Goal: Information Seeking & Learning: Learn about a topic

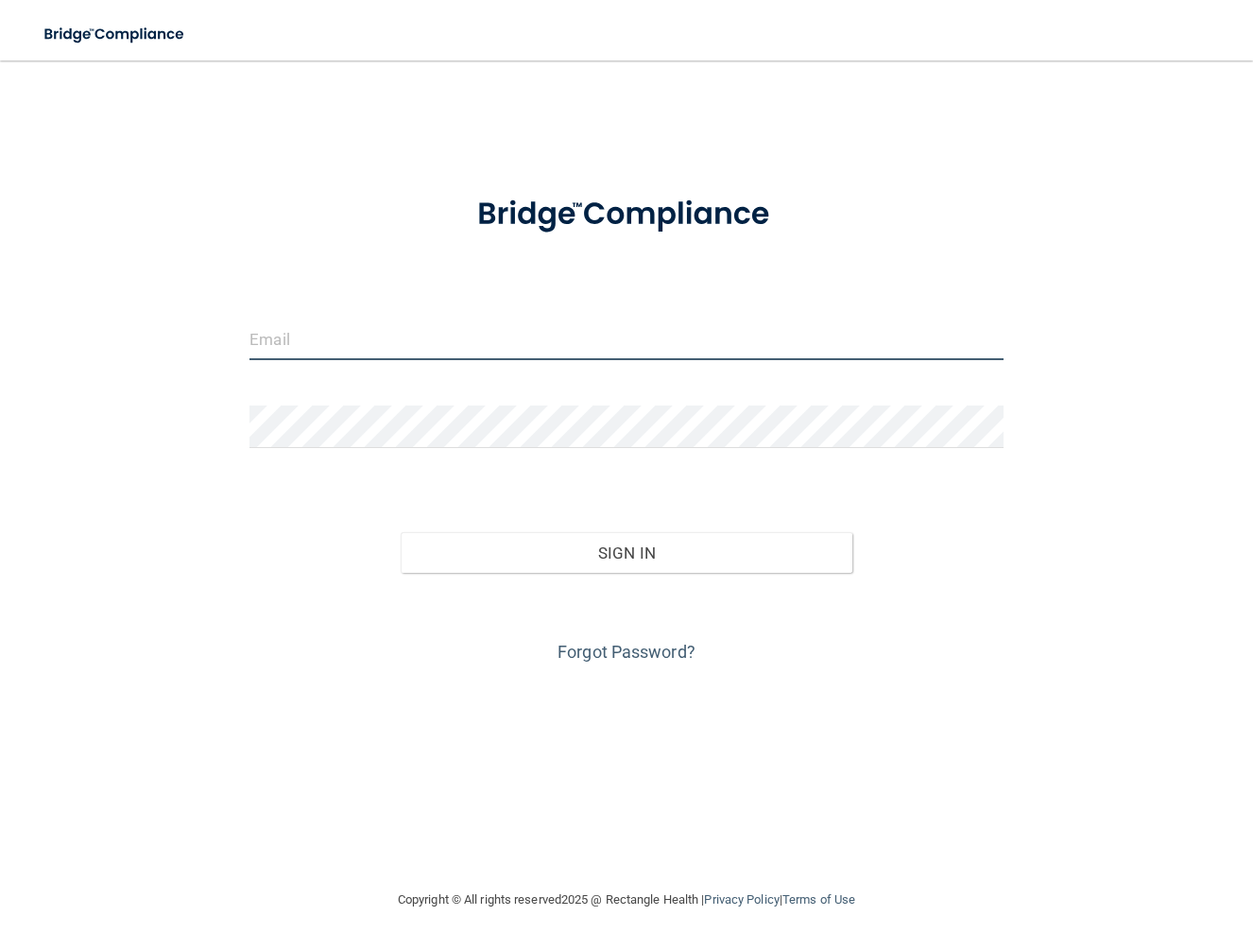
click at [393, 354] on input "email" at bounding box center [625, 338] width 753 height 43
type input "[EMAIL_ADDRESS][DOMAIN_NAME]"
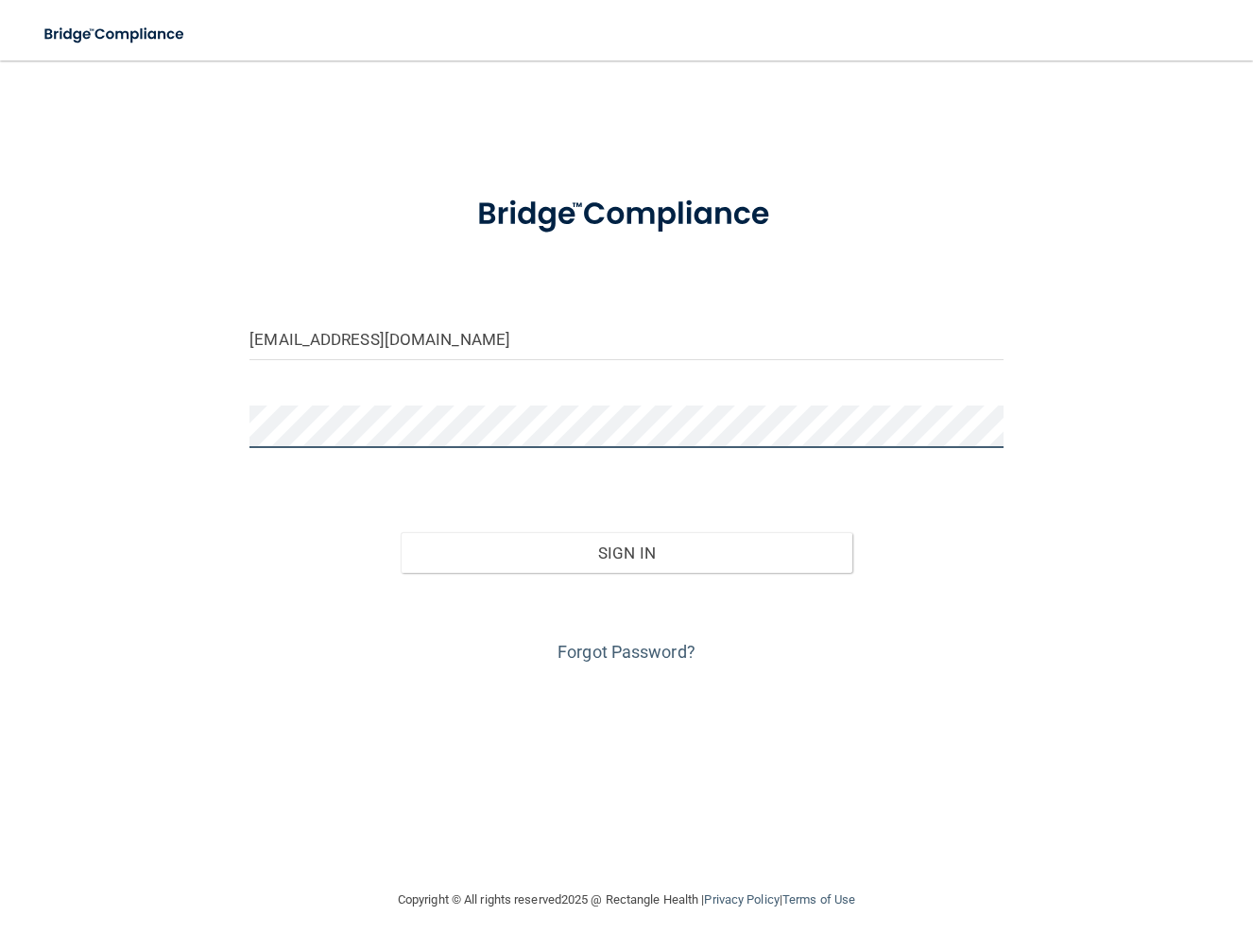
click at [401, 532] on button "Sign In" at bounding box center [627, 553] width 452 height 42
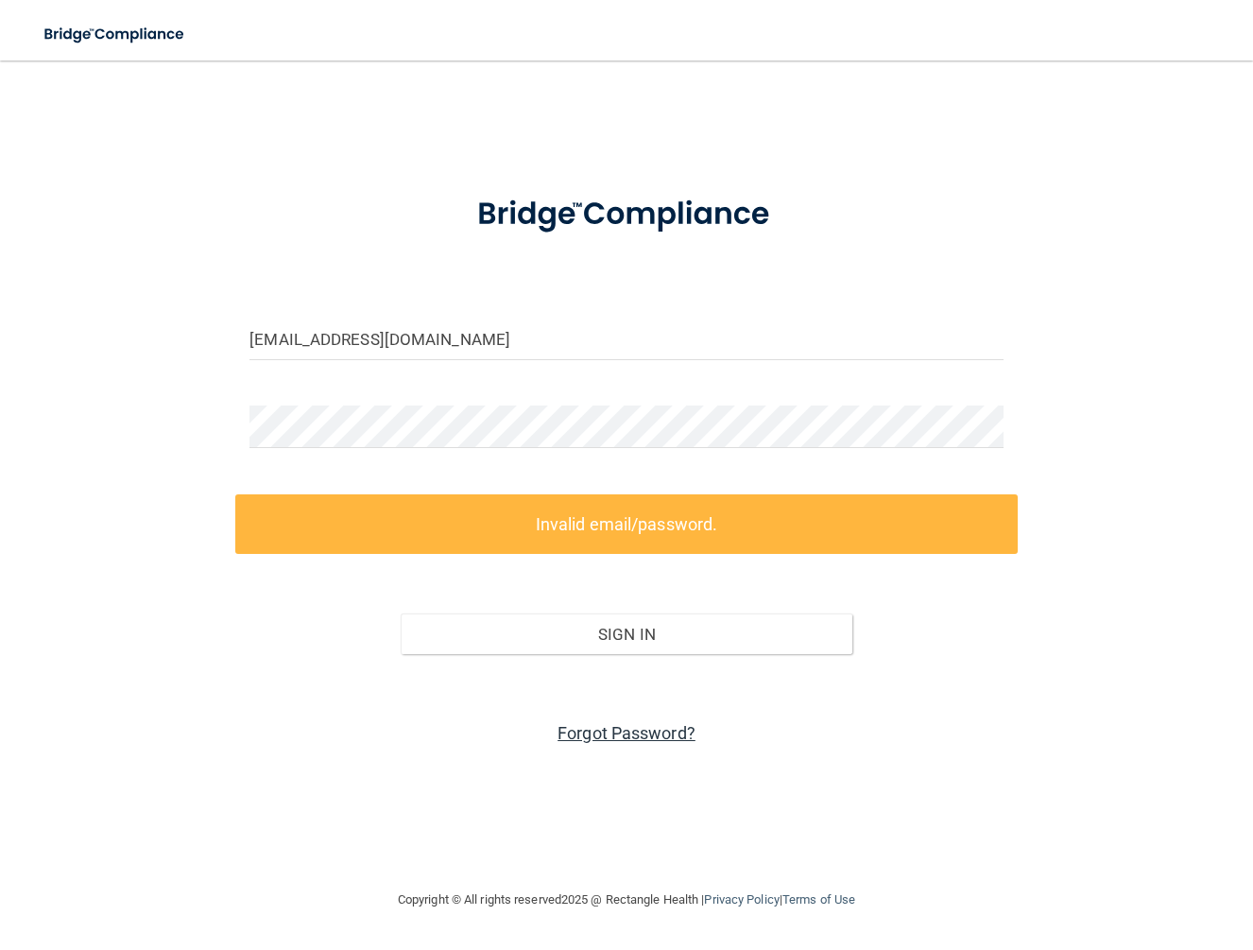
click at [623, 739] on link "Forgot Password?" at bounding box center [626, 733] width 138 height 20
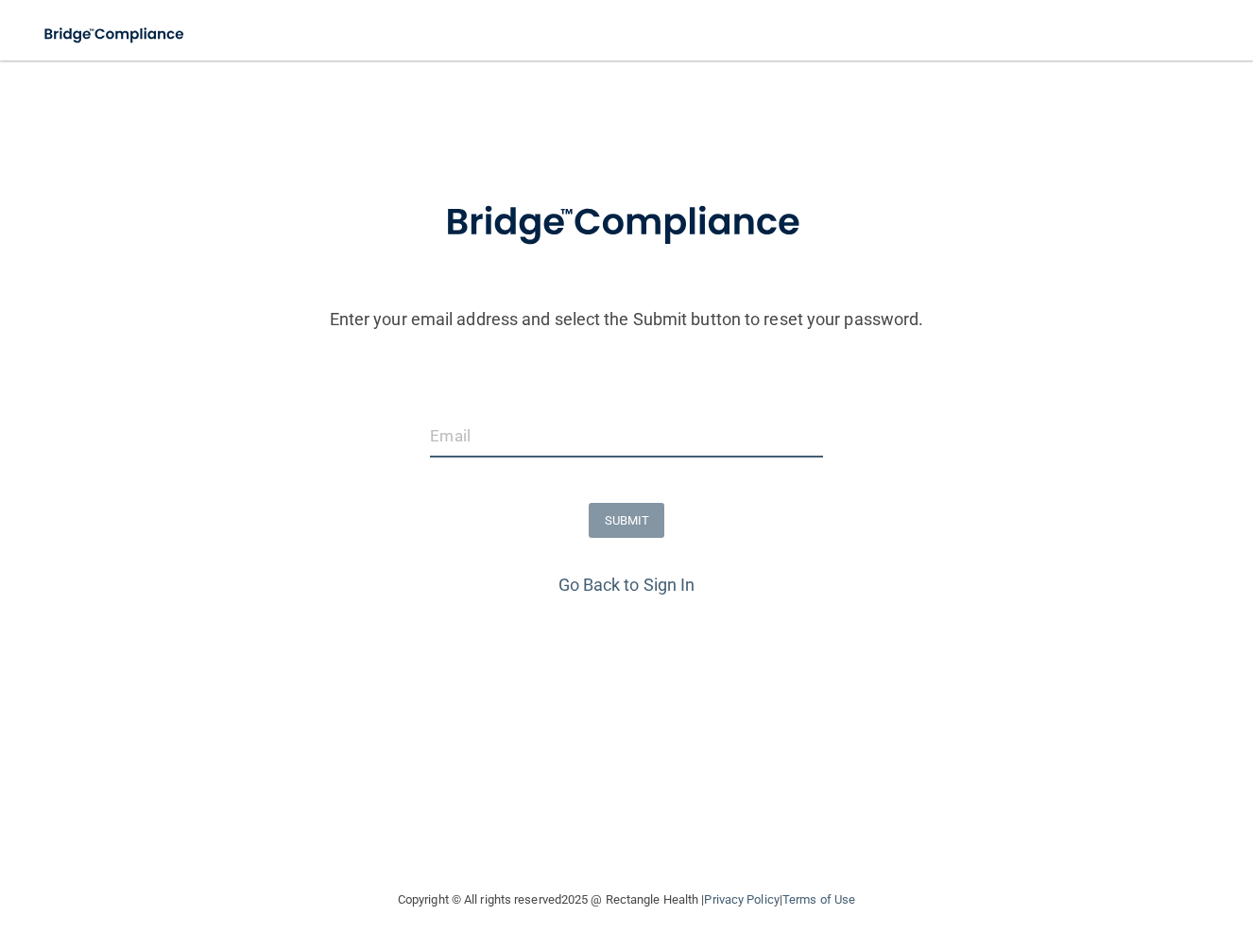
click at [593, 442] on input "email" at bounding box center [626, 436] width 392 height 43
type input "[EMAIL_ADDRESS][DOMAIN_NAME]"
click at [622, 520] on button "SUBMIT" at bounding box center [627, 520] width 77 height 35
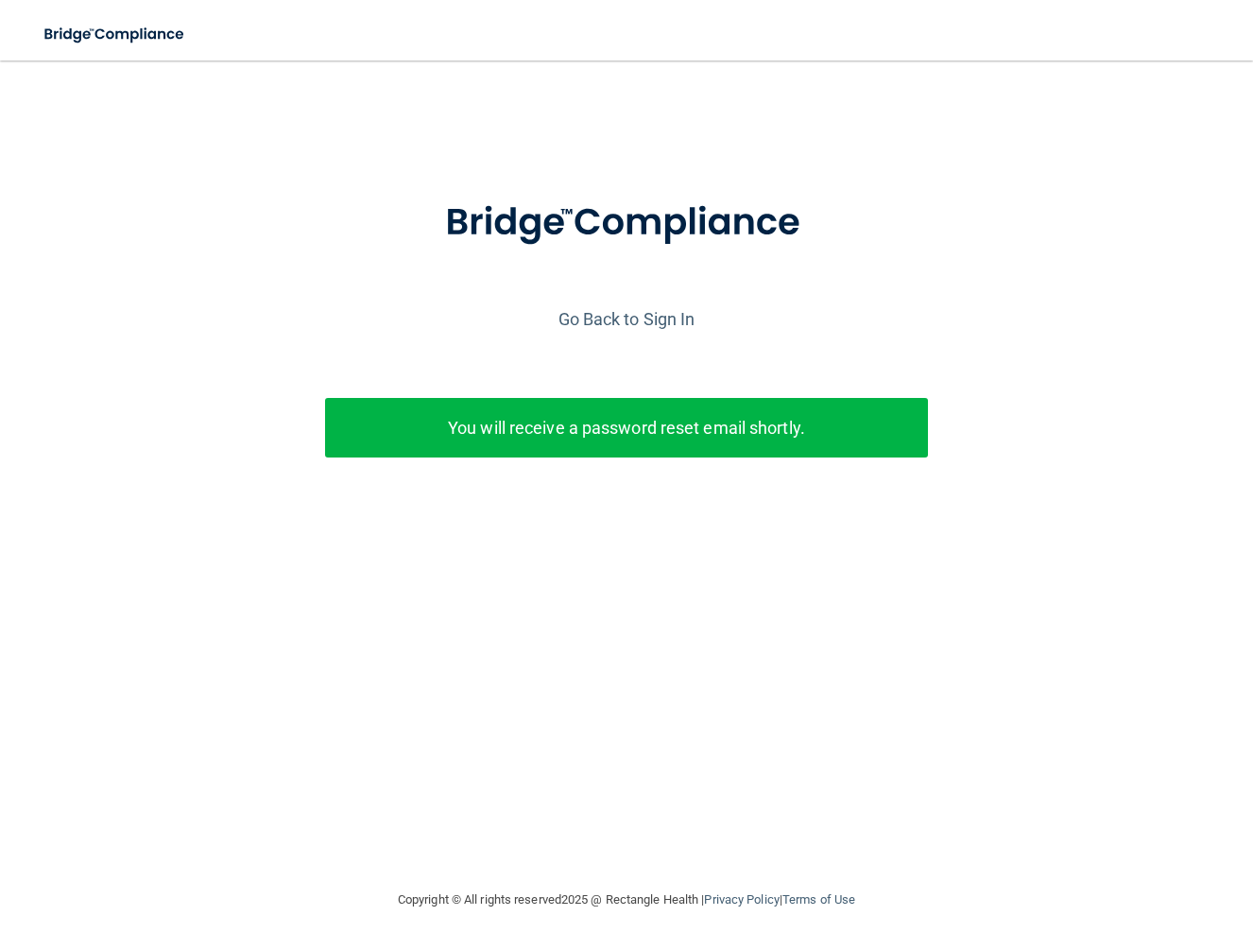
click at [653, 450] on div "You will receive a password reset email shortly." at bounding box center [626, 428] width 603 height 60
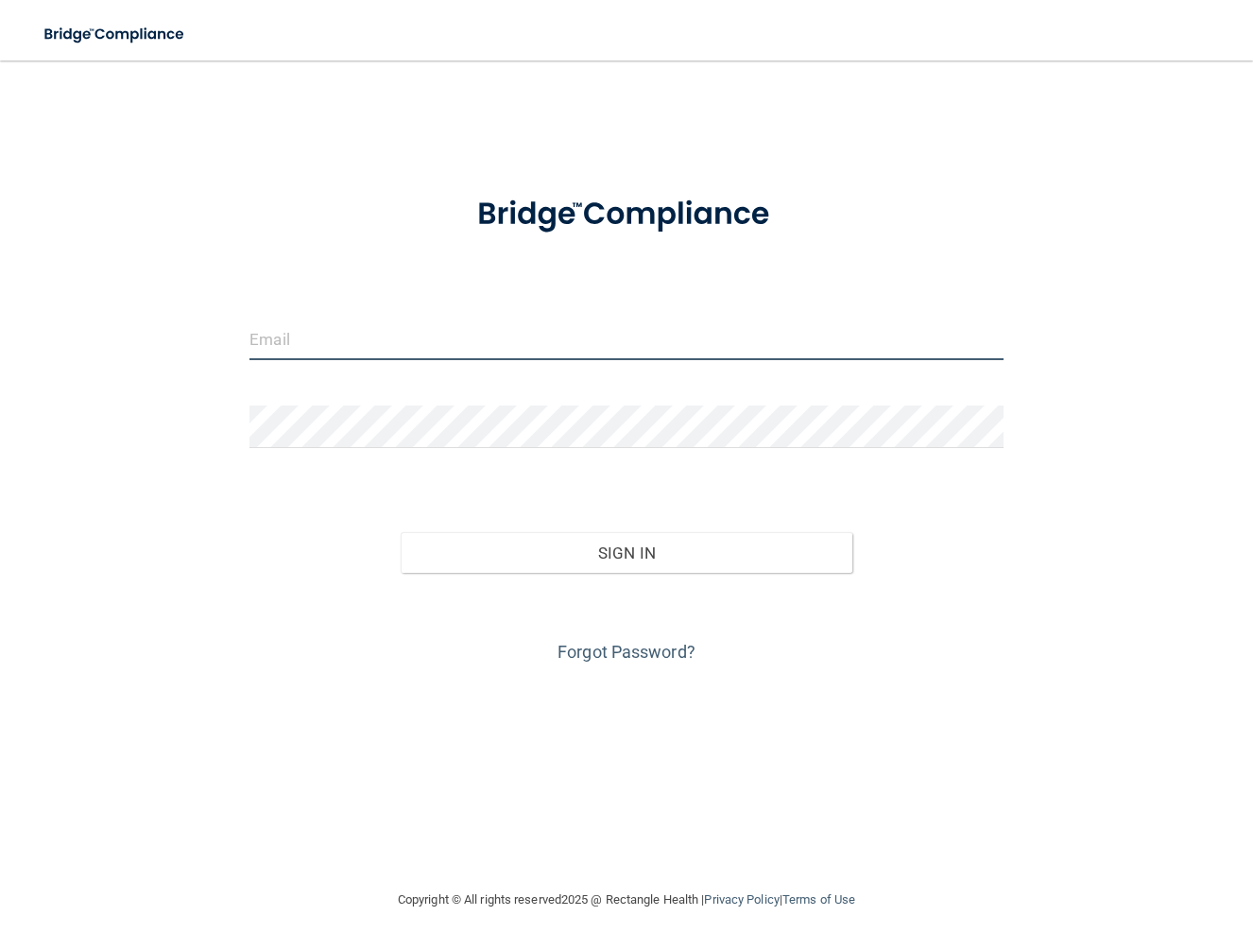
drag, startPoint x: 347, startPoint y: 337, endPoint x: 322, endPoint y: 330, distance: 25.7
click at [346, 337] on input "email" at bounding box center [625, 338] width 753 height 43
type input "[EMAIL_ADDRESS][DOMAIN_NAME]"
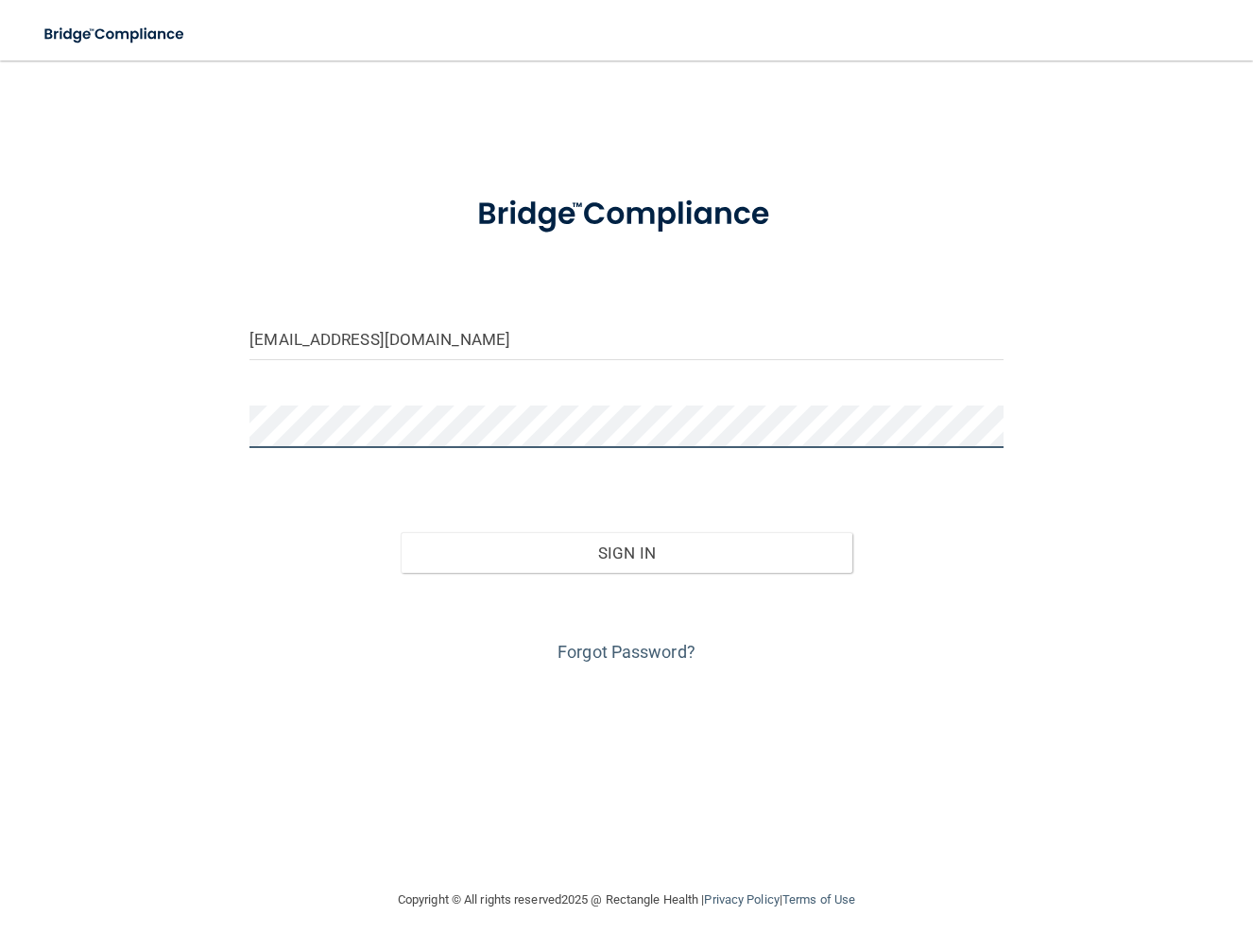
click at [401, 532] on button "Sign In" at bounding box center [627, 553] width 452 height 42
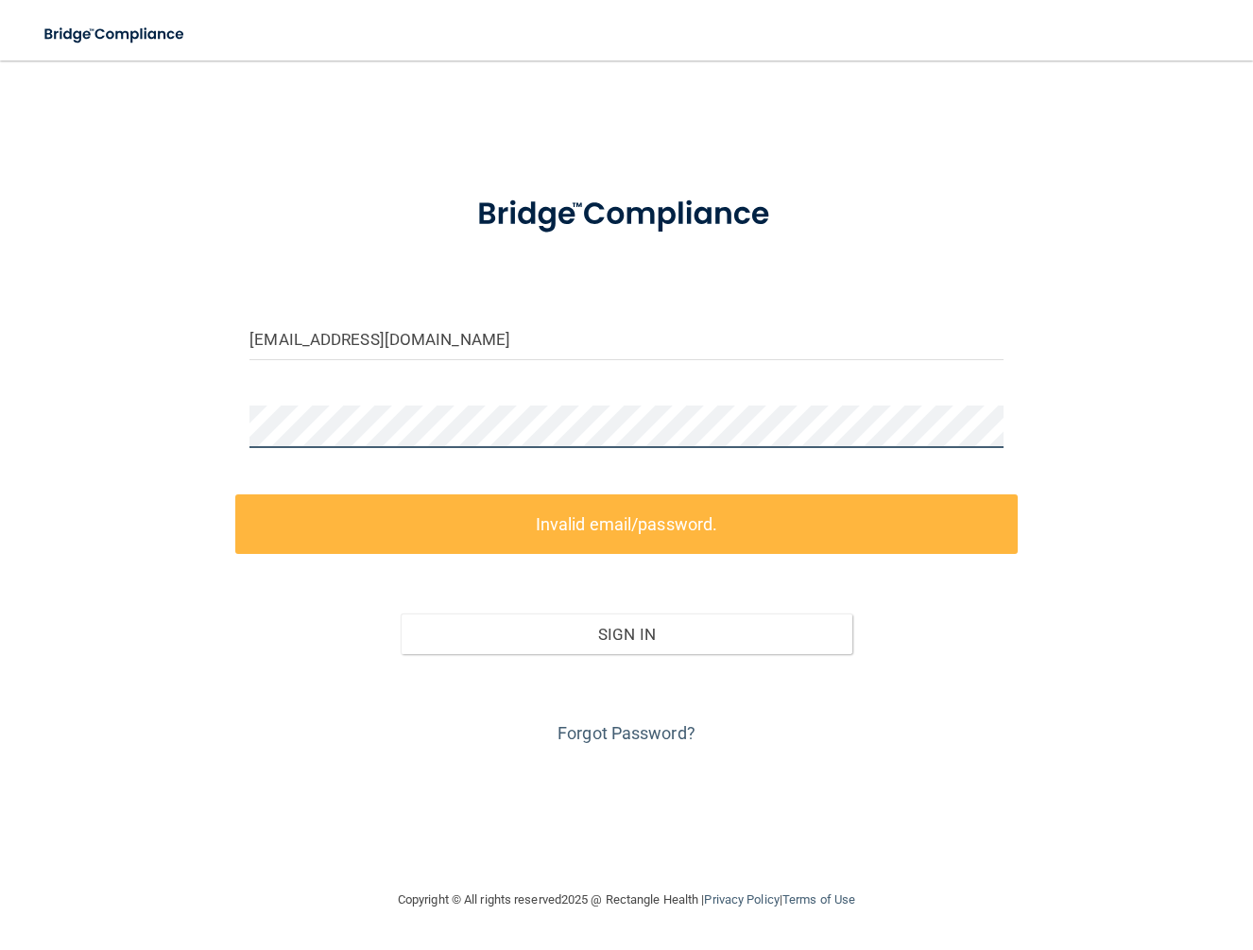
click at [238, 428] on div at bounding box center [625, 433] width 781 height 57
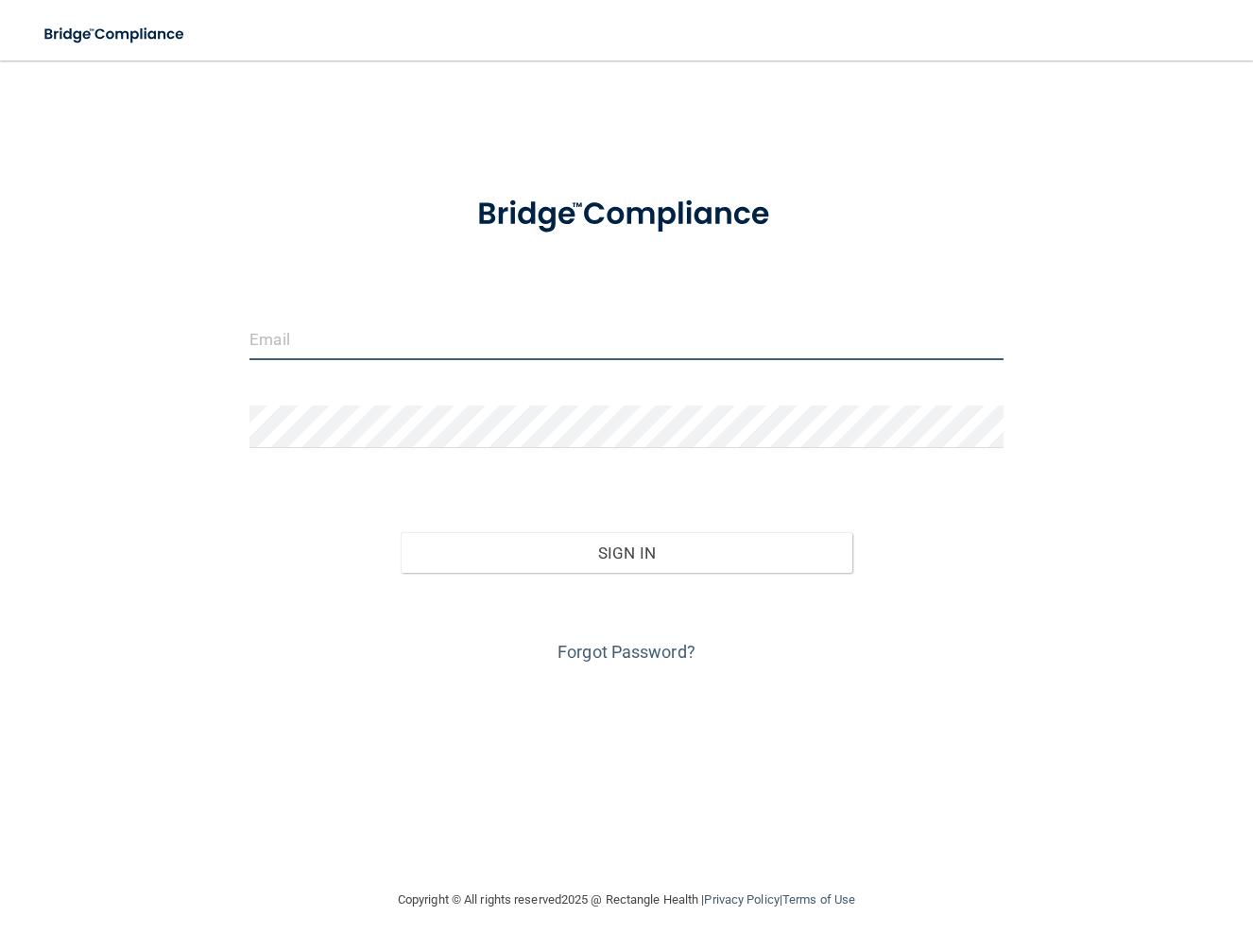
click at [425, 342] on input "email" at bounding box center [625, 338] width 753 height 43
type input "[EMAIL_ADDRESS][DOMAIN_NAME]"
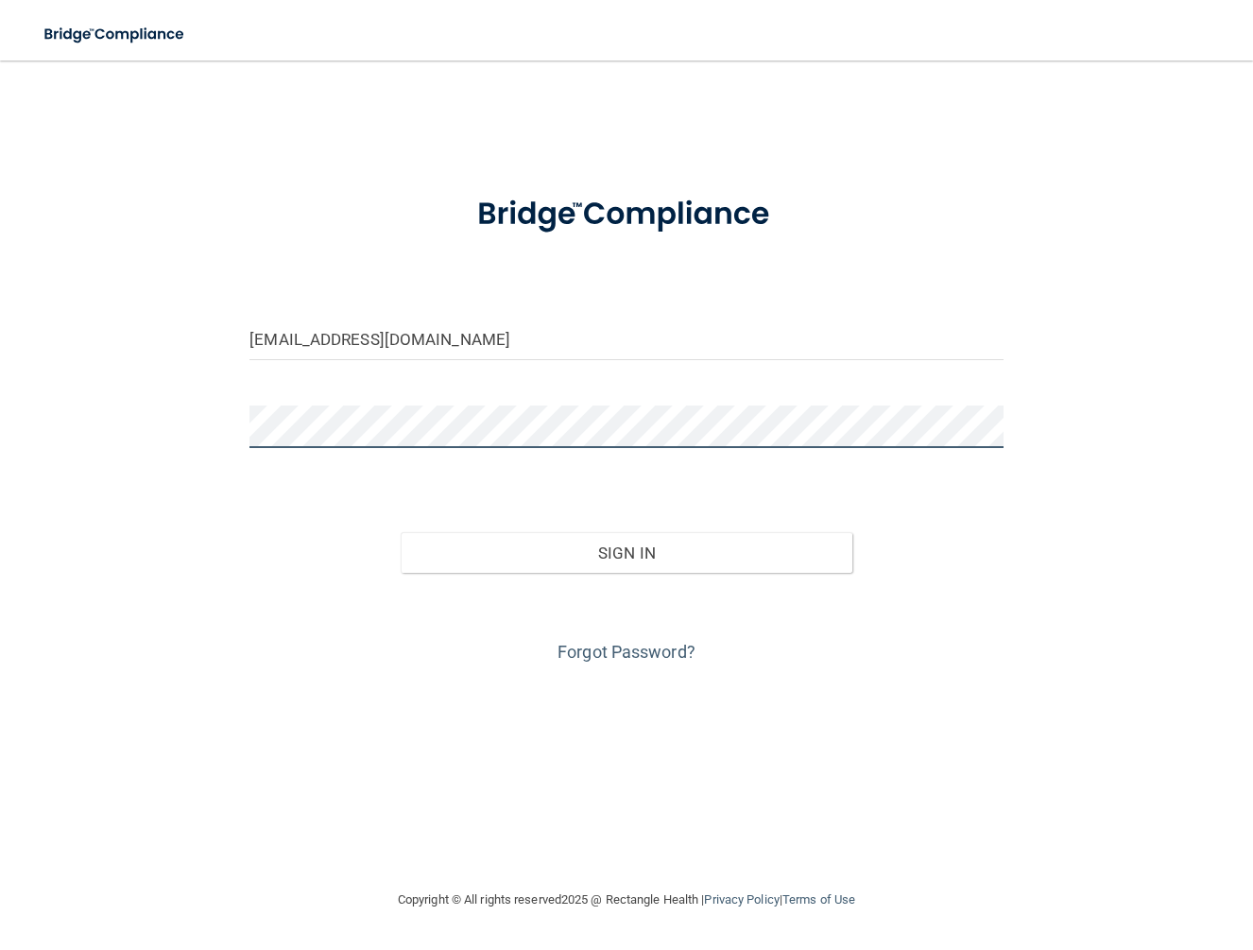
click at [401, 532] on button "Sign In" at bounding box center [627, 553] width 452 height 42
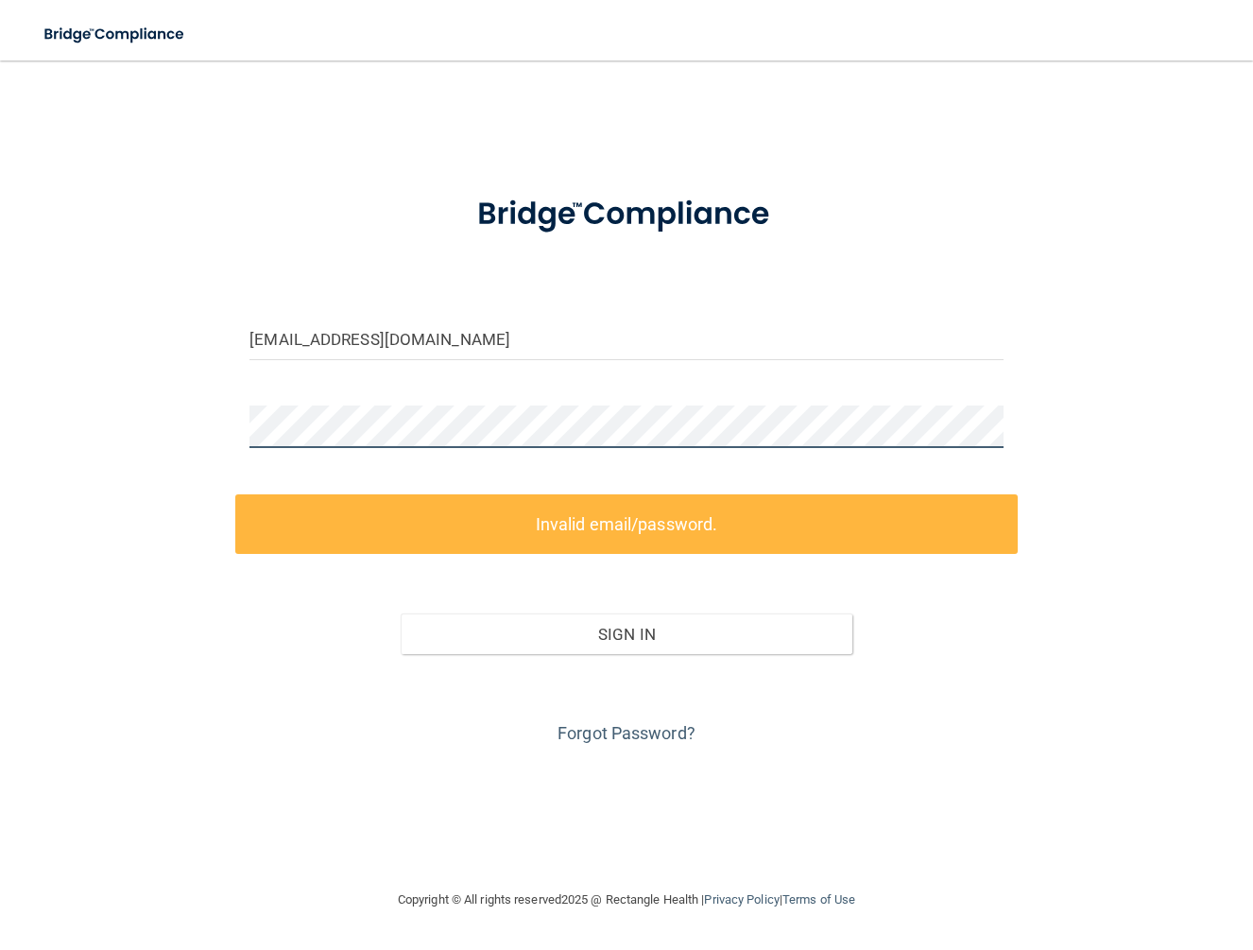
click at [202, 434] on div "mackenzieharoldson827@gmail.com Invalid email/password. You don't have permissi…" at bounding box center [626, 474] width 1177 height 790
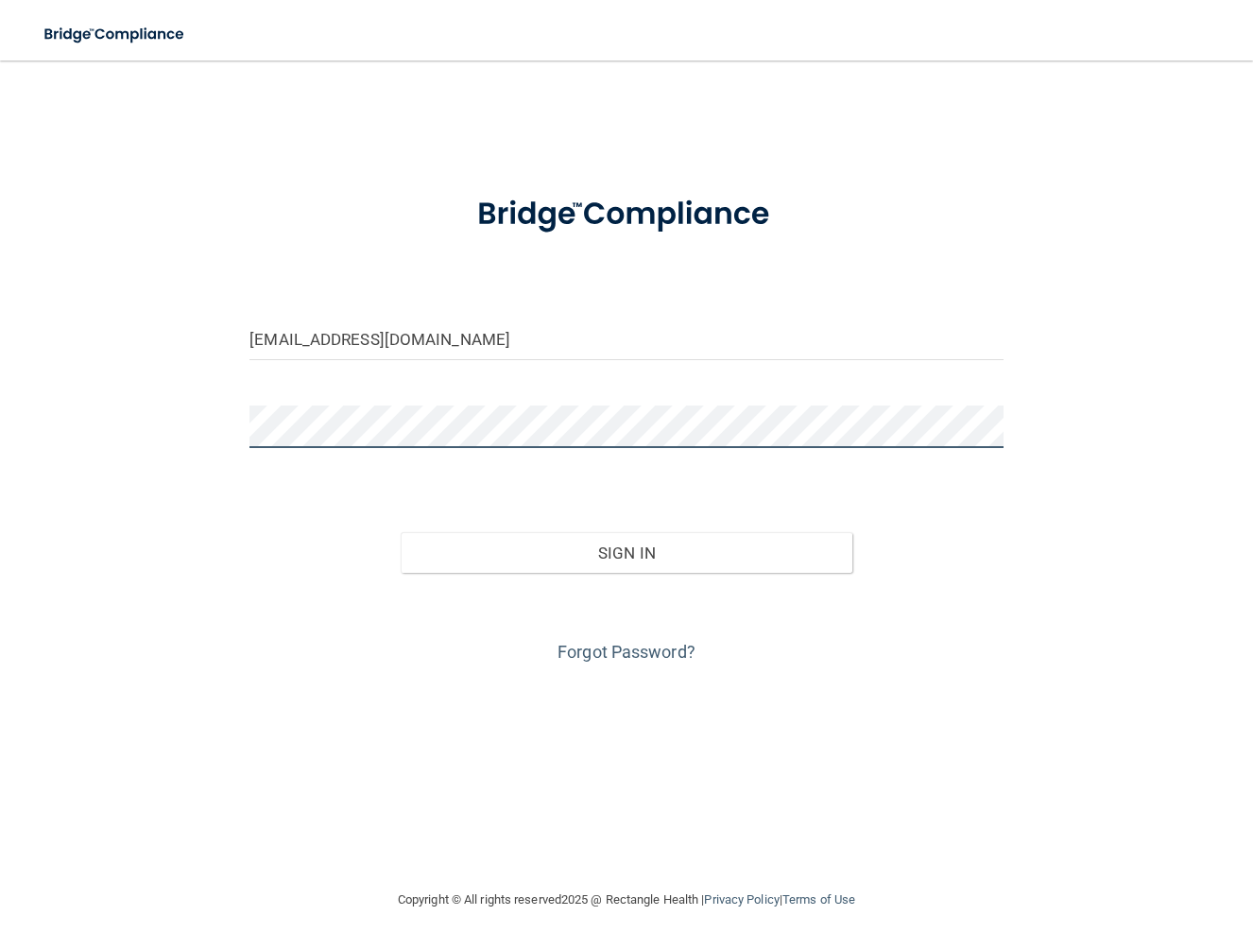
click at [401, 532] on button "Sign In" at bounding box center [627, 553] width 452 height 42
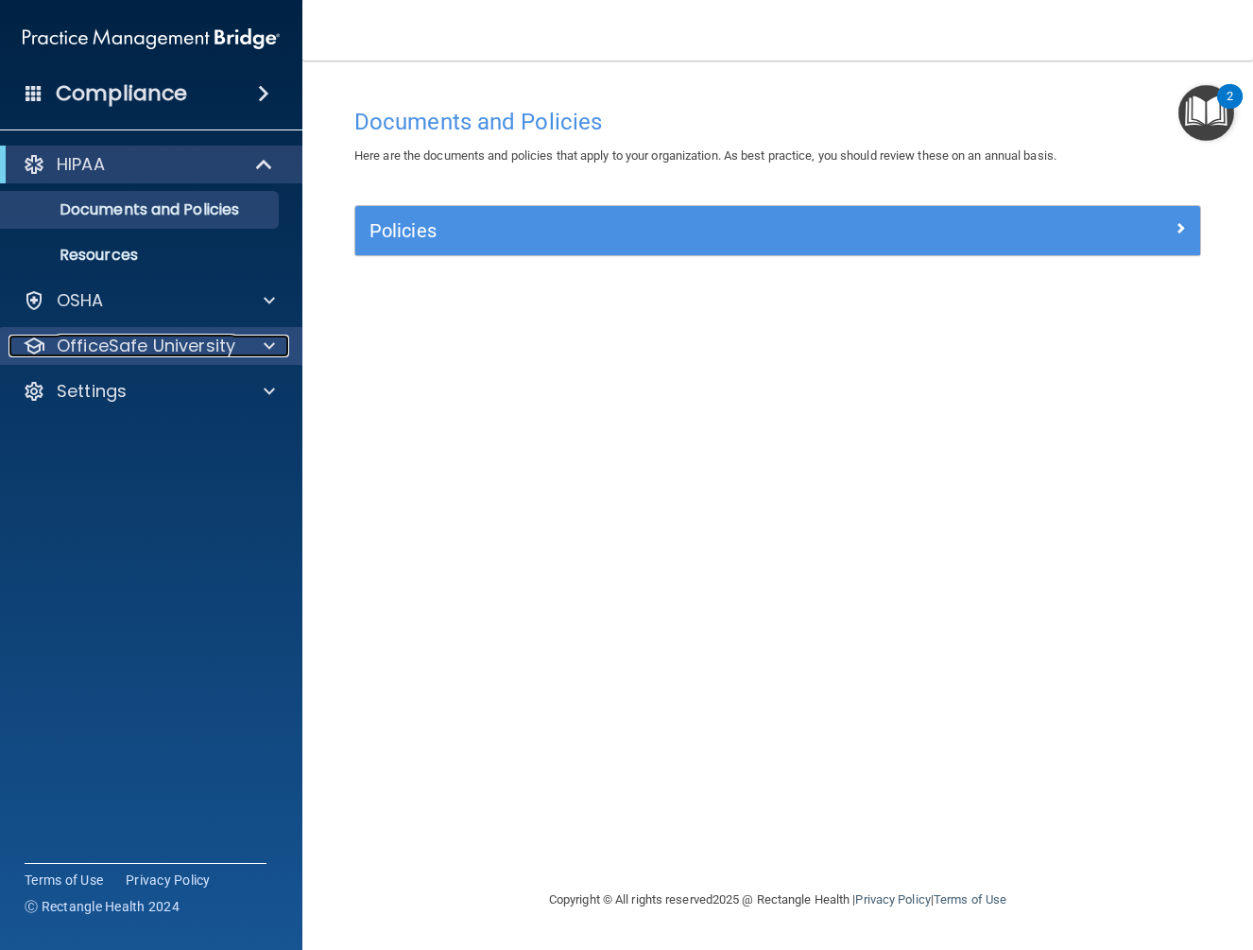
click at [153, 345] on p "OfficeSafe University" at bounding box center [146, 345] width 179 height 23
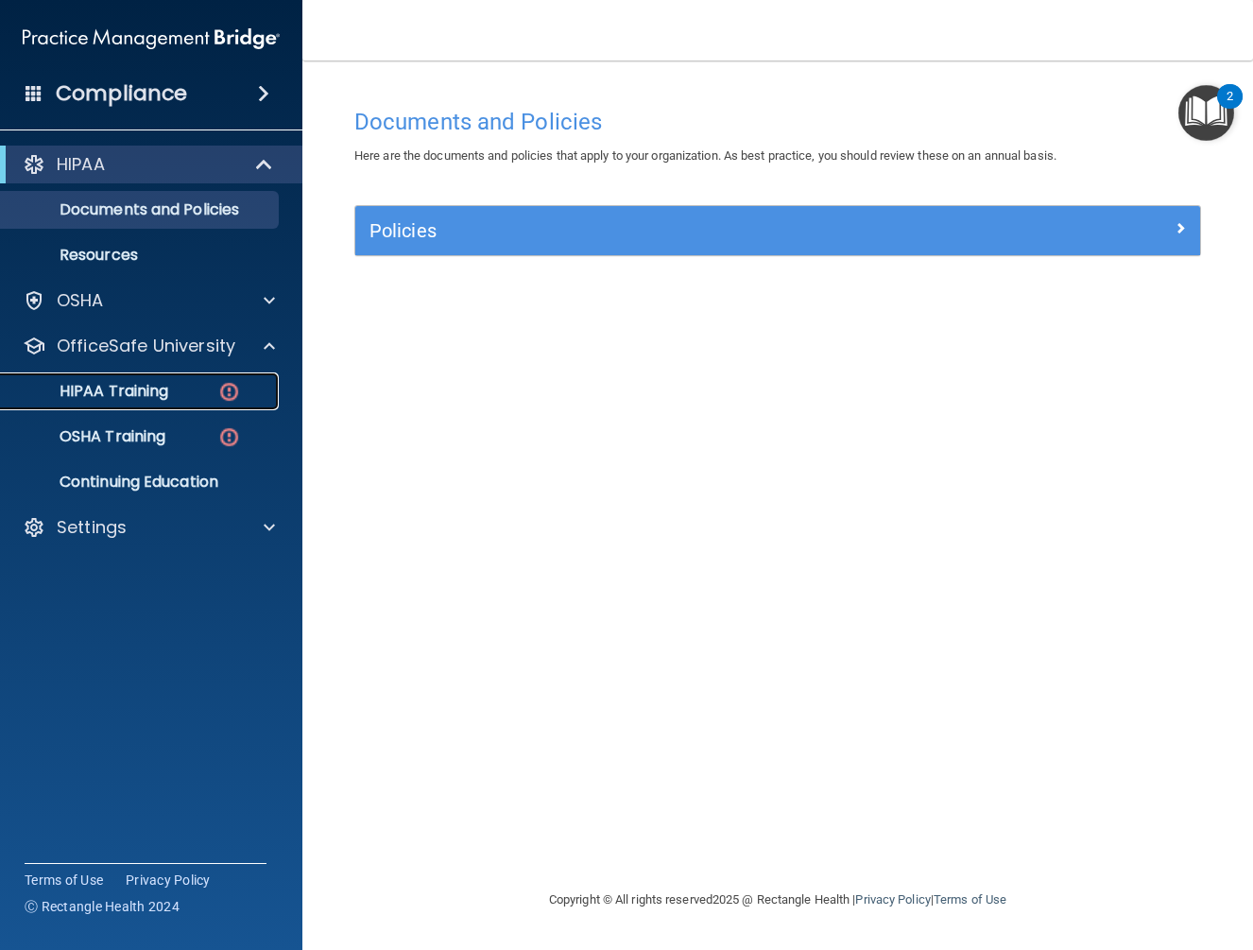
click at [145, 392] on p "HIPAA Training" at bounding box center [90, 391] width 156 height 19
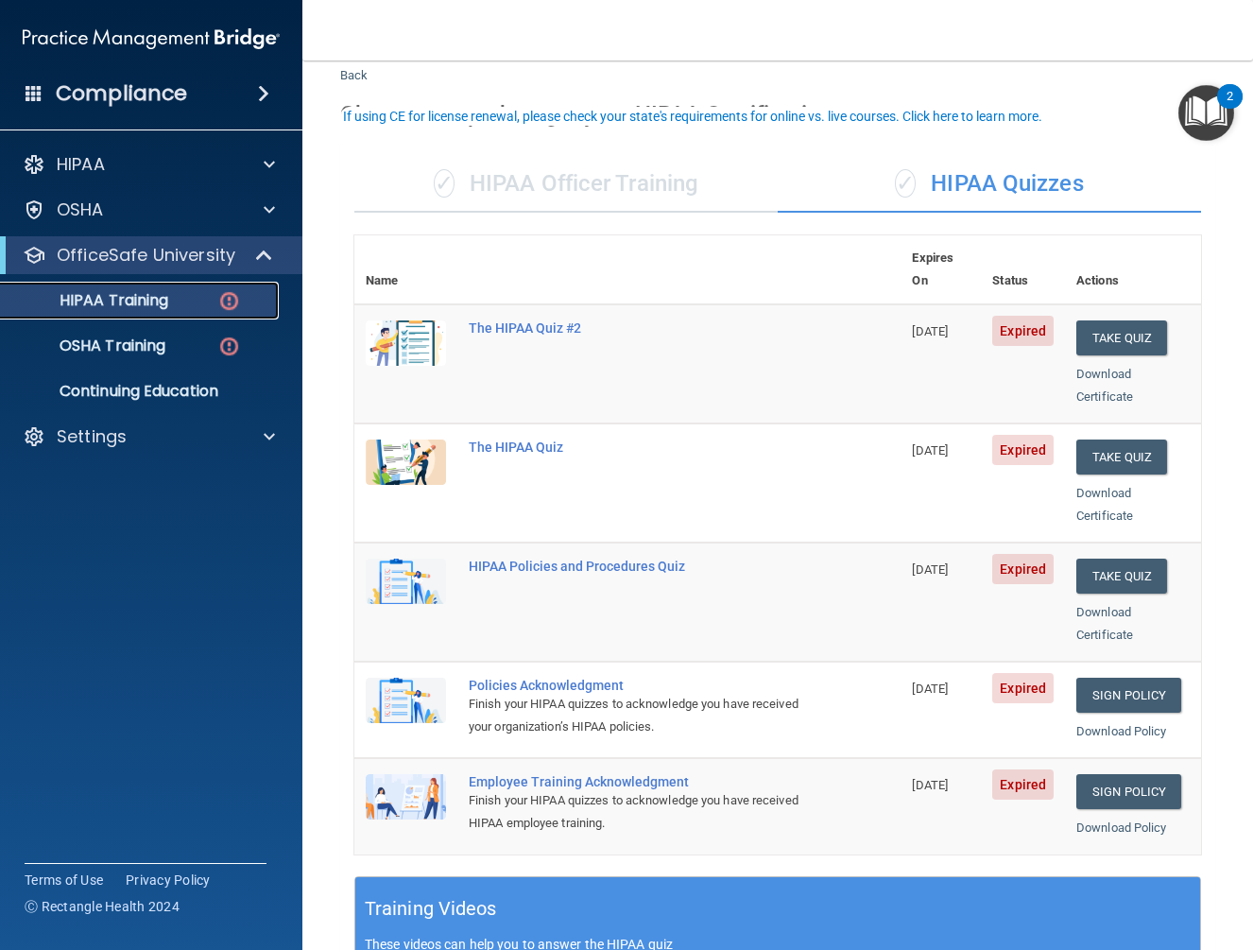
scroll to position [94, 0]
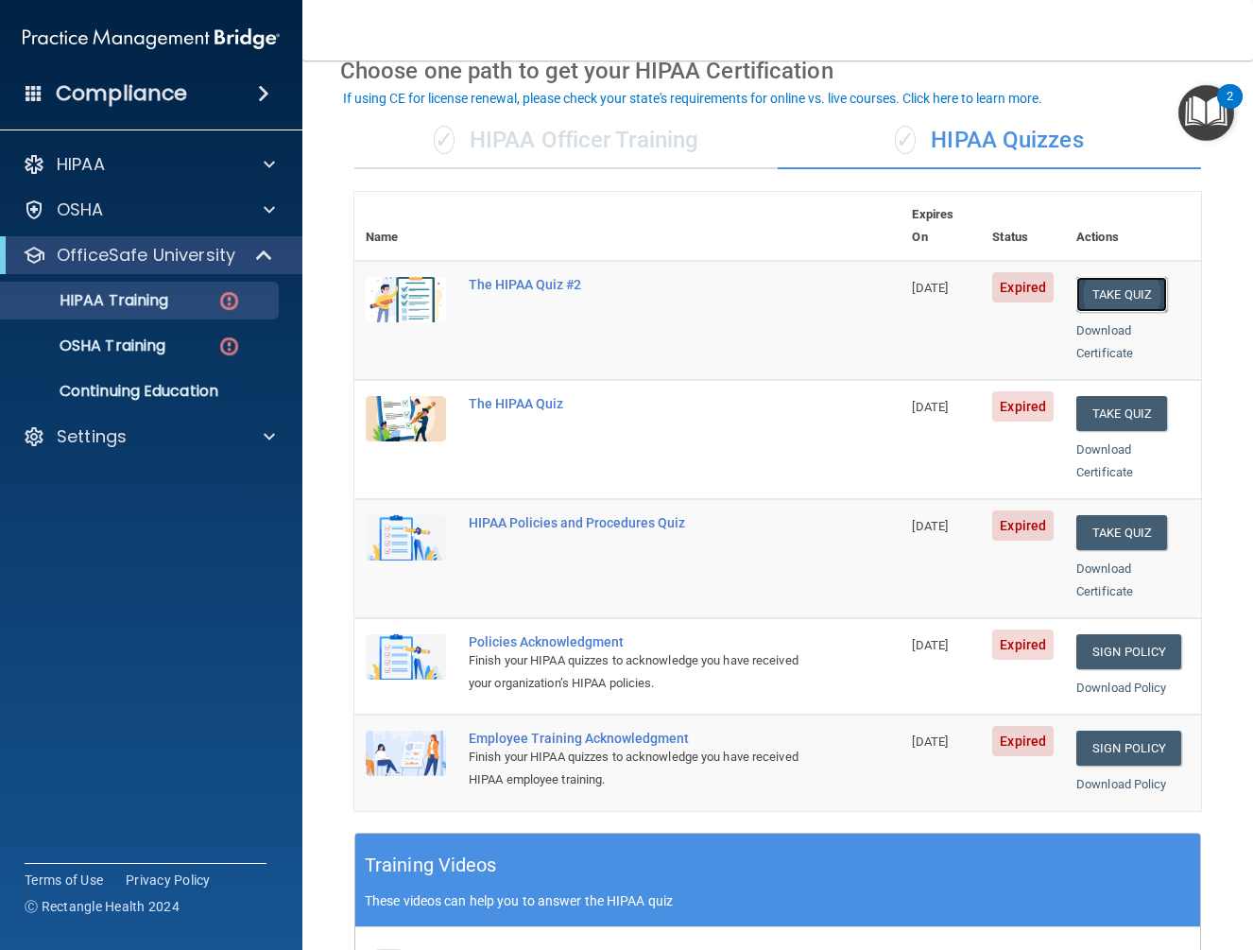
click at [1111, 277] on button "Take Quiz" at bounding box center [1121, 294] width 91 height 35
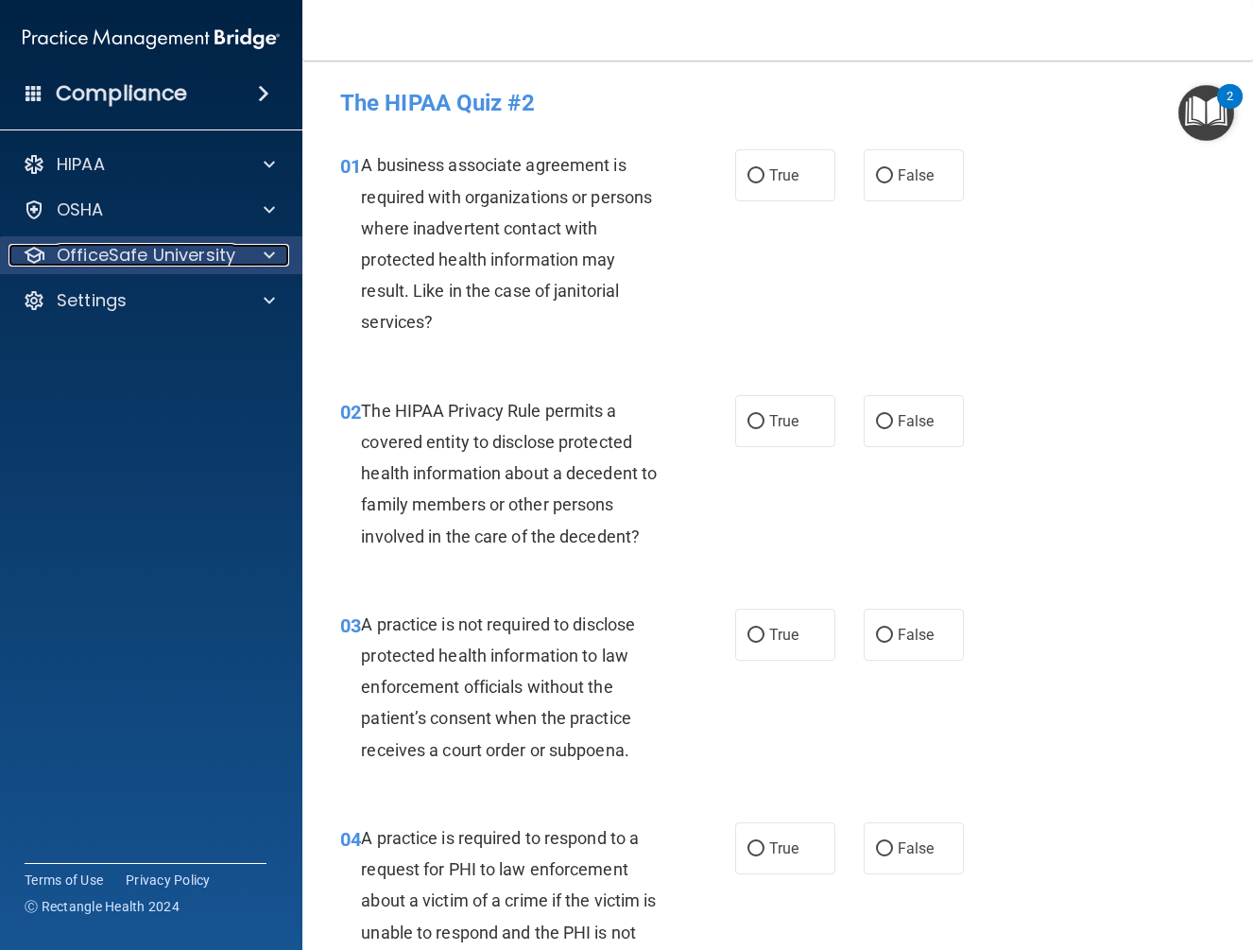
click at [197, 250] on p "OfficeSafe University" at bounding box center [146, 255] width 179 height 23
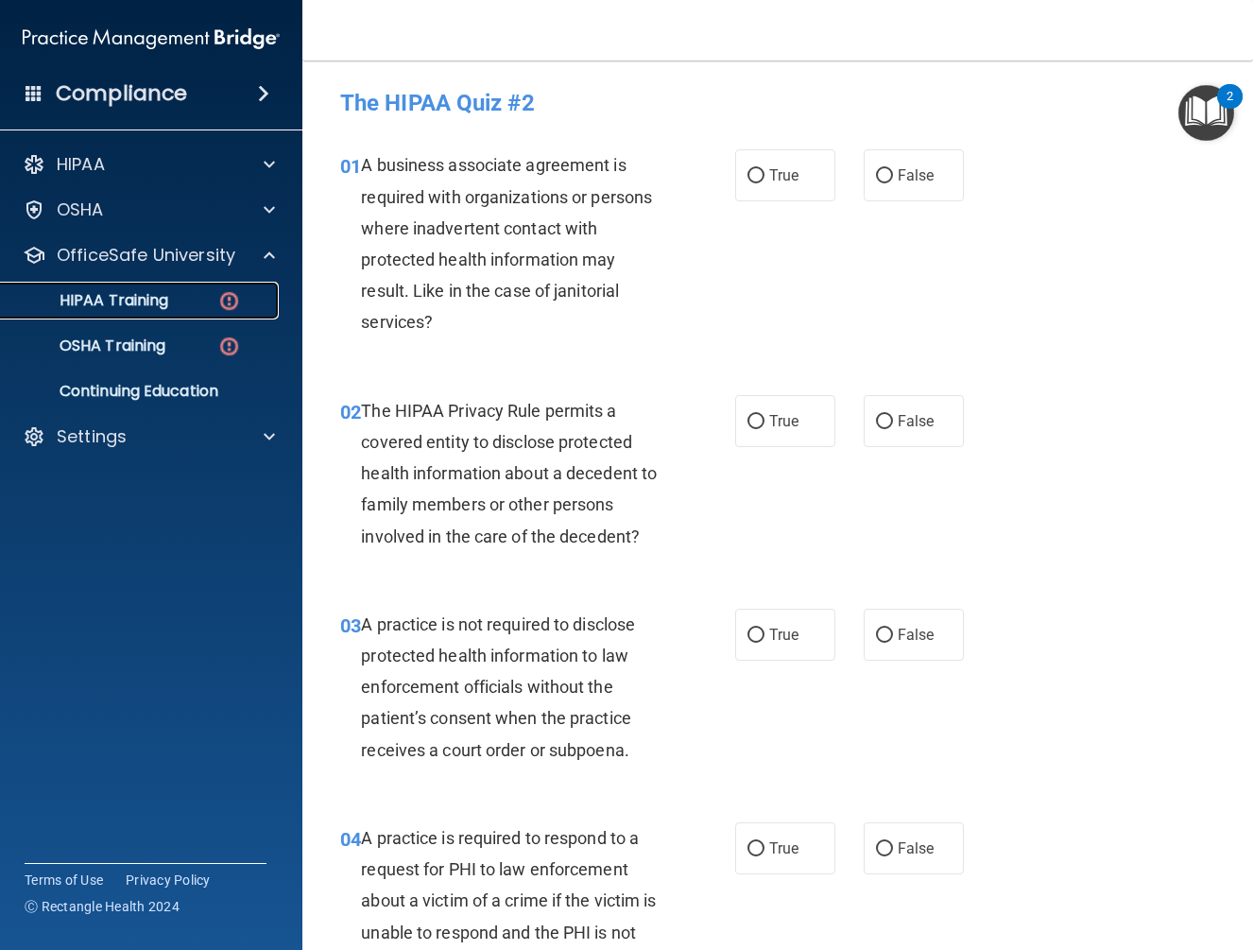
click at [157, 301] on p "HIPAA Training" at bounding box center [90, 300] width 156 height 19
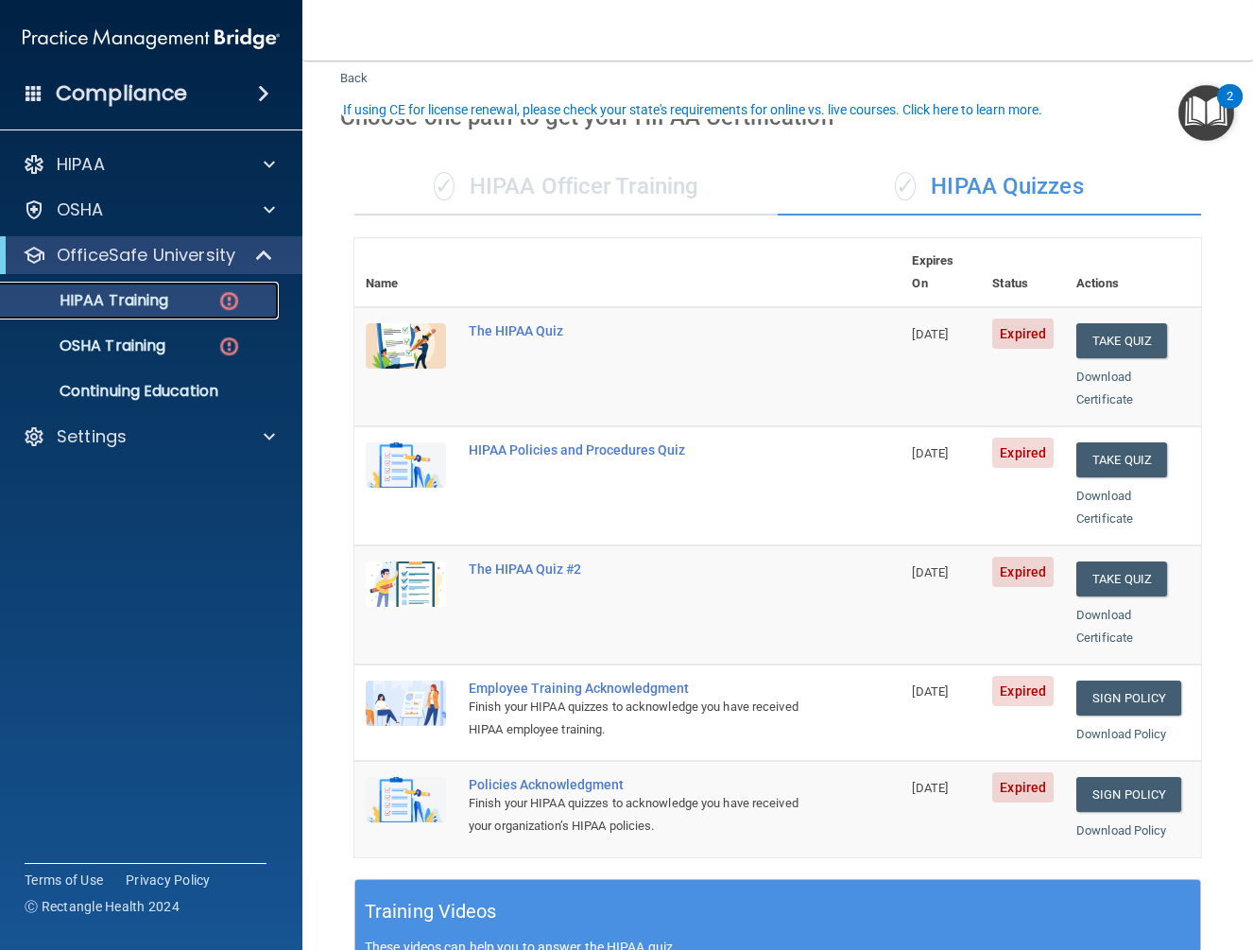
scroll to position [94, 0]
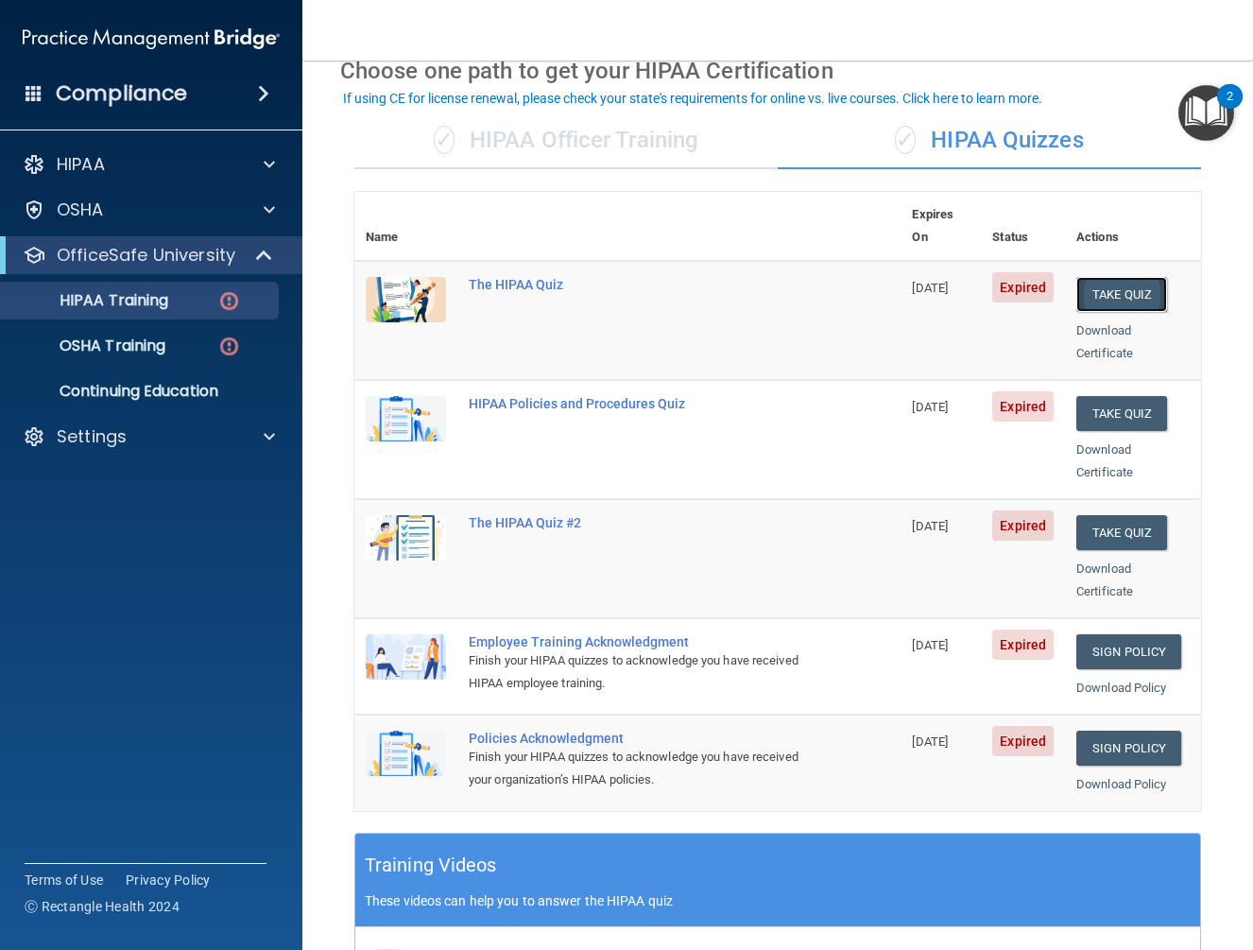
click at [1100, 277] on button "Take Quiz" at bounding box center [1121, 294] width 91 height 35
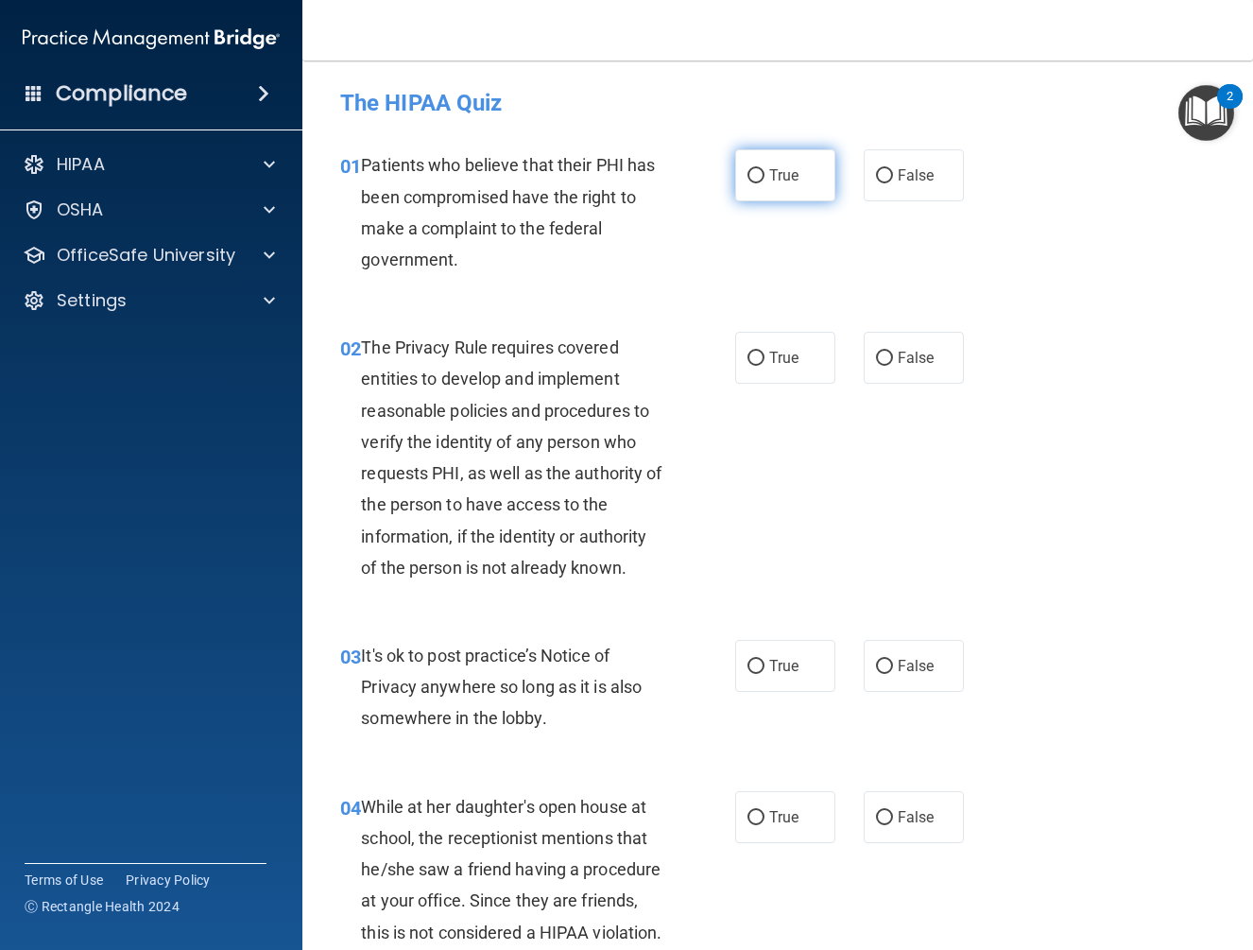
click at [772, 166] on span "True" at bounding box center [783, 175] width 29 height 18
click at [764, 169] on input "True" at bounding box center [755, 176] width 17 height 14
radio input "true"
click at [781, 359] on span "True" at bounding box center [783, 358] width 29 height 18
click at [764, 359] on input "True" at bounding box center [755, 358] width 17 height 14
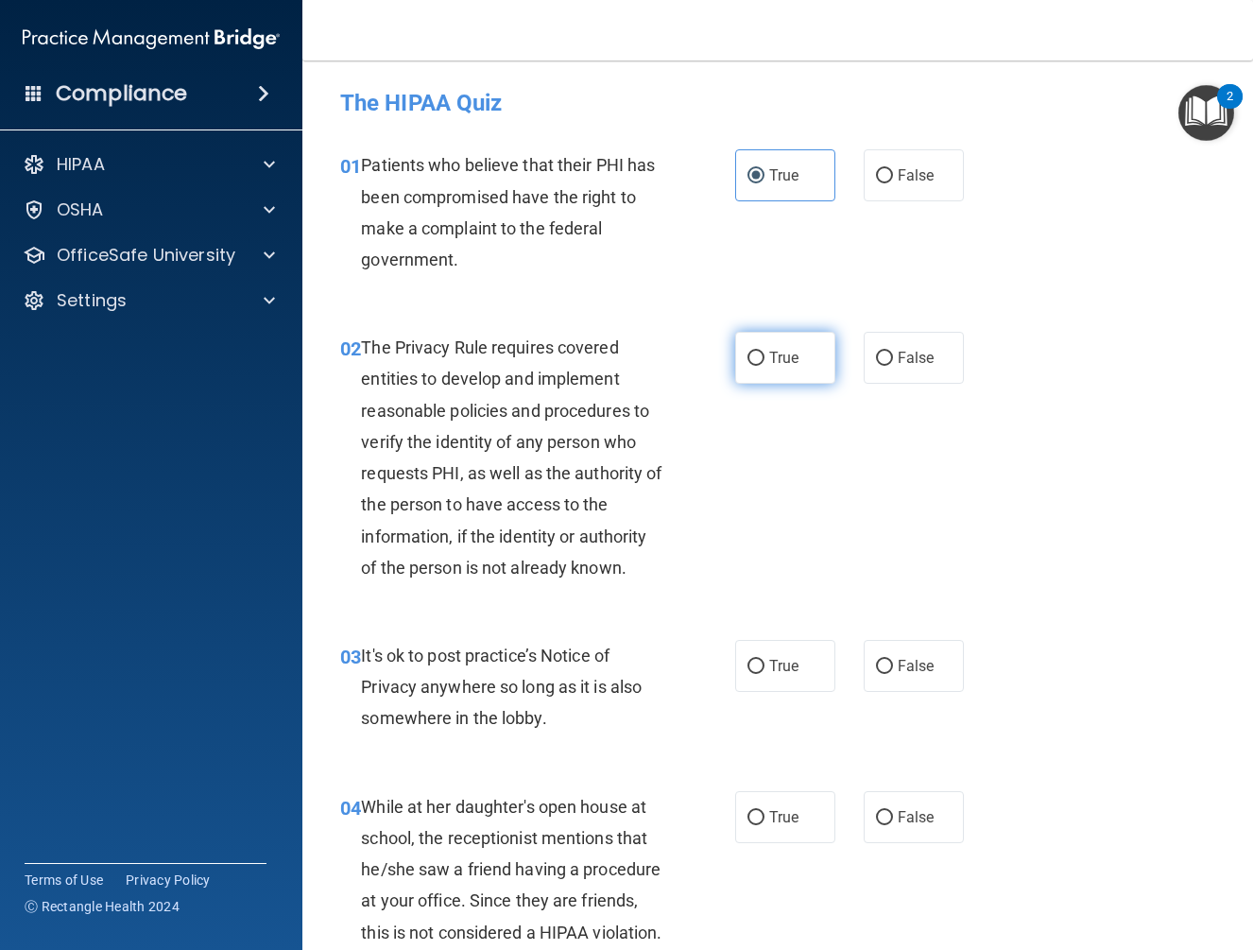
radio input "true"
click at [915, 660] on span "False" at bounding box center [916, 666] width 37 height 18
click at [893, 660] on input "False" at bounding box center [884, 666] width 17 height 14
radio input "true"
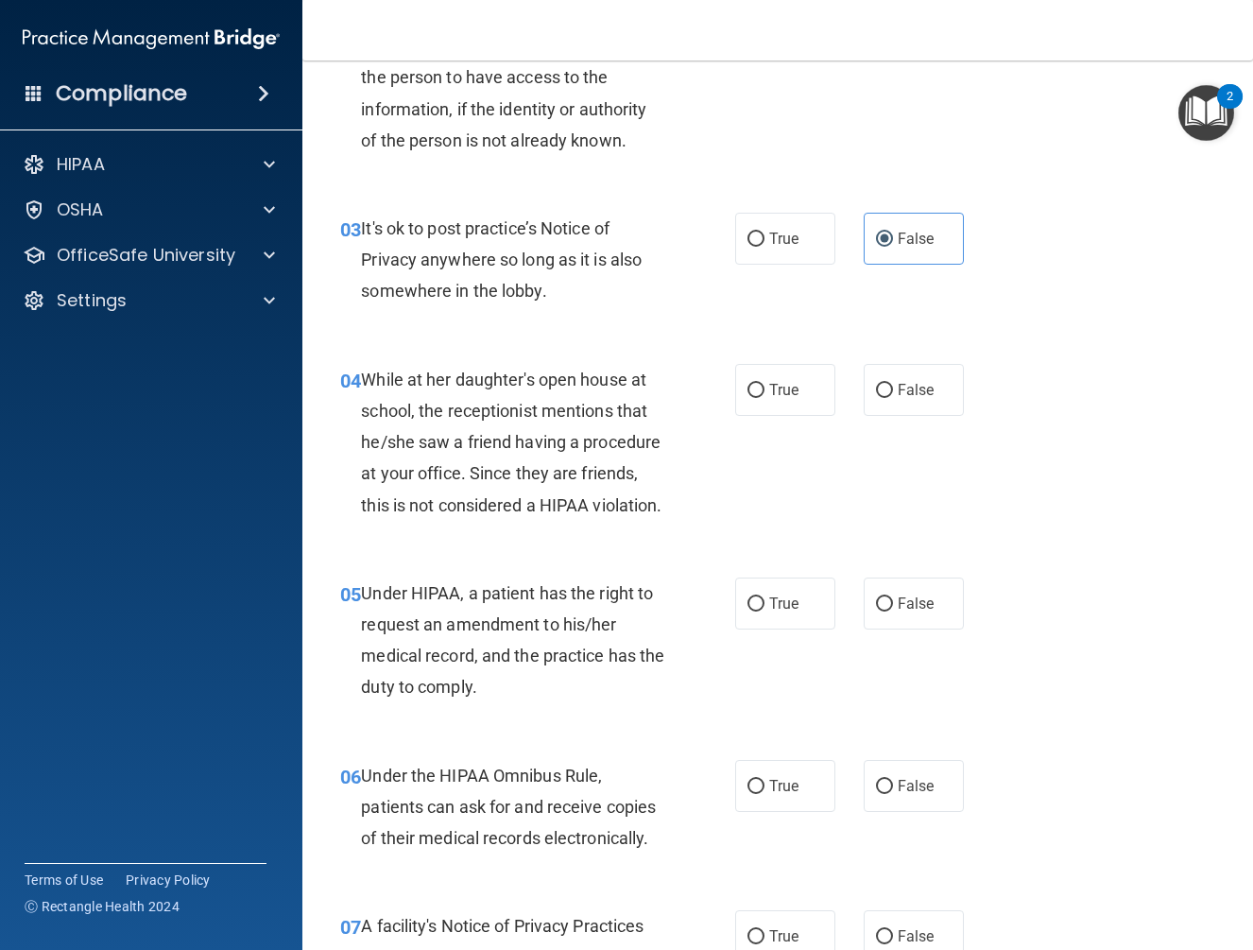
scroll to position [472, 0]
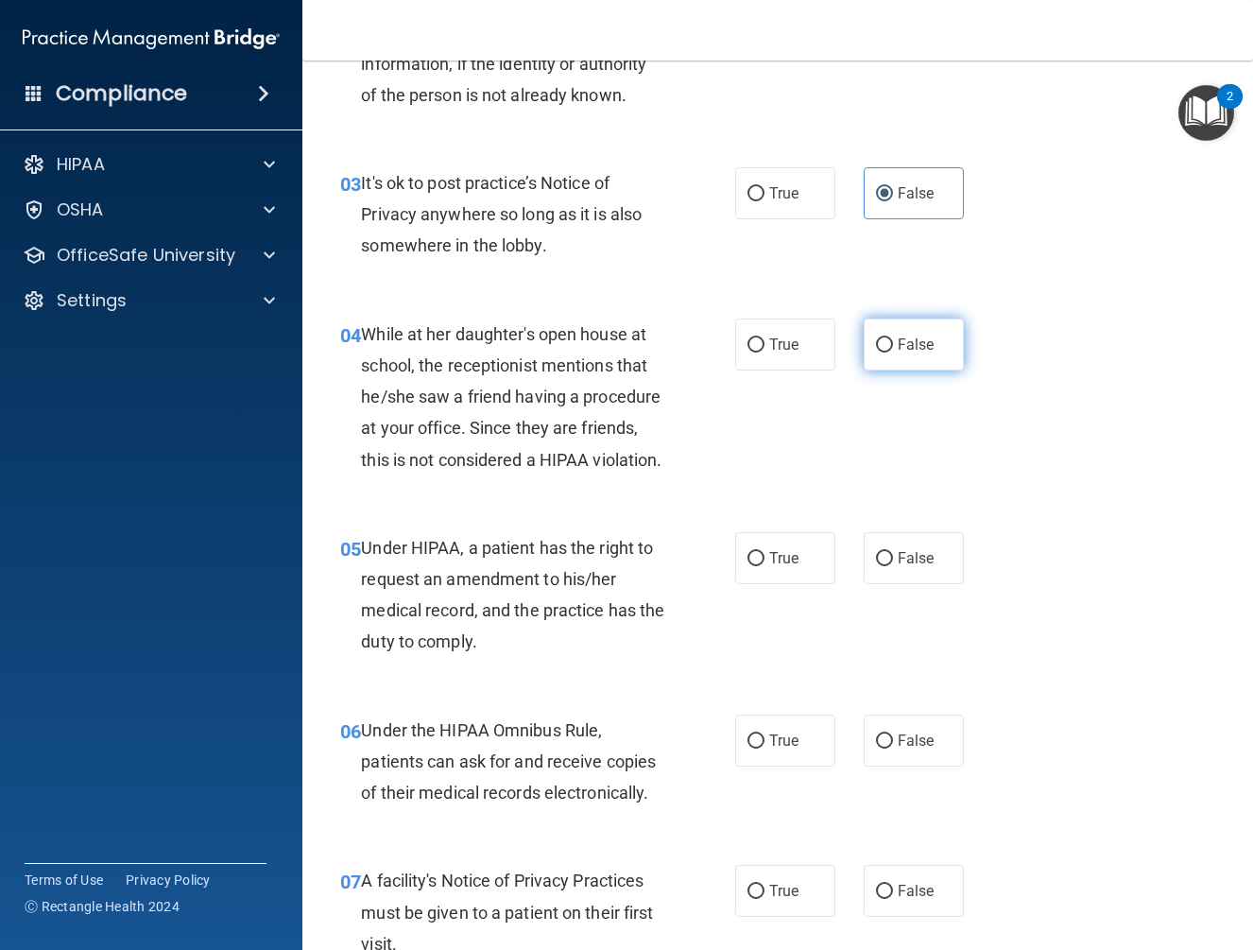
click at [876, 348] on input "False" at bounding box center [884, 345] width 17 height 14
radio input "true"
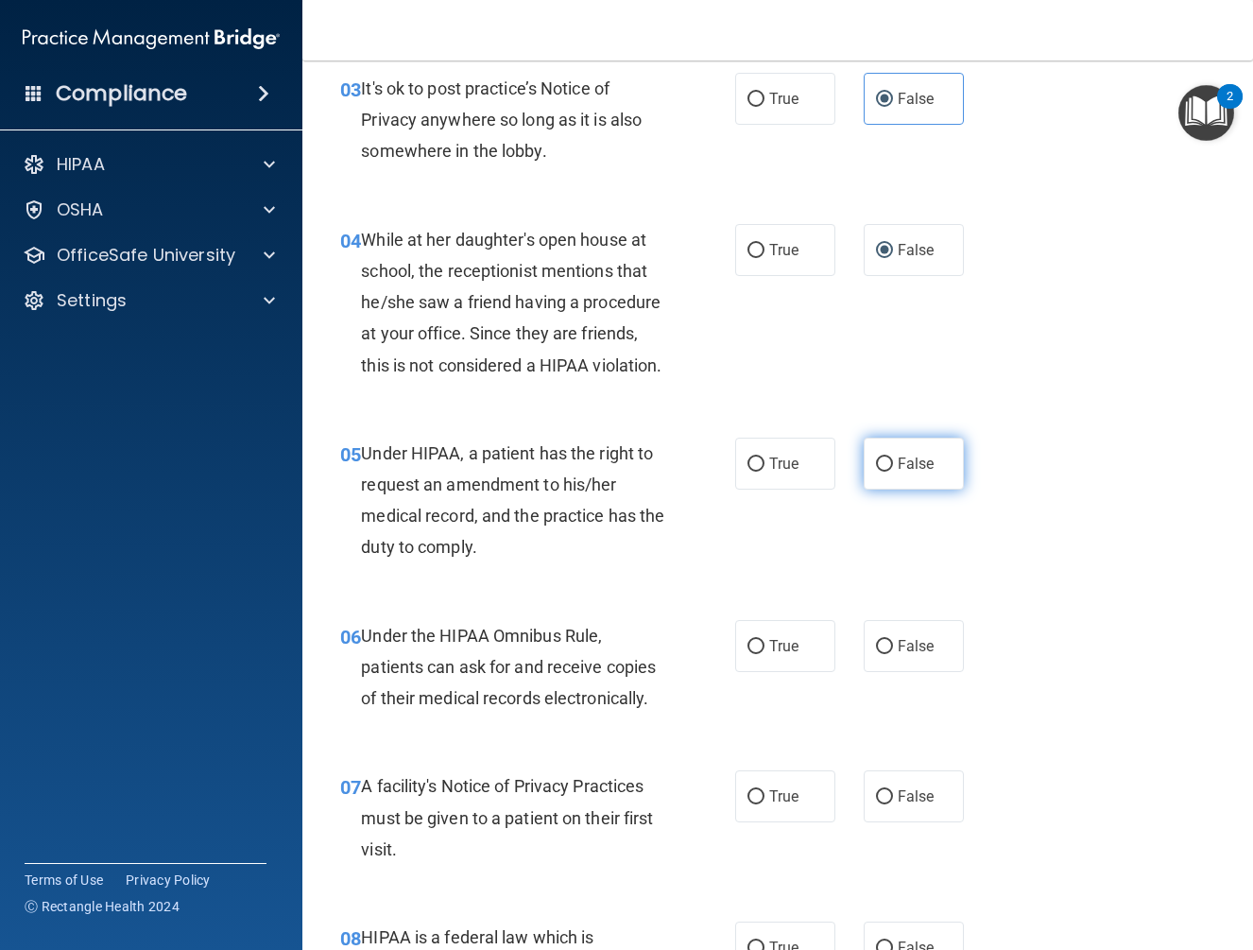
click at [893, 489] on label "False" at bounding box center [914, 463] width 100 height 52
click at [893, 471] on input "False" at bounding box center [884, 464] width 17 height 14
radio input "true"
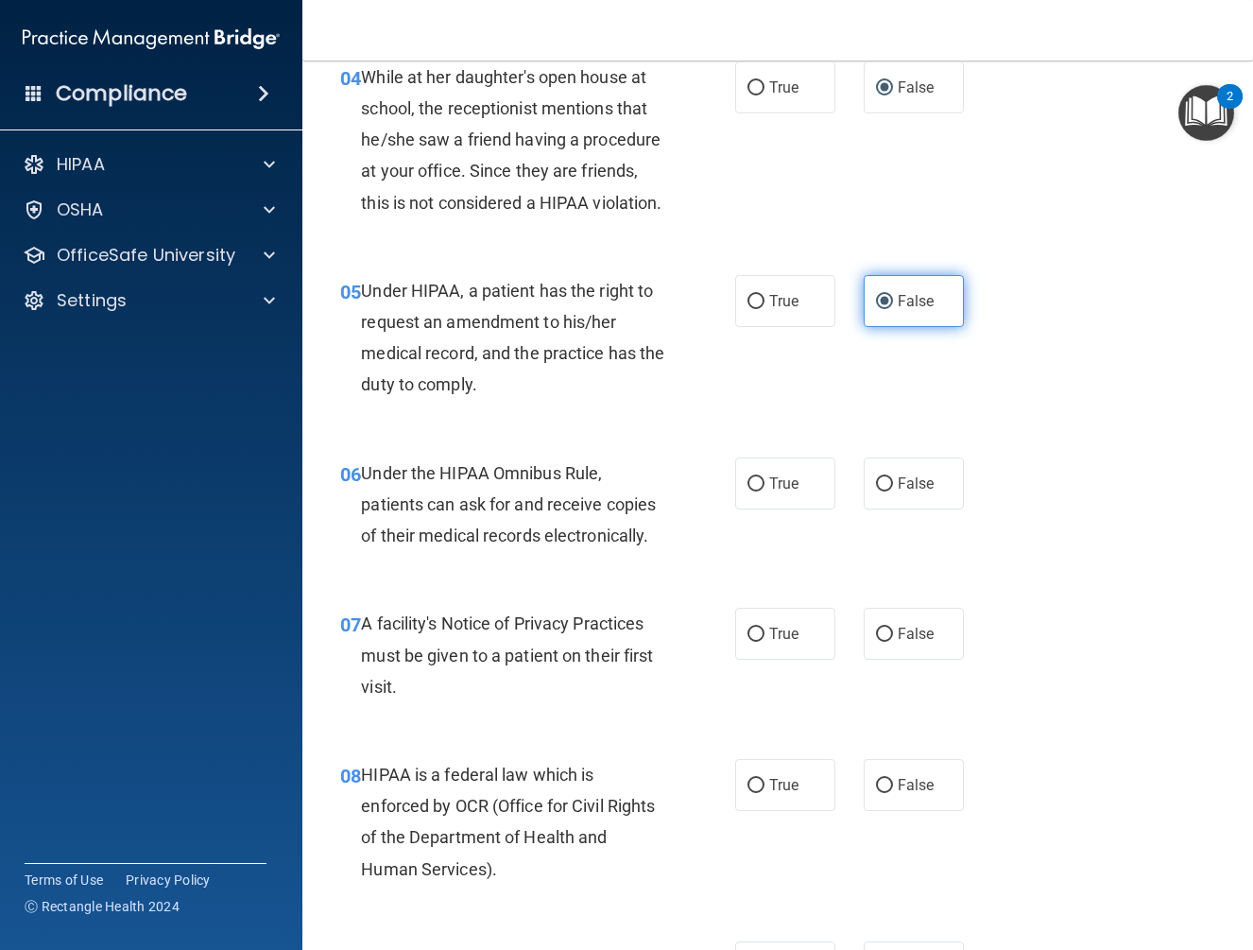
scroll to position [850, 0]
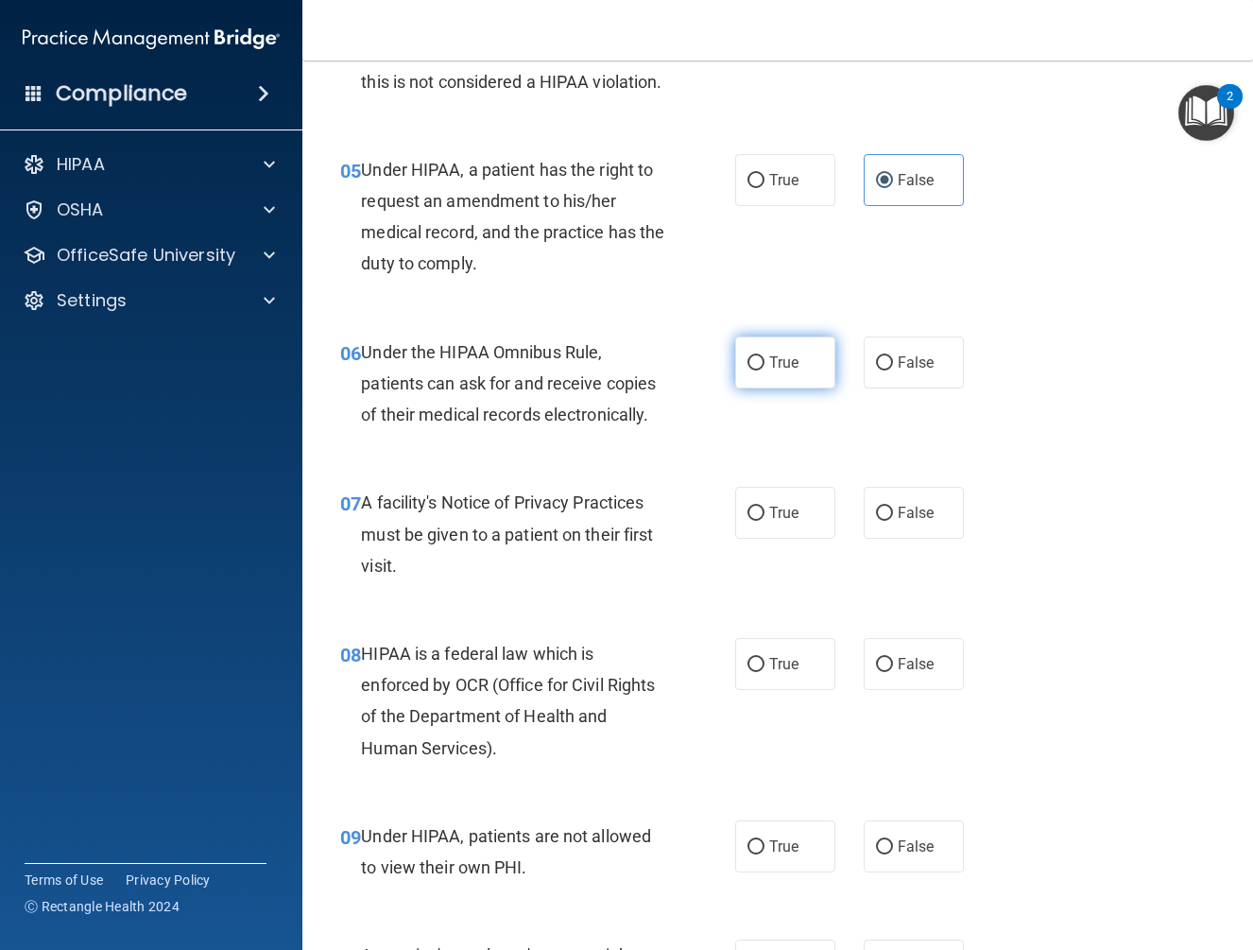
click at [792, 371] on span "True" at bounding box center [783, 362] width 29 height 18
click at [764, 370] on input "True" at bounding box center [755, 363] width 17 height 14
radio input "true"
click at [793, 539] on label "True" at bounding box center [785, 513] width 100 height 52
click at [764, 521] on input "True" at bounding box center [755, 513] width 17 height 14
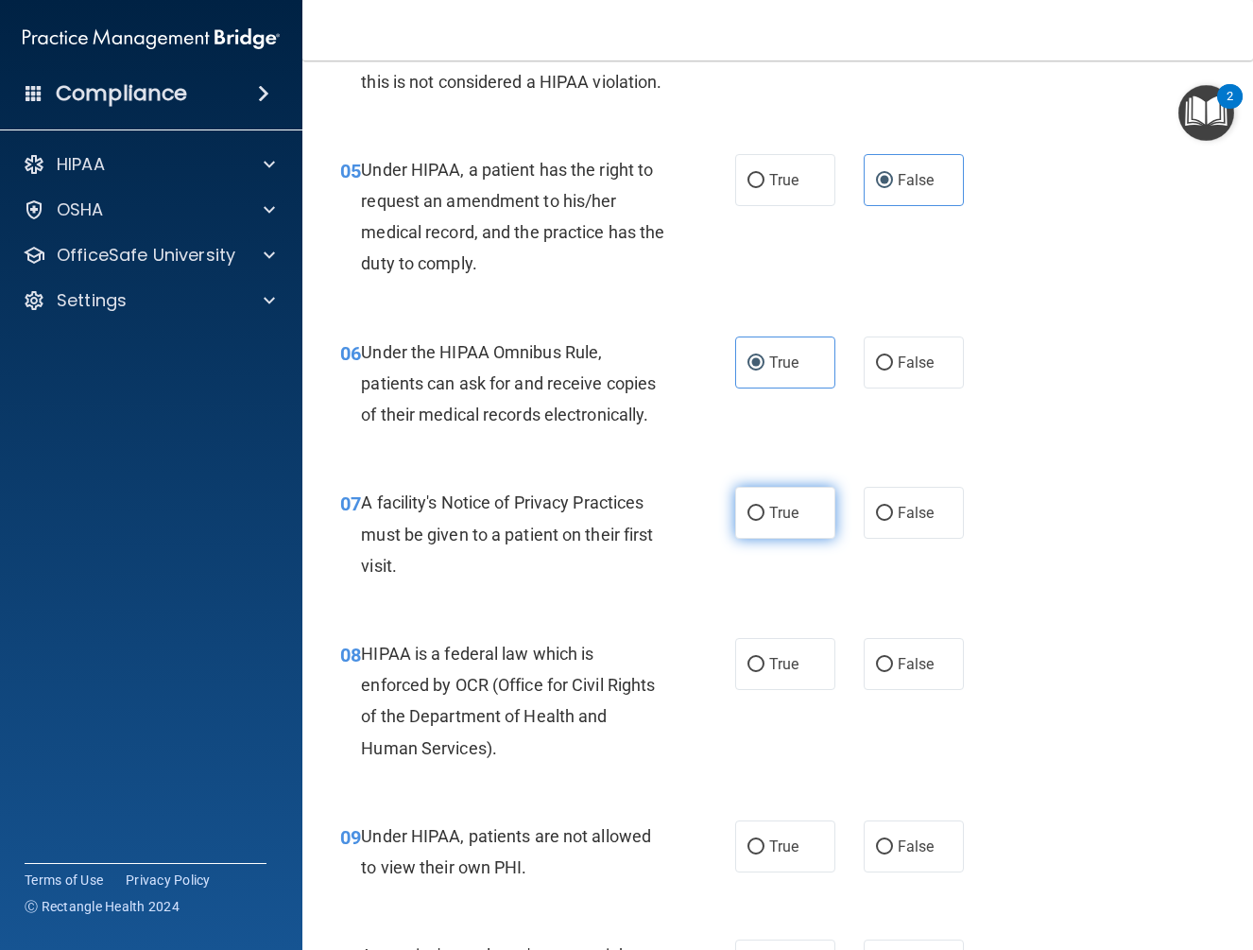
radio input "true"
click at [778, 673] on span "True" at bounding box center [783, 664] width 29 height 18
click at [764, 672] on input "True" at bounding box center [755, 665] width 17 height 14
radio input "true"
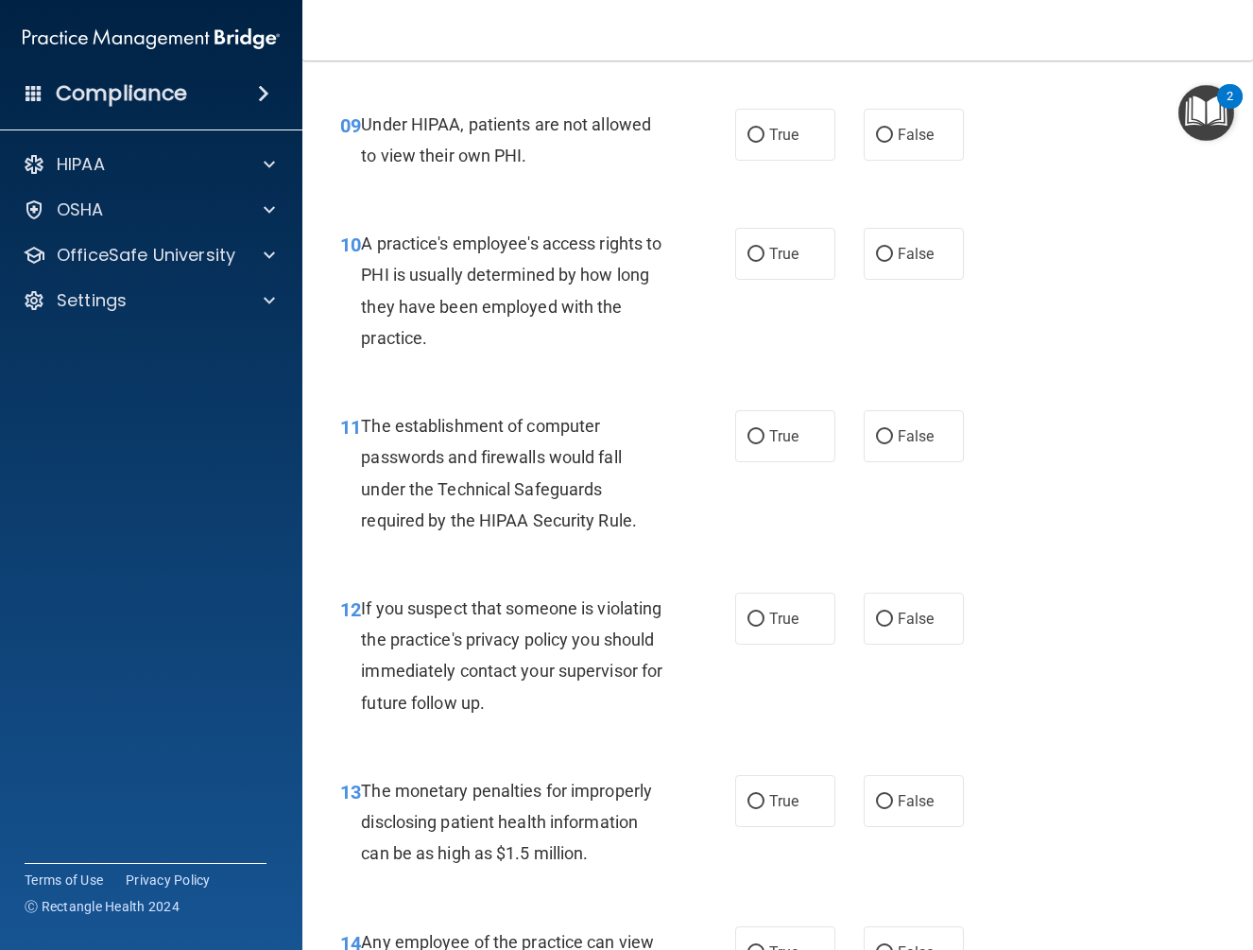
scroll to position [1606, 0]
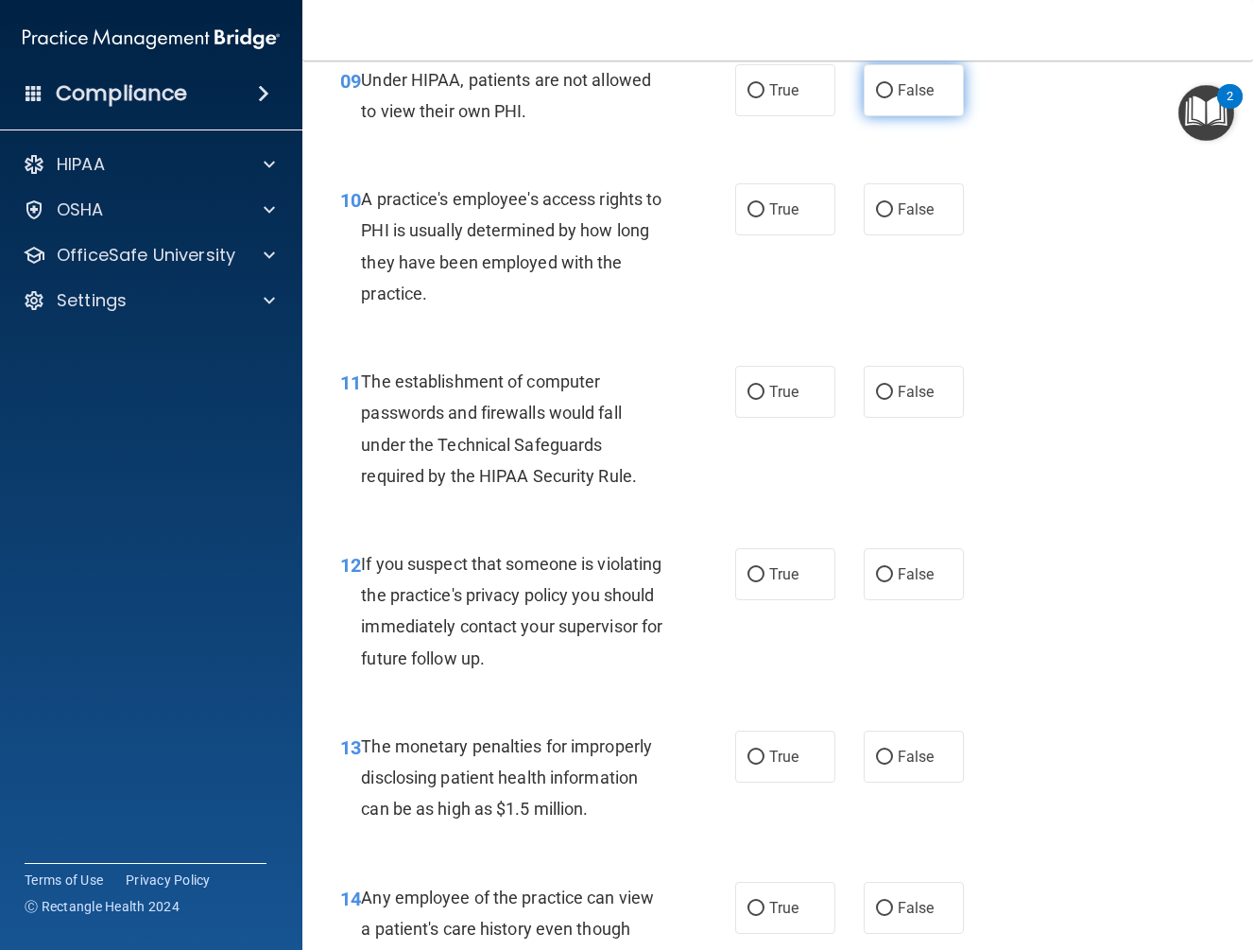
click at [881, 98] on input "False" at bounding box center [884, 91] width 17 height 14
radio input "true"
click at [902, 235] on label "False" at bounding box center [914, 209] width 100 height 52
click at [893, 217] on input "False" at bounding box center [884, 210] width 17 height 14
radio input "true"
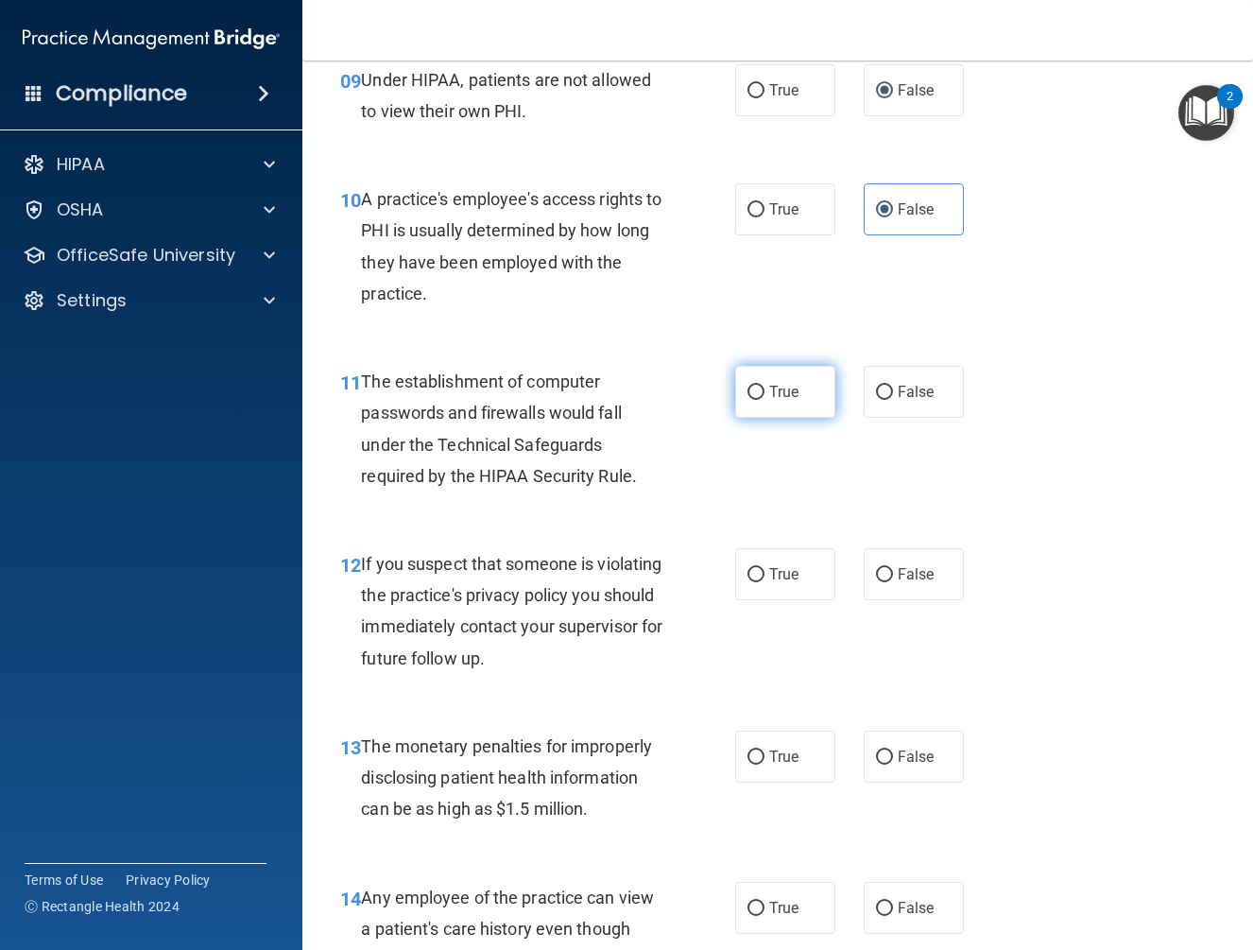
click at [797, 418] on label "True" at bounding box center [785, 392] width 100 height 52
click at [764, 400] on input "True" at bounding box center [755, 392] width 17 height 14
radio input "true"
click at [780, 594] on label "True" at bounding box center [785, 574] width 100 height 52
click at [764, 582] on input "True" at bounding box center [755, 575] width 17 height 14
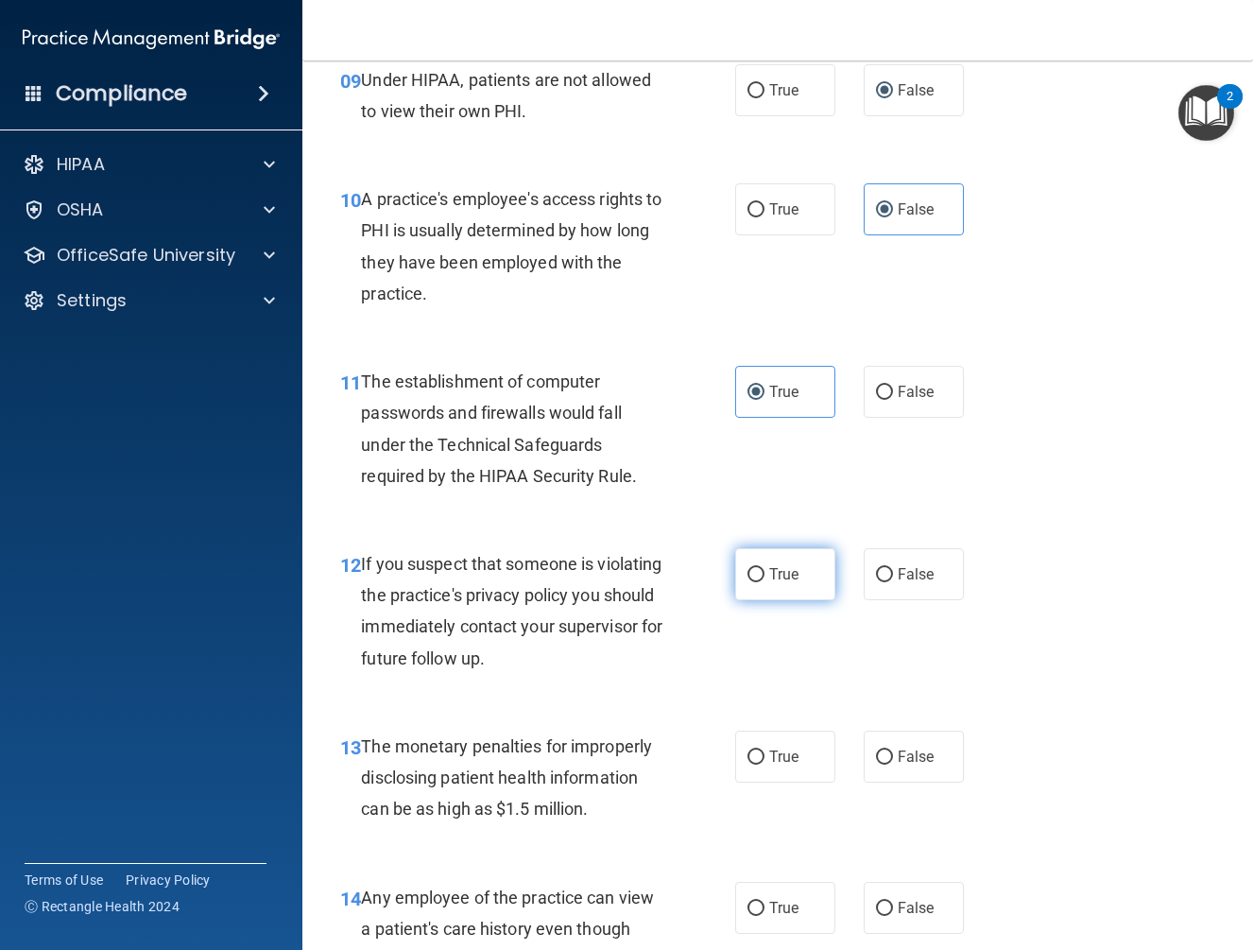
radio input "true"
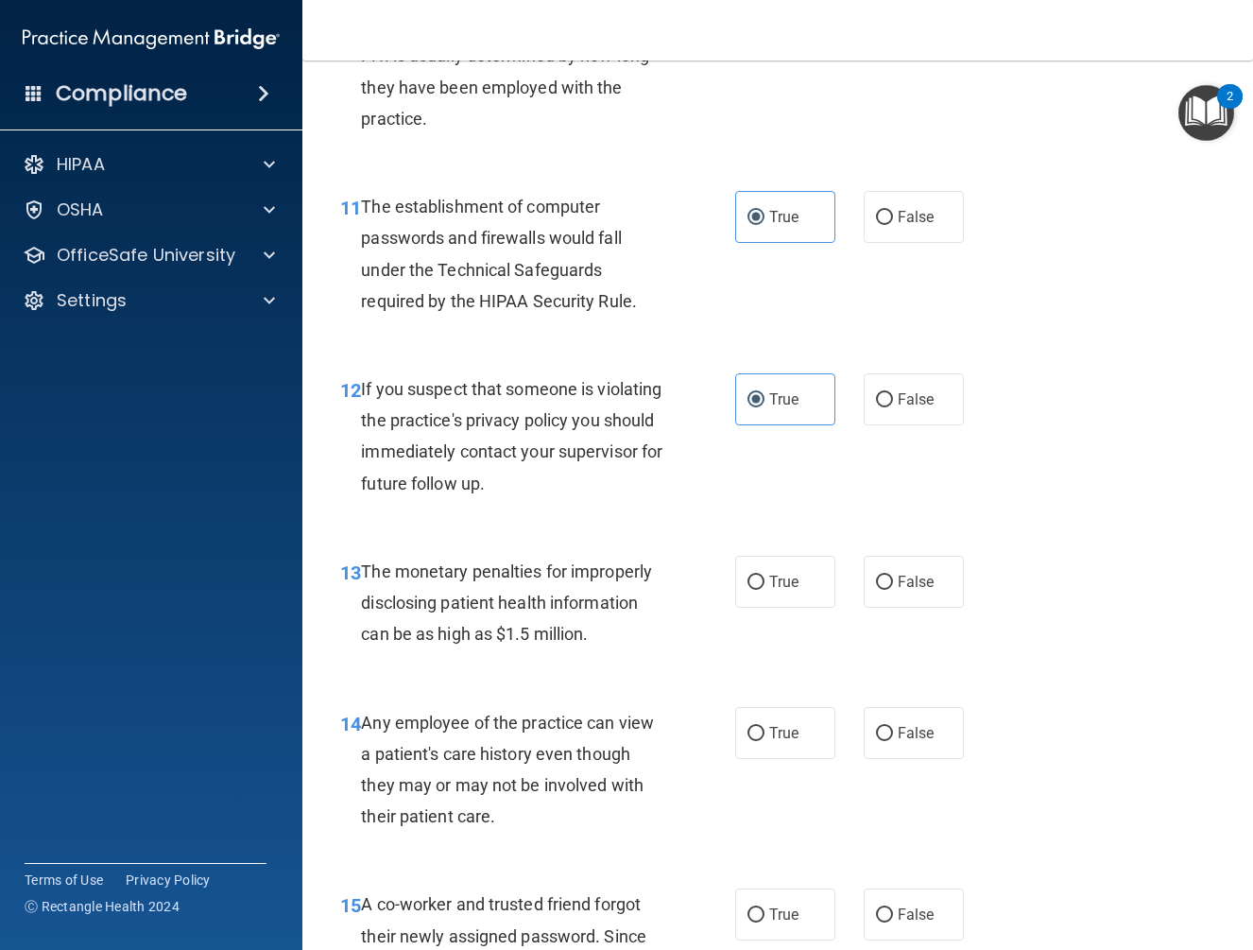
scroll to position [1795, 0]
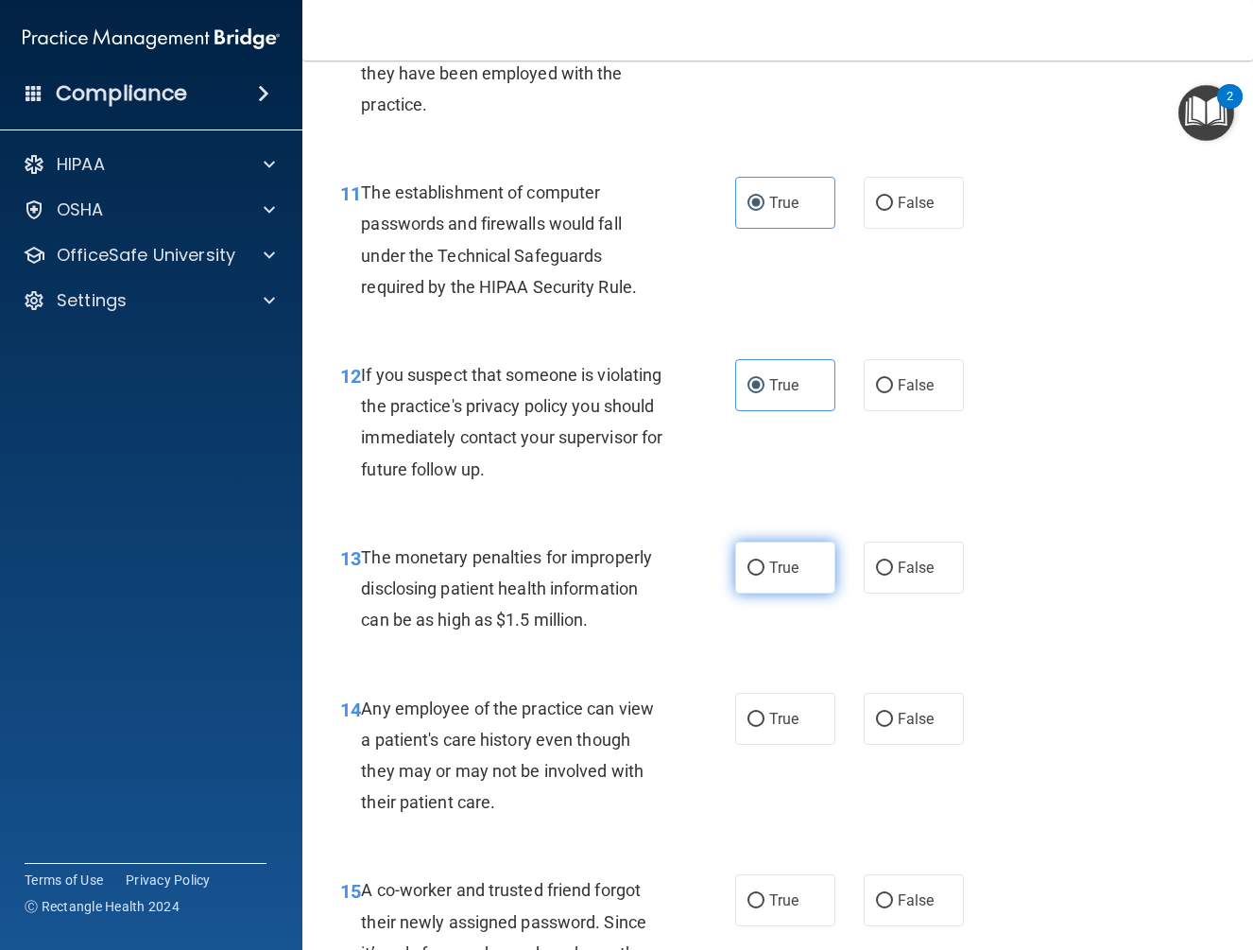
click at [778, 576] on span "True" at bounding box center [783, 567] width 29 height 18
click at [764, 575] on input "True" at bounding box center [755, 568] width 17 height 14
radio input "true"
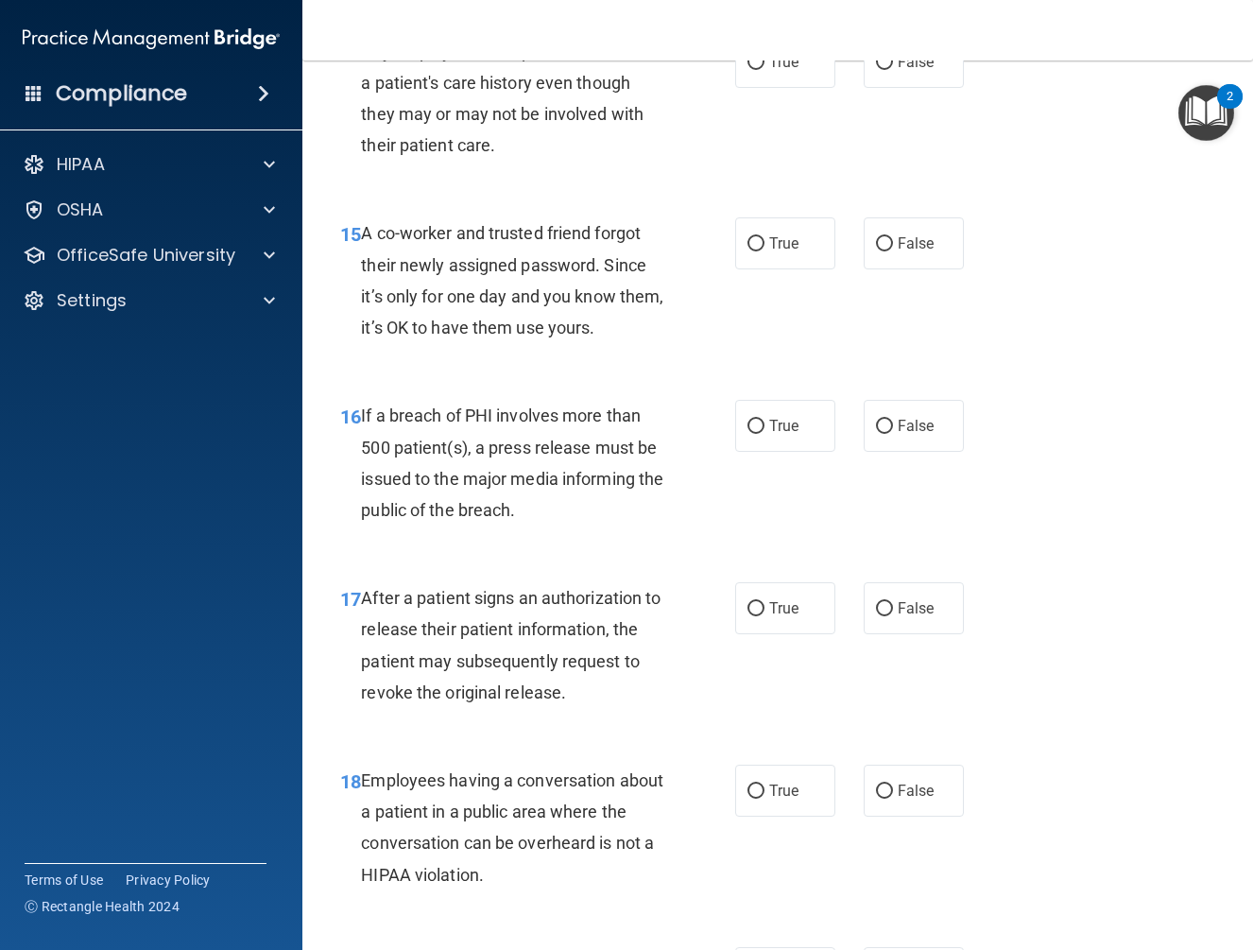
scroll to position [2456, 0]
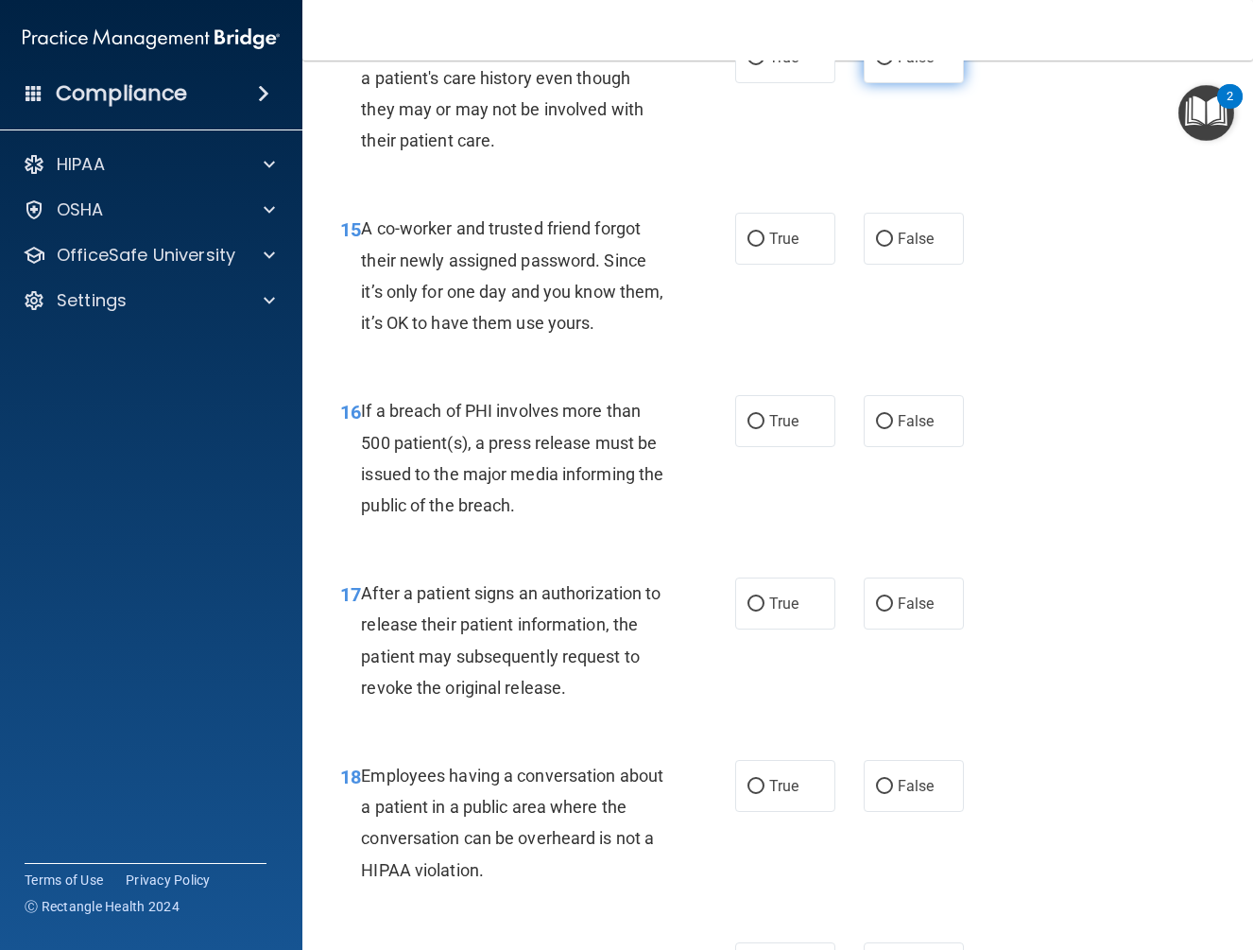
click at [884, 83] on label "False" at bounding box center [914, 57] width 100 height 52
click at [884, 65] on input "False" at bounding box center [884, 58] width 17 height 14
radio input "true"
click at [897, 260] on label "False" at bounding box center [914, 239] width 100 height 52
click at [893, 247] on input "False" at bounding box center [884, 239] width 17 height 14
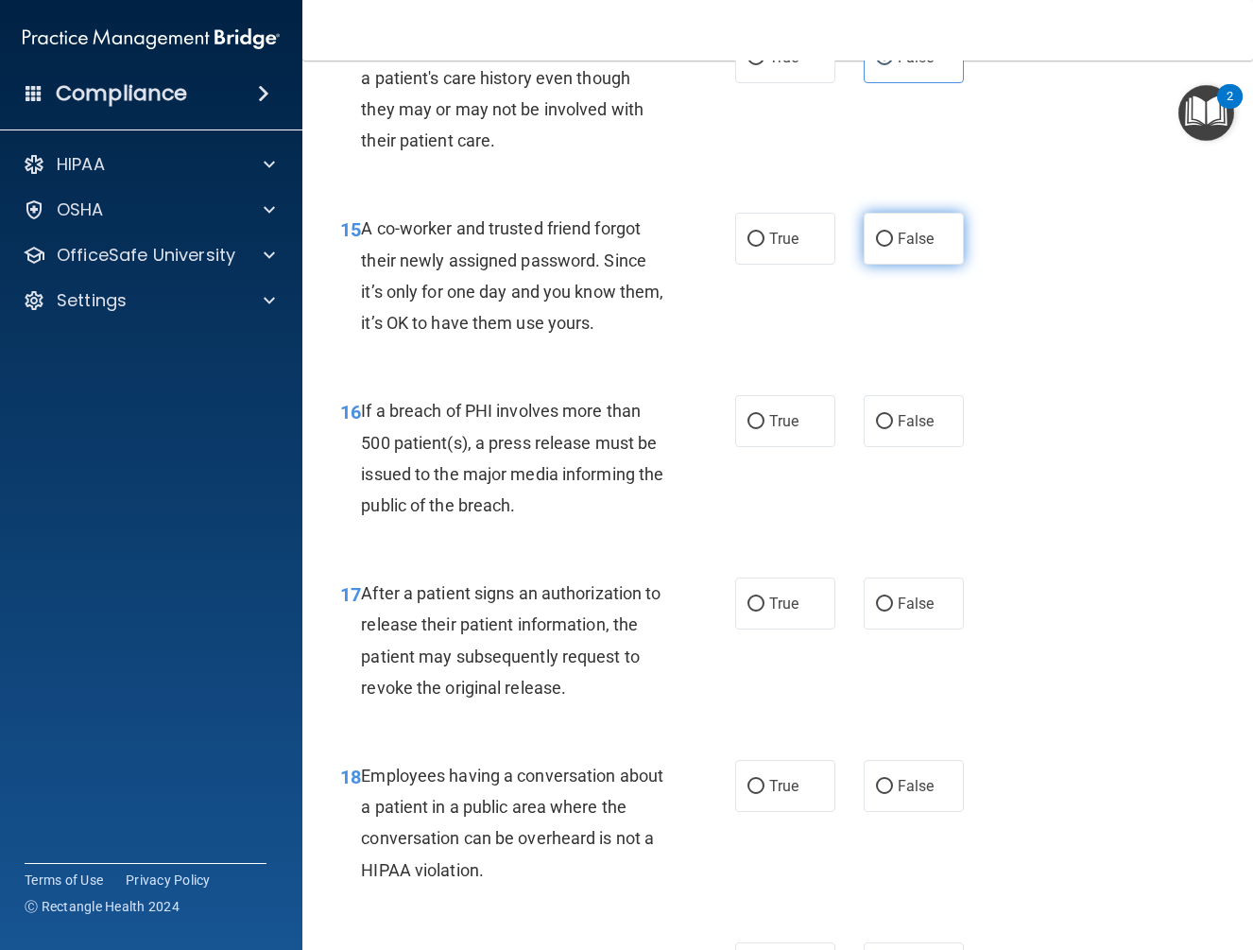
radio input "true"
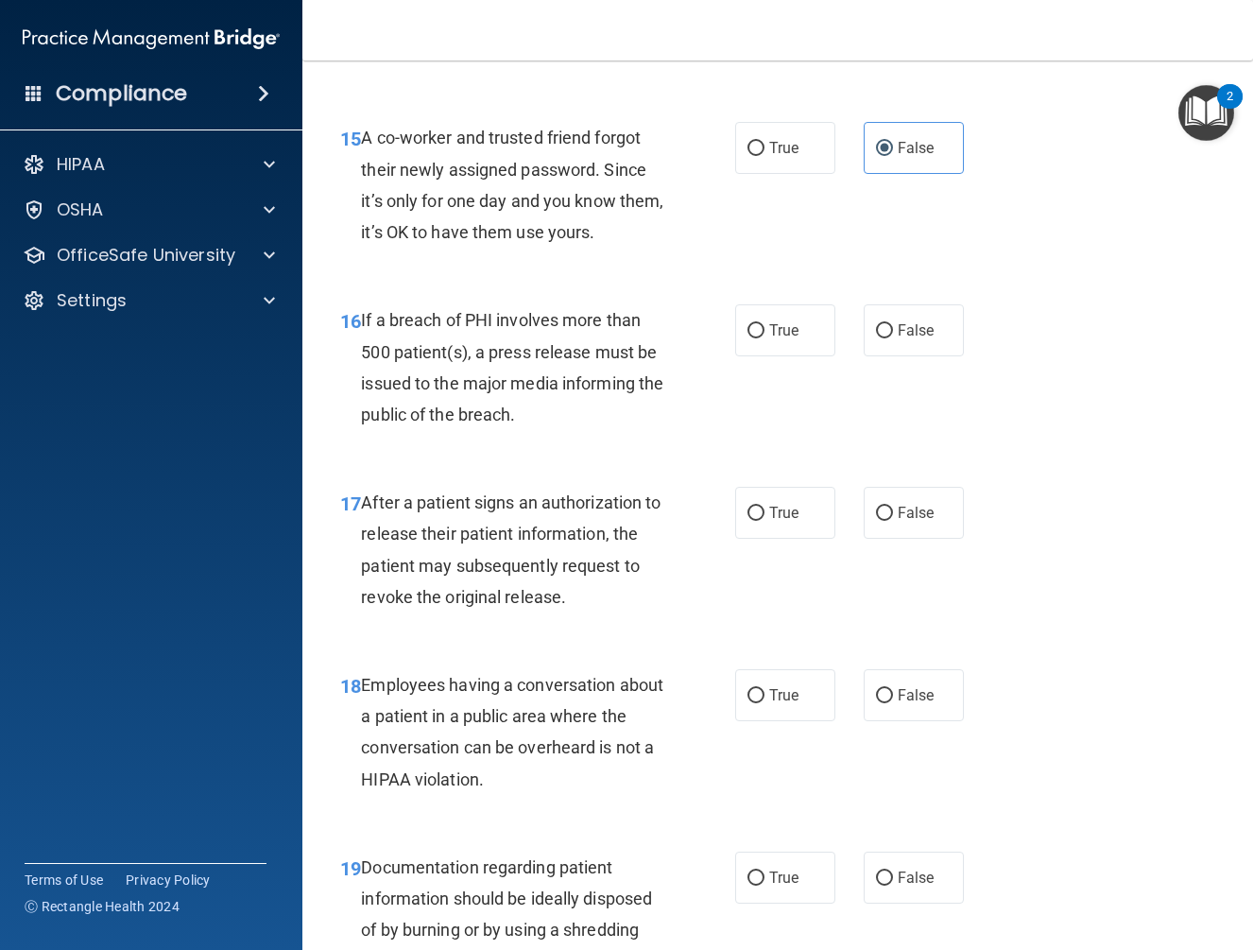
scroll to position [2551, 0]
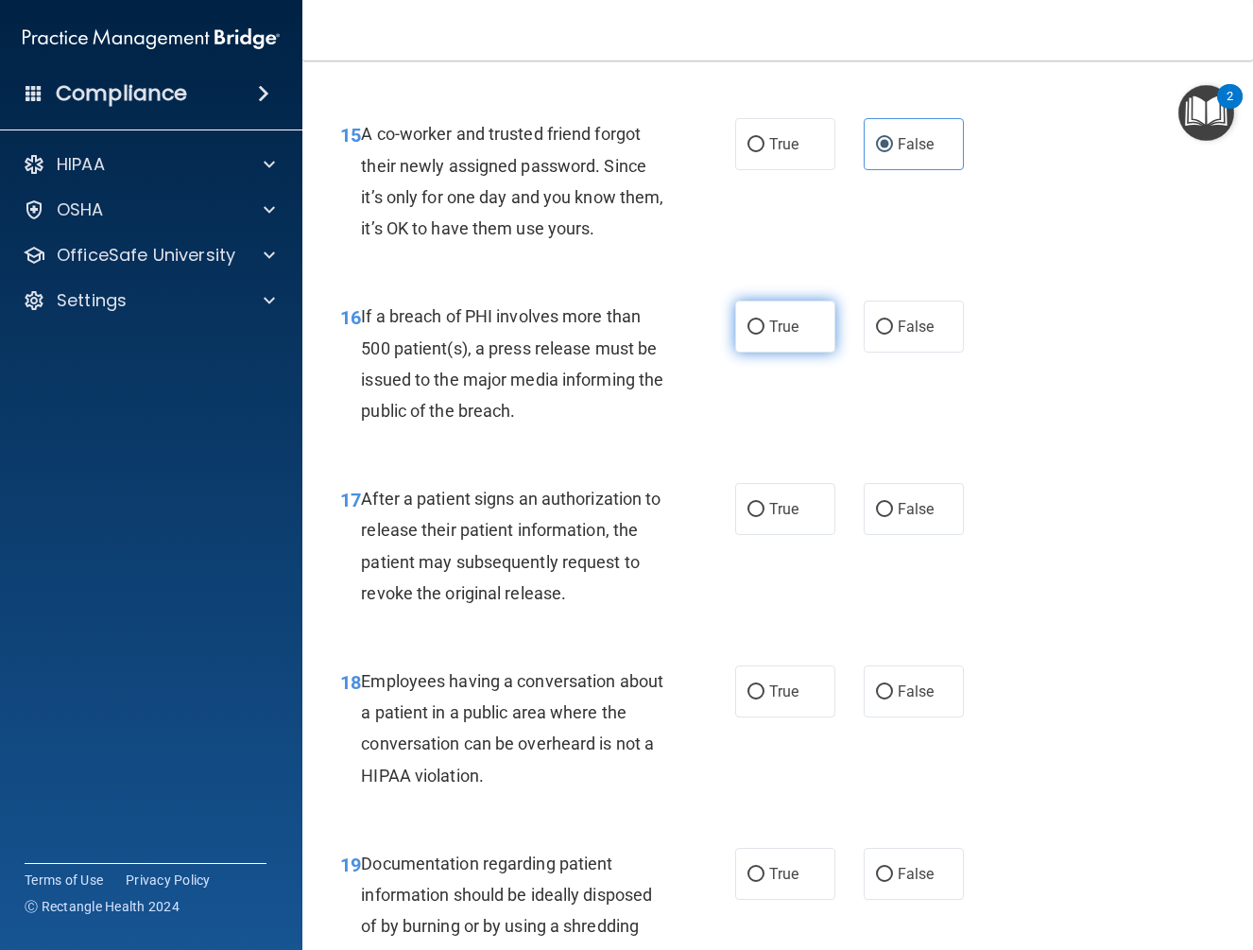
click at [796, 352] on label "True" at bounding box center [785, 326] width 100 height 52
click at [764, 334] on input "True" at bounding box center [755, 327] width 17 height 14
radio input "true"
click at [790, 518] on span "True" at bounding box center [783, 509] width 29 height 18
click at [764, 517] on input "True" at bounding box center [755, 510] width 17 height 14
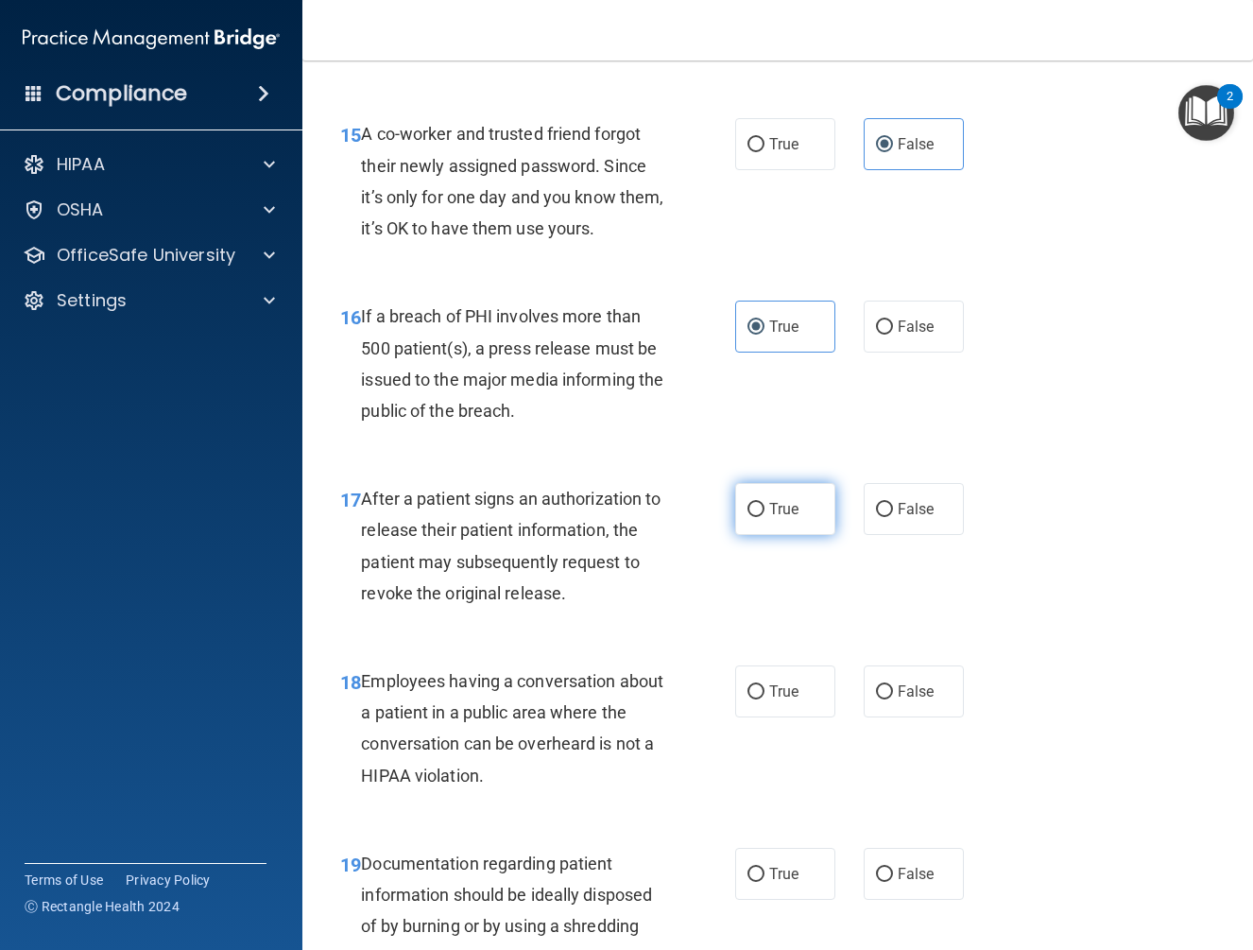
radio input "true"
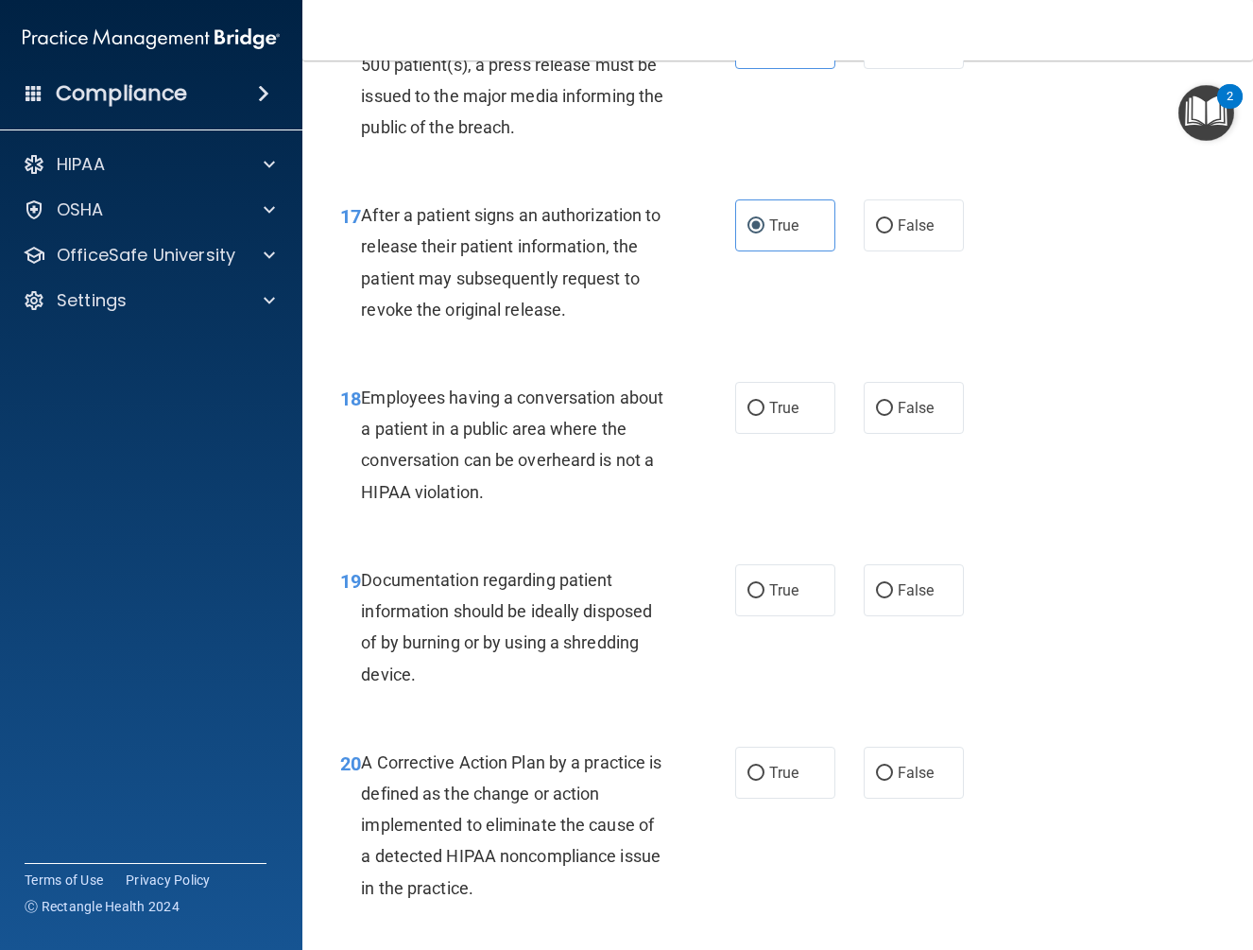
scroll to position [2929, 0]
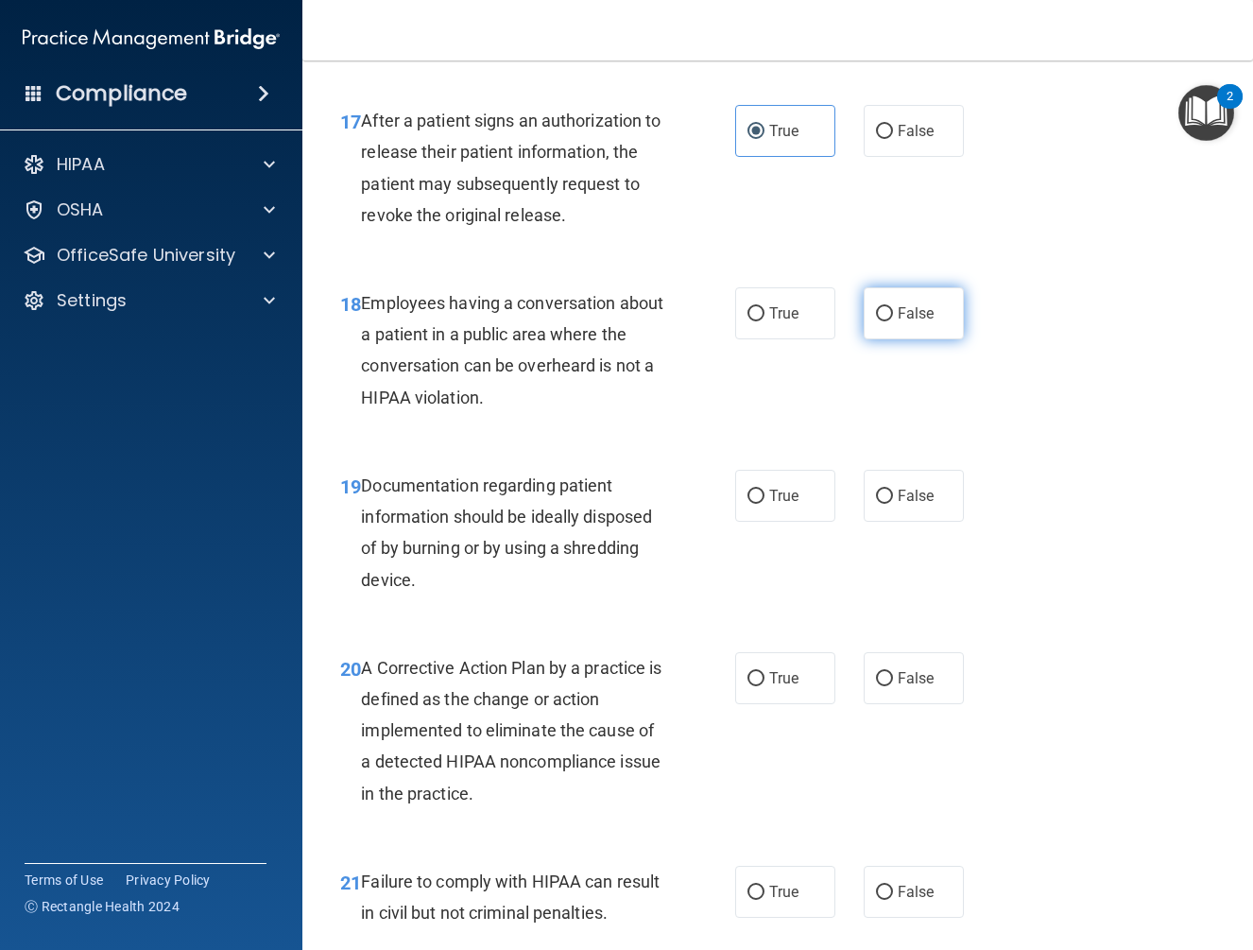
click at [943, 335] on label "False" at bounding box center [914, 313] width 100 height 52
click at [893, 321] on input "False" at bounding box center [884, 314] width 17 height 14
radio input "true"
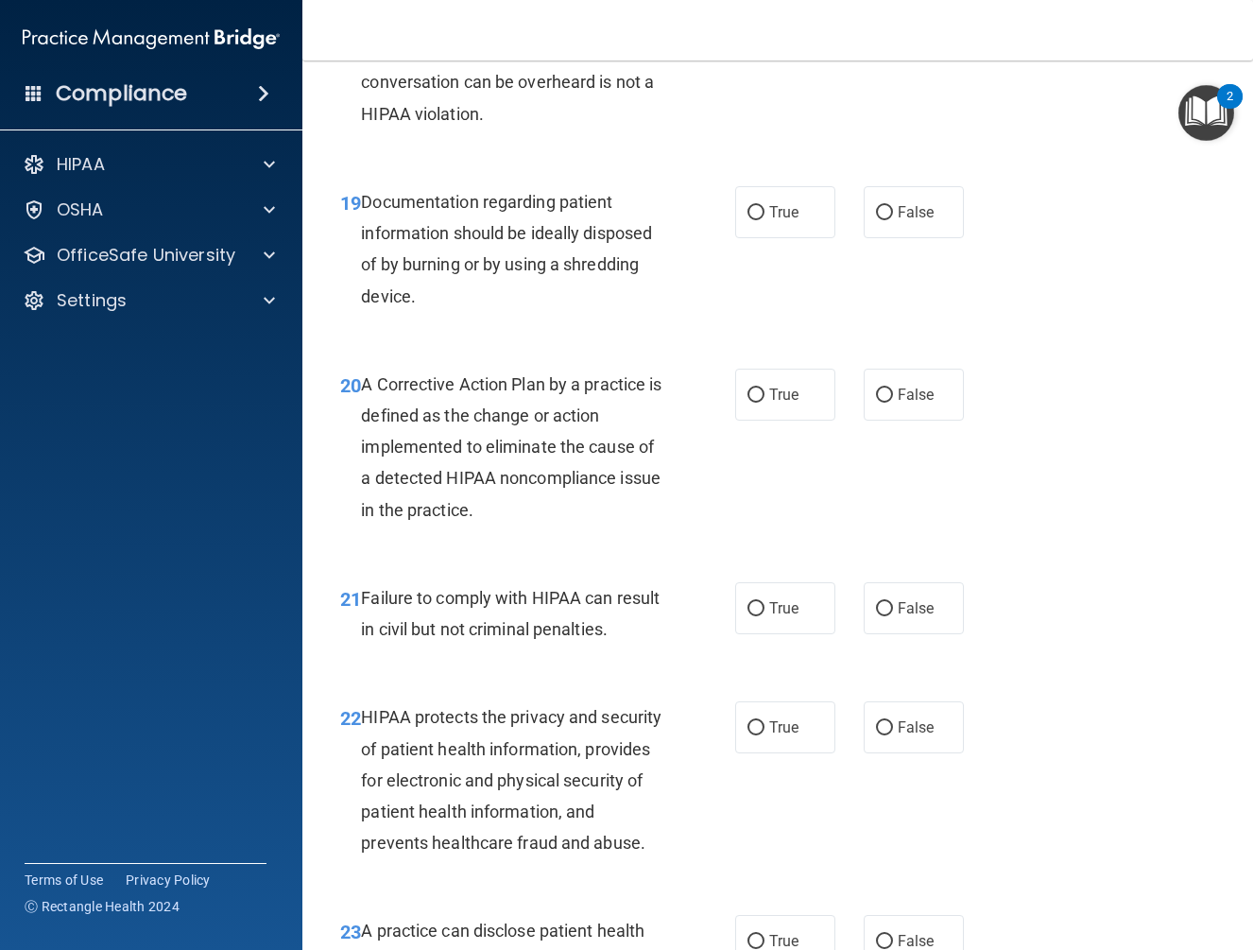
scroll to position [3307, 0]
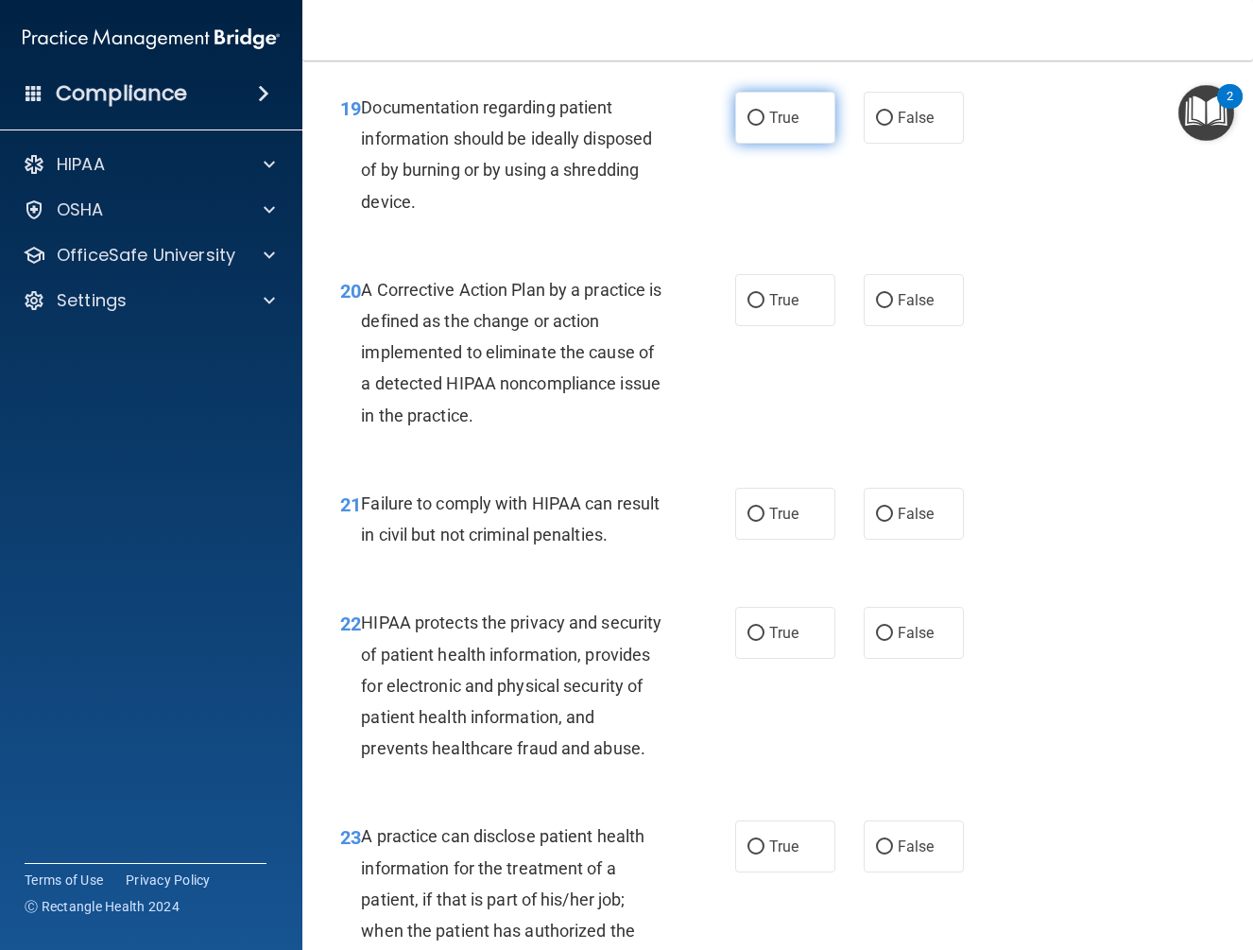
click at [747, 126] on input "True" at bounding box center [755, 118] width 17 height 14
radio input "true"
click at [777, 318] on label "True" at bounding box center [785, 300] width 100 height 52
click at [764, 308] on input "True" at bounding box center [755, 301] width 17 height 14
radio input "true"
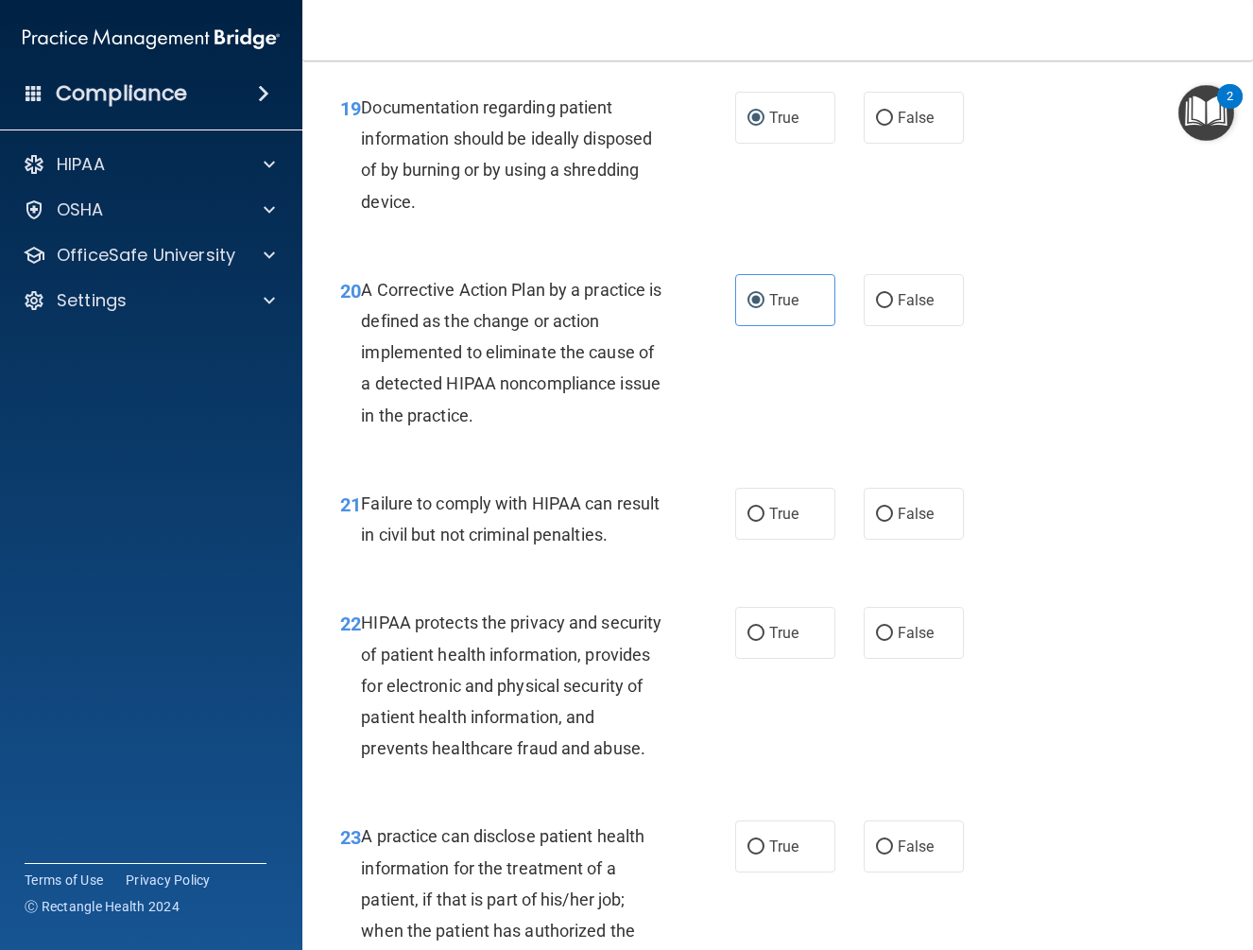
scroll to position [3401, 0]
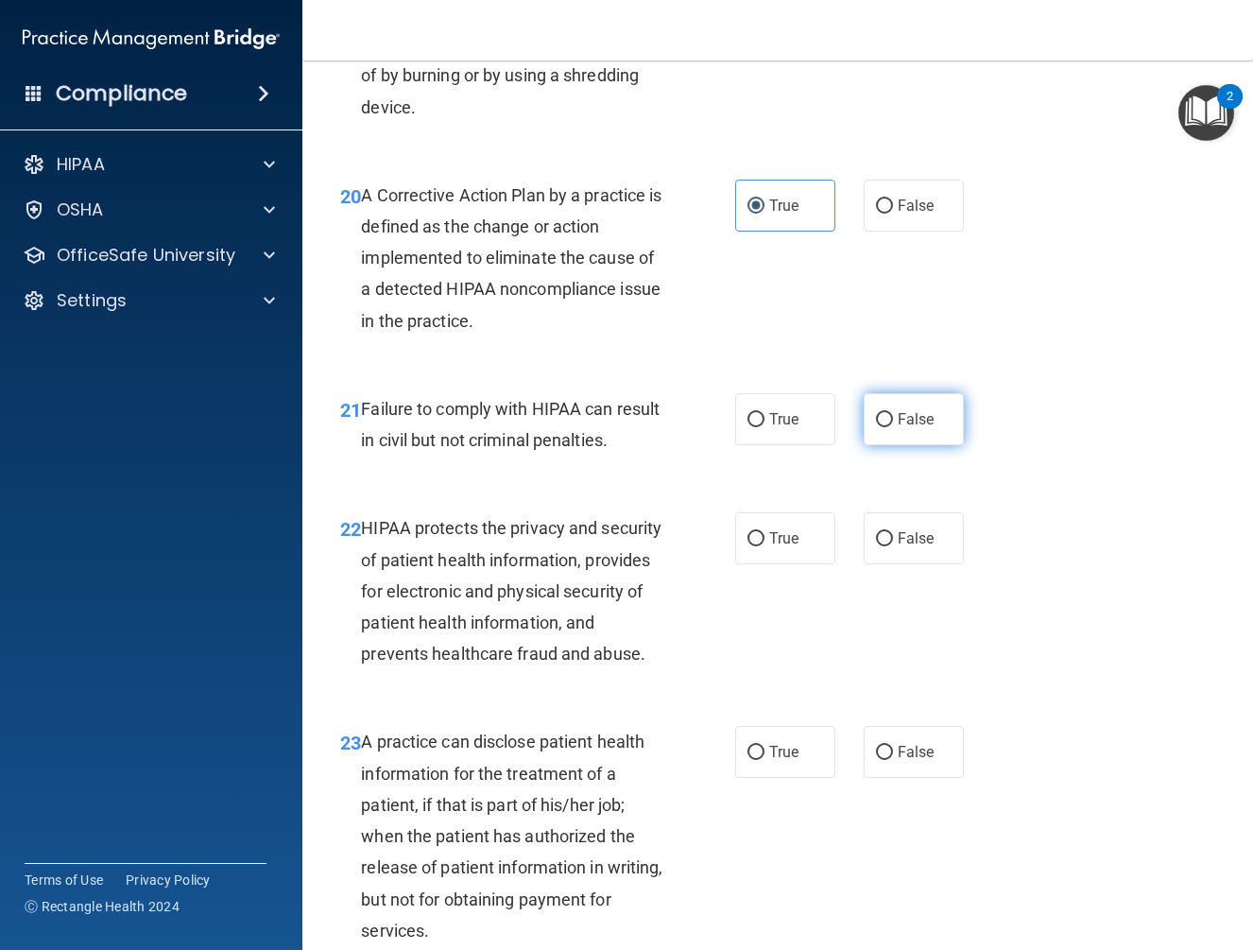
click at [892, 445] on label "False" at bounding box center [914, 419] width 100 height 52
click at [892, 427] on input "False" at bounding box center [884, 420] width 17 height 14
radio input "true"
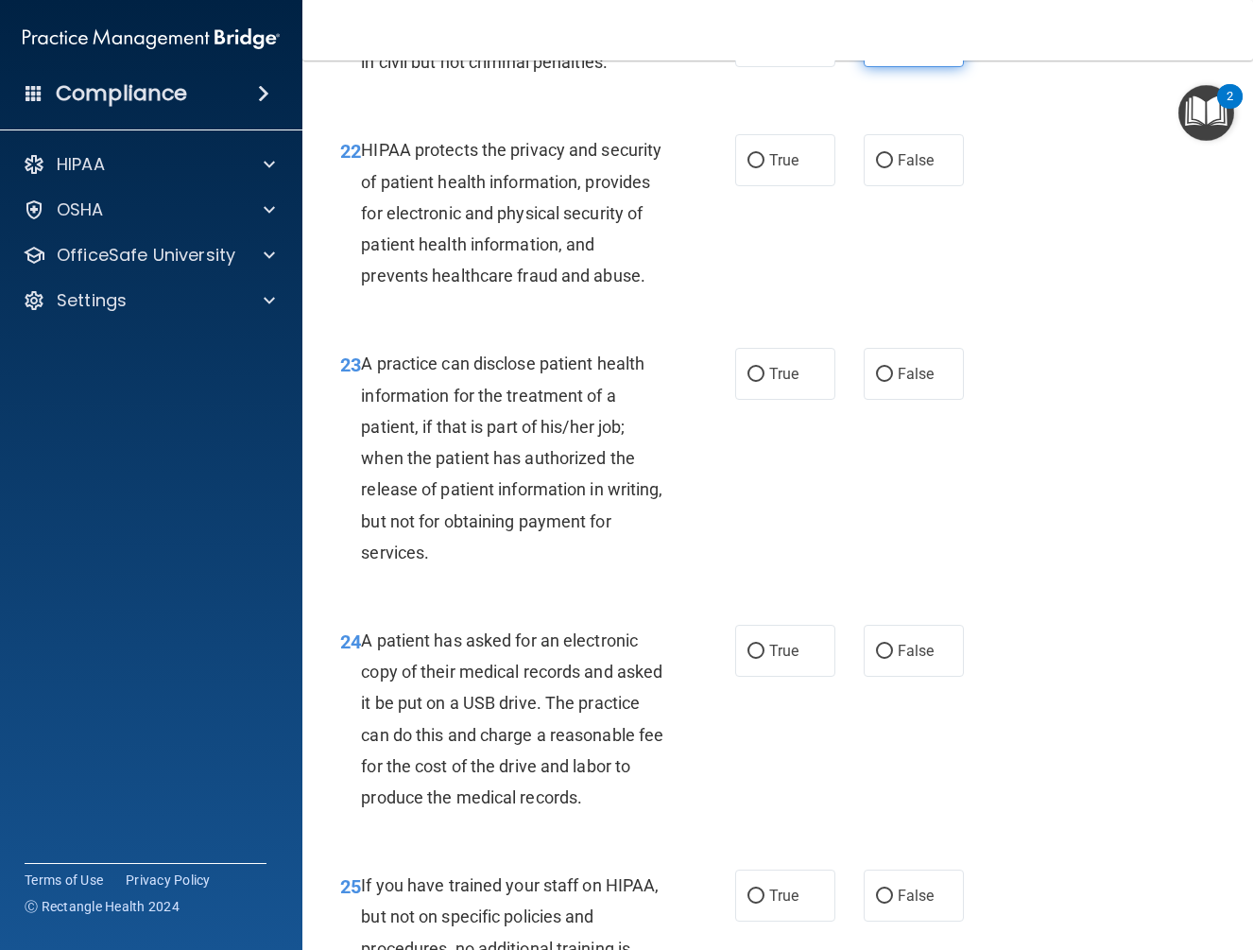
scroll to position [3874, 0]
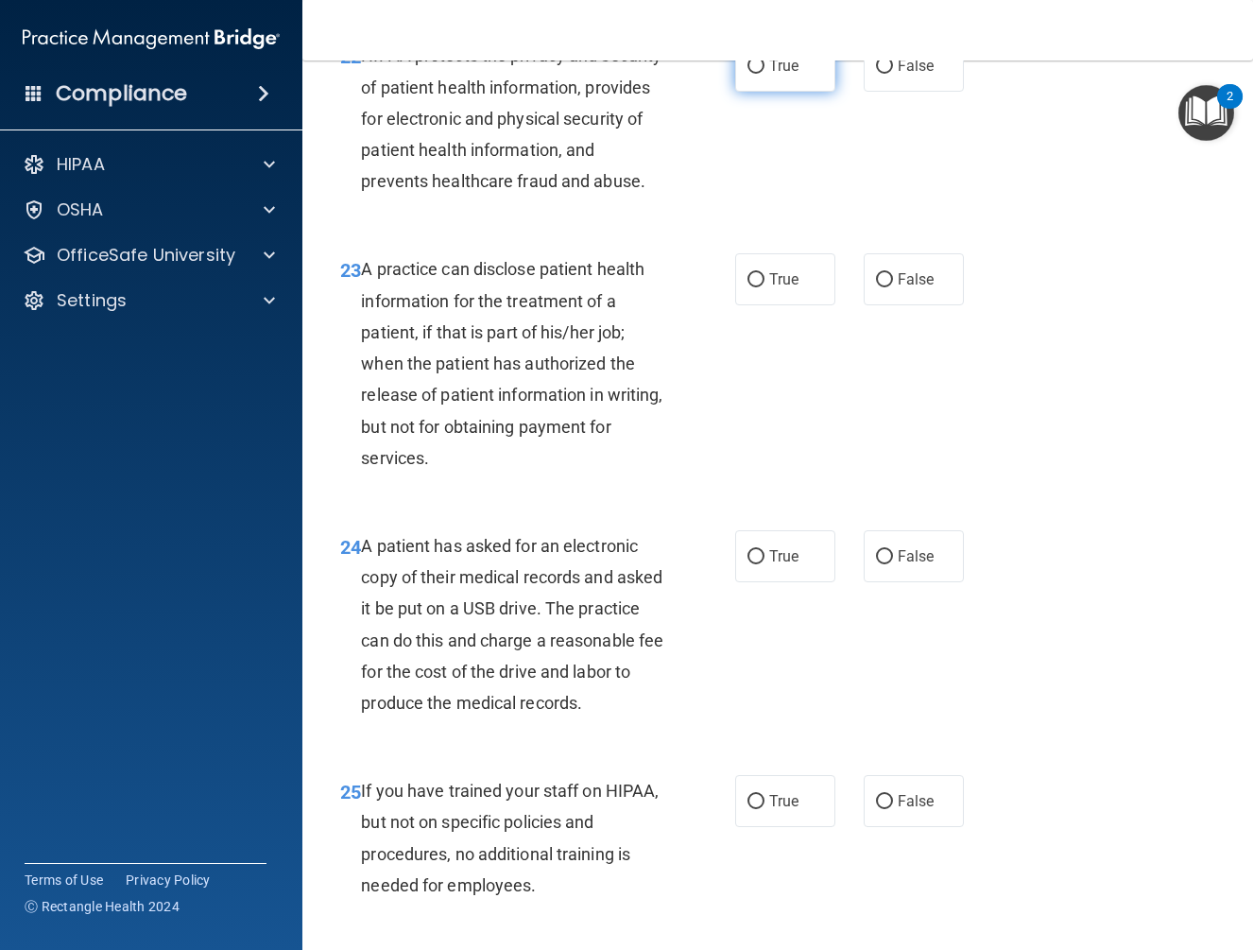
click at [749, 74] on input "True" at bounding box center [755, 67] width 17 height 14
radio input "true"
click at [913, 305] on label "False" at bounding box center [914, 279] width 100 height 52
click at [893, 287] on input "False" at bounding box center [884, 280] width 17 height 14
radio input "true"
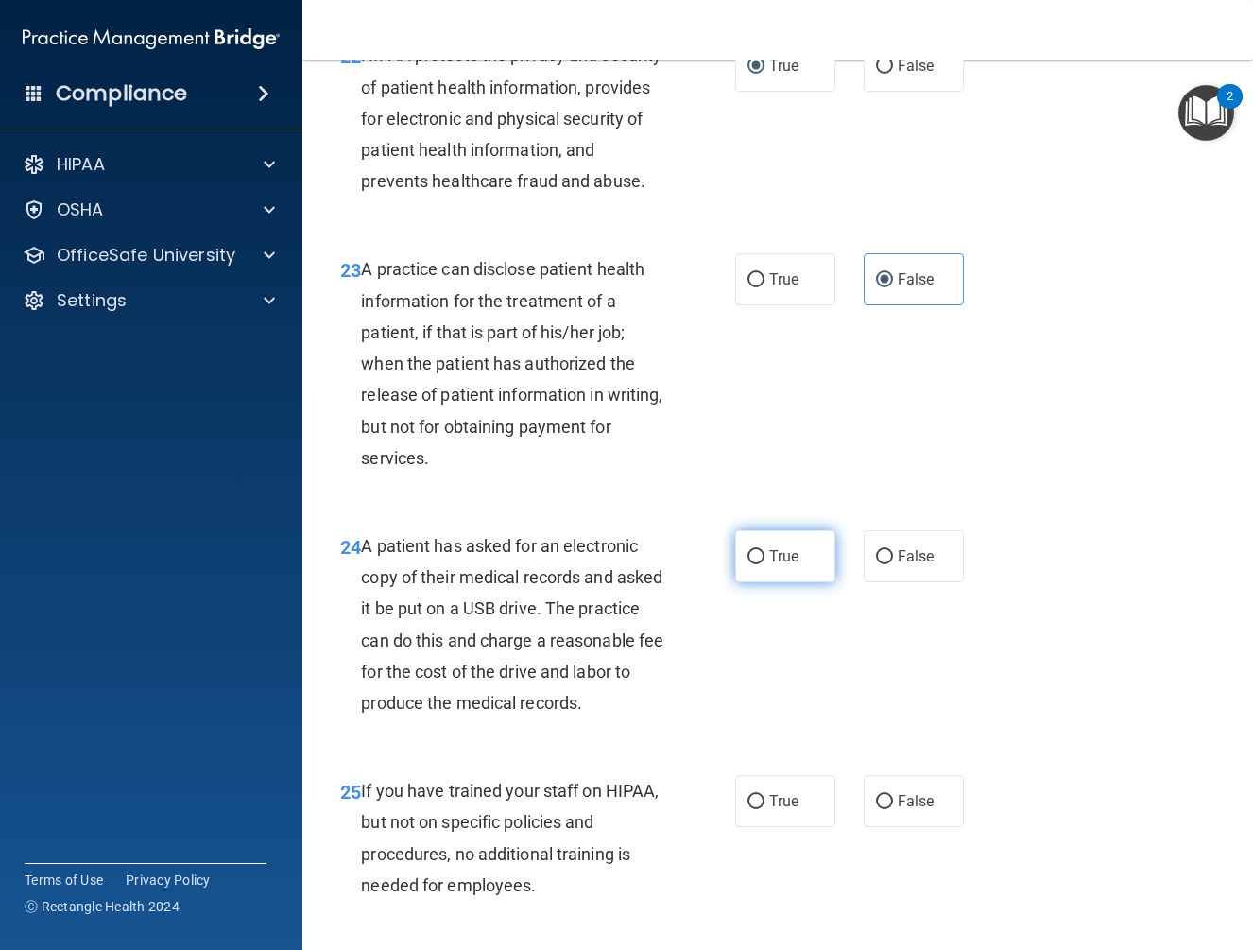
click at [750, 564] on input "True" at bounding box center [755, 557] width 17 height 14
radio input "true"
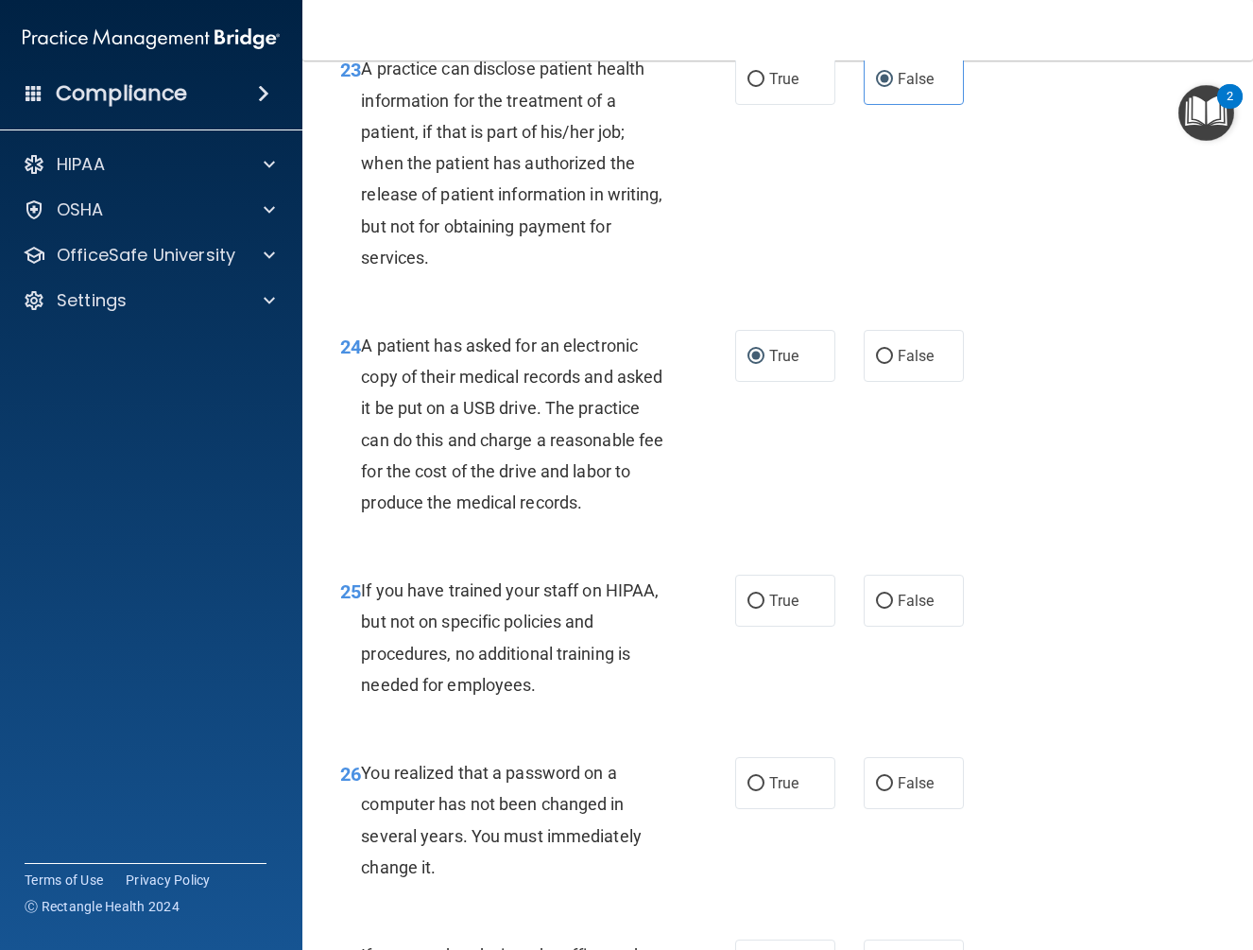
scroll to position [4157, 0]
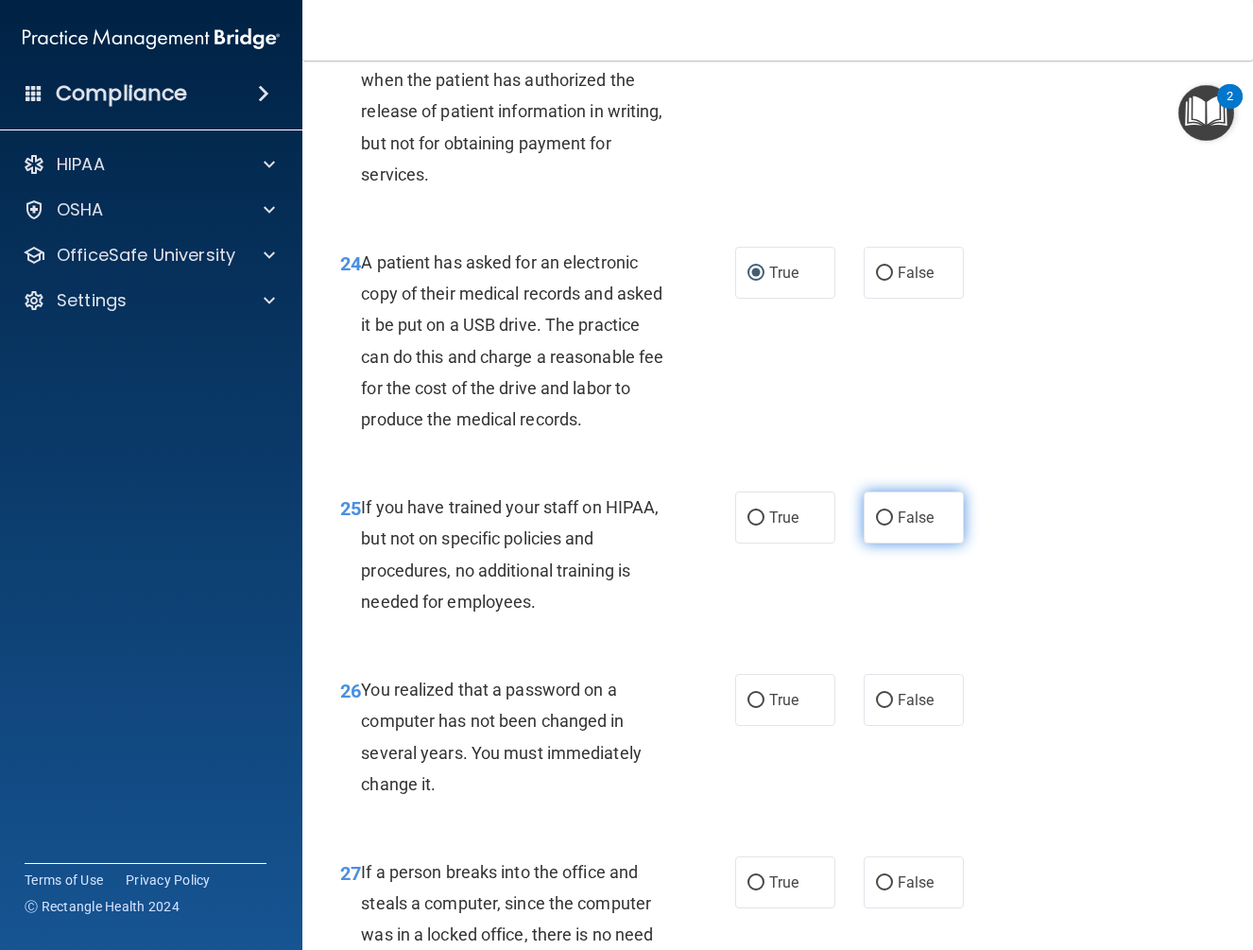
click at [870, 543] on label "False" at bounding box center [914, 517] width 100 height 52
click at [876, 525] on input "False" at bounding box center [884, 518] width 17 height 14
radio input "true"
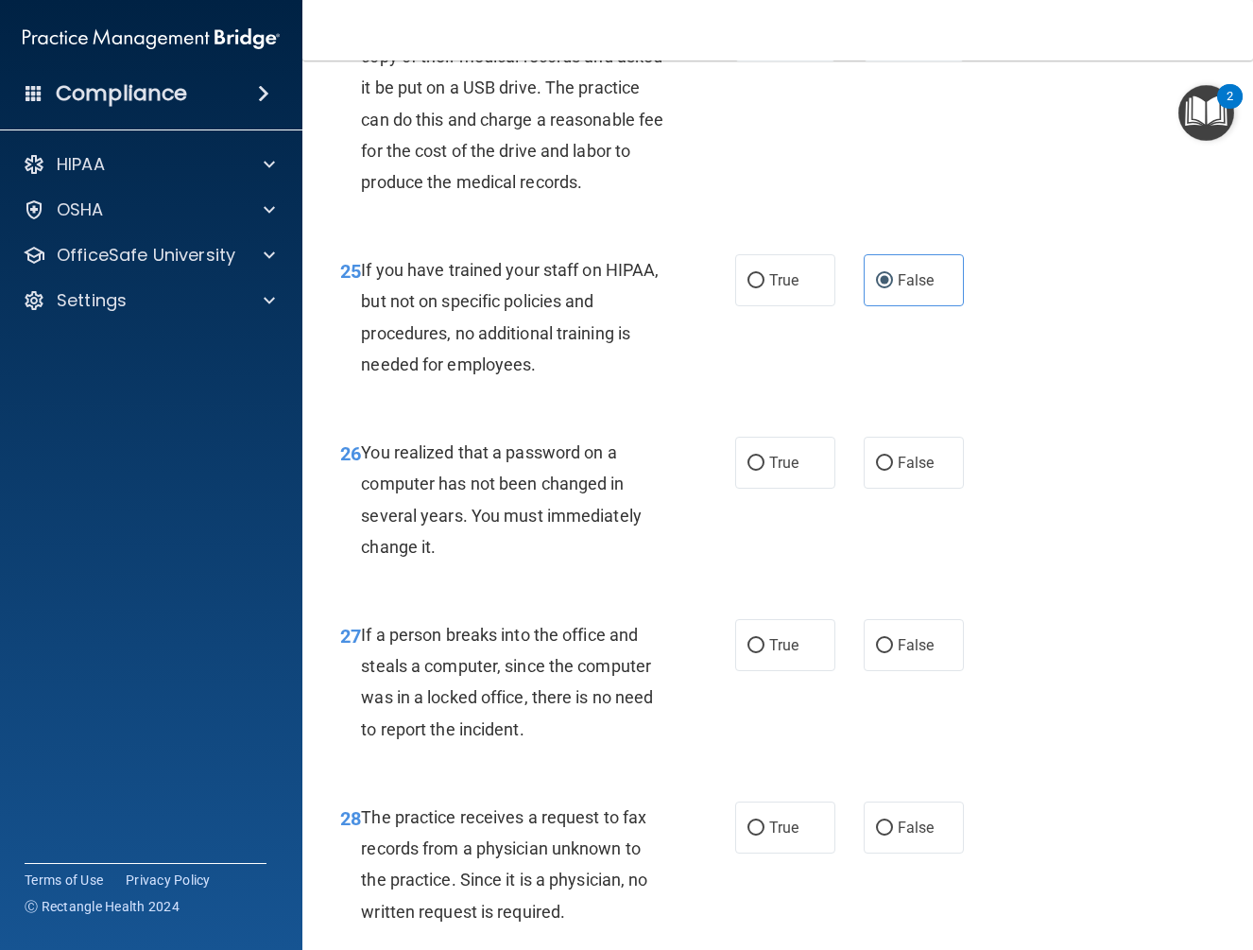
scroll to position [4535, 0]
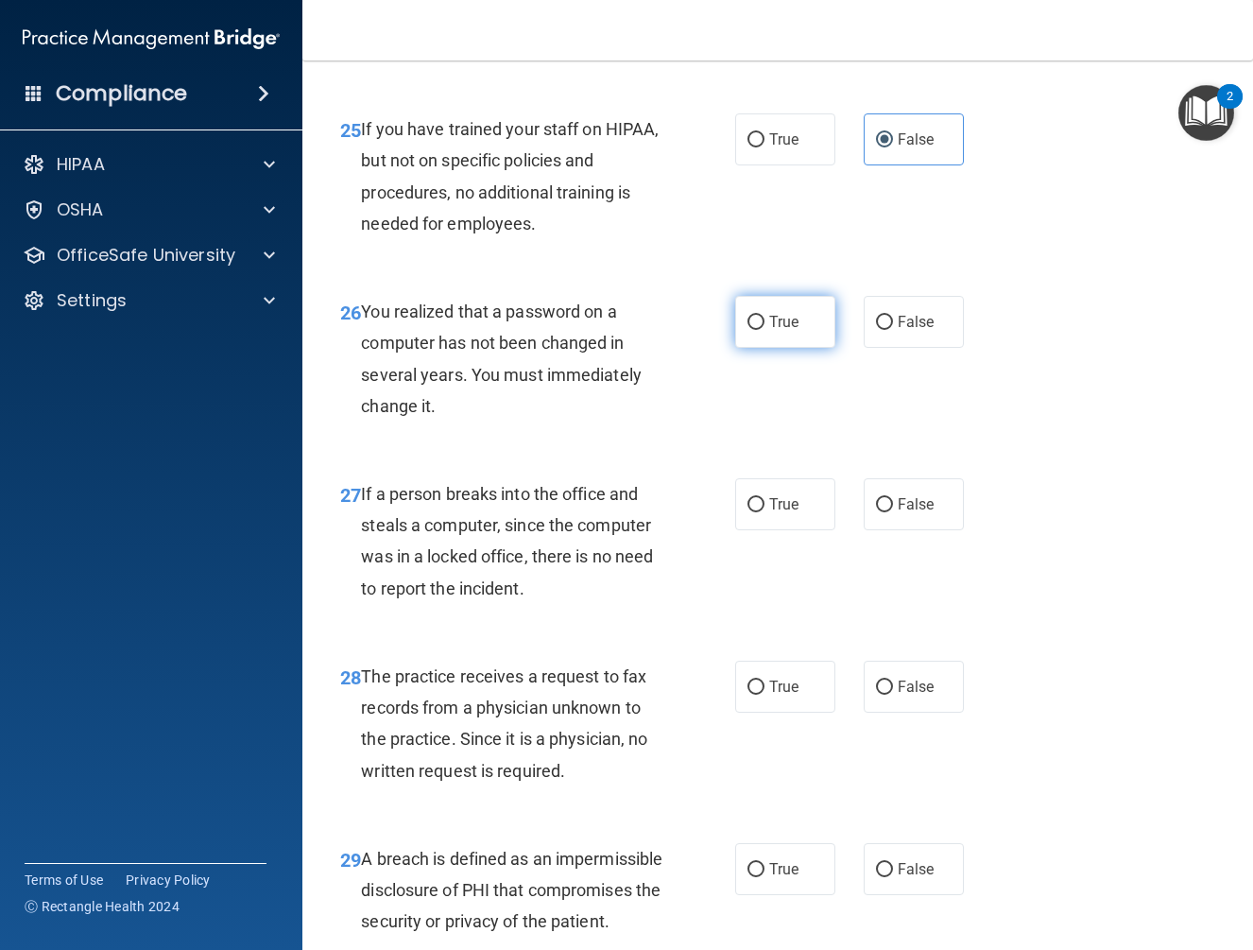
click at [773, 331] on span "True" at bounding box center [783, 322] width 29 height 18
click at [764, 330] on input "True" at bounding box center [755, 323] width 17 height 14
radio input "true"
click at [883, 530] on label "False" at bounding box center [914, 504] width 100 height 52
click at [883, 512] on input "False" at bounding box center [884, 505] width 17 height 14
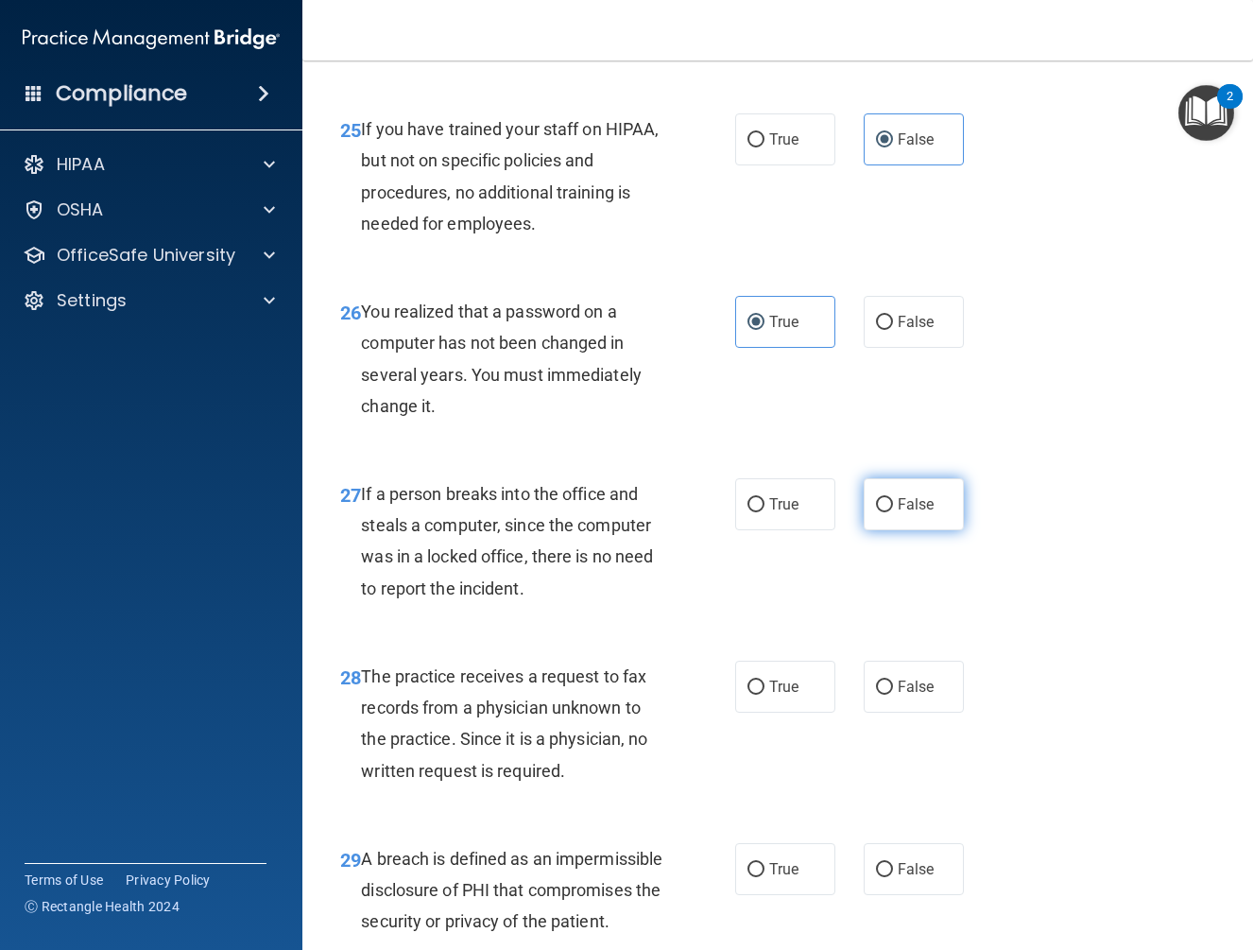
radio input "true"
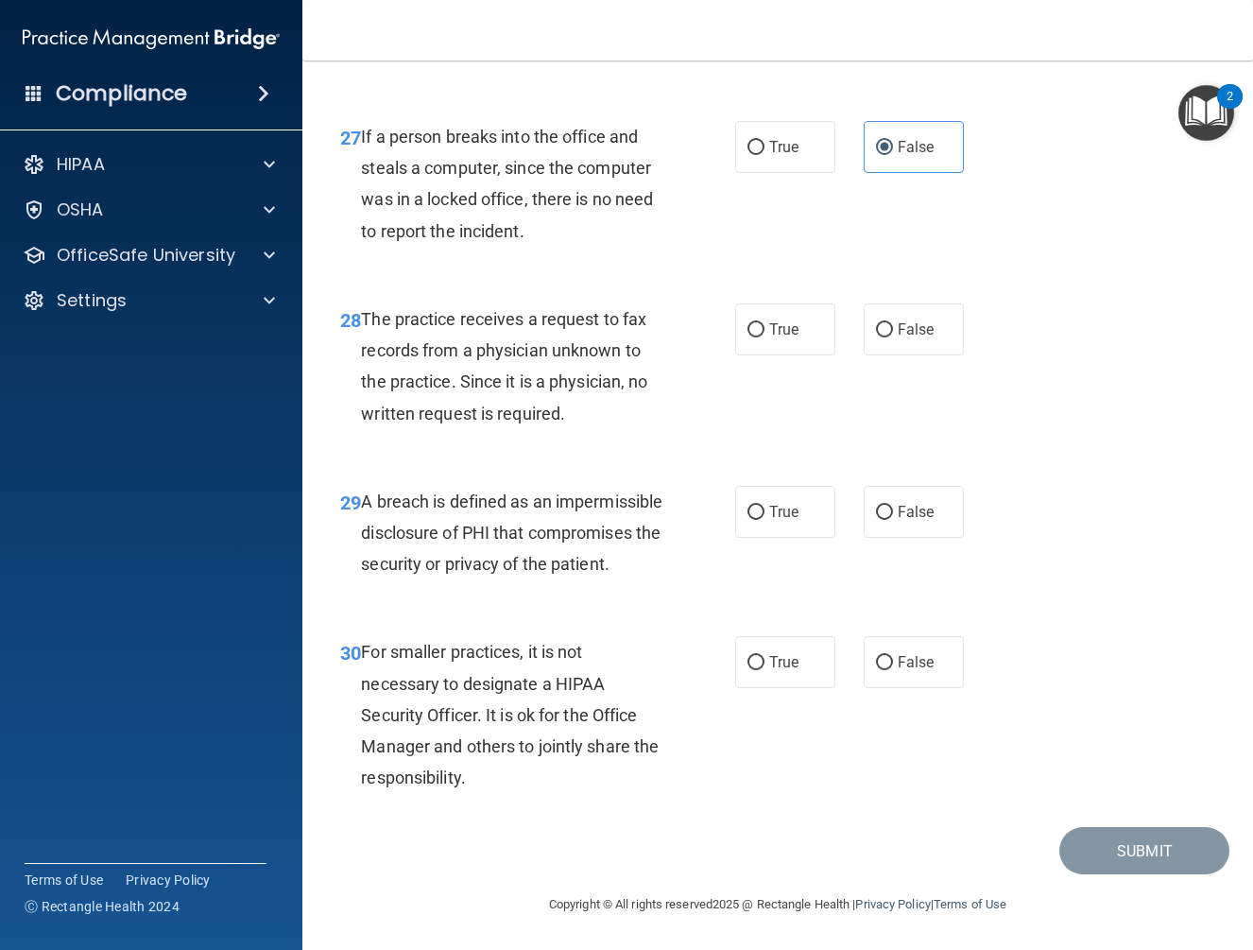
scroll to position [5007, 0]
click at [913, 328] on label "False" at bounding box center [914, 329] width 100 height 52
click at [893, 328] on input "False" at bounding box center [884, 330] width 17 height 14
radio input "true"
click at [796, 505] on label "True" at bounding box center [785, 512] width 100 height 52
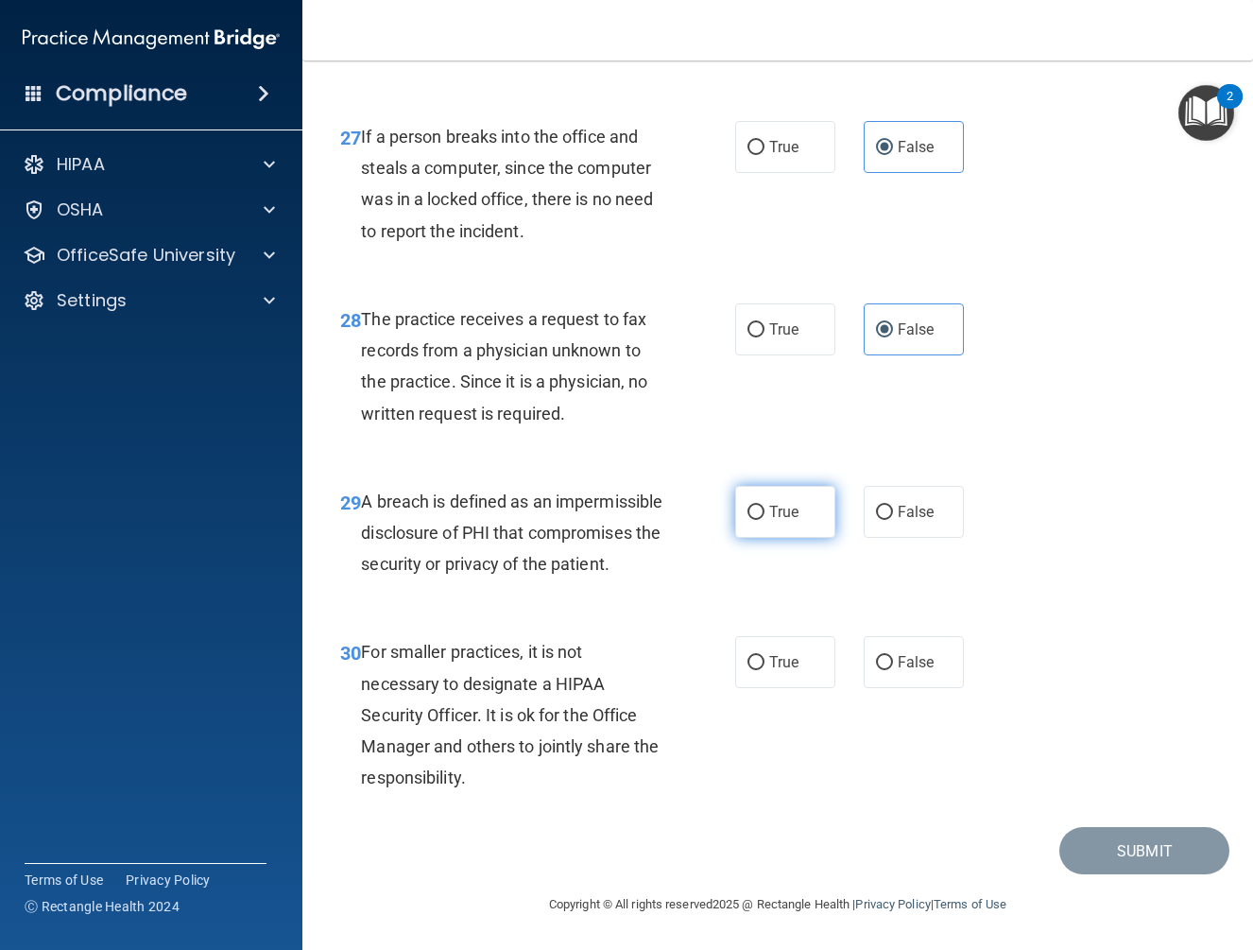
click at [764, 505] on input "True" at bounding box center [755, 512] width 17 height 14
radio input "true"
click at [898, 671] on span "False" at bounding box center [916, 662] width 37 height 18
click at [890, 670] on input "False" at bounding box center [884, 663] width 17 height 14
radio input "true"
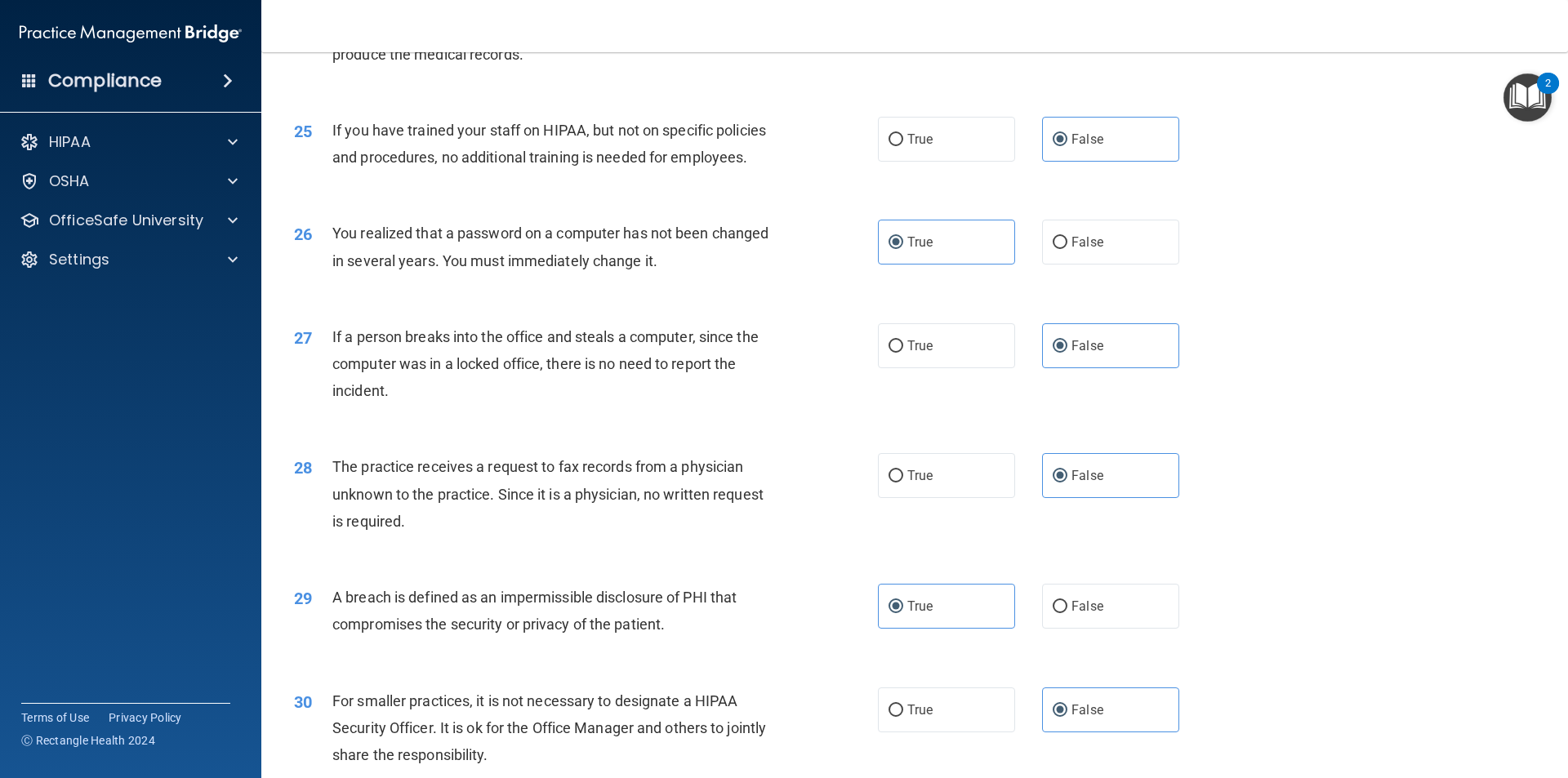
scroll to position [3087, 0]
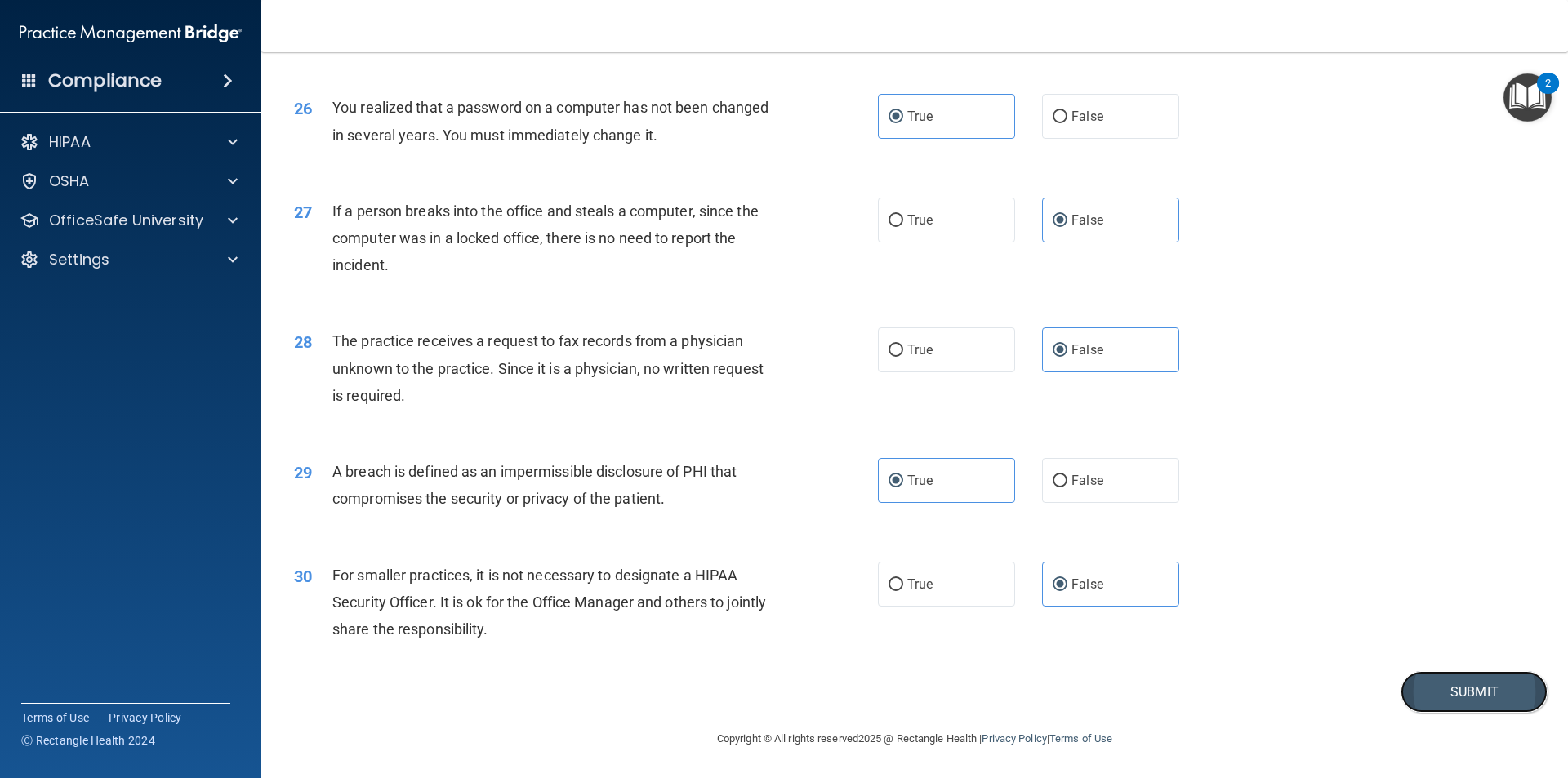
click at [1082, 686] on button "Submit" at bounding box center [1474, 692] width 147 height 41
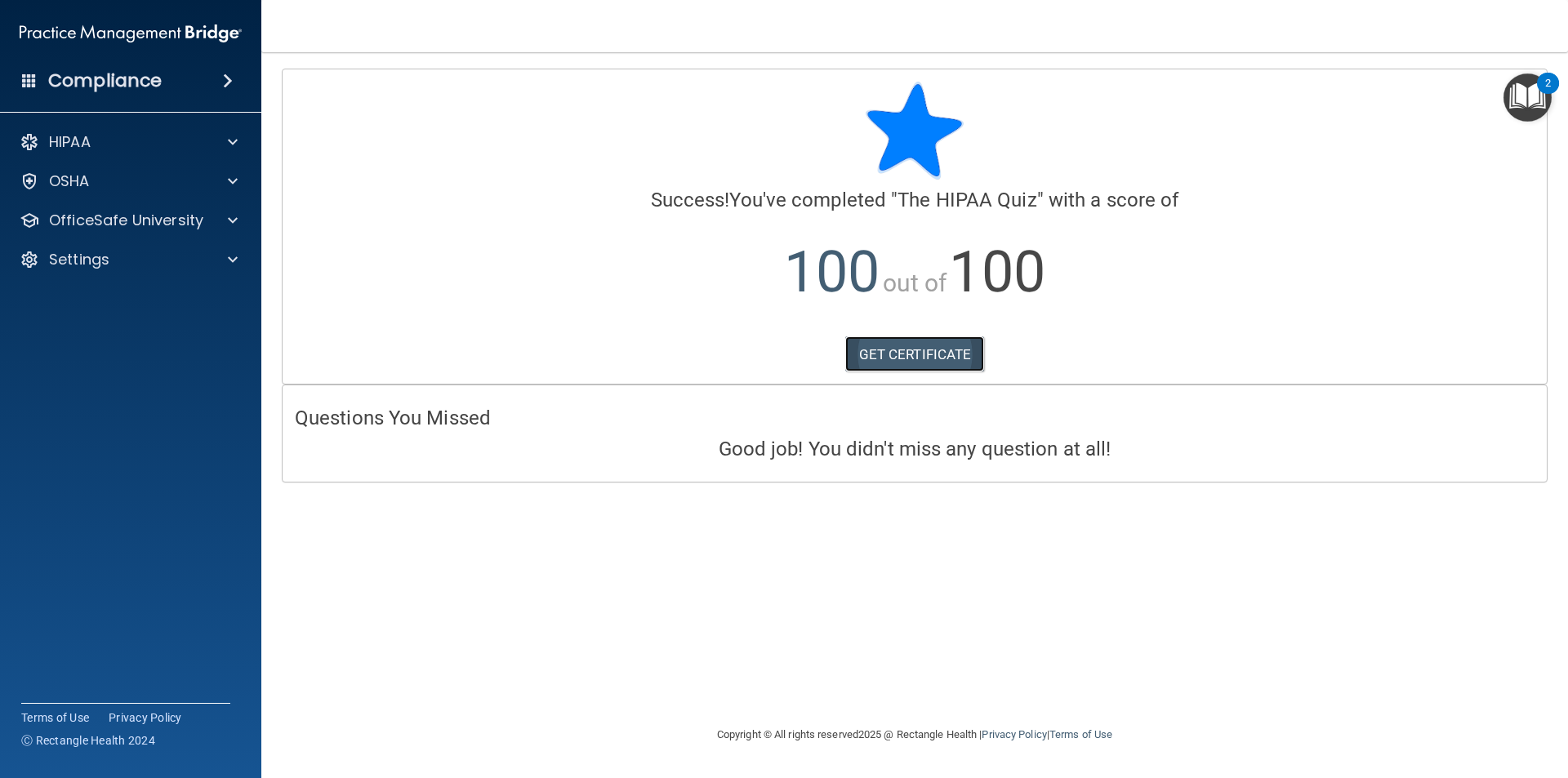
click at [941, 357] on link "GET CERTIFICATE" at bounding box center [915, 354] width 140 height 36
click at [161, 222] on p "OfficeSafe University" at bounding box center [126, 220] width 155 height 20
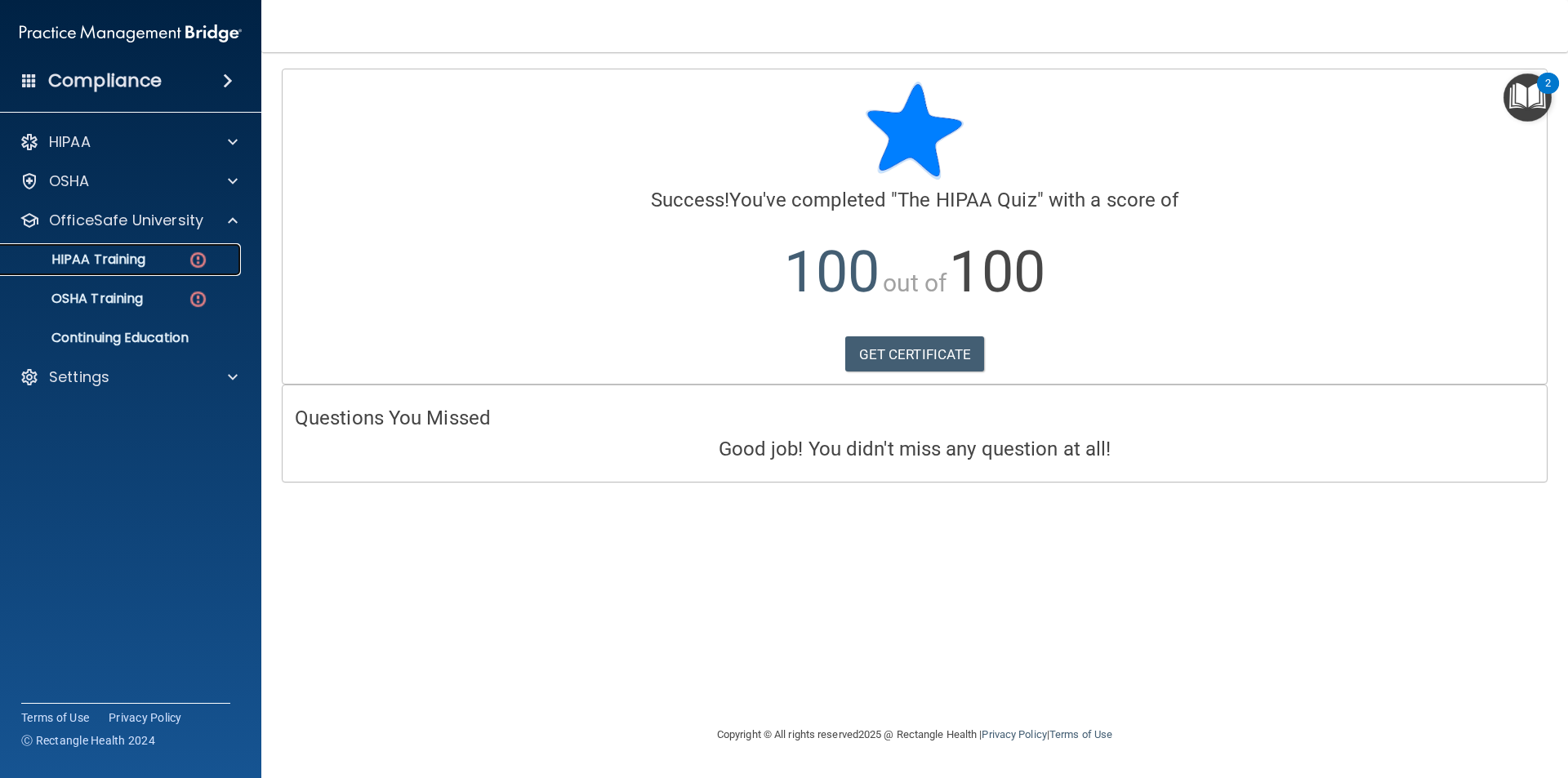
click at [159, 253] on div "HIPAA Training" at bounding box center [122, 259] width 223 height 16
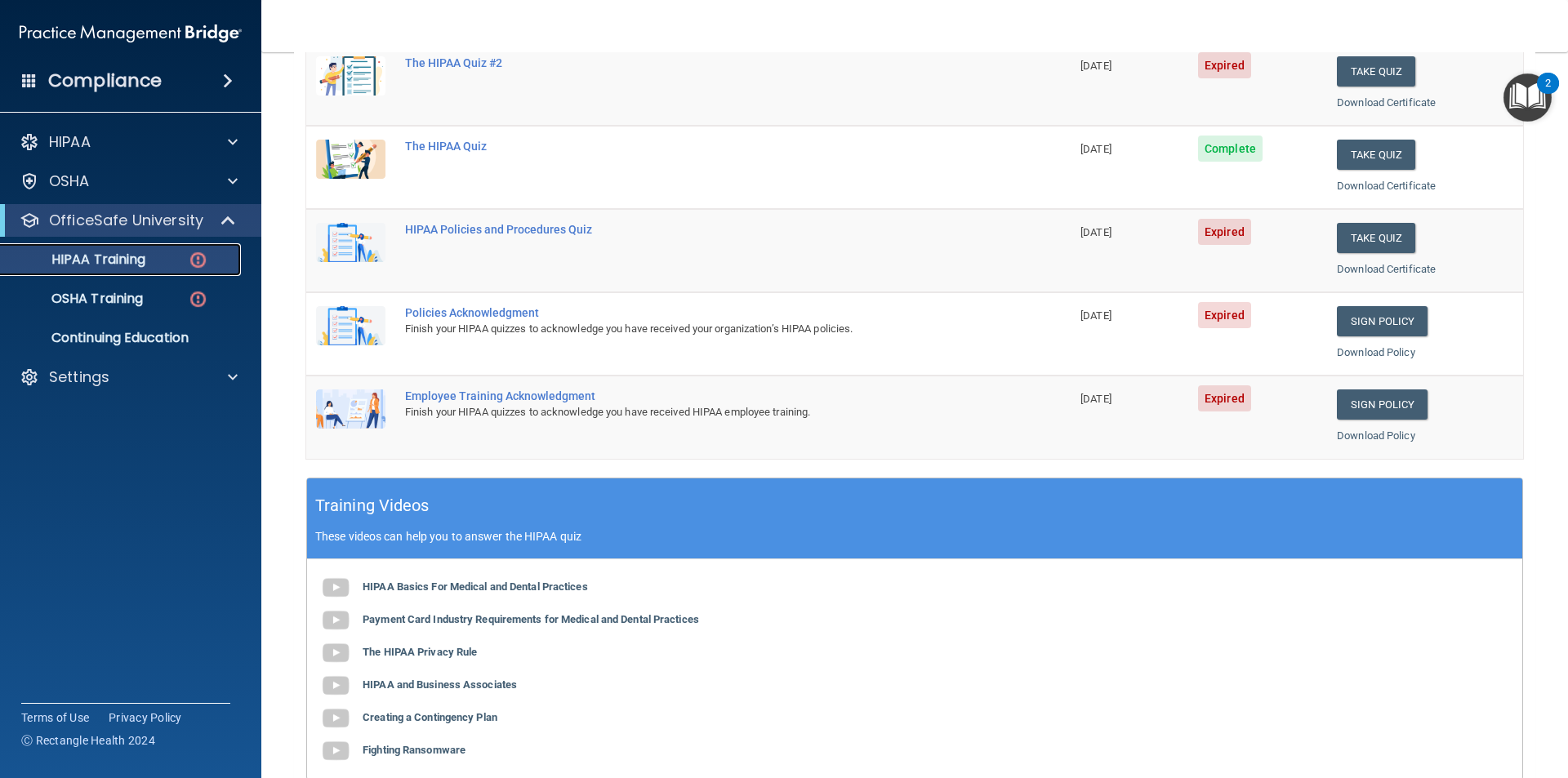
scroll to position [163, 0]
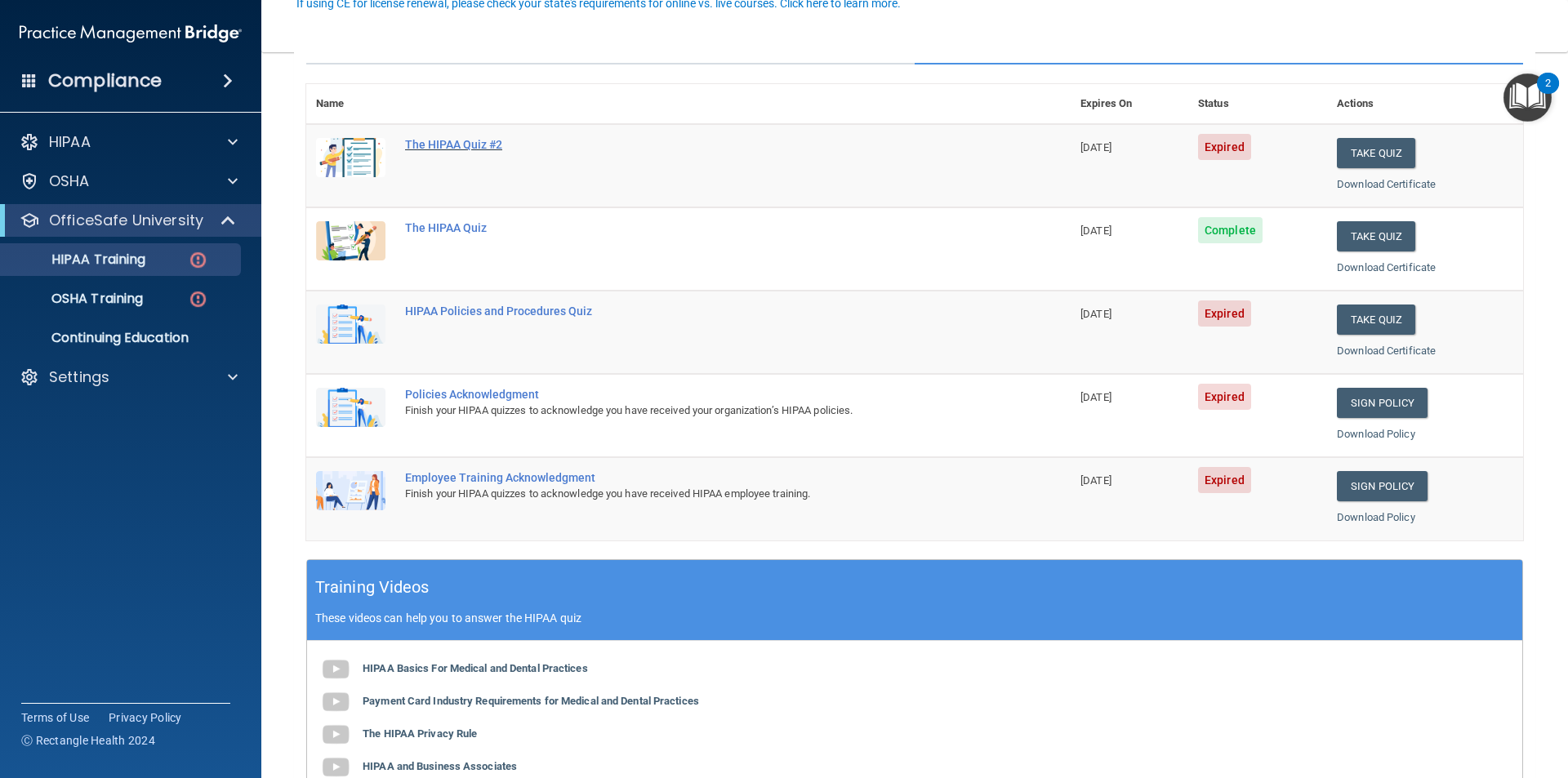
click at [479, 140] on div "The HIPAA Quiz #2" at bounding box center [698, 144] width 584 height 13
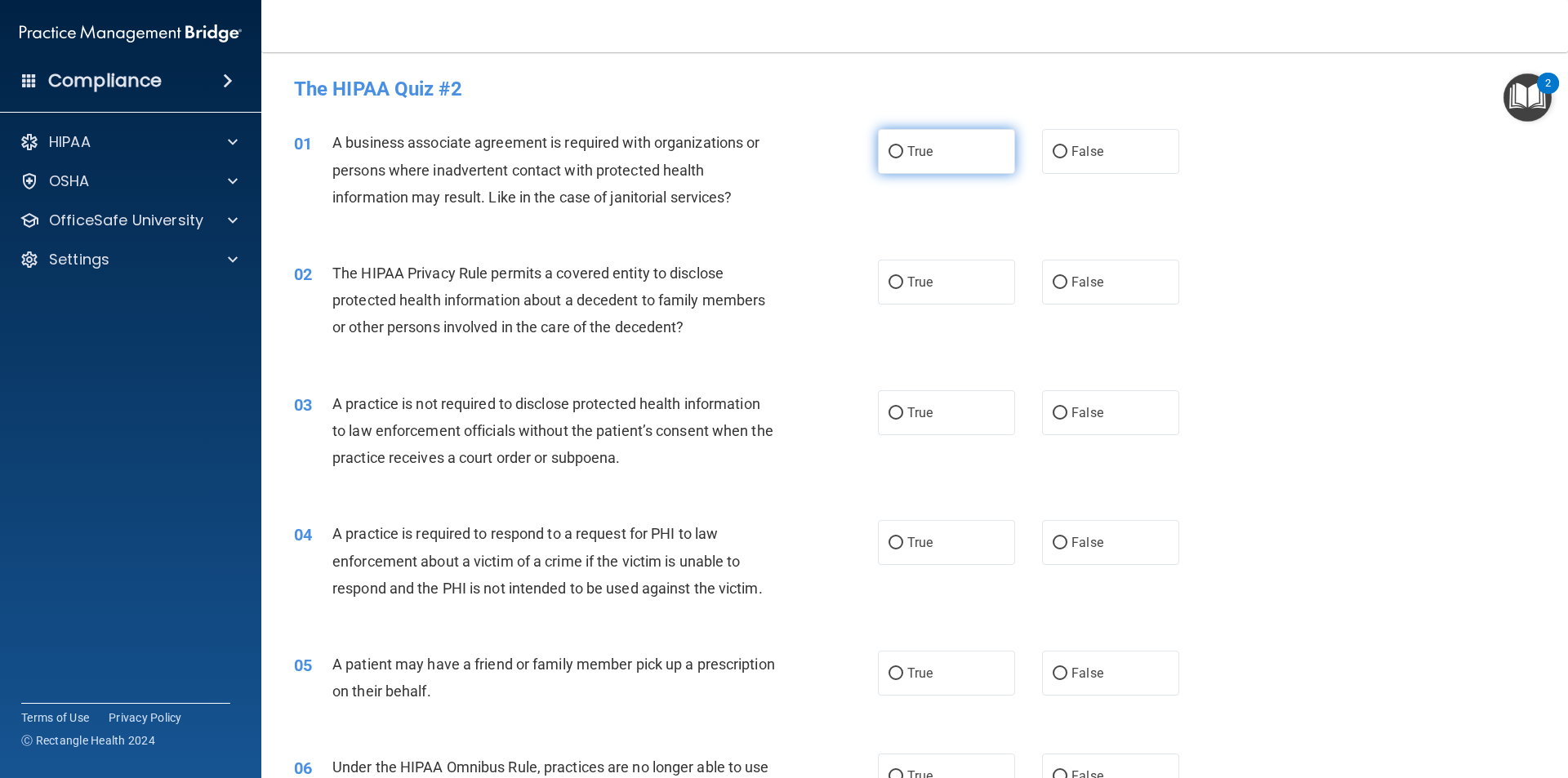
click at [909, 154] on span "True" at bounding box center [920, 151] width 25 height 16
click at [903, 154] on input "True" at bounding box center [896, 152] width 15 height 12
radio input "true"
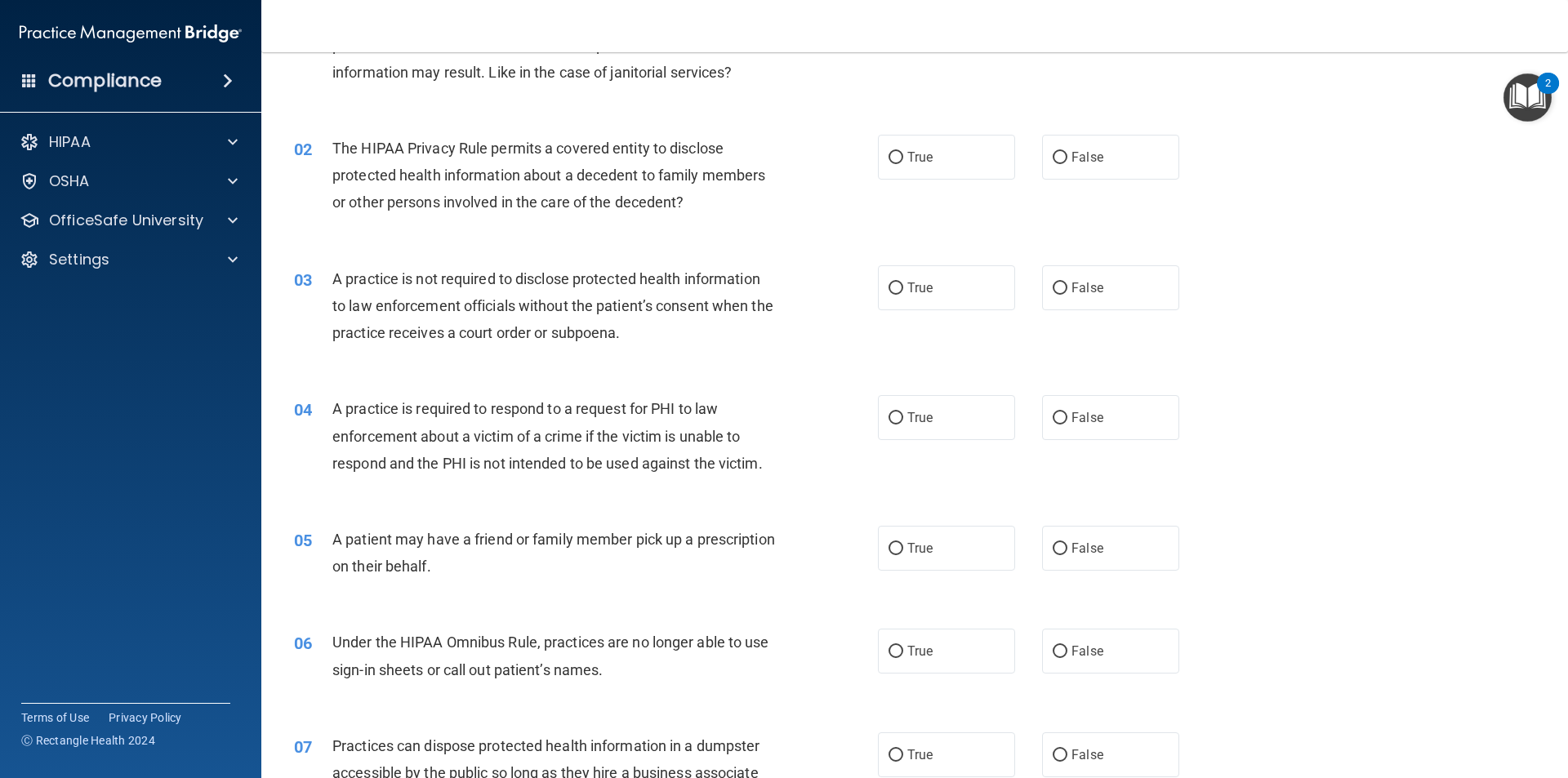
scroll to position [163, 0]
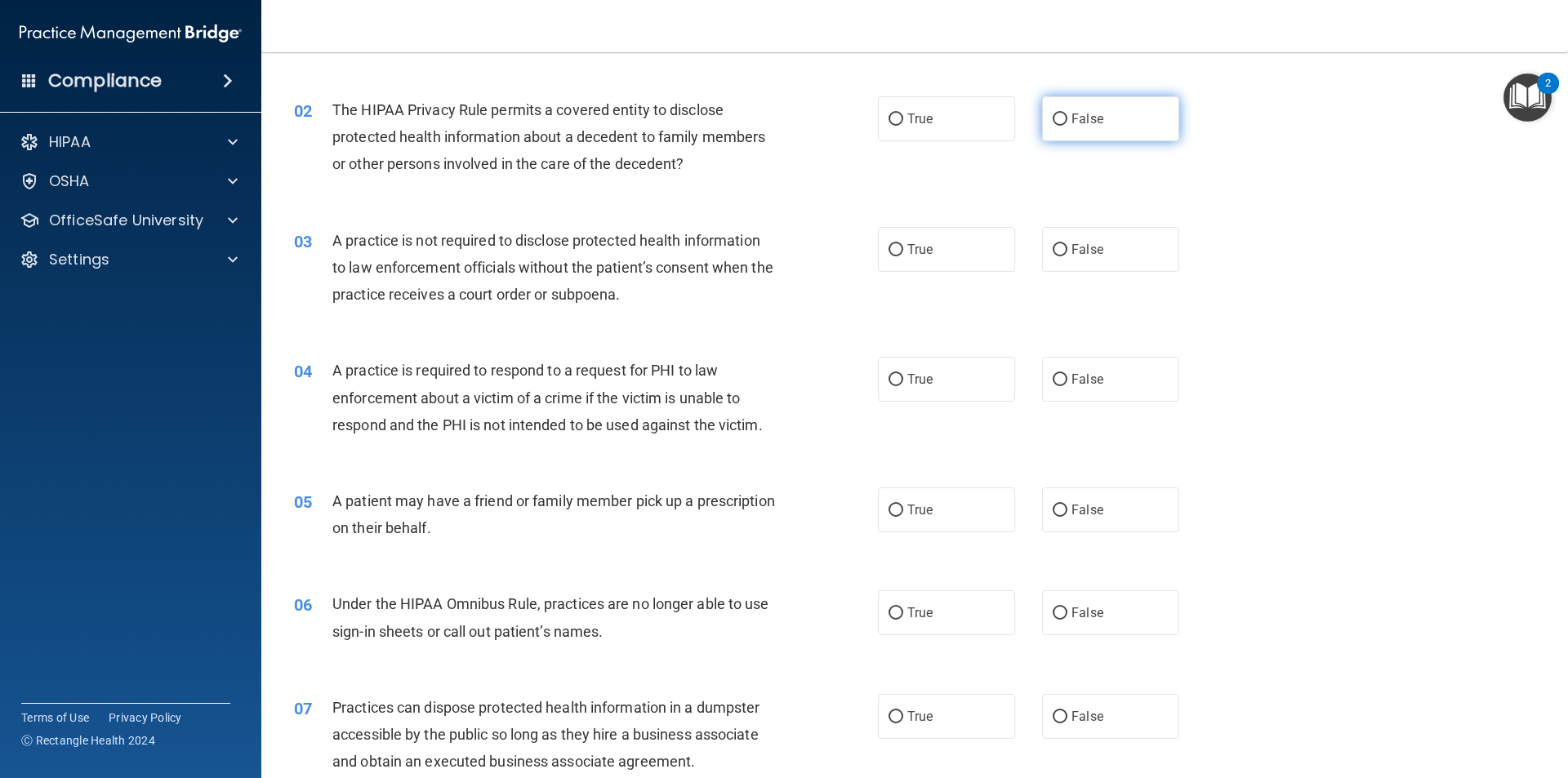
click at [1053, 121] on input "False" at bounding box center [1060, 119] width 15 height 12
radio input "true"
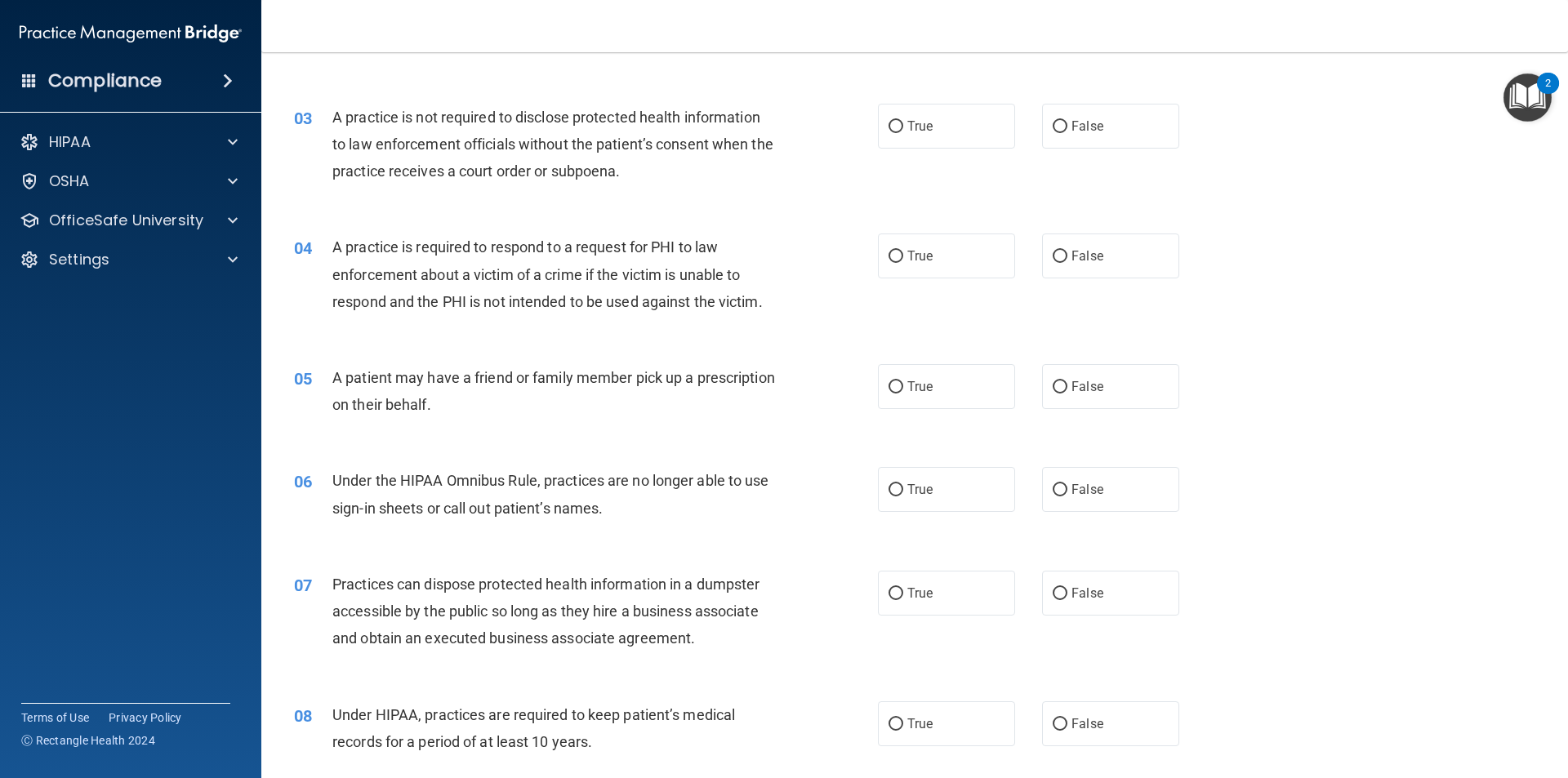
scroll to position [327, 0]
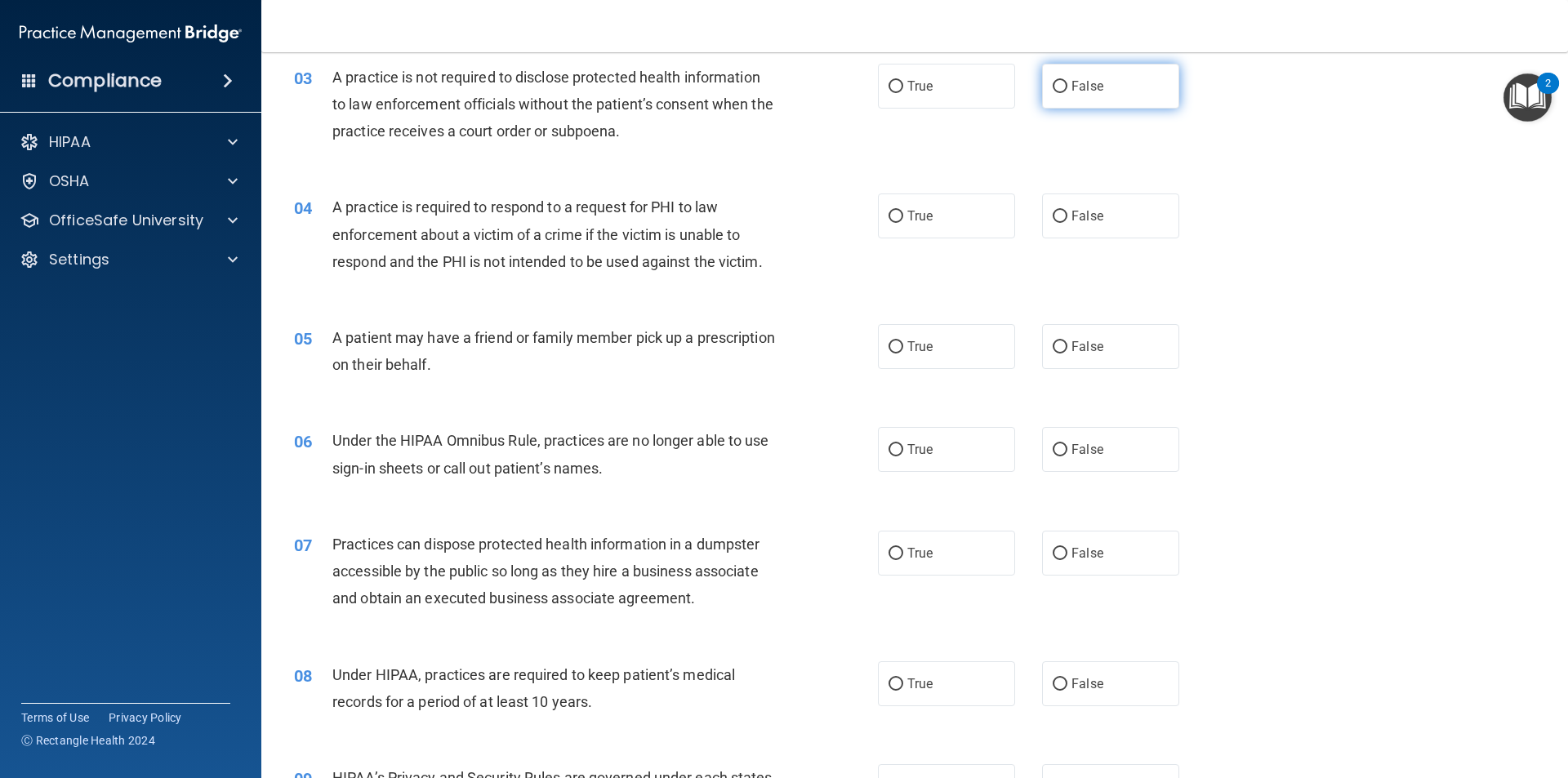
click at [1053, 92] on input "False" at bounding box center [1060, 87] width 15 height 12
radio input "true"
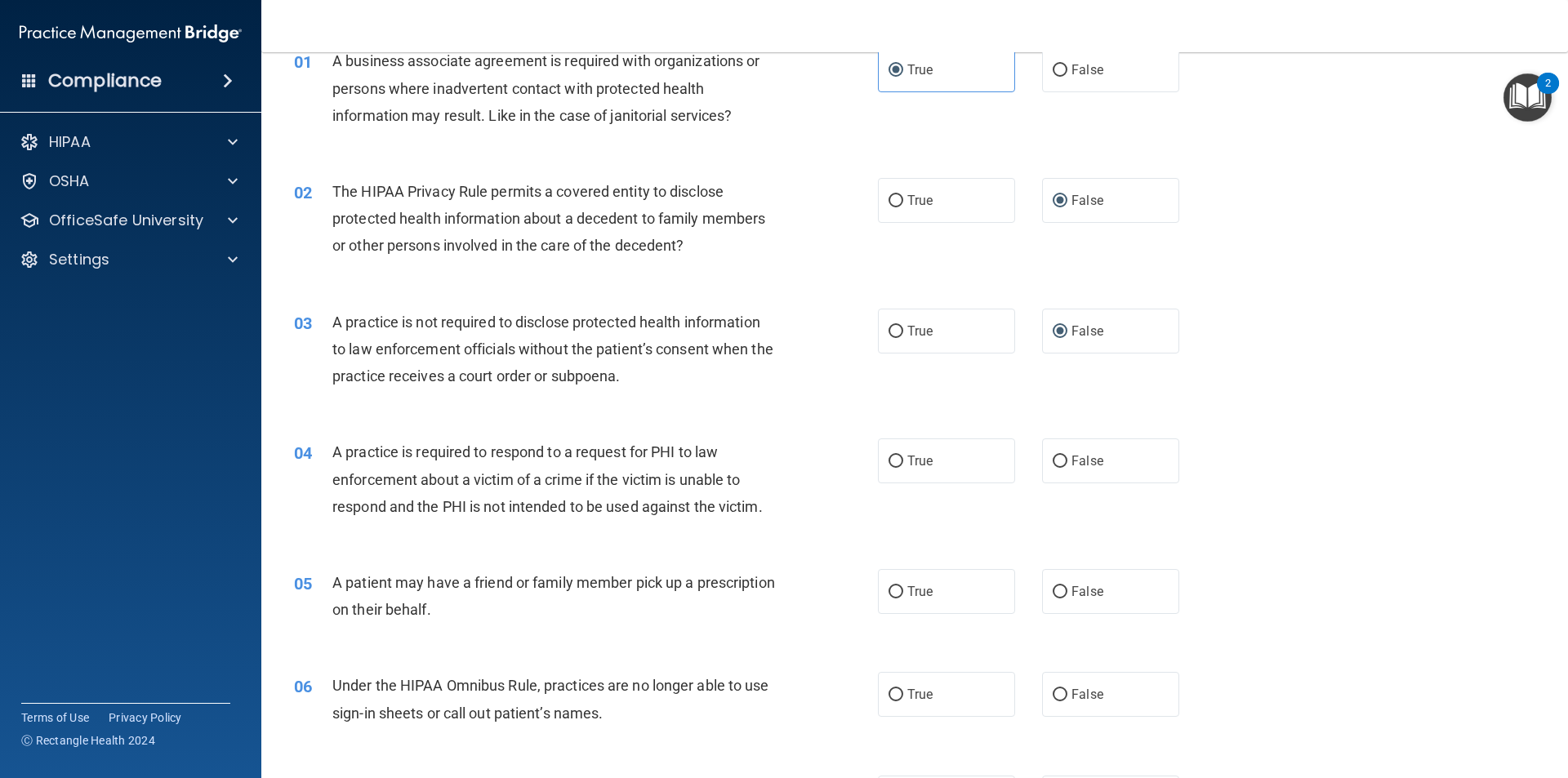
scroll to position [163, 0]
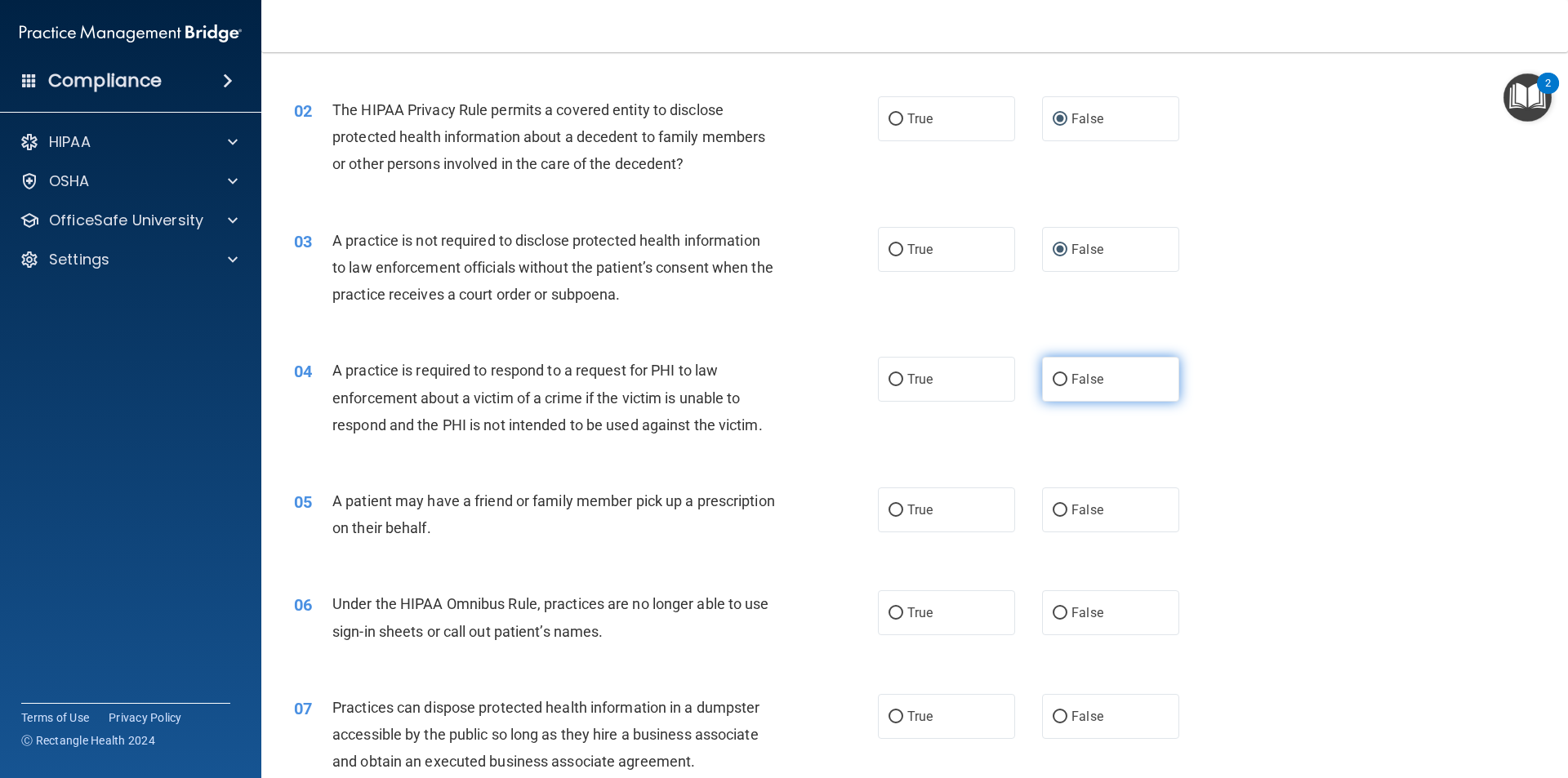
click at [1072, 373] on span "False" at bounding box center [1087, 379] width 32 height 16
click at [1067, 374] on input "False" at bounding box center [1060, 380] width 15 height 12
radio input "true"
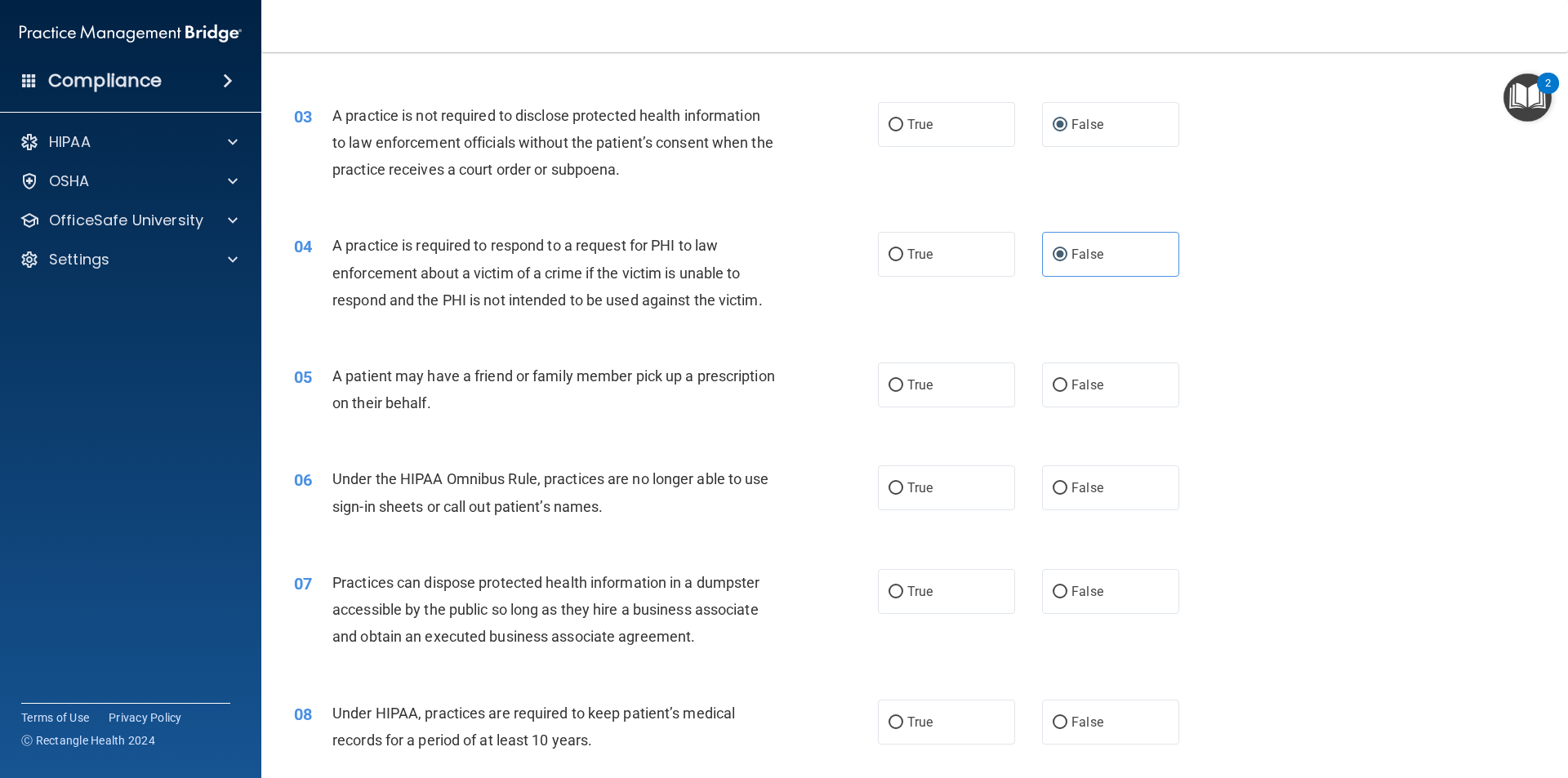
scroll to position [327, 0]
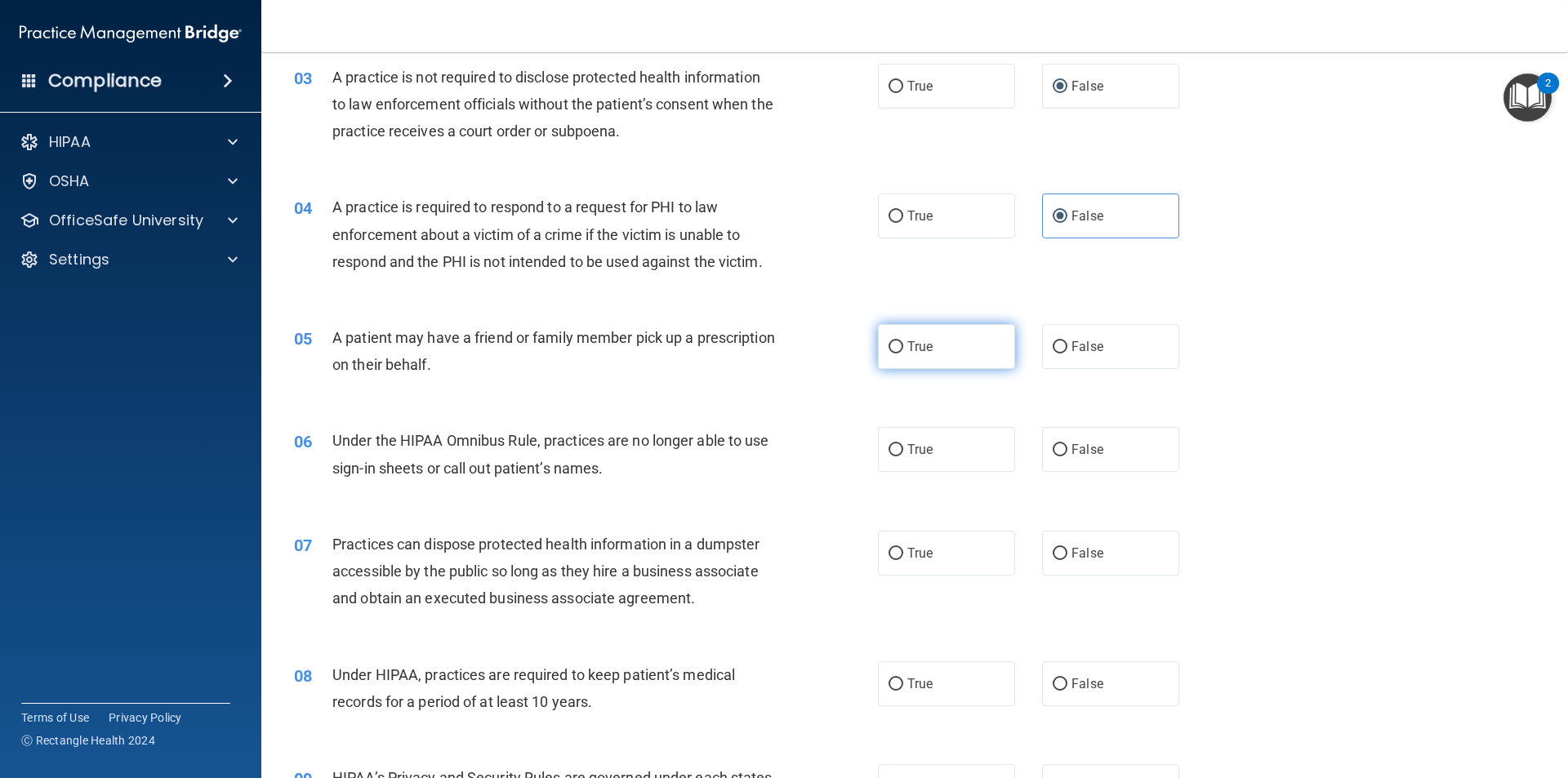
click at [889, 343] on input "True" at bounding box center [896, 348] width 15 height 12
radio input "true"
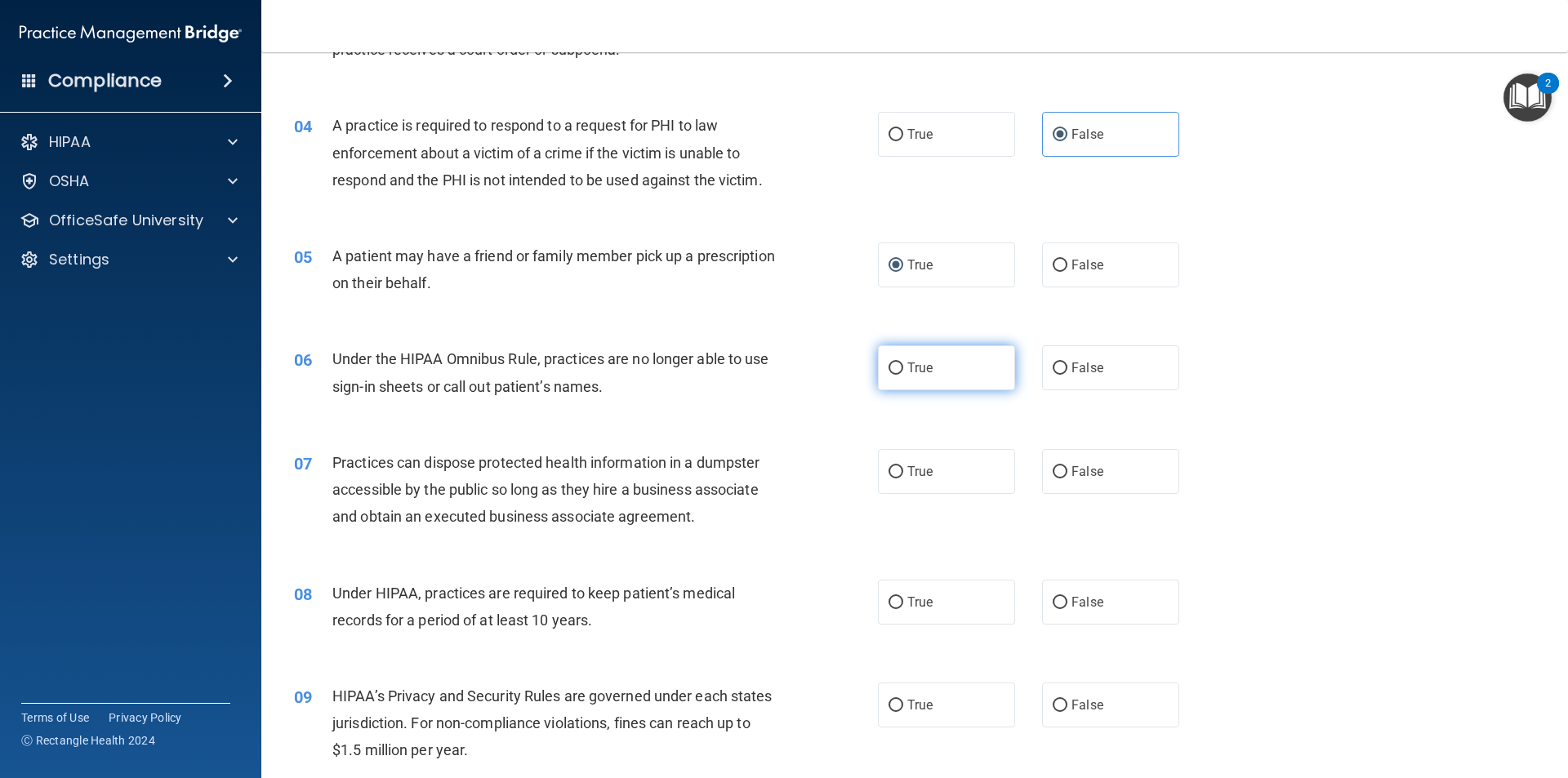
click at [917, 357] on label "True" at bounding box center [947, 368] width 137 height 45
click at [903, 362] on input "True" at bounding box center [896, 368] width 15 height 12
radio input "true"
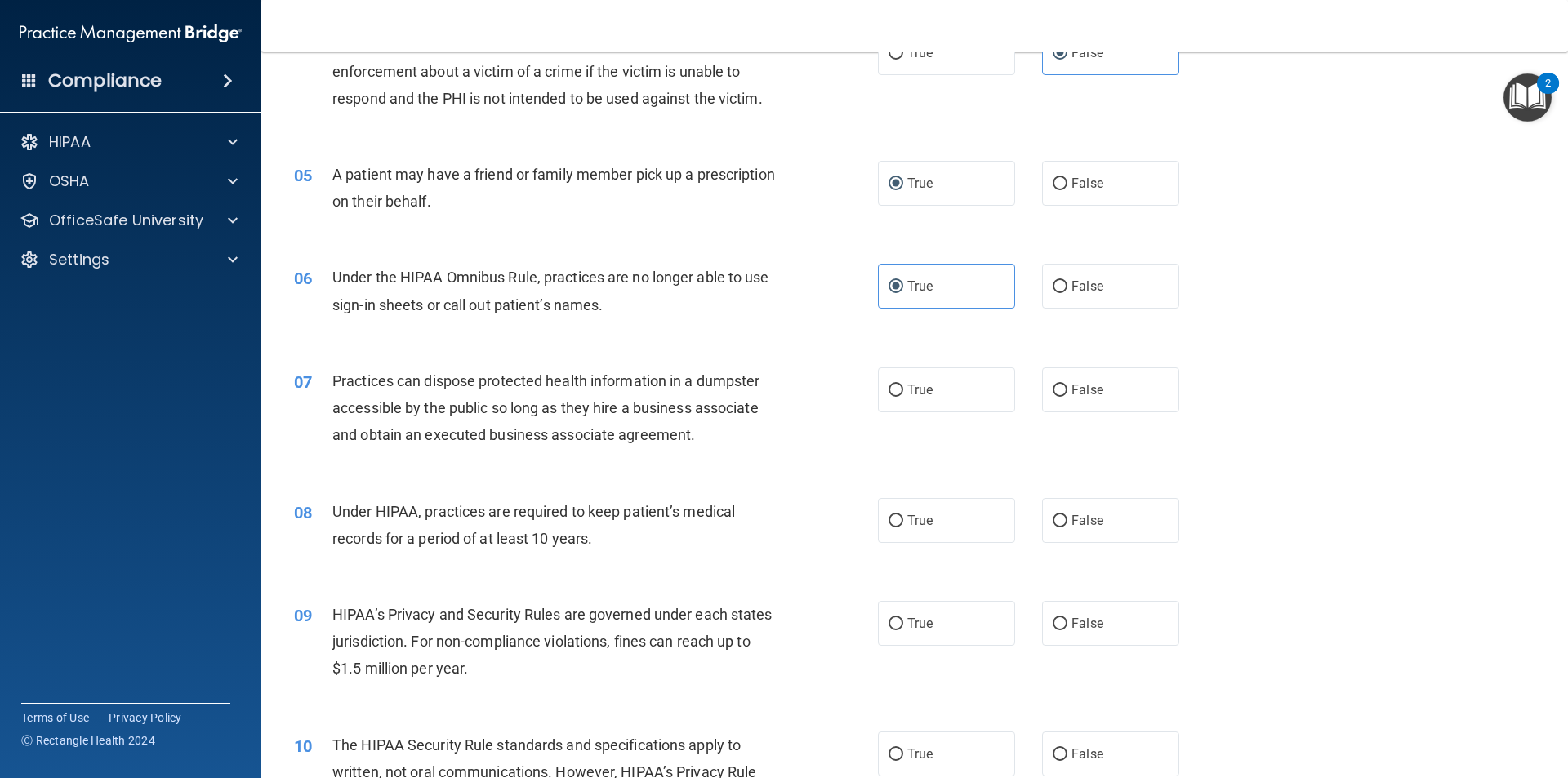
scroll to position [571, 0]
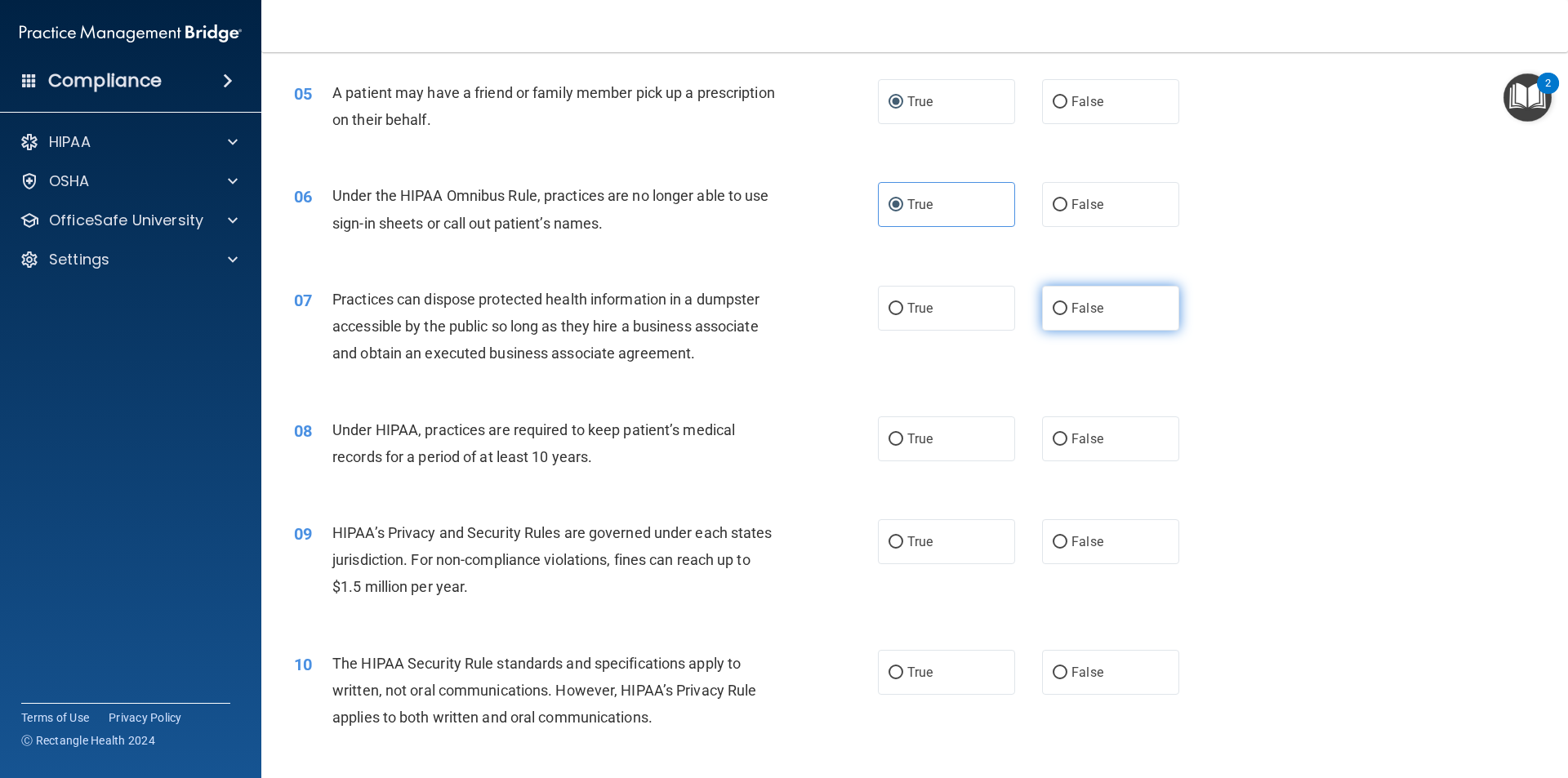
click at [1071, 300] on label "False" at bounding box center [1111, 309] width 137 height 45
click at [1068, 303] on input "False" at bounding box center [1060, 309] width 15 height 12
radio input "true"
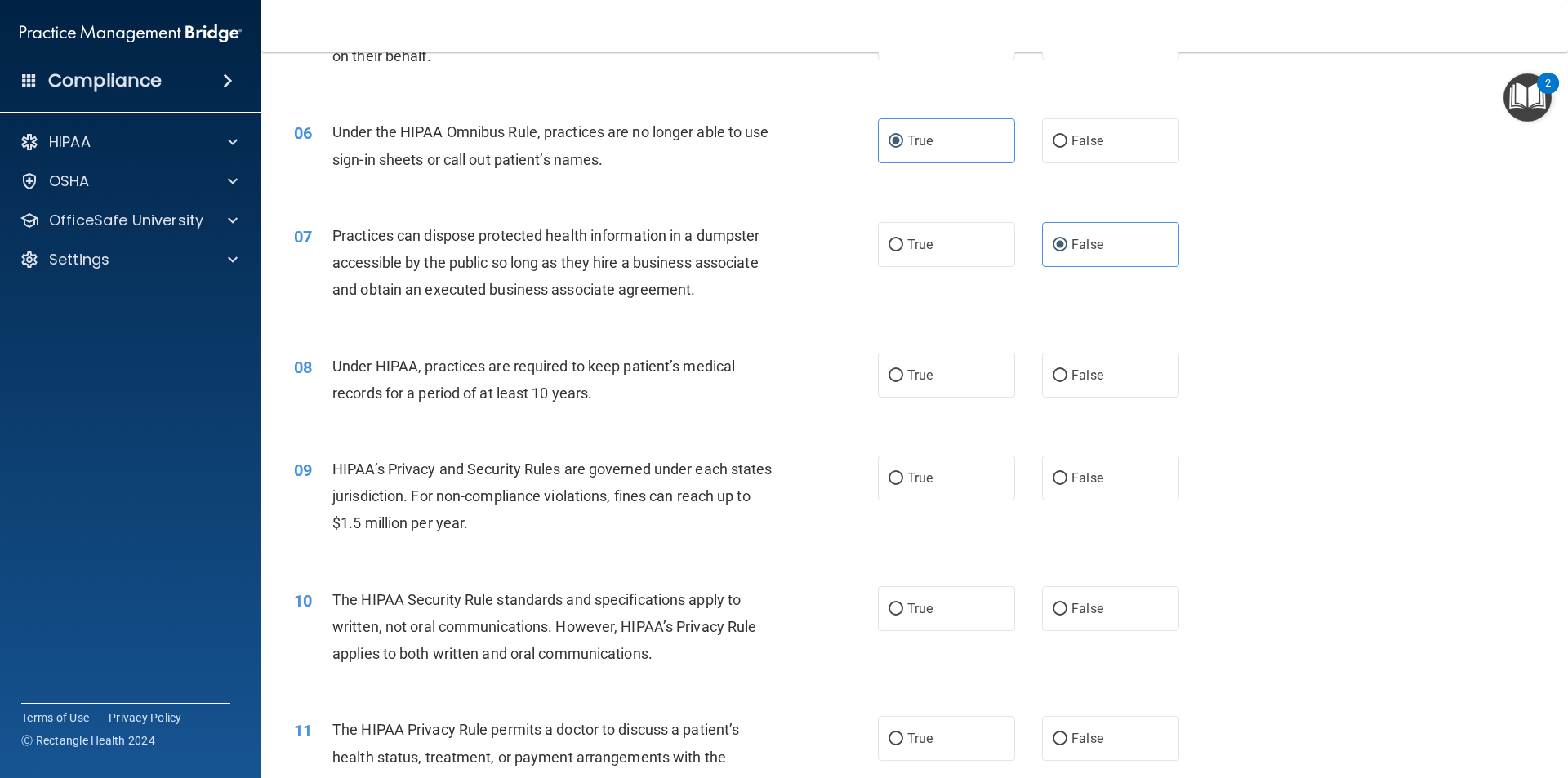
scroll to position [735, 0]
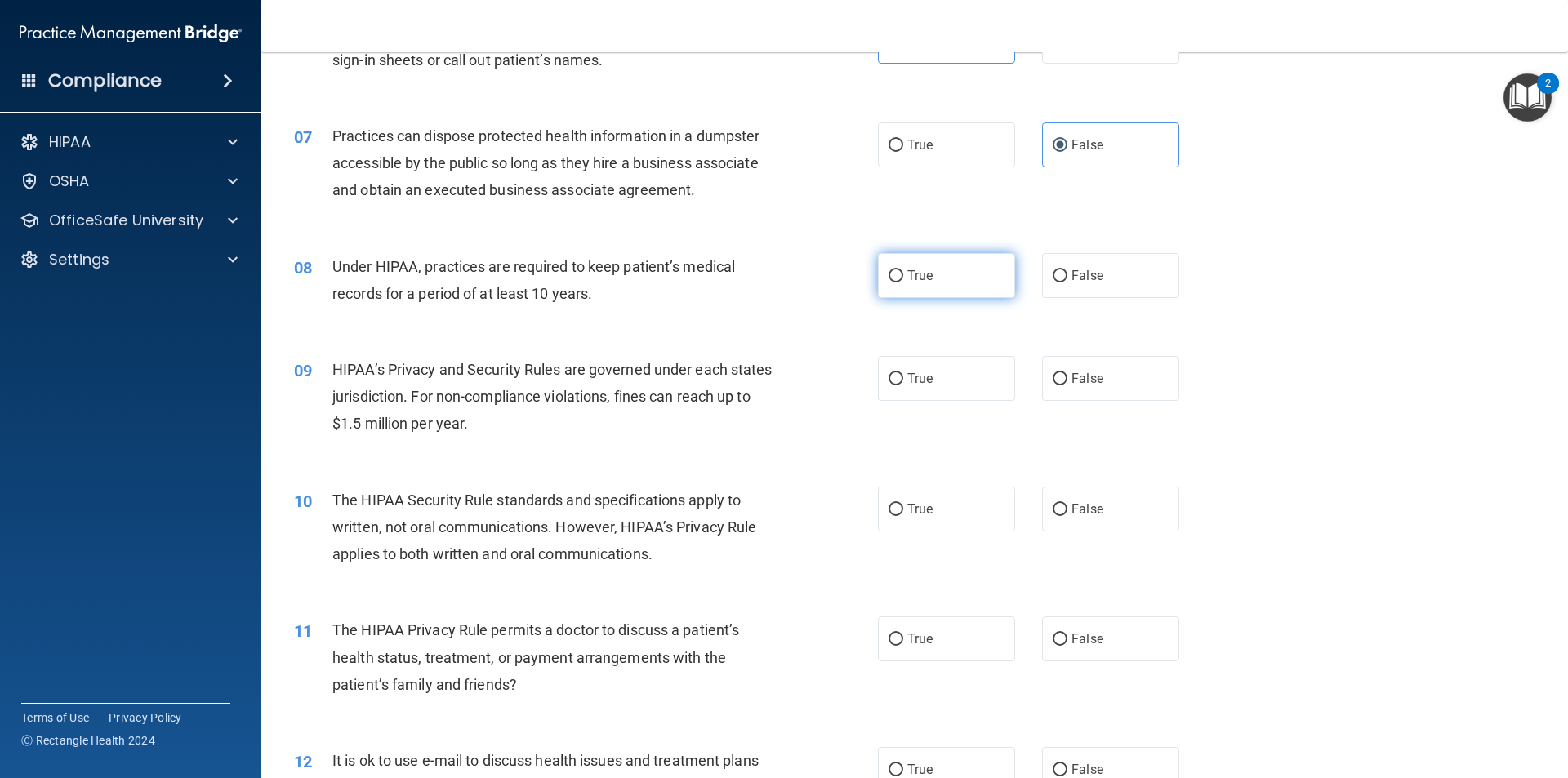
click at [908, 280] on span "True" at bounding box center [920, 276] width 25 height 16
click at [903, 280] on input "True" at bounding box center [896, 277] width 15 height 12
radio input "true"
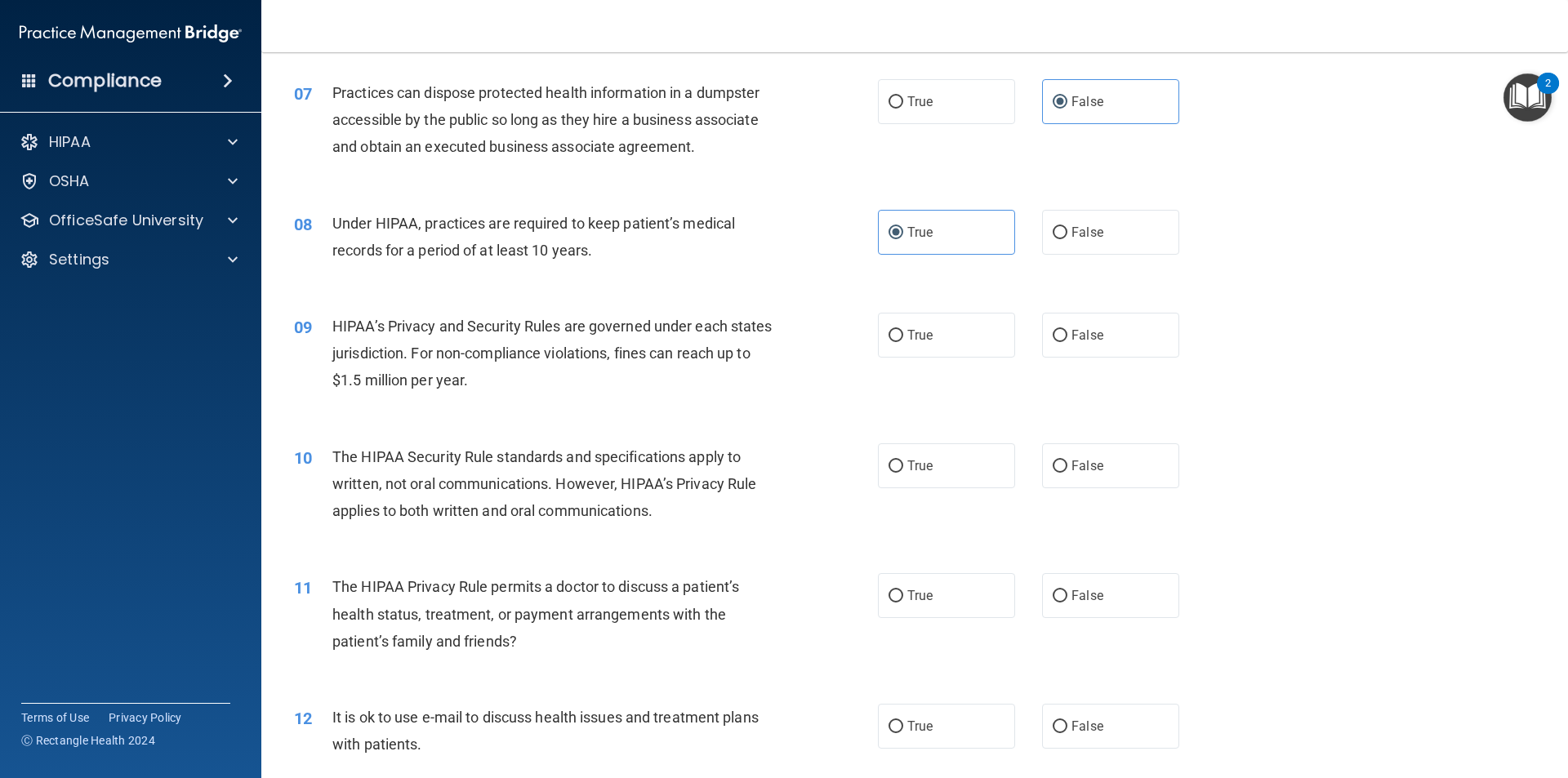
scroll to position [817, 0]
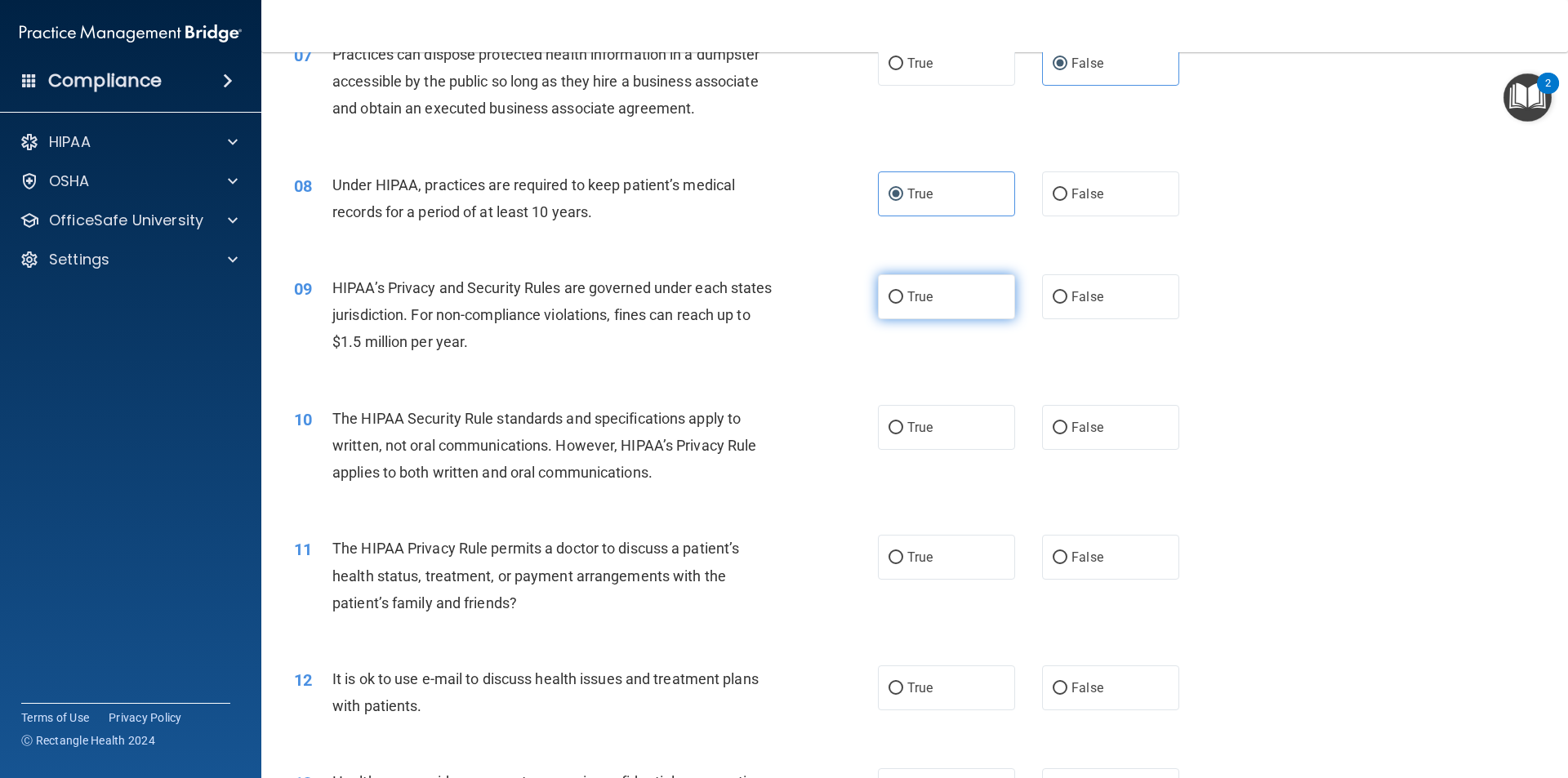
click at [889, 299] on input "True" at bounding box center [896, 297] width 15 height 12
radio input "true"
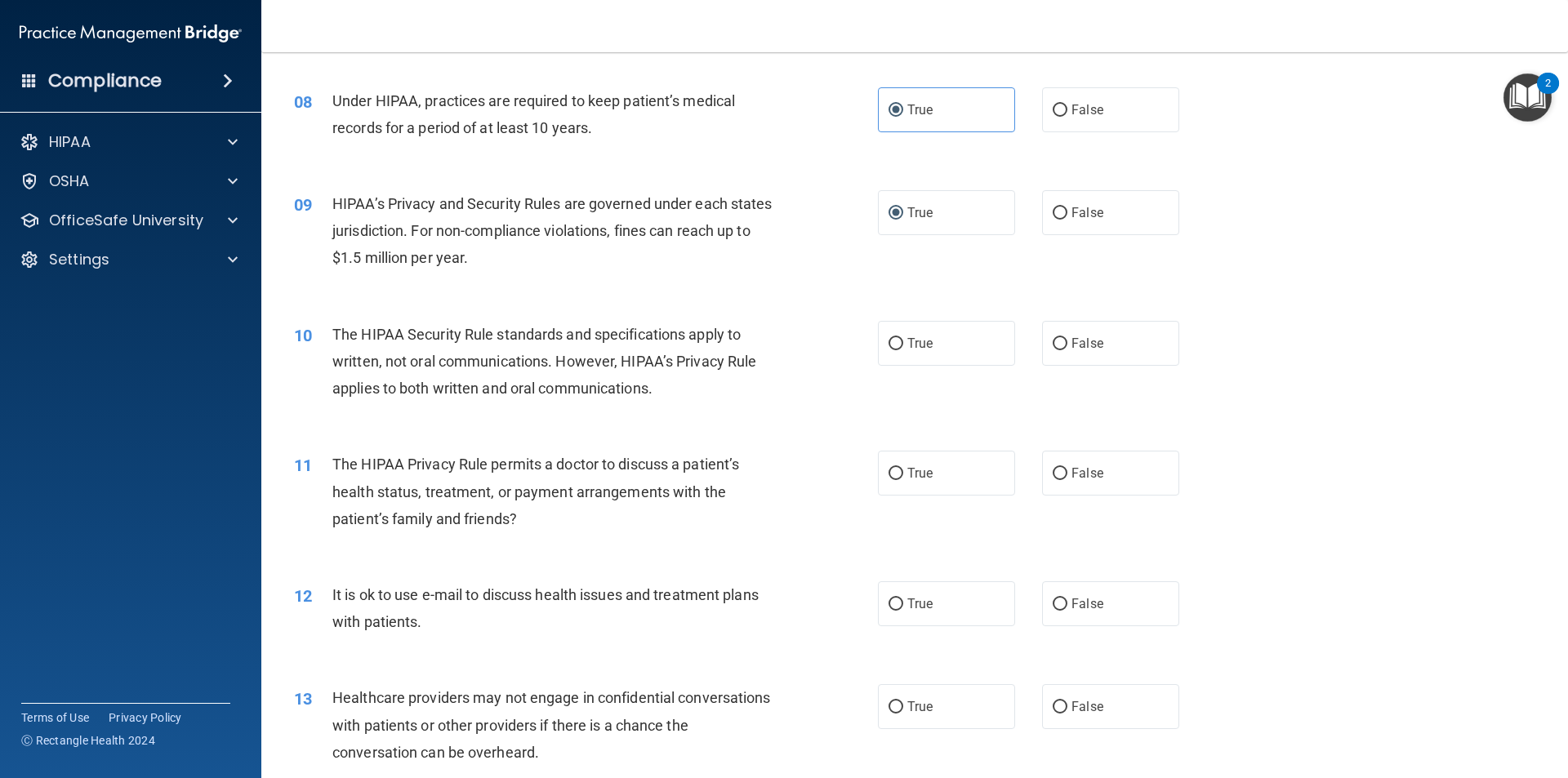
scroll to position [980, 0]
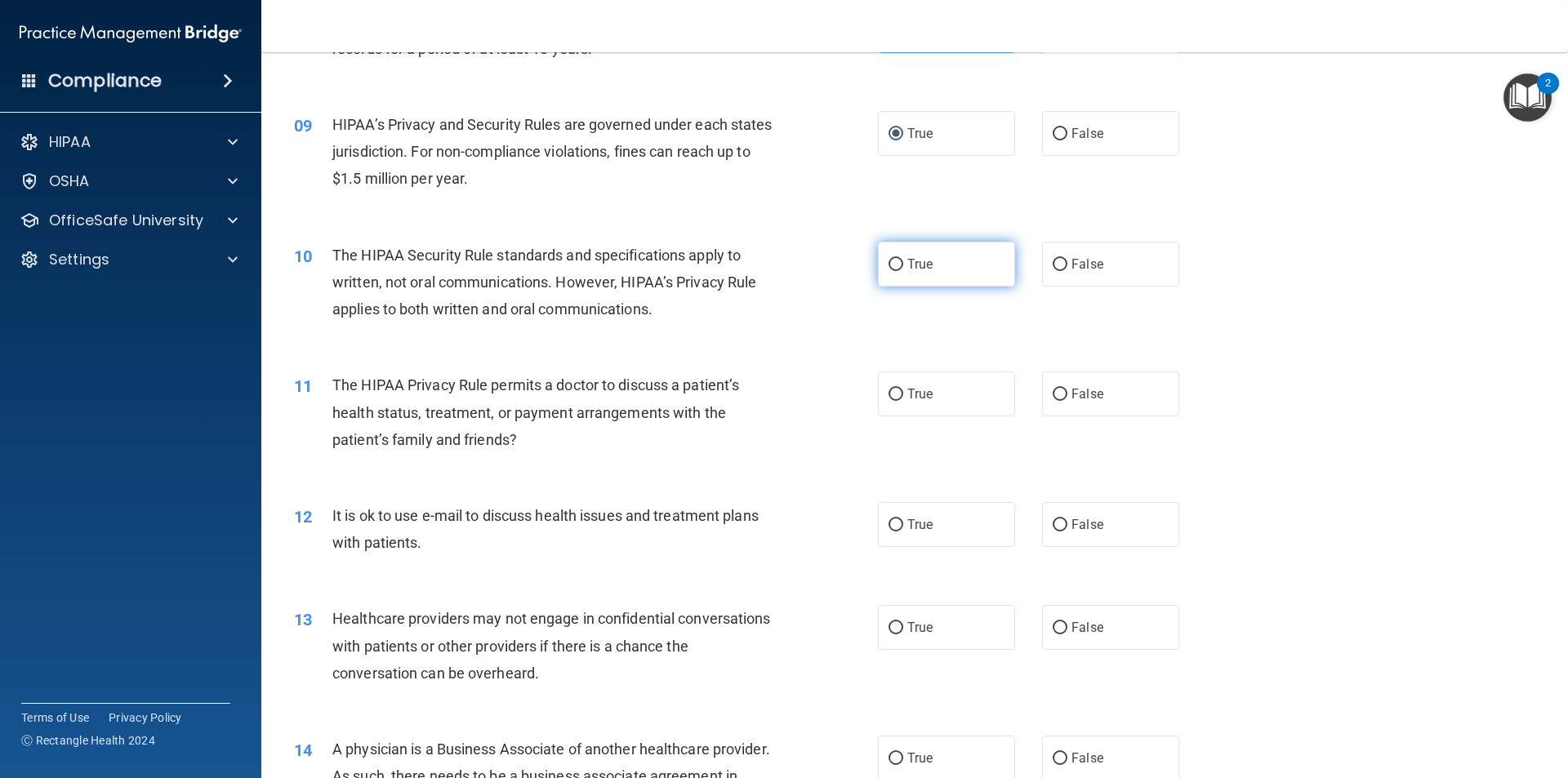
click at [896, 272] on label "True" at bounding box center [947, 265] width 137 height 45
click at [896, 271] on input "True" at bounding box center [896, 265] width 15 height 12
radio input "true"
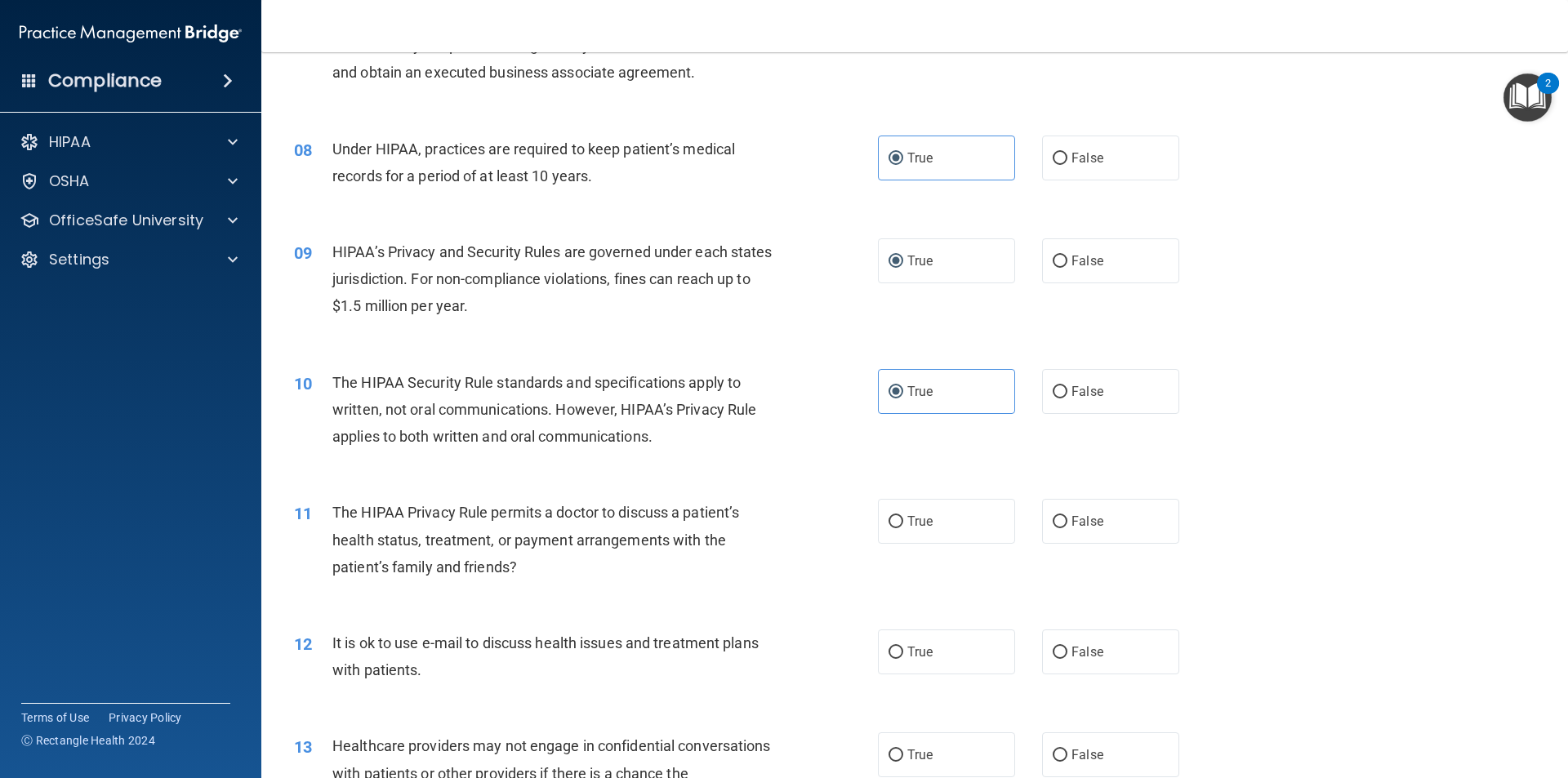
scroll to position [898, 0]
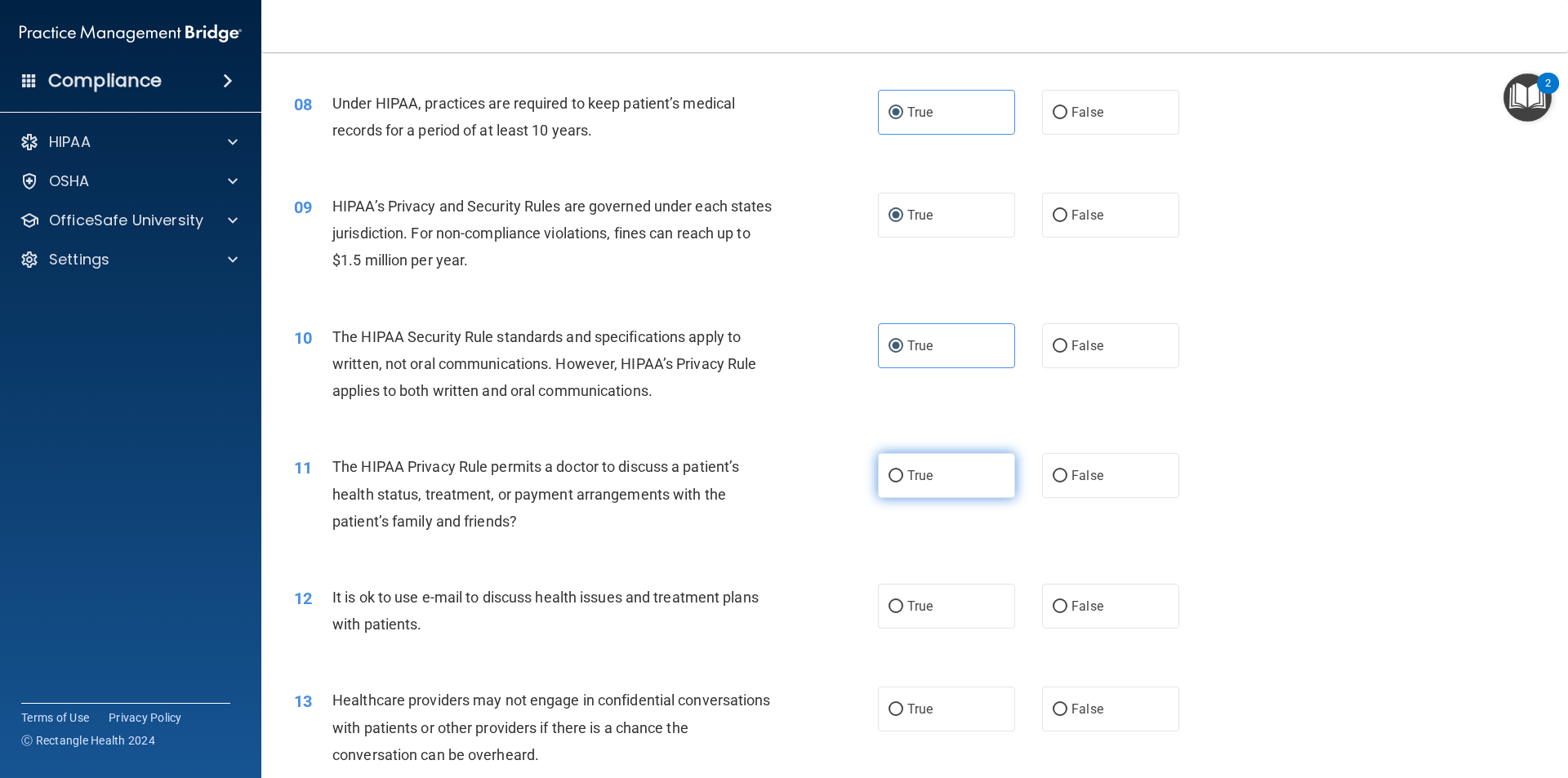
click at [925, 475] on span "True" at bounding box center [920, 475] width 25 height 16
click at [903, 475] on input "True" at bounding box center [896, 476] width 15 height 12
radio input "true"
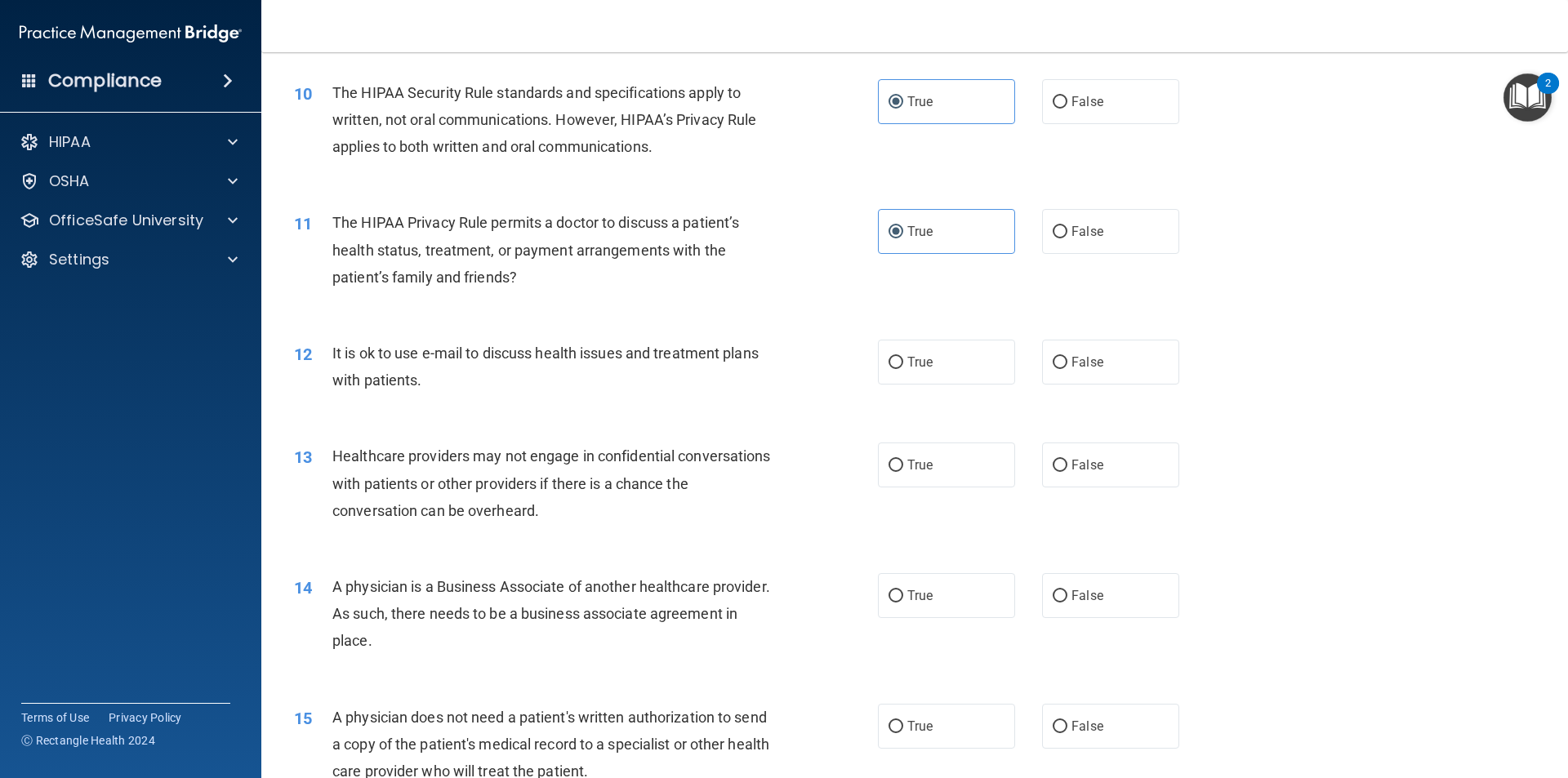
scroll to position [1144, 0]
click at [891, 364] on input "True" at bounding box center [896, 362] width 15 height 12
radio input "true"
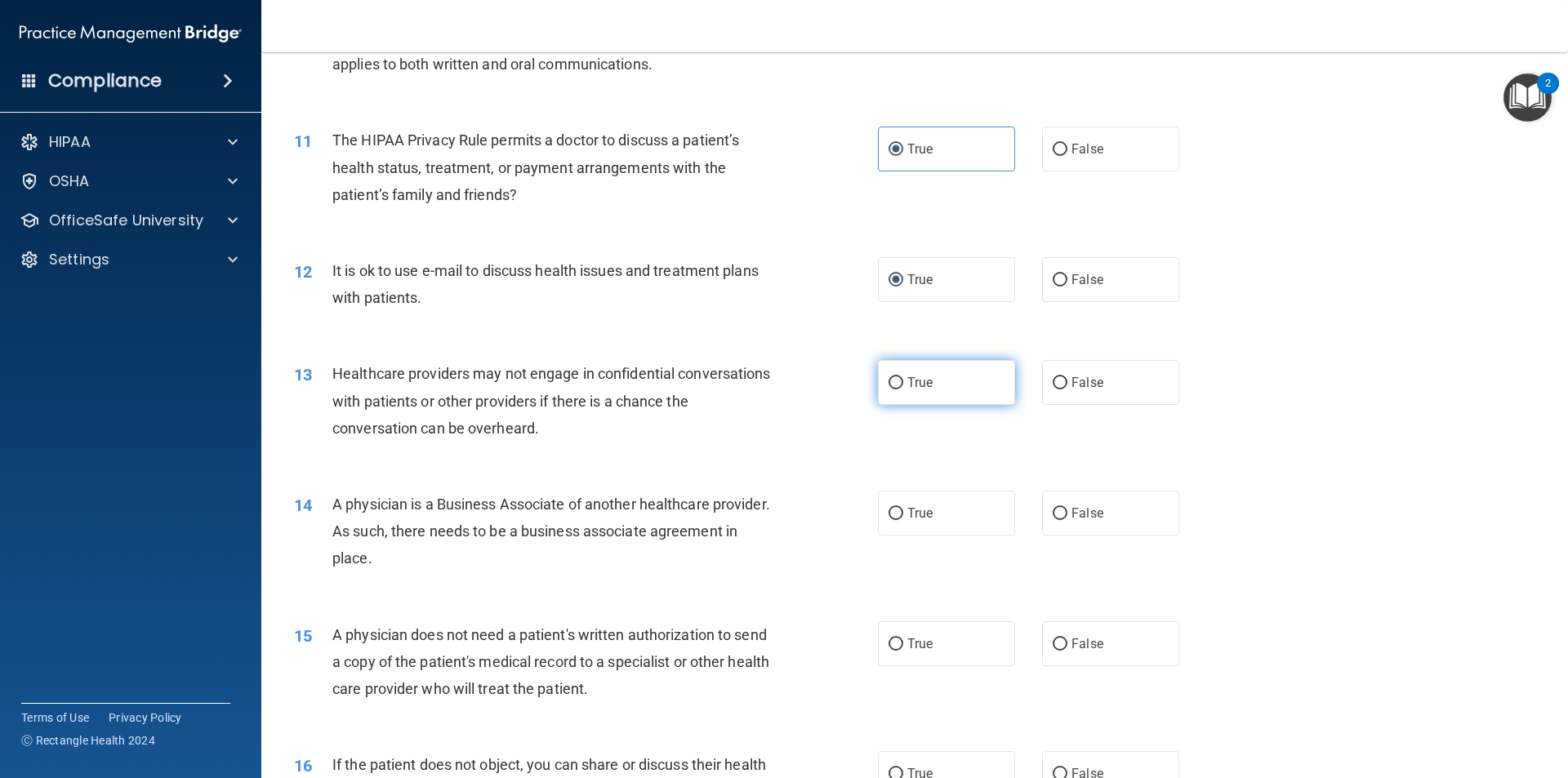
click at [909, 392] on label "True" at bounding box center [947, 383] width 137 height 45
click at [903, 390] on input "True" at bounding box center [896, 383] width 15 height 12
radio input "true"
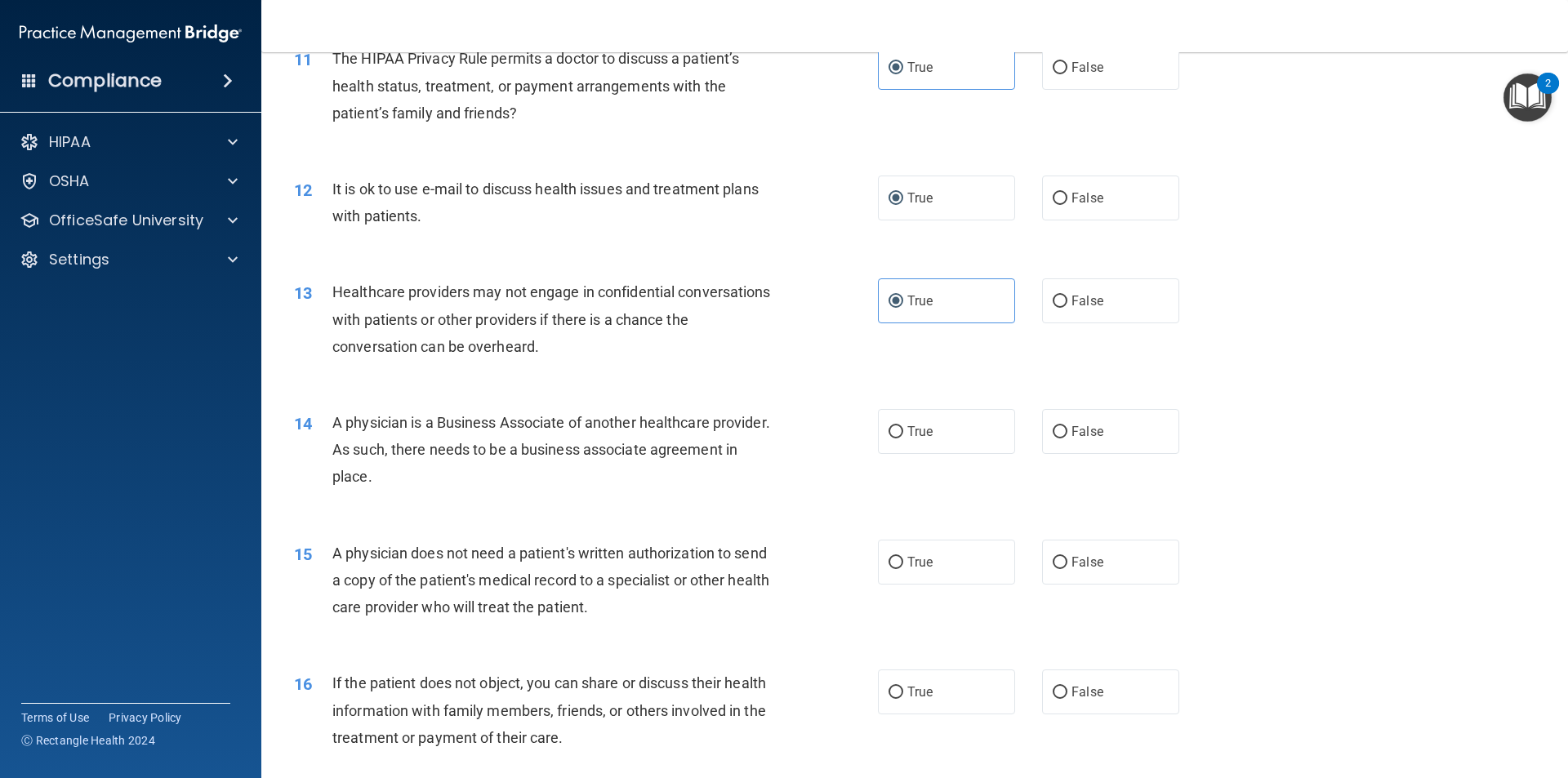
scroll to position [1388, 0]
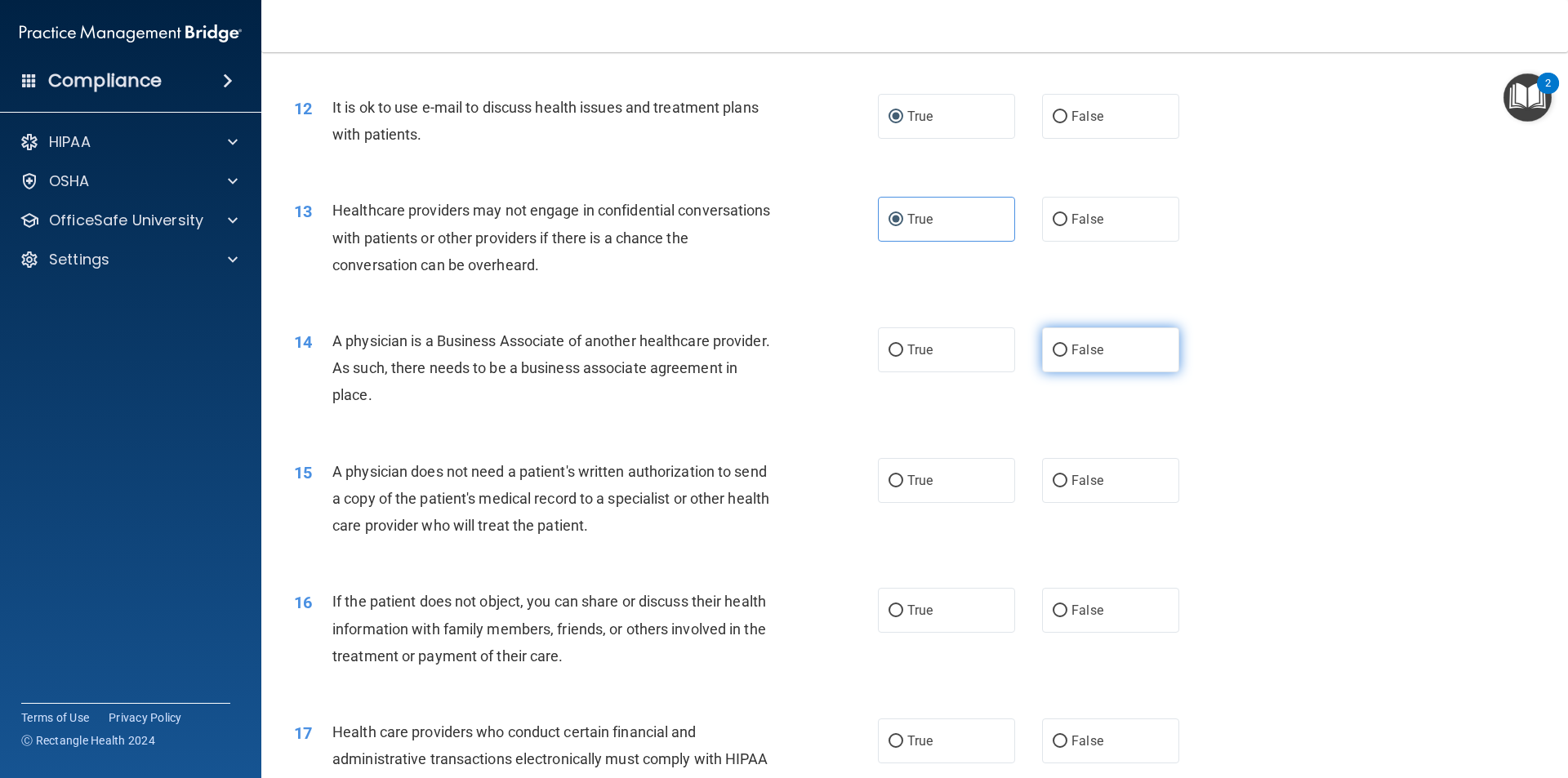
click at [1070, 360] on label "False" at bounding box center [1111, 350] width 137 height 45
click at [1068, 357] on input "False" at bounding box center [1060, 351] width 15 height 12
radio input "true"
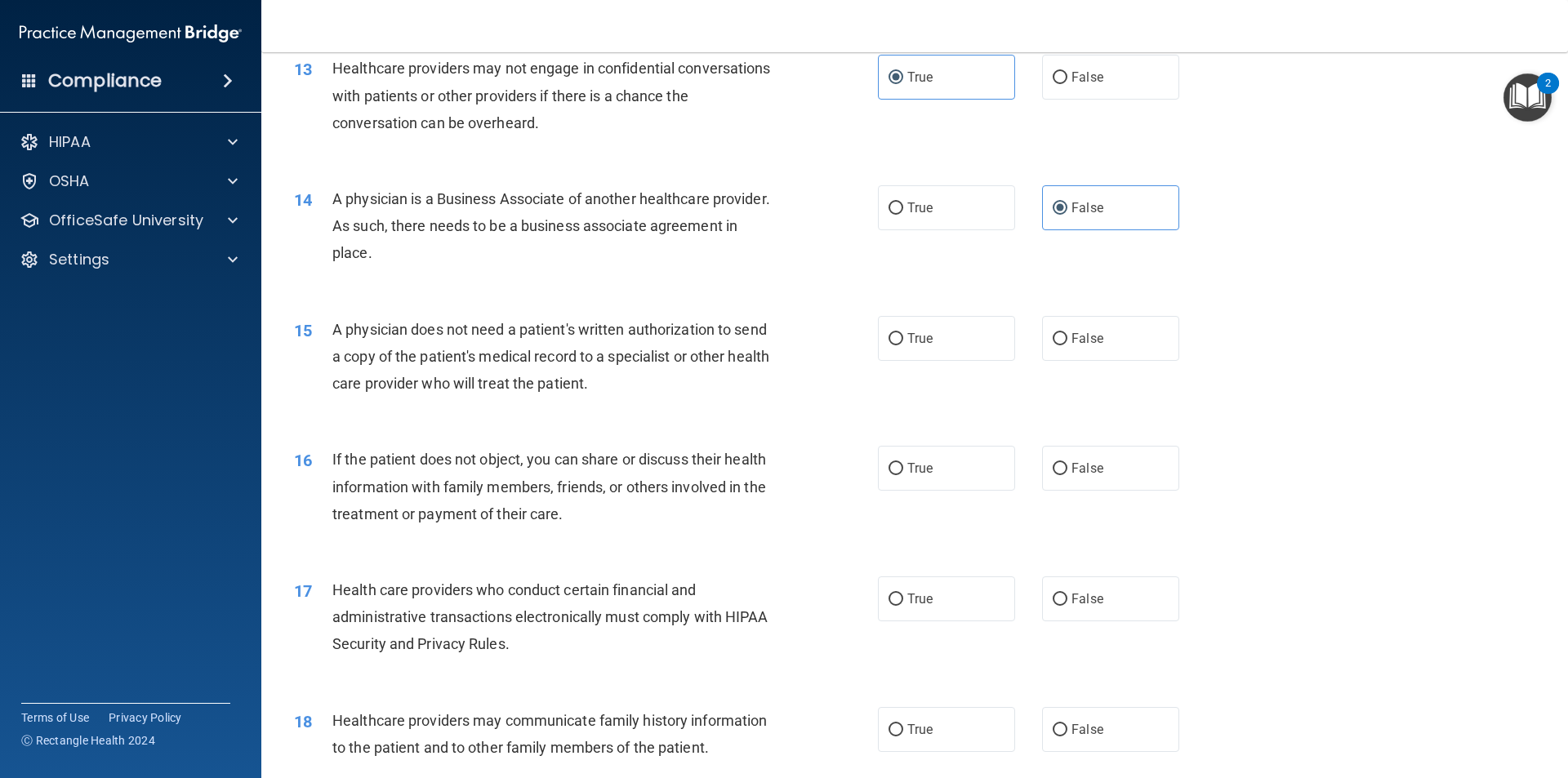
scroll to position [1552, 0]
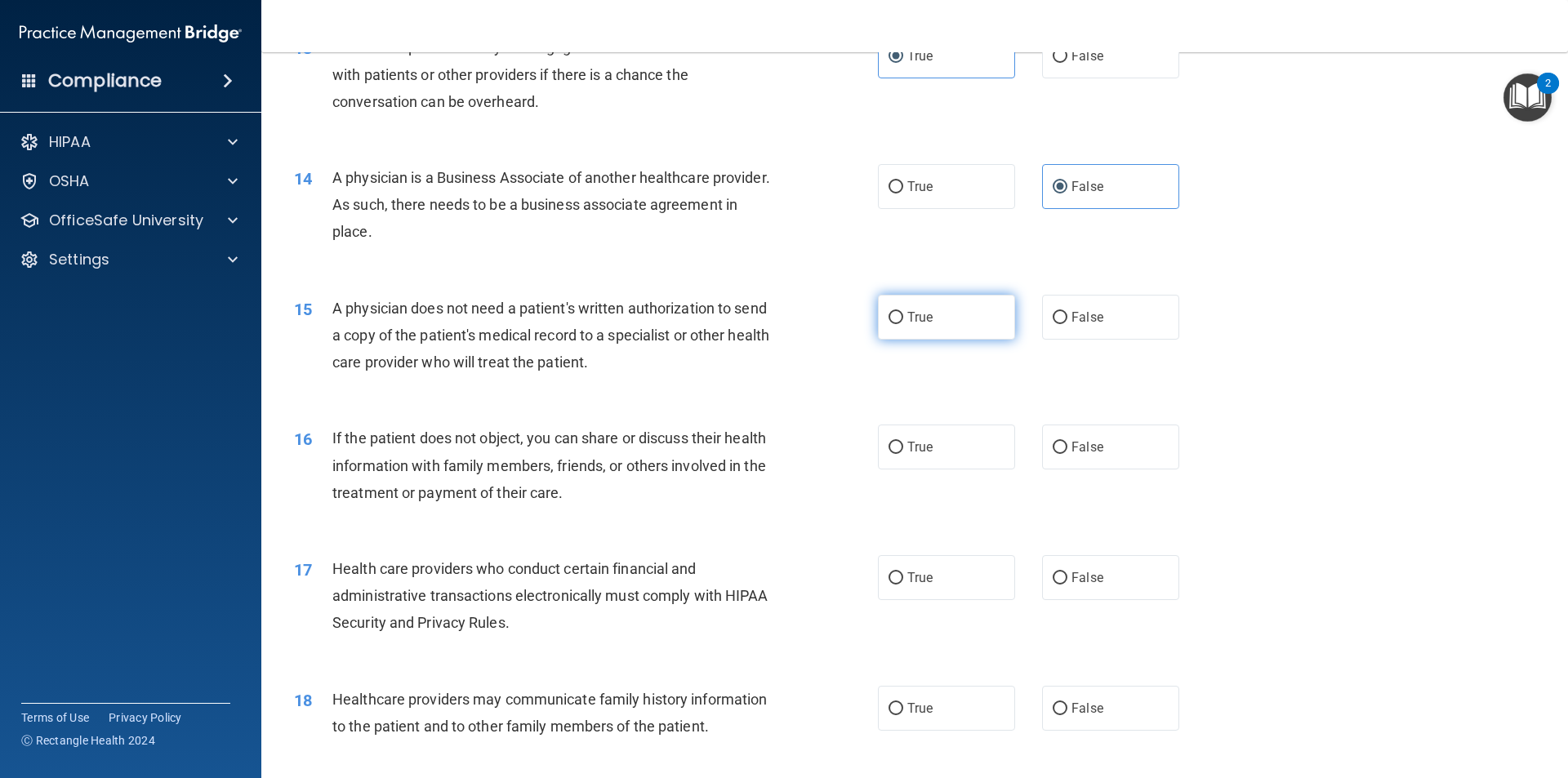
click at [908, 317] on span "True" at bounding box center [920, 317] width 25 height 16
click at [903, 317] on input "True" at bounding box center [896, 318] width 15 height 12
radio input "true"
click at [909, 457] on label "True" at bounding box center [947, 447] width 137 height 45
click at [903, 454] on input "True" at bounding box center [896, 448] width 15 height 12
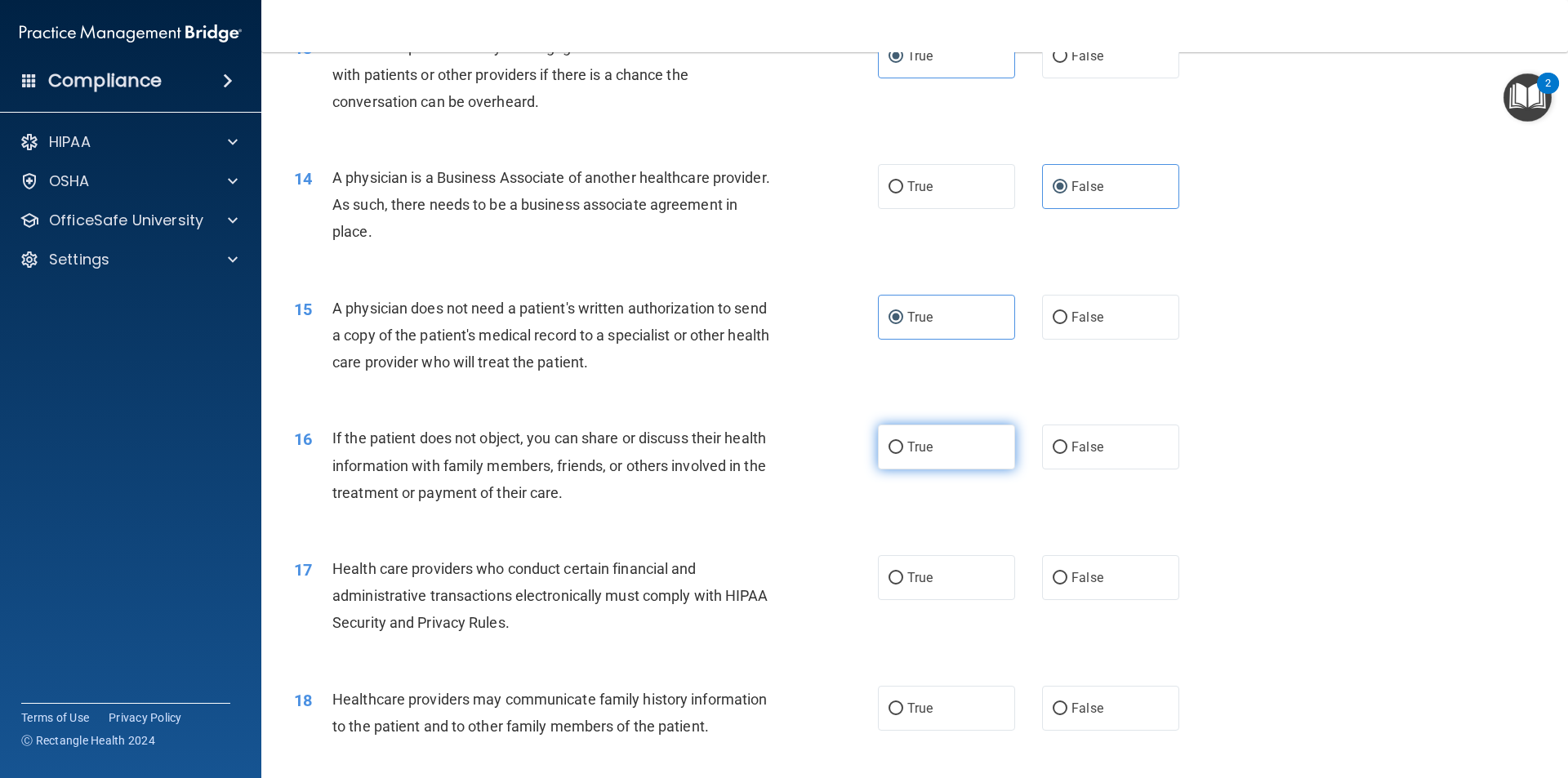
radio input "true"
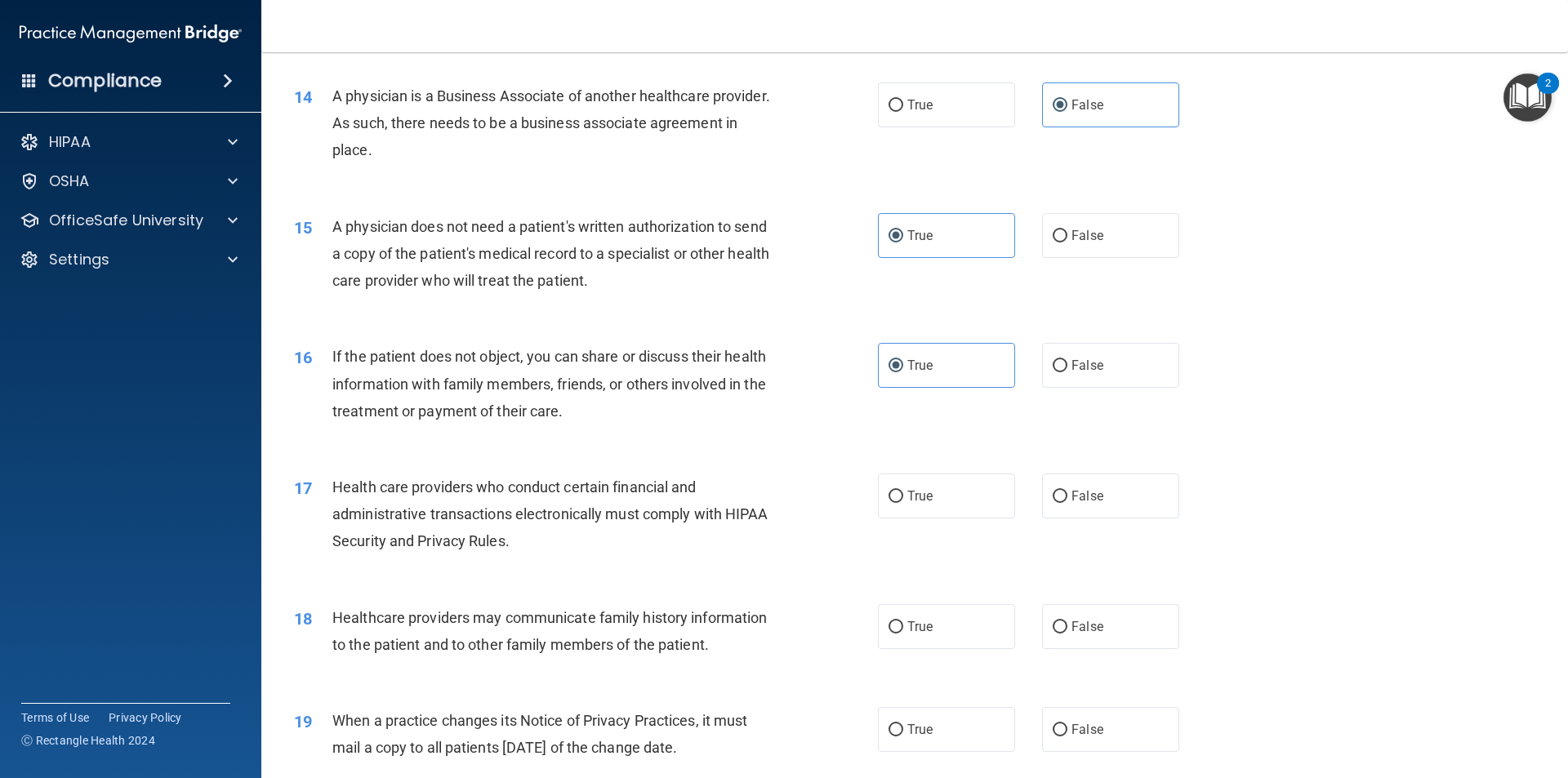
scroll to position [1715, 0]
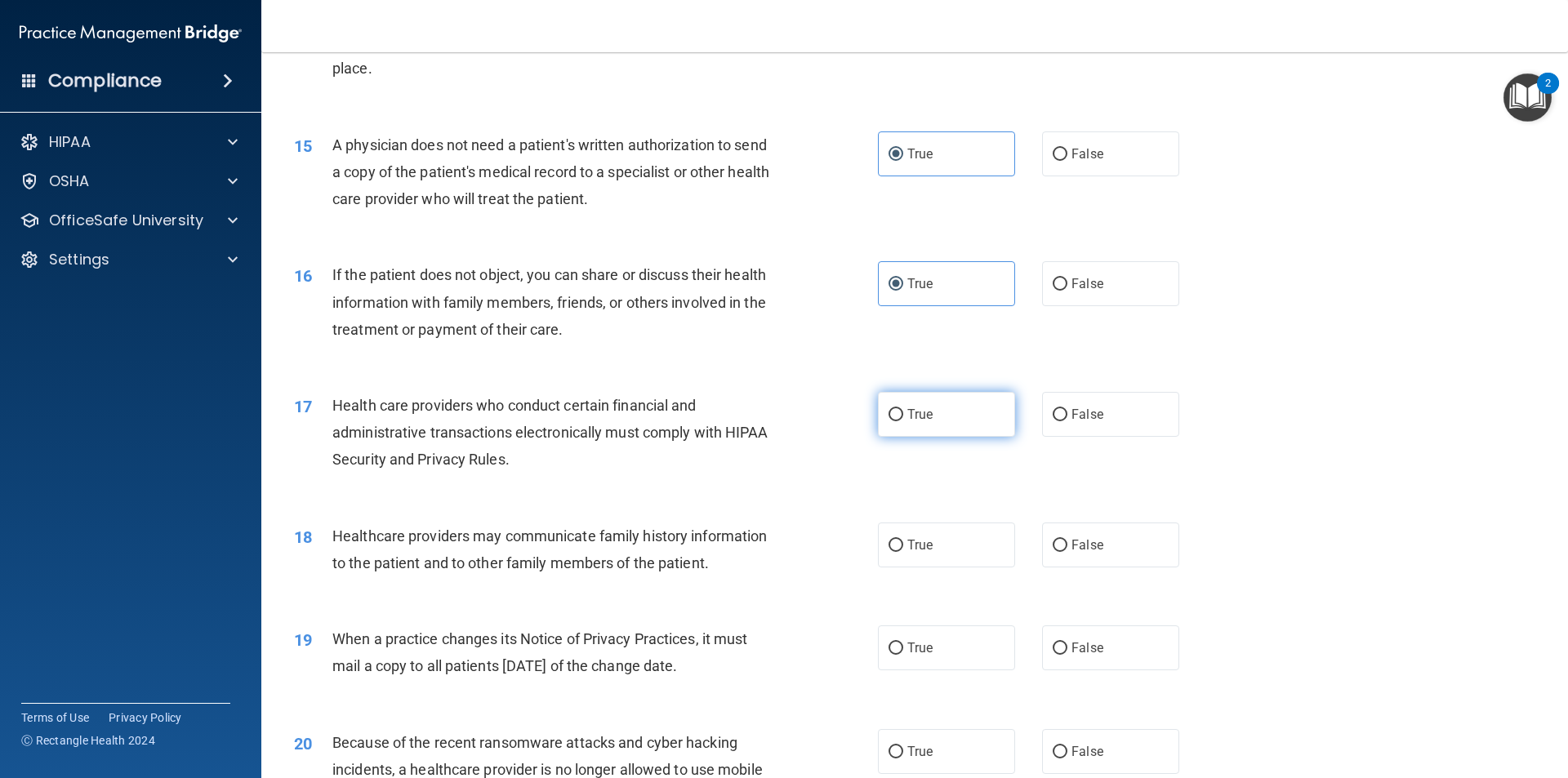
click at [908, 414] on span "True" at bounding box center [920, 414] width 25 height 16
click at [902, 414] on input "True" at bounding box center [896, 415] width 15 height 12
radio input "true"
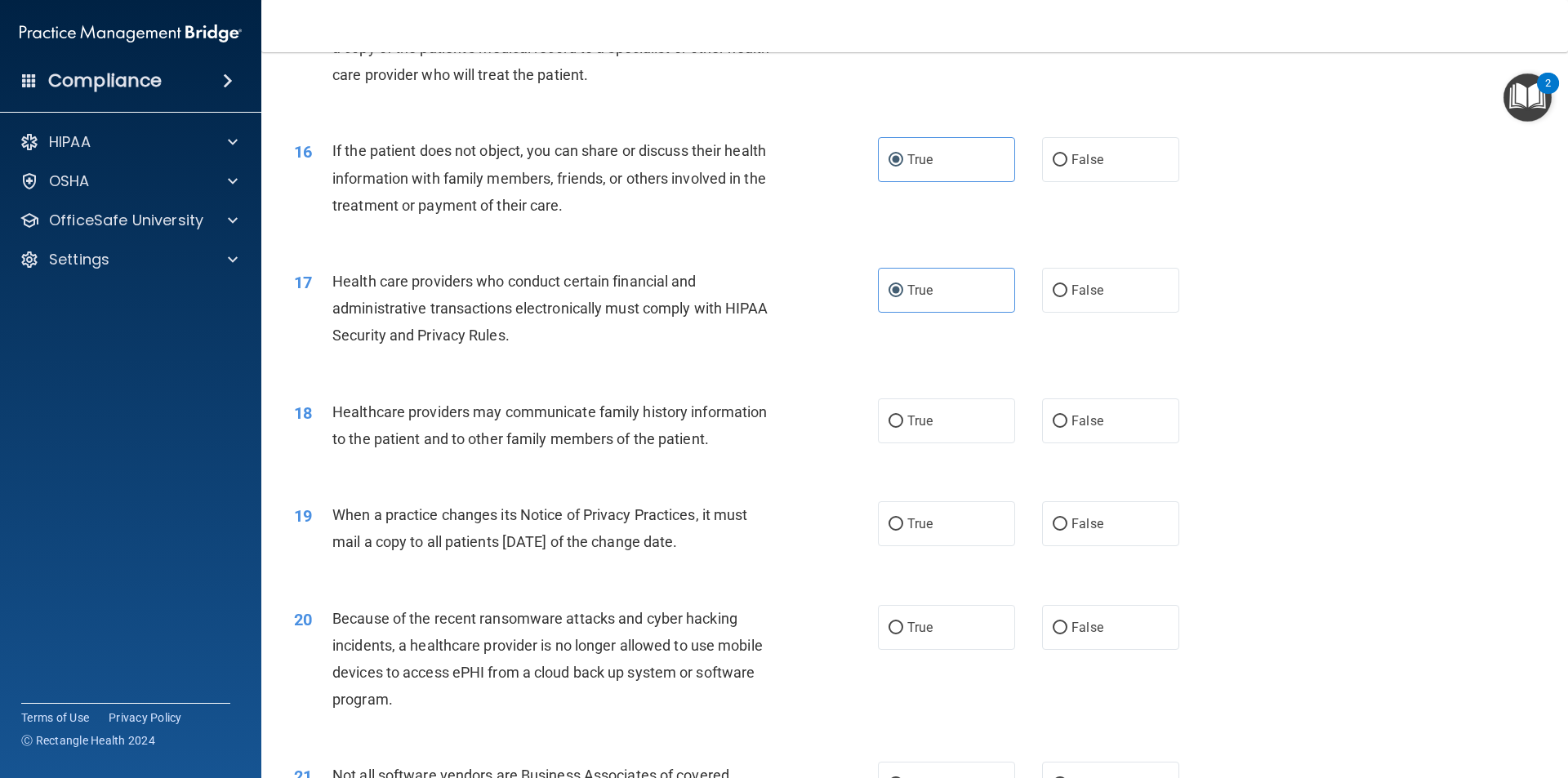
scroll to position [1878, 0]
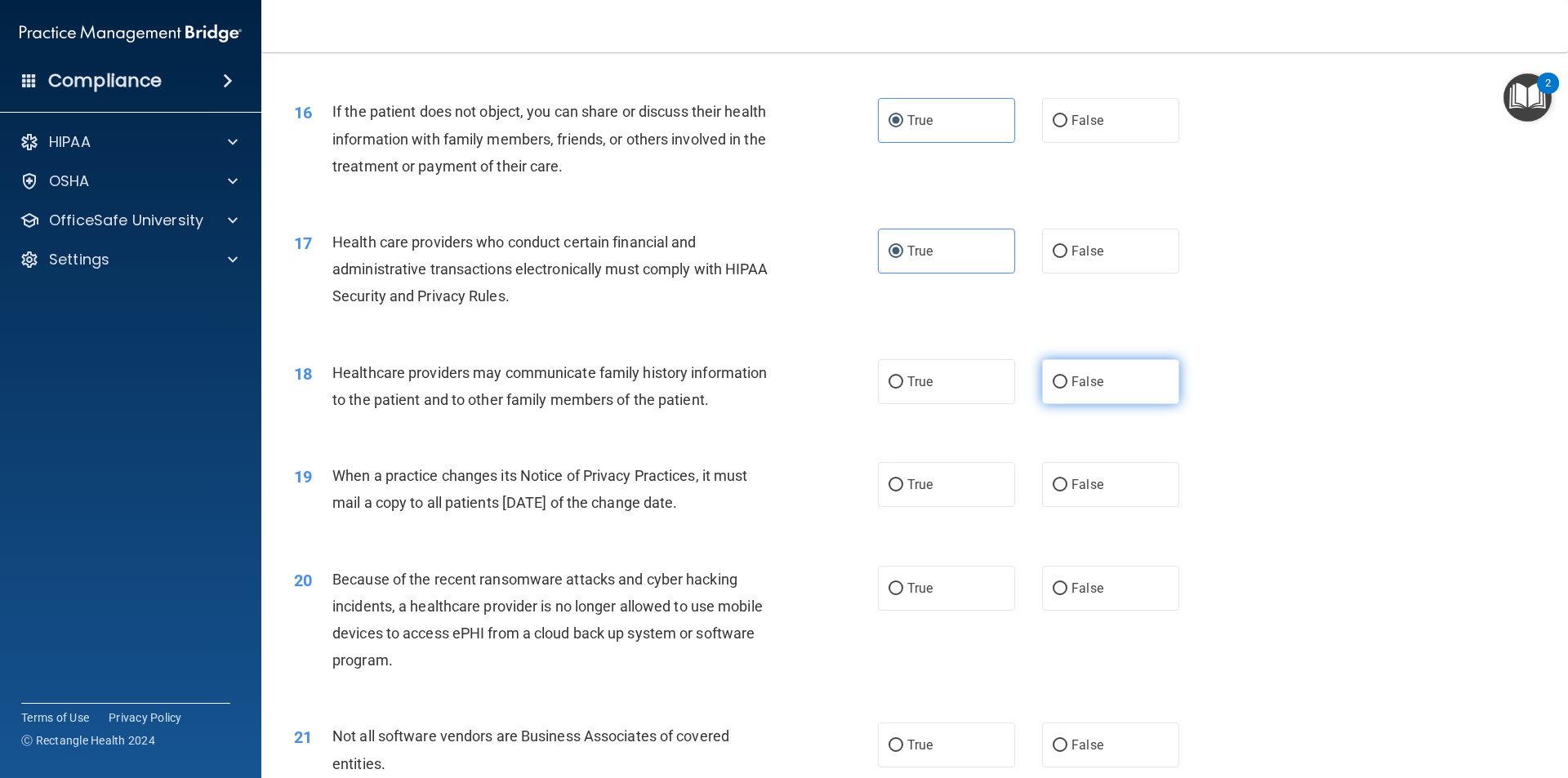
click at [1077, 382] on span "False" at bounding box center [1087, 382] width 32 height 16
click at [1068, 382] on input "False" at bounding box center [1060, 383] width 15 height 12
radio input "true"
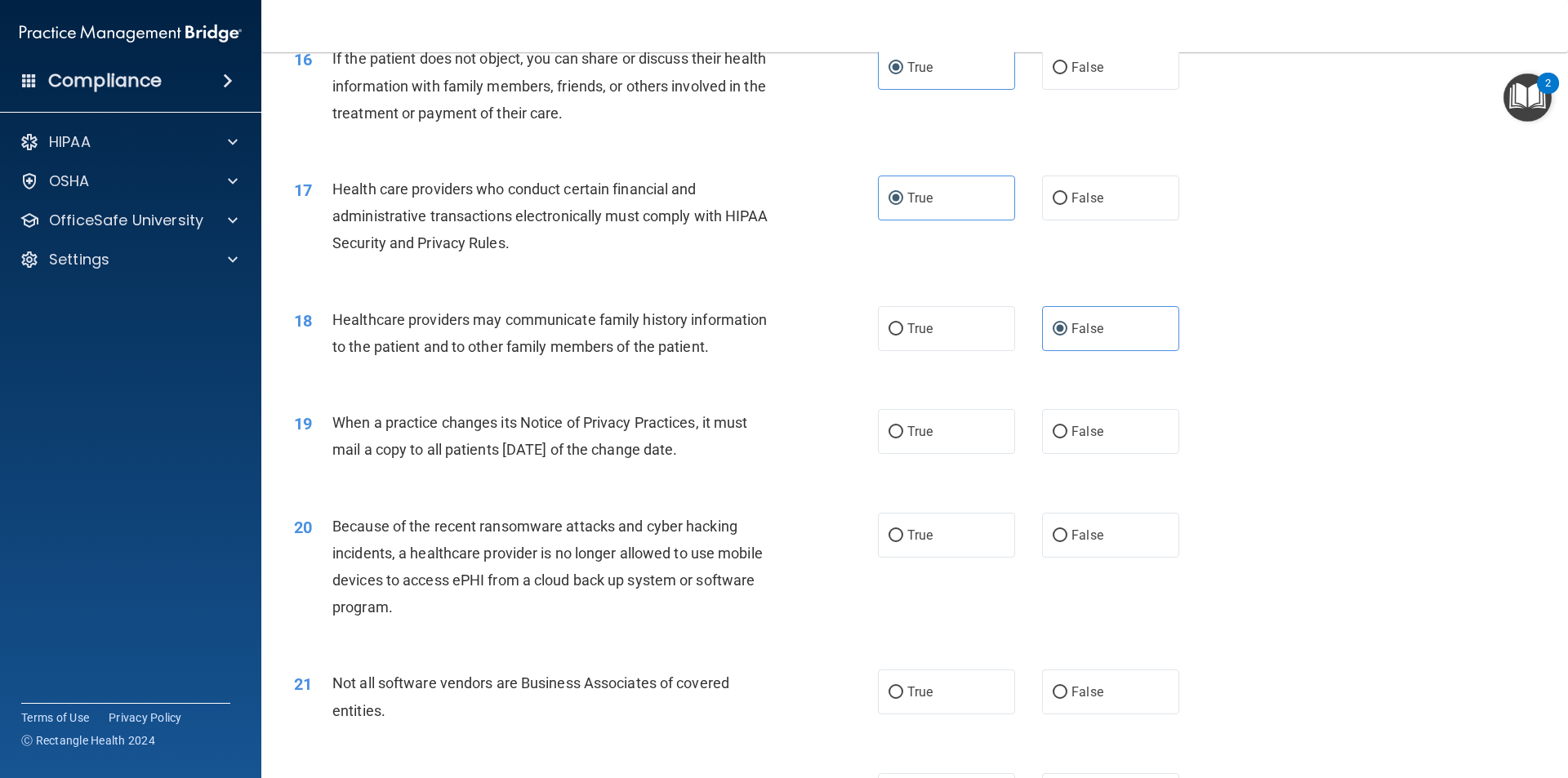
scroll to position [1960, 0]
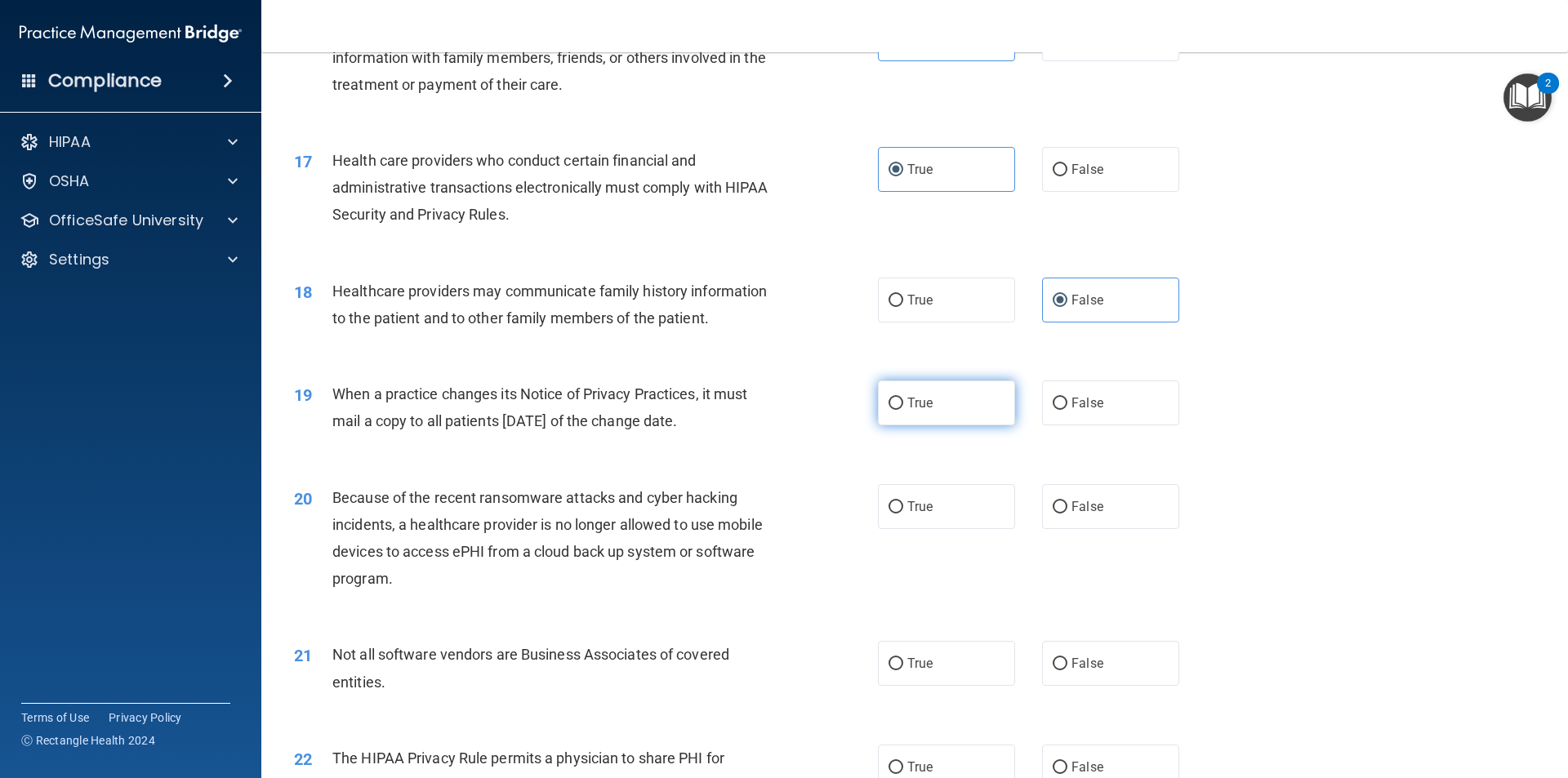
click at [890, 410] on input "True" at bounding box center [896, 404] width 15 height 12
radio input "true"
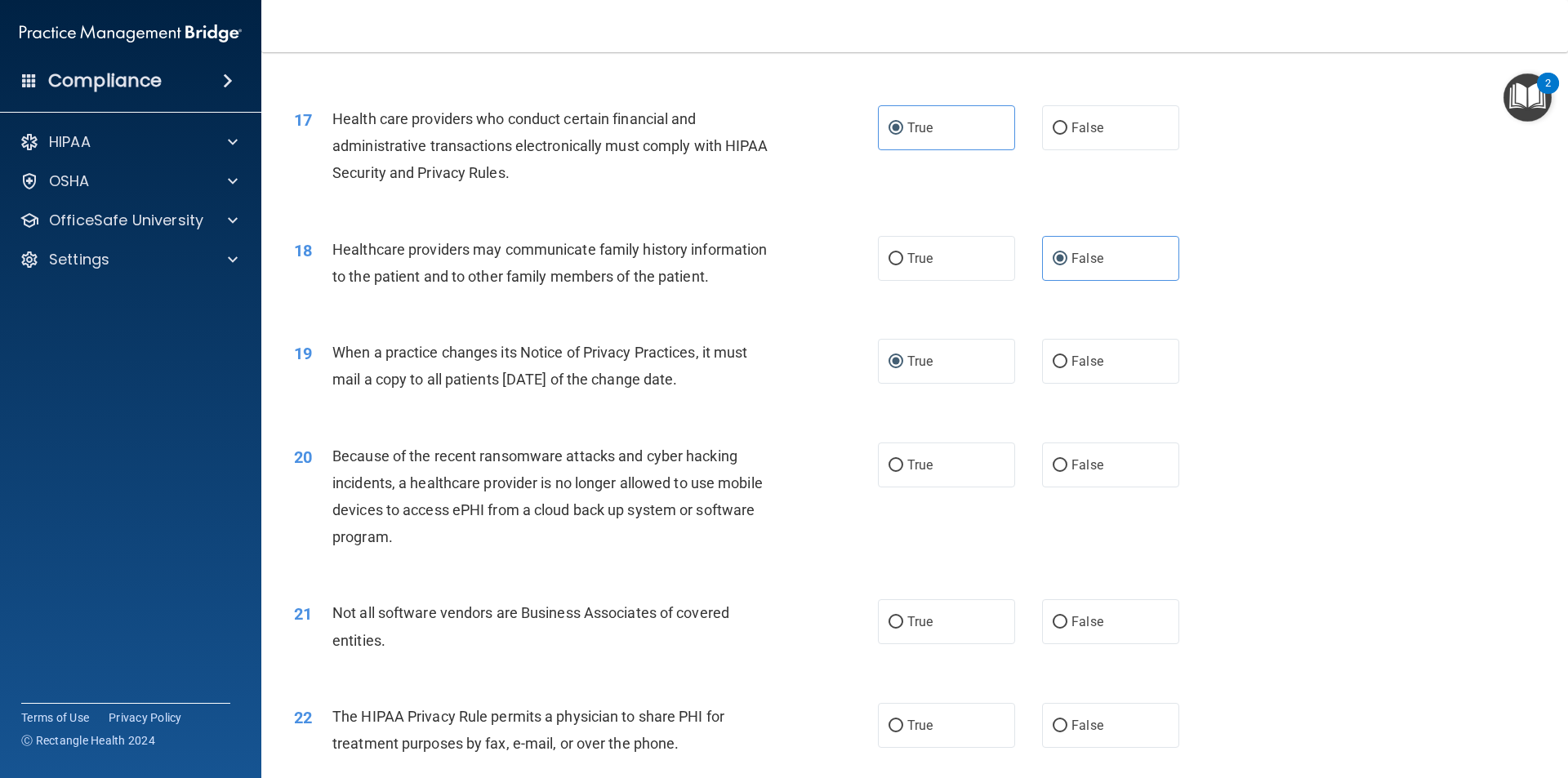
scroll to position [2042, 0]
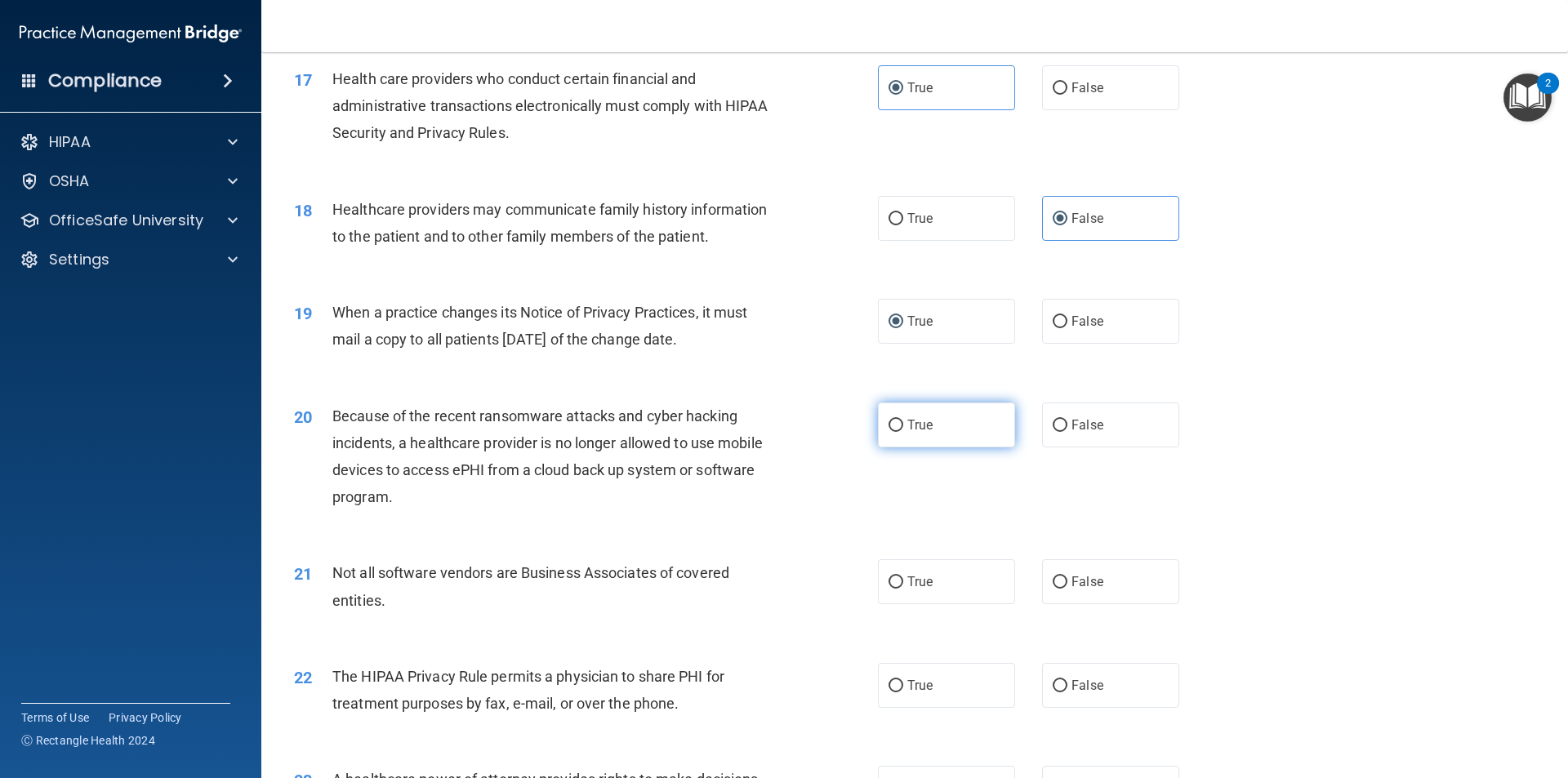
click at [981, 427] on label "True" at bounding box center [947, 425] width 137 height 45
click at [903, 427] on input "True" at bounding box center [896, 426] width 15 height 12
radio input "true"
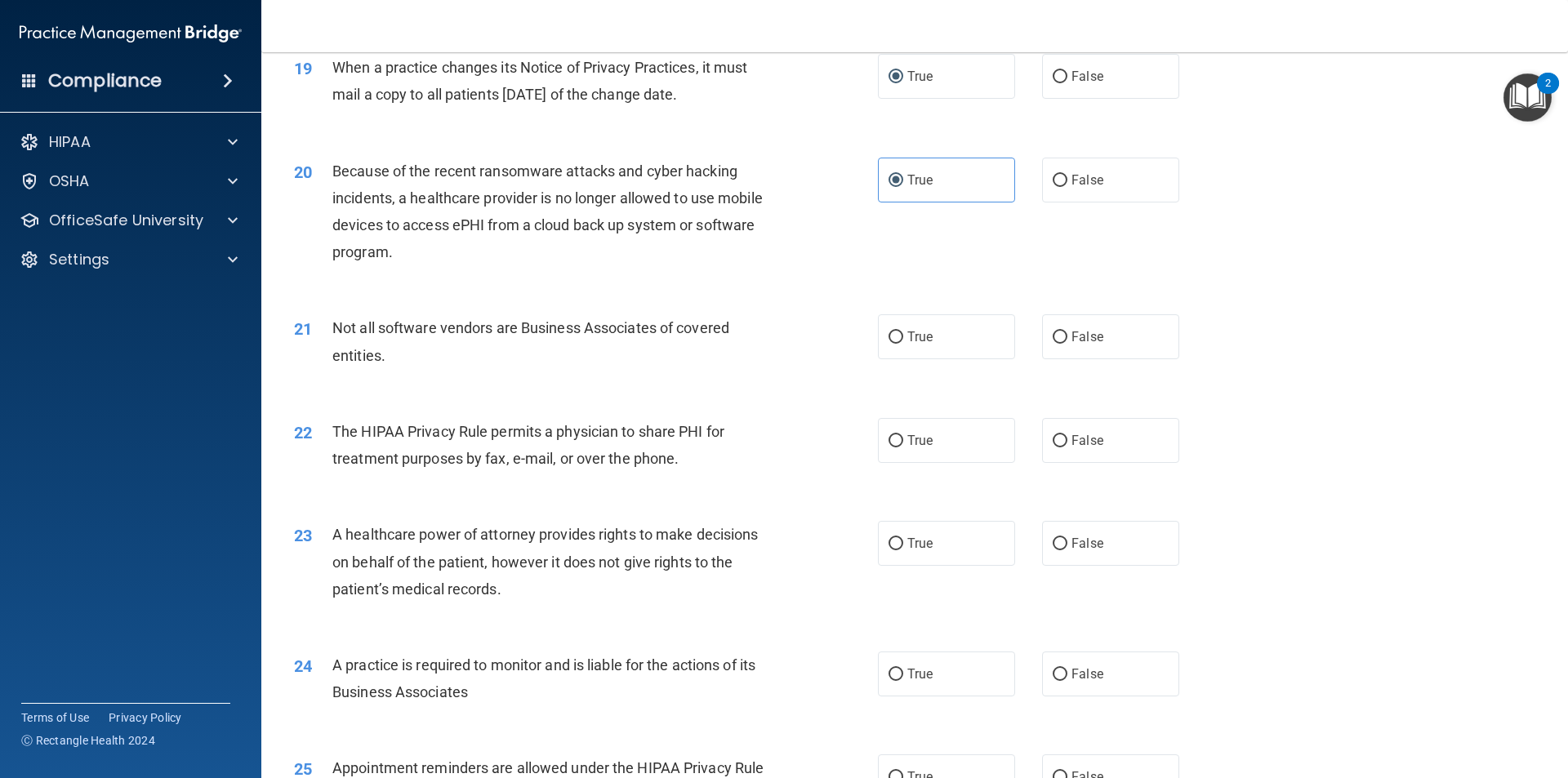
scroll to position [2369, 0]
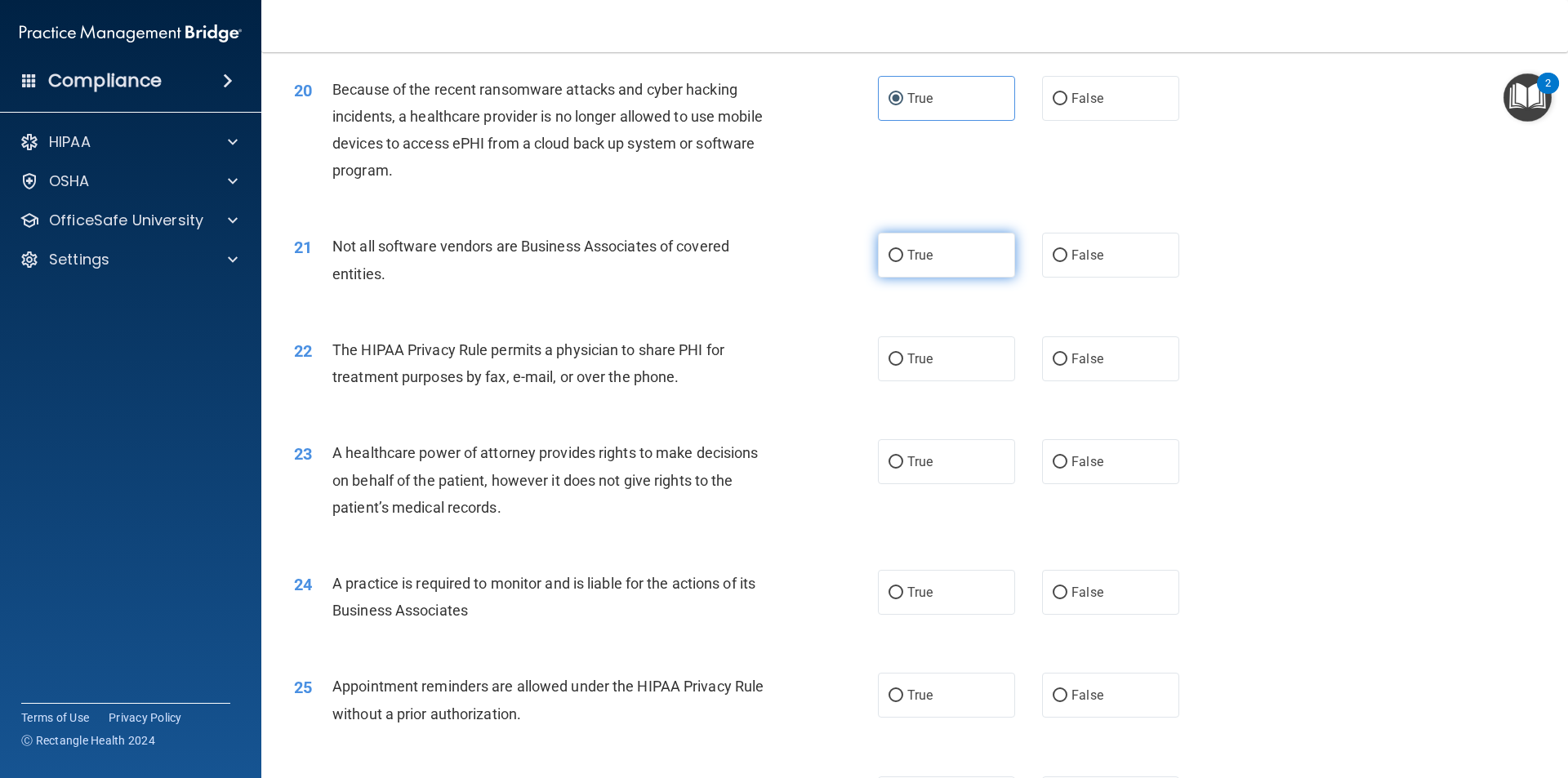
click at [911, 265] on label "True" at bounding box center [947, 255] width 137 height 45
click at [903, 262] on input "True" at bounding box center [896, 256] width 15 height 12
radio input "true"
click at [1053, 367] on label "False" at bounding box center [1111, 359] width 137 height 45
click at [1053, 366] on input "False" at bounding box center [1060, 360] width 15 height 12
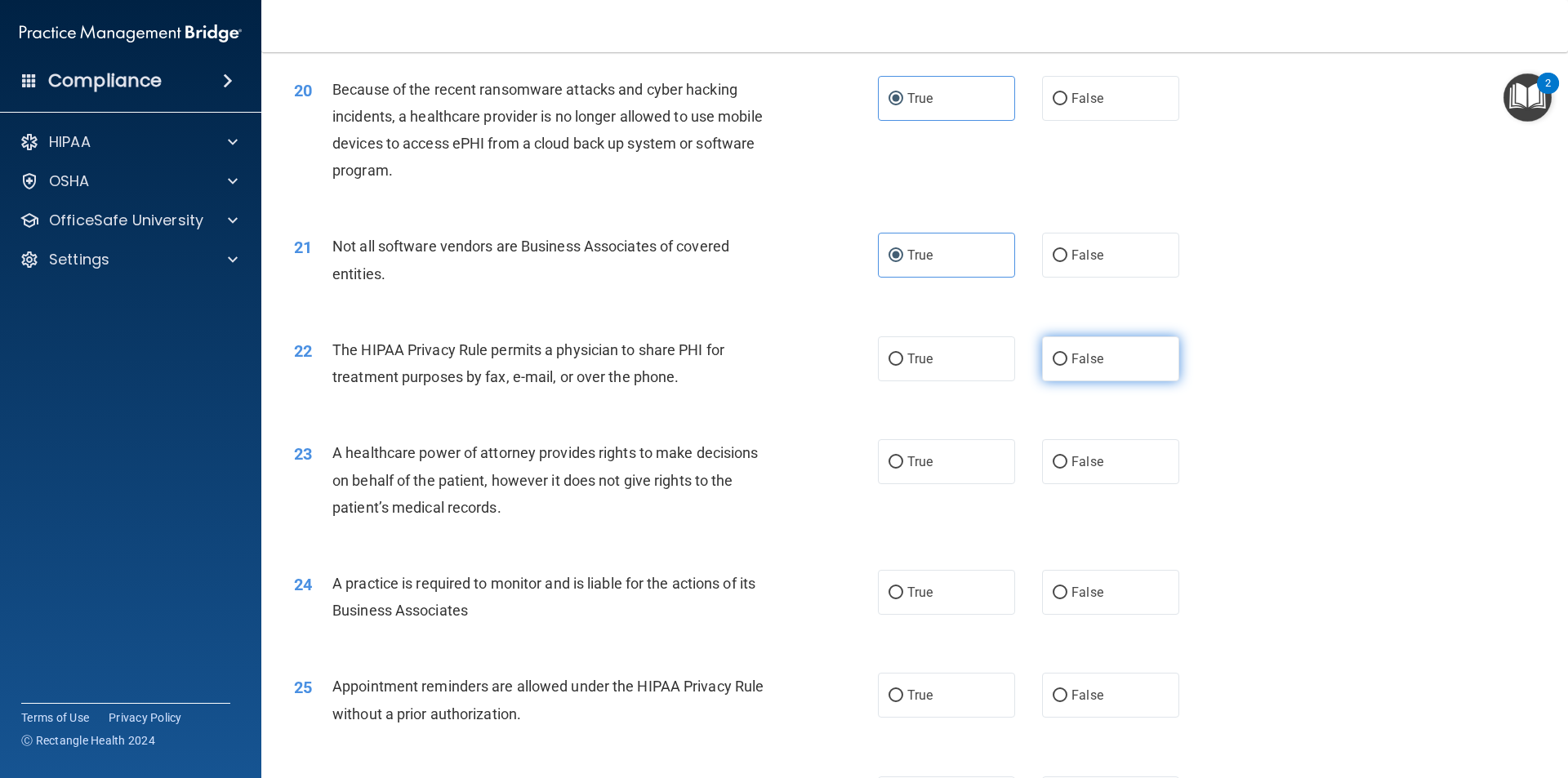
radio input "true"
click at [900, 459] on label "True" at bounding box center [947, 462] width 137 height 45
click at [900, 459] on input "True" at bounding box center [896, 462] width 15 height 12
radio input "true"
click at [896, 604] on label "True" at bounding box center [947, 592] width 137 height 45
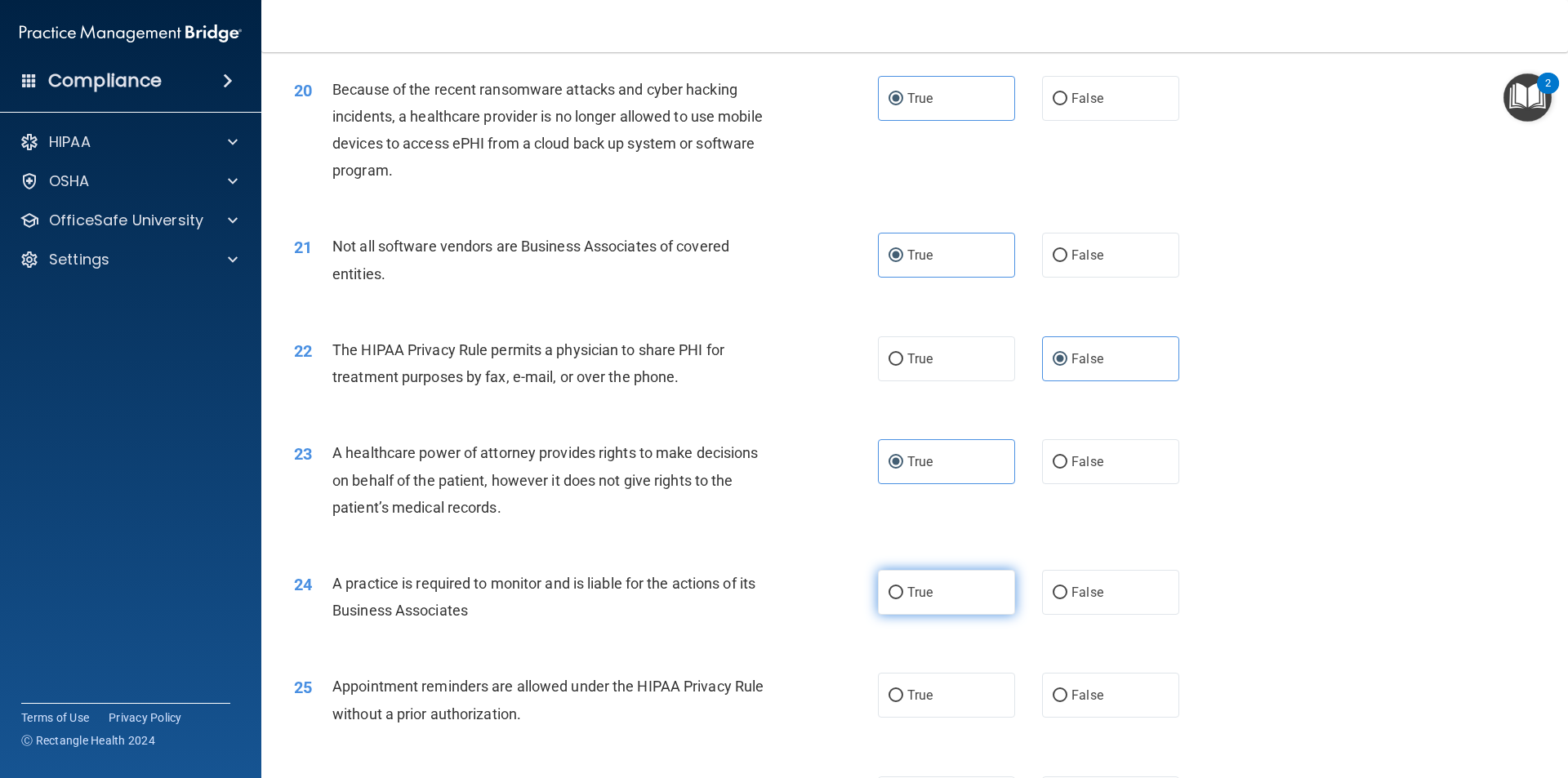
click at [896, 599] on input "True" at bounding box center [896, 593] width 15 height 12
radio input "true"
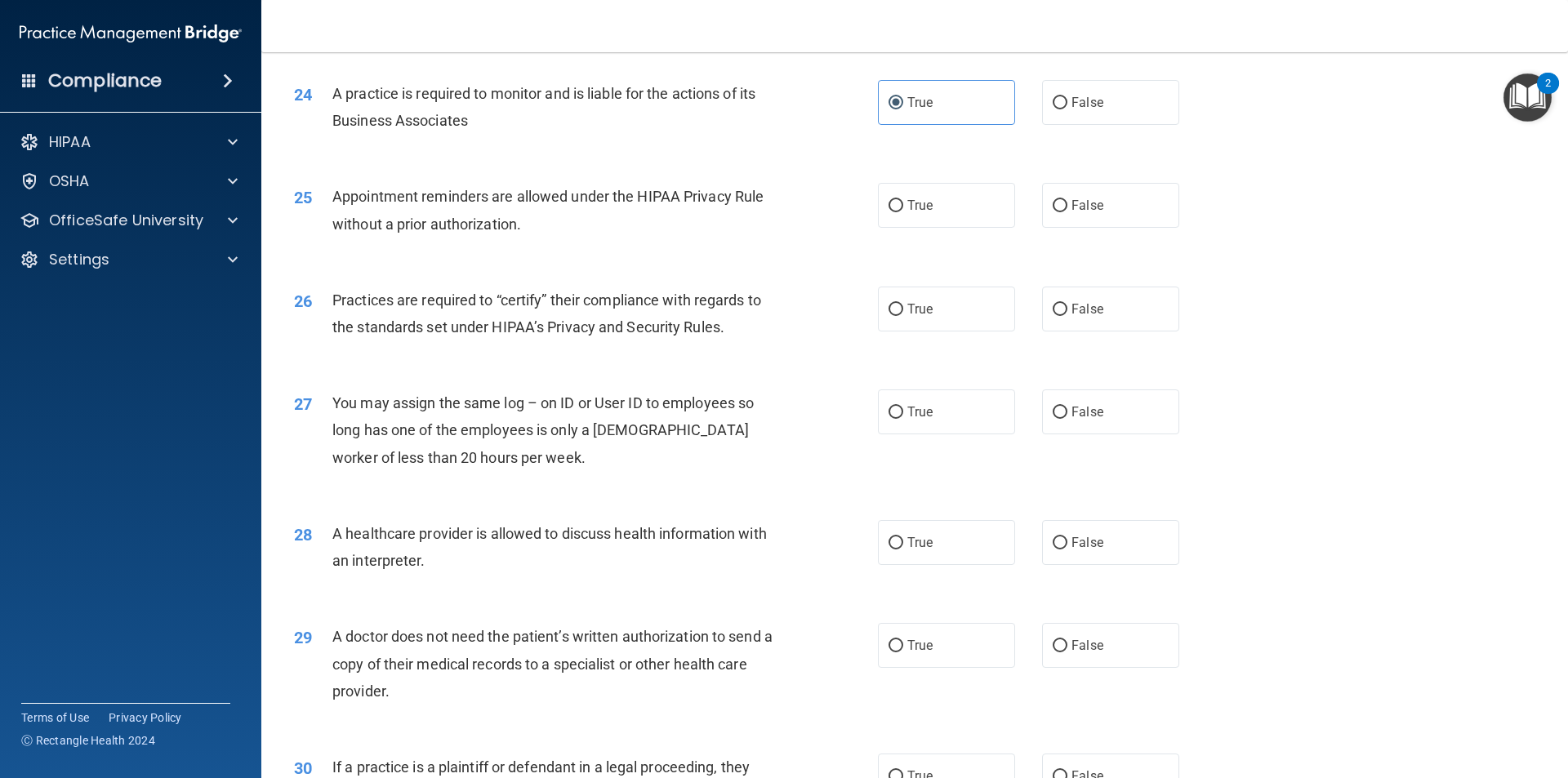
scroll to position [2940, 0]
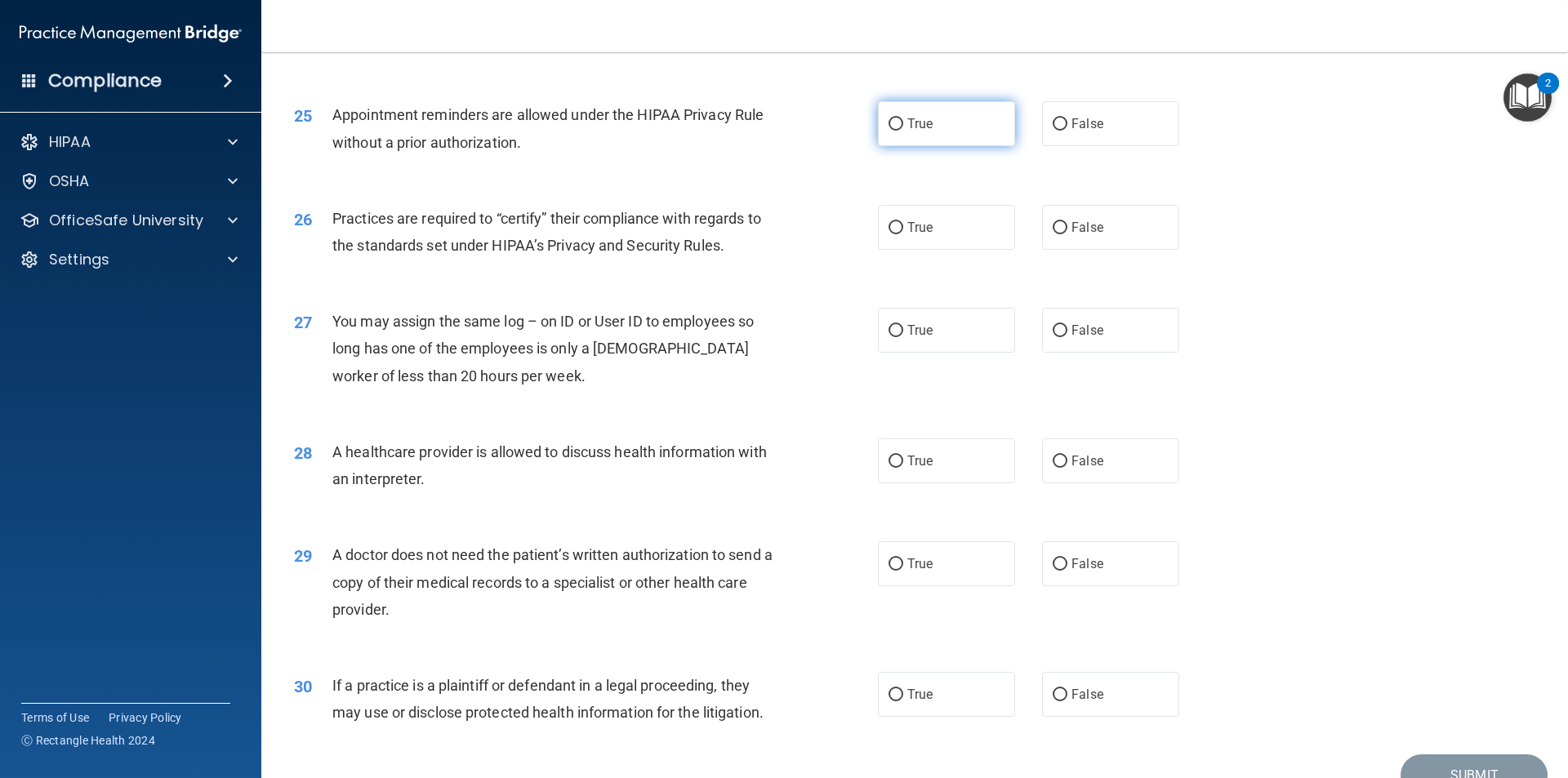
click at [896, 137] on label "True" at bounding box center [947, 124] width 137 height 45
click at [896, 131] on input "True" at bounding box center [896, 124] width 15 height 12
radio input "true"
click at [878, 232] on label "True" at bounding box center [947, 227] width 137 height 45
click at [889, 232] on input "True" at bounding box center [896, 228] width 15 height 12
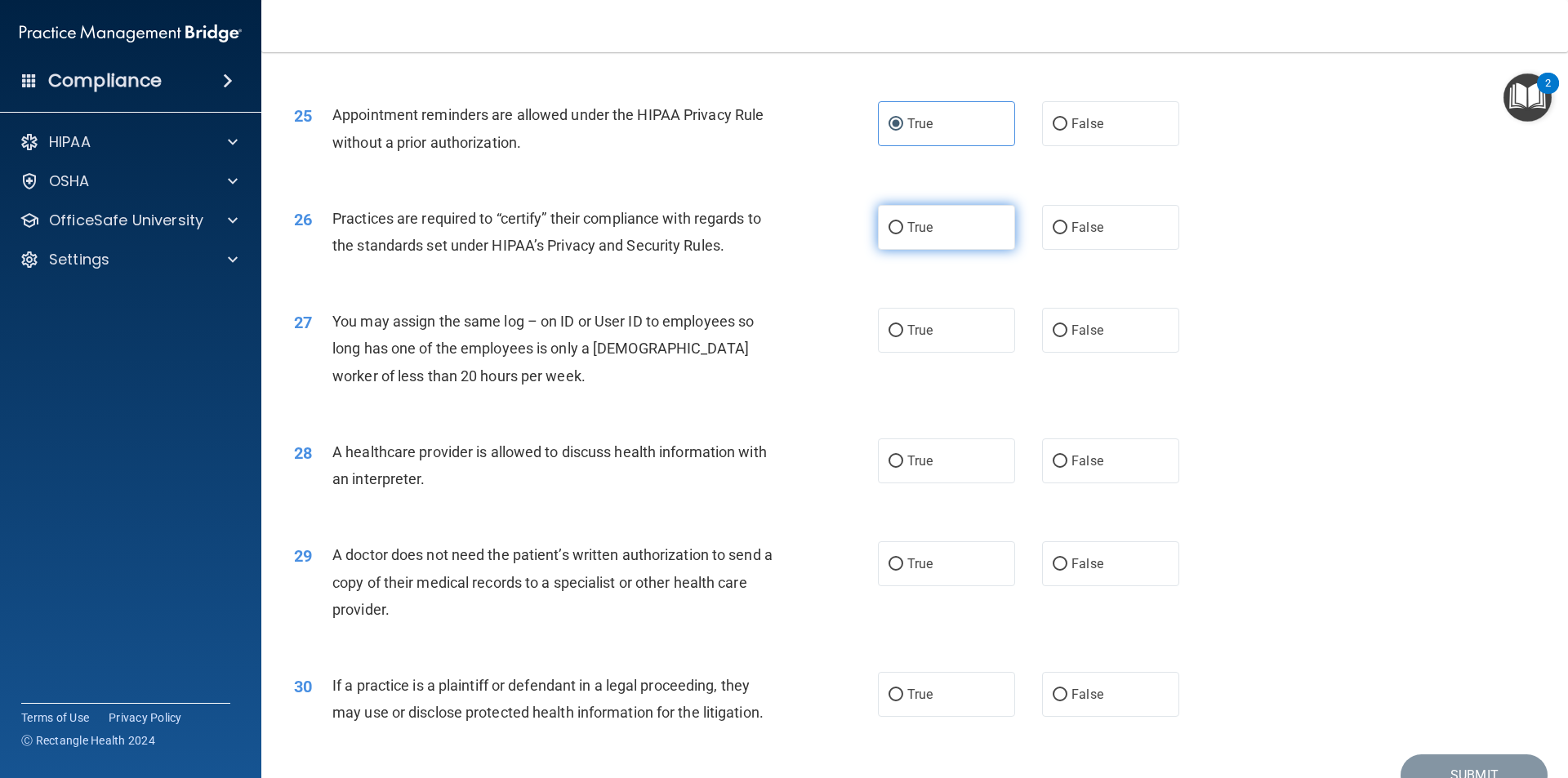
radio input "true"
click at [1067, 338] on label "False" at bounding box center [1111, 330] width 137 height 45
click at [1067, 337] on input "False" at bounding box center [1060, 331] width 15 height 12
radio input "true"
click at [1042, 466] on label "False" at bounding box center [1111, 461] width 137 height 45
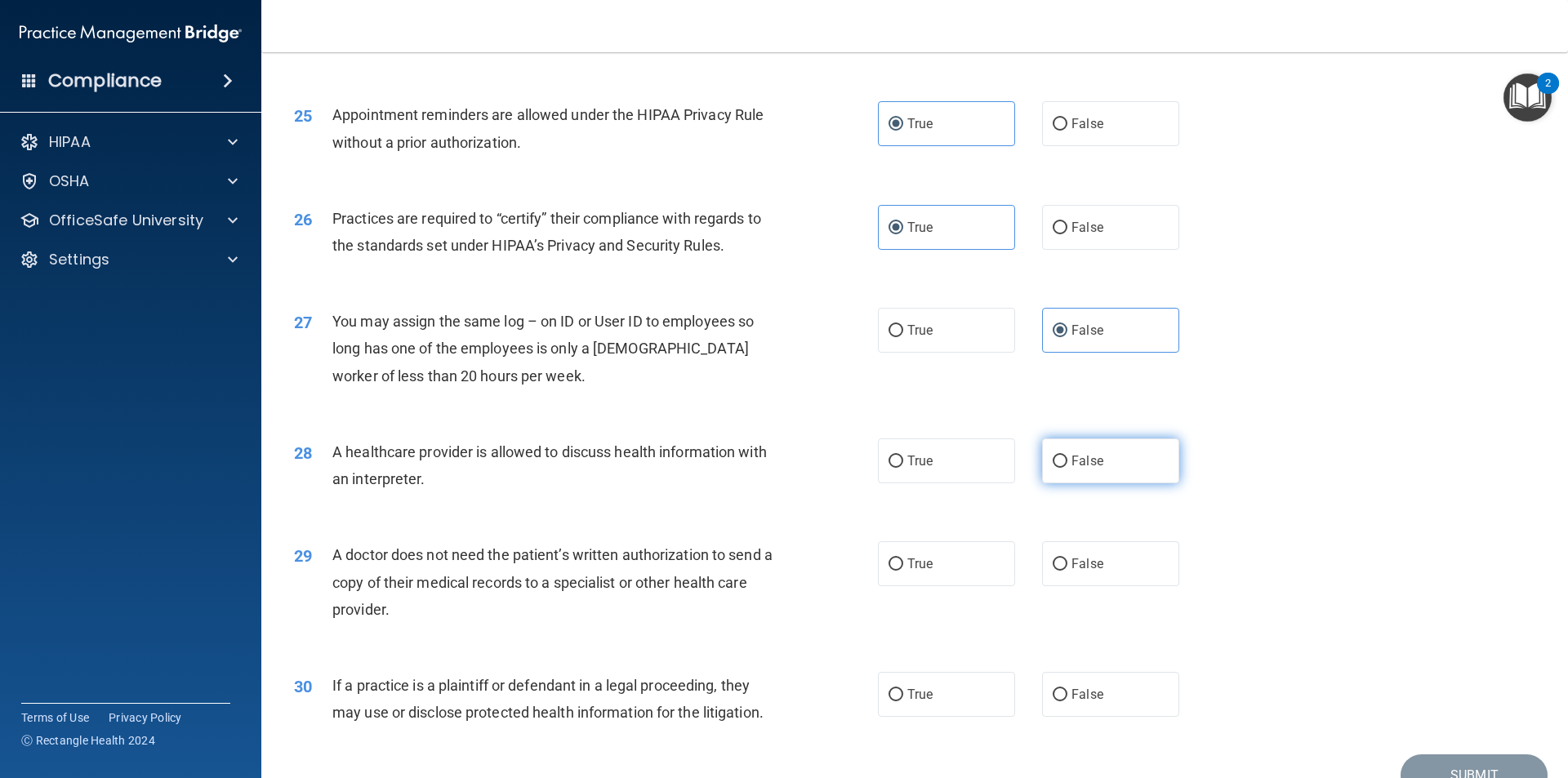
click at [1053, 466] on input "False" at bounding box center [1060, 462] width 15 height 12
radio input "true"
click at [913, 570] on span "True" at bounding box center [920, 564] width 25 height 16
click at [903, 570] on input "True" at bounding box center [896, 564] width 15 height 12
radio input "true"
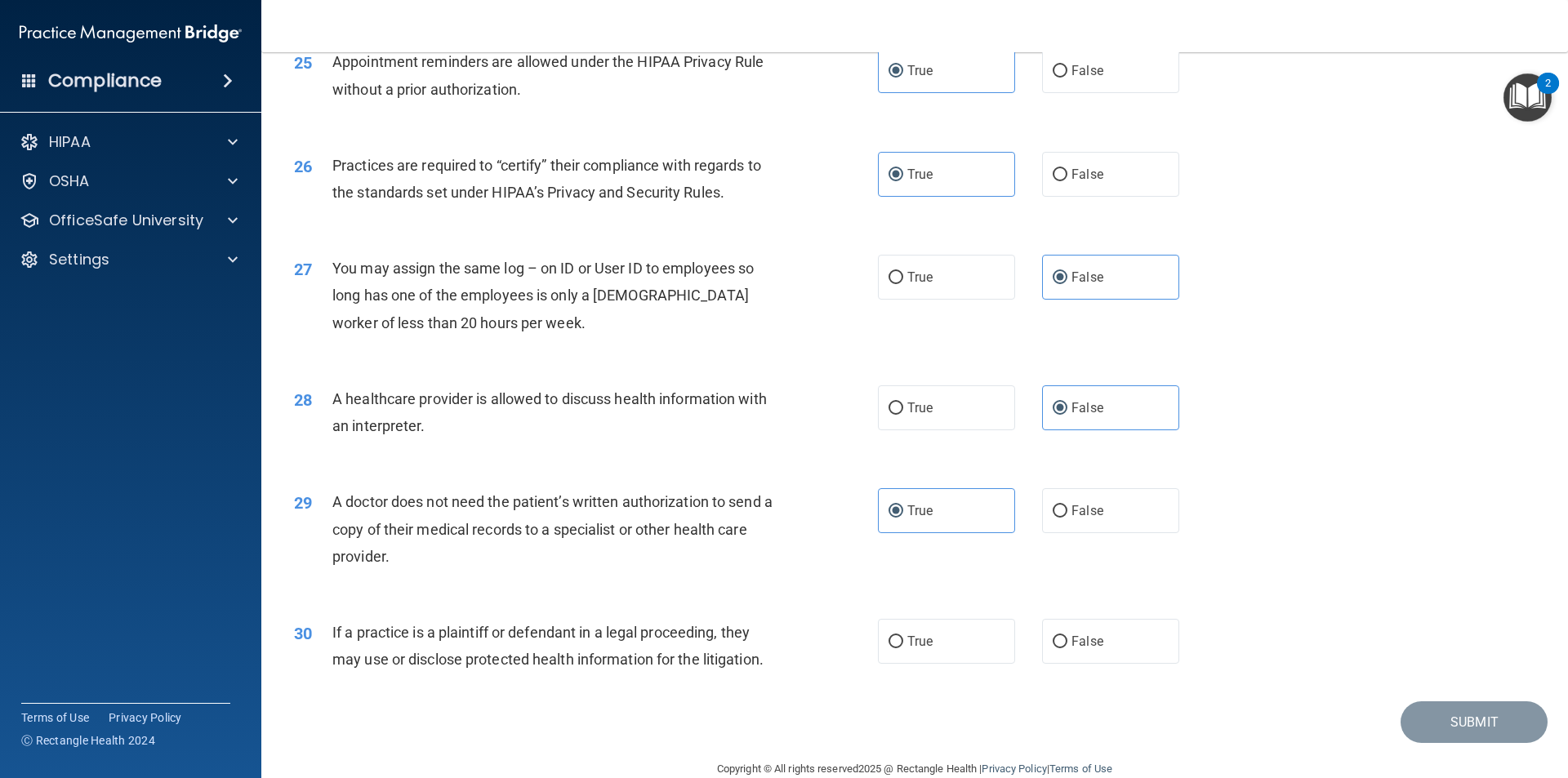
scroll to position [3022, 0]
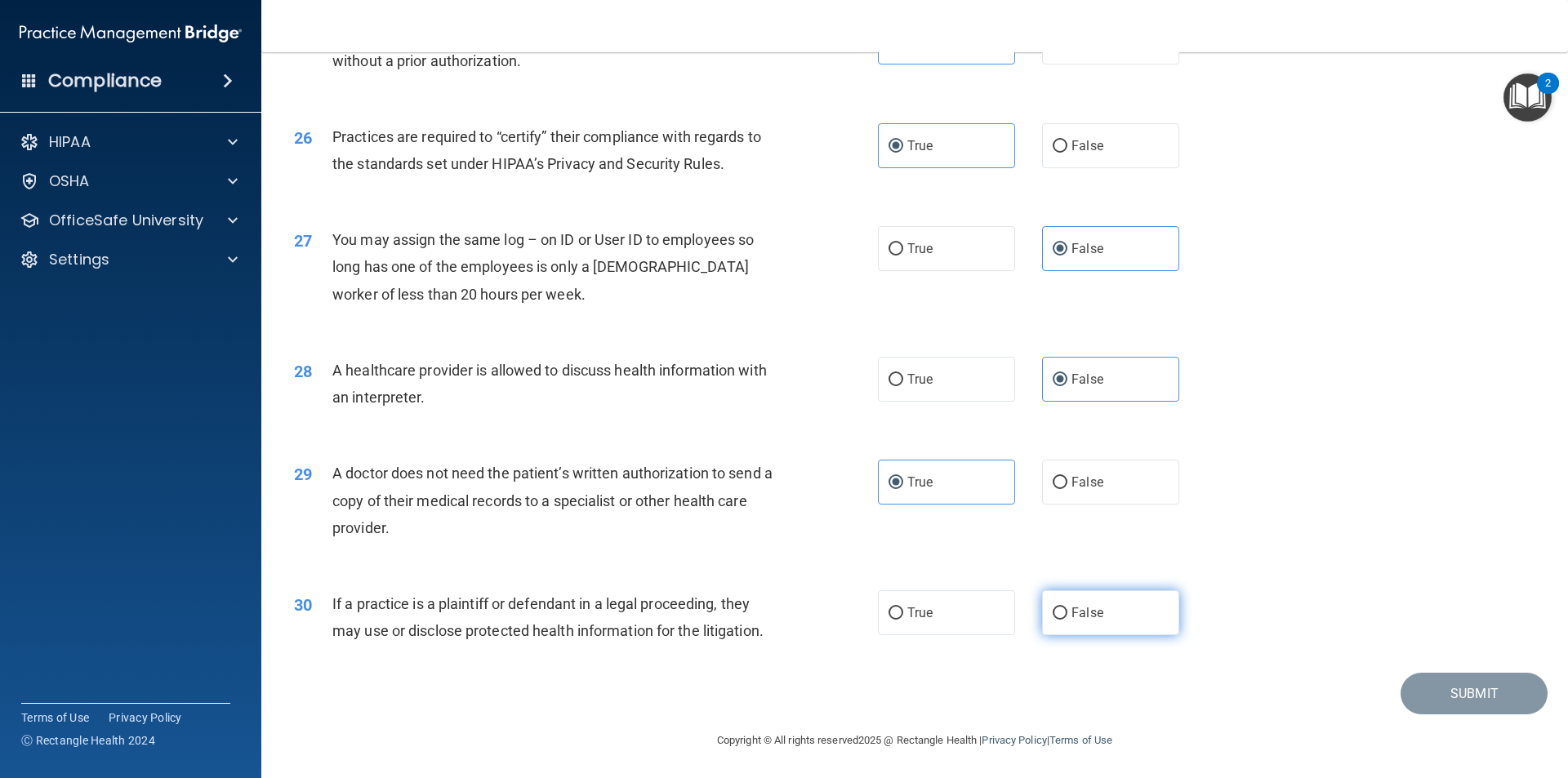
click at [1068, 622] on label "False" at bounding box center [1111, 613] width 137 height 45
click at [1055, 611] on input "False" at bounding box center [1060, 614] width 15 height 12
radio input "true"
click at [1082, 682] on button "Submit" at bounding box center [1474, 693] width 147 height 41
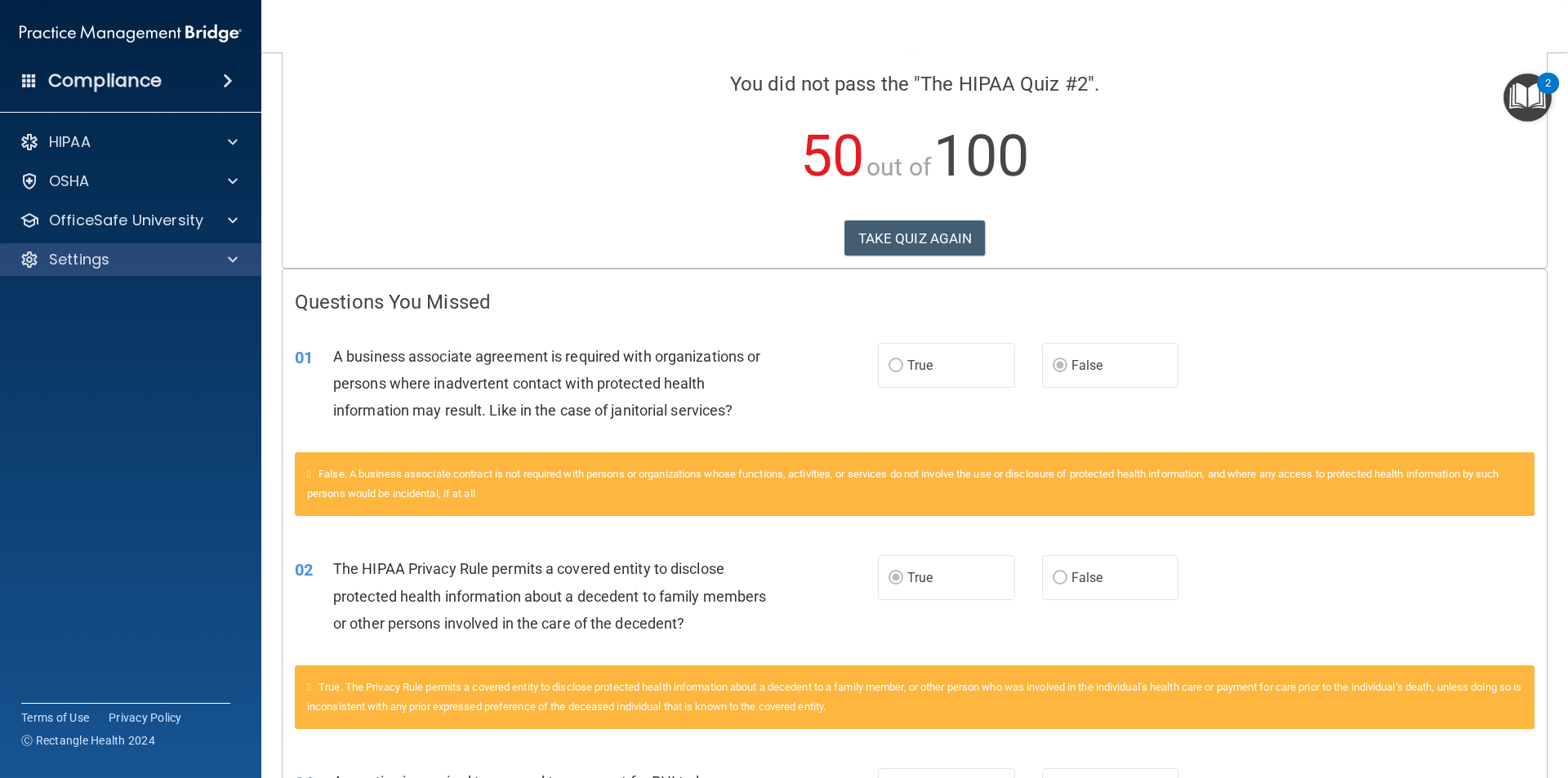
scroll to position [105, 0]
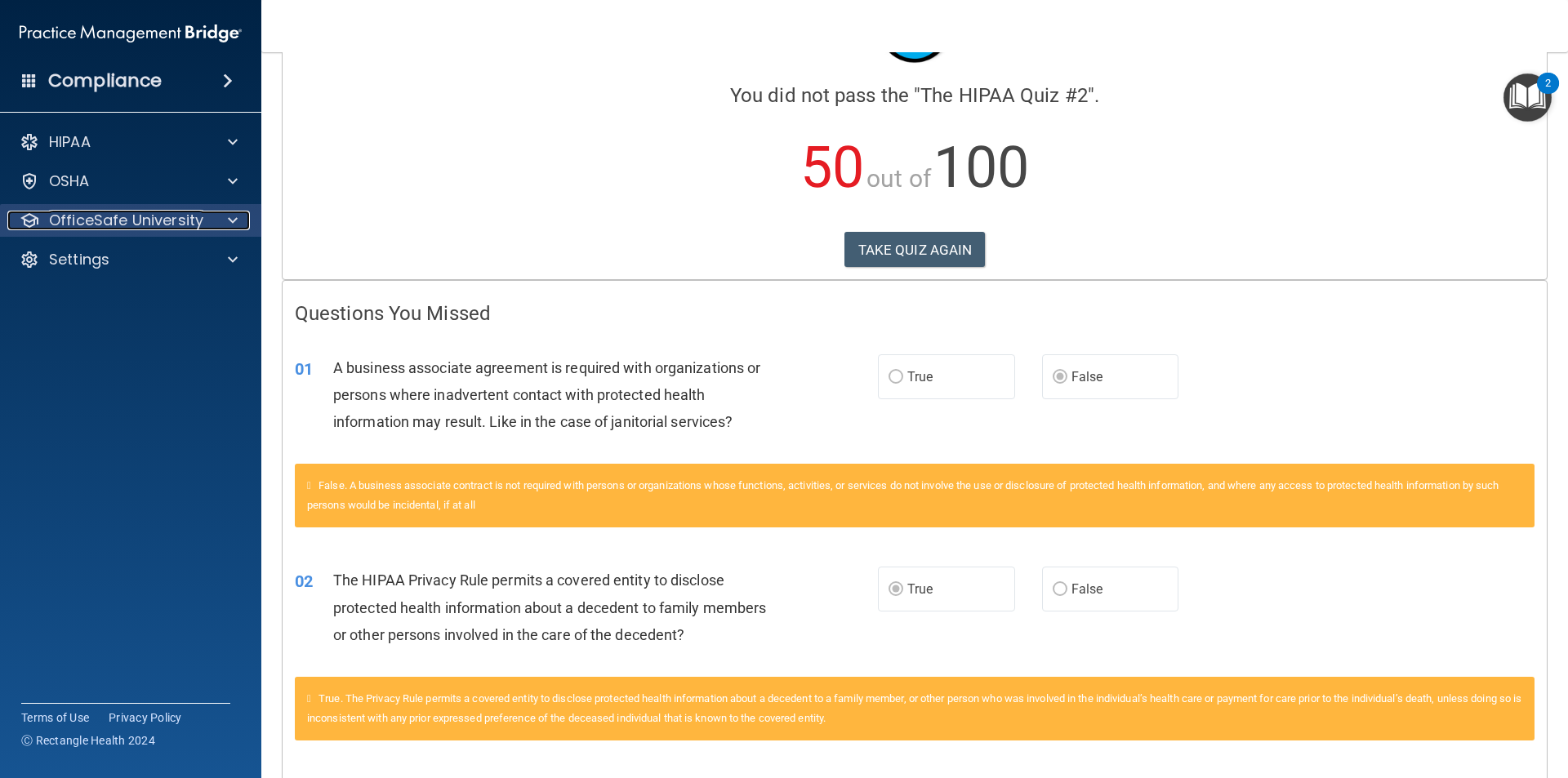
click at [156, 223] on p "OfficeSafe University" at bounding box center [126, 220] width 155 height 20
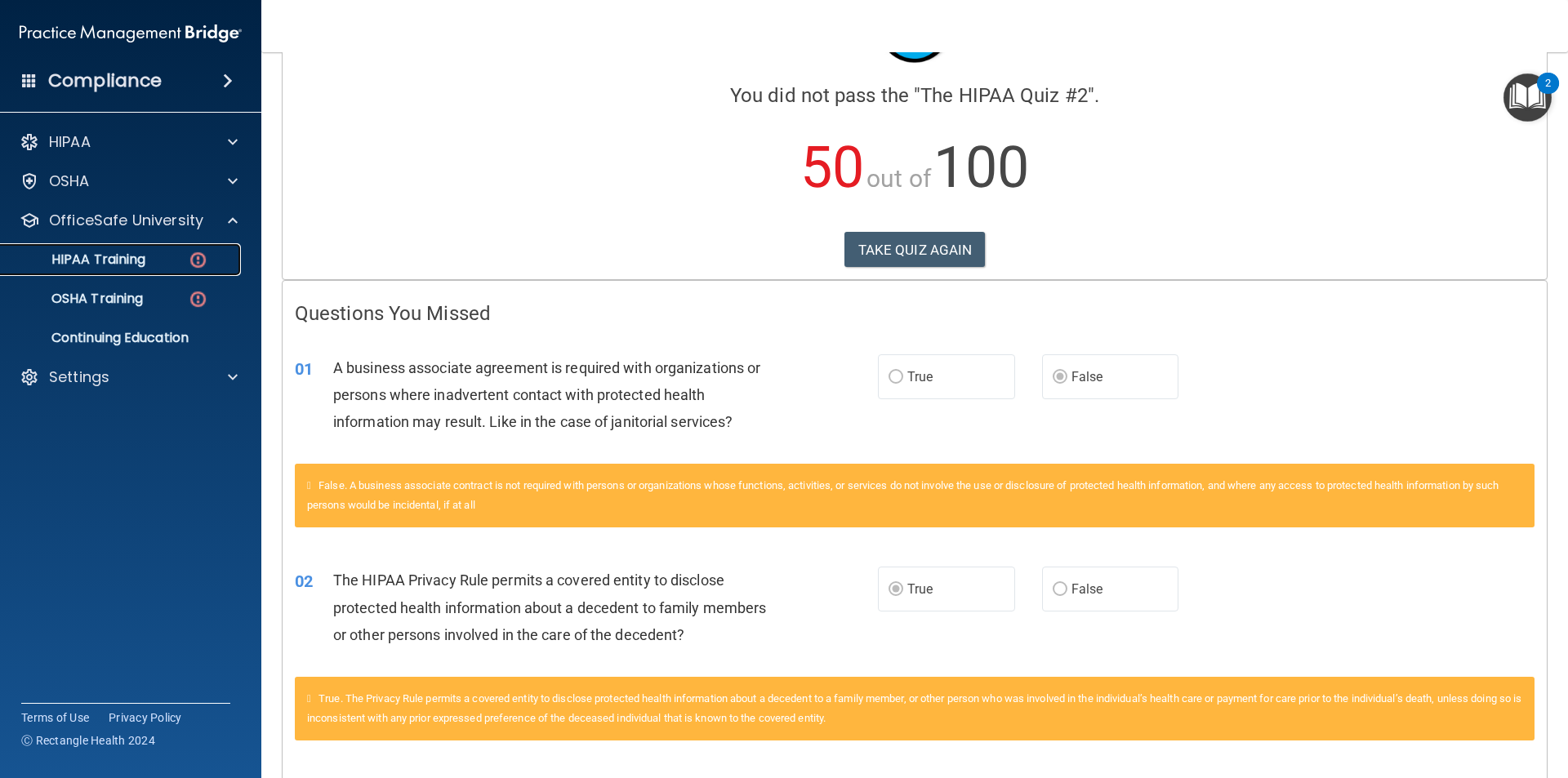
click at [154, 247] on link "HIPAA Training" at bounding box center [112, 260] width 258 height 33
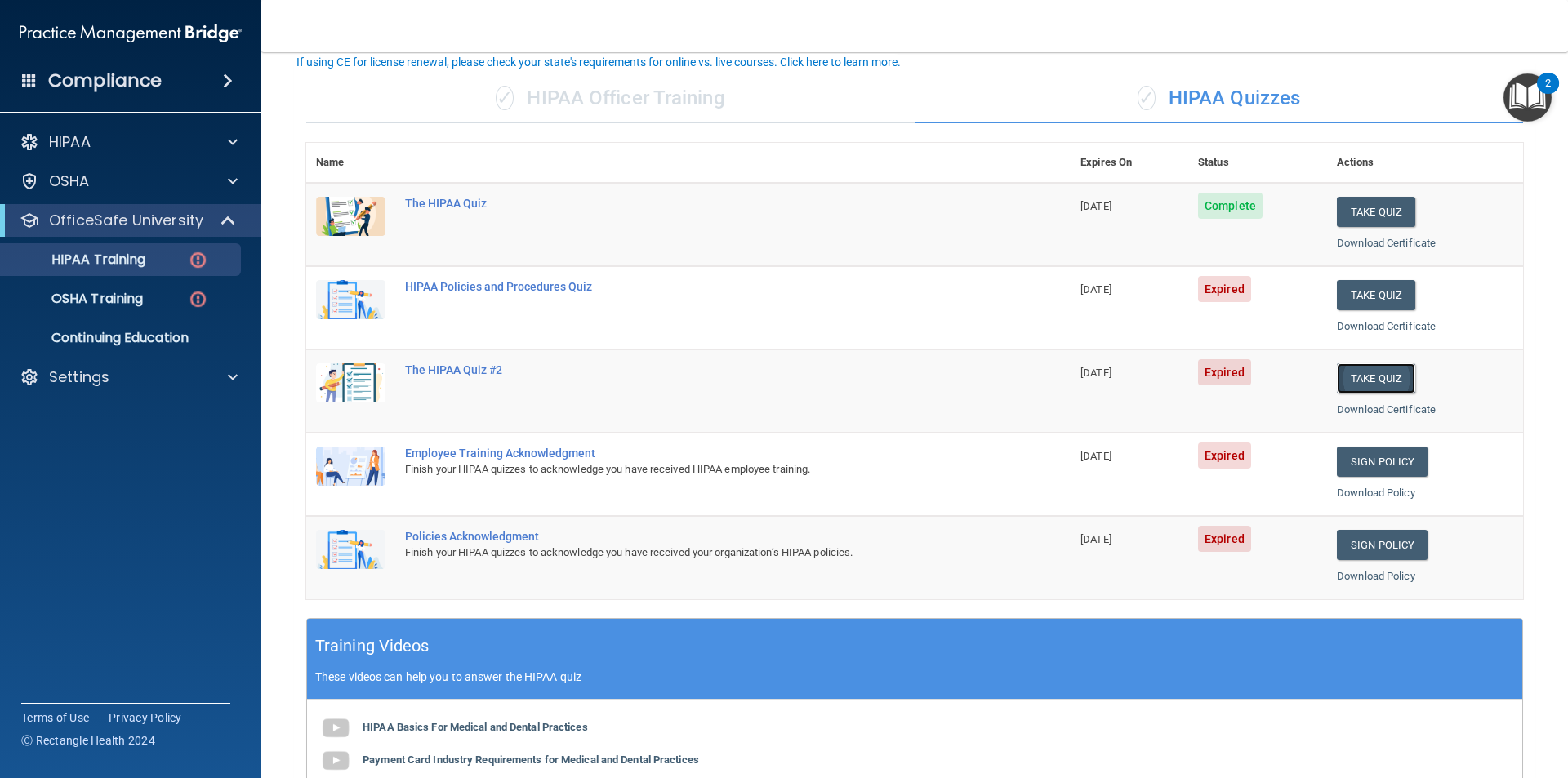
click at [1082, 377] on button "Take Quiz" at bounding box center [1376, 378] width 79 height 30
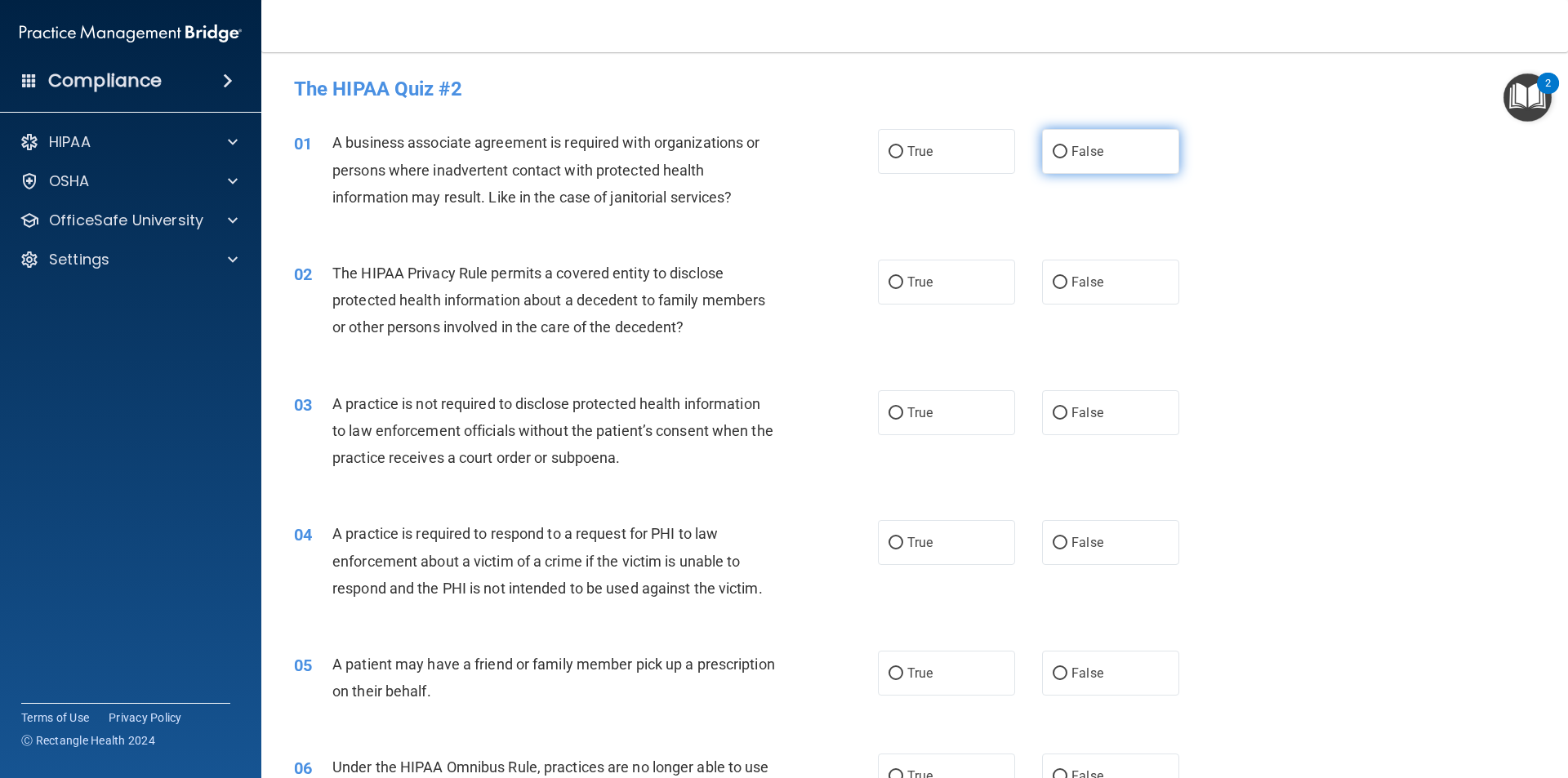
click at [1073, 154] on span "False" at bounding box center [1087, 151] width 32 height 16
click at [1068, 154] on input "False" at bounding box center [1060, 152] width 15 height 12
radio input "true"
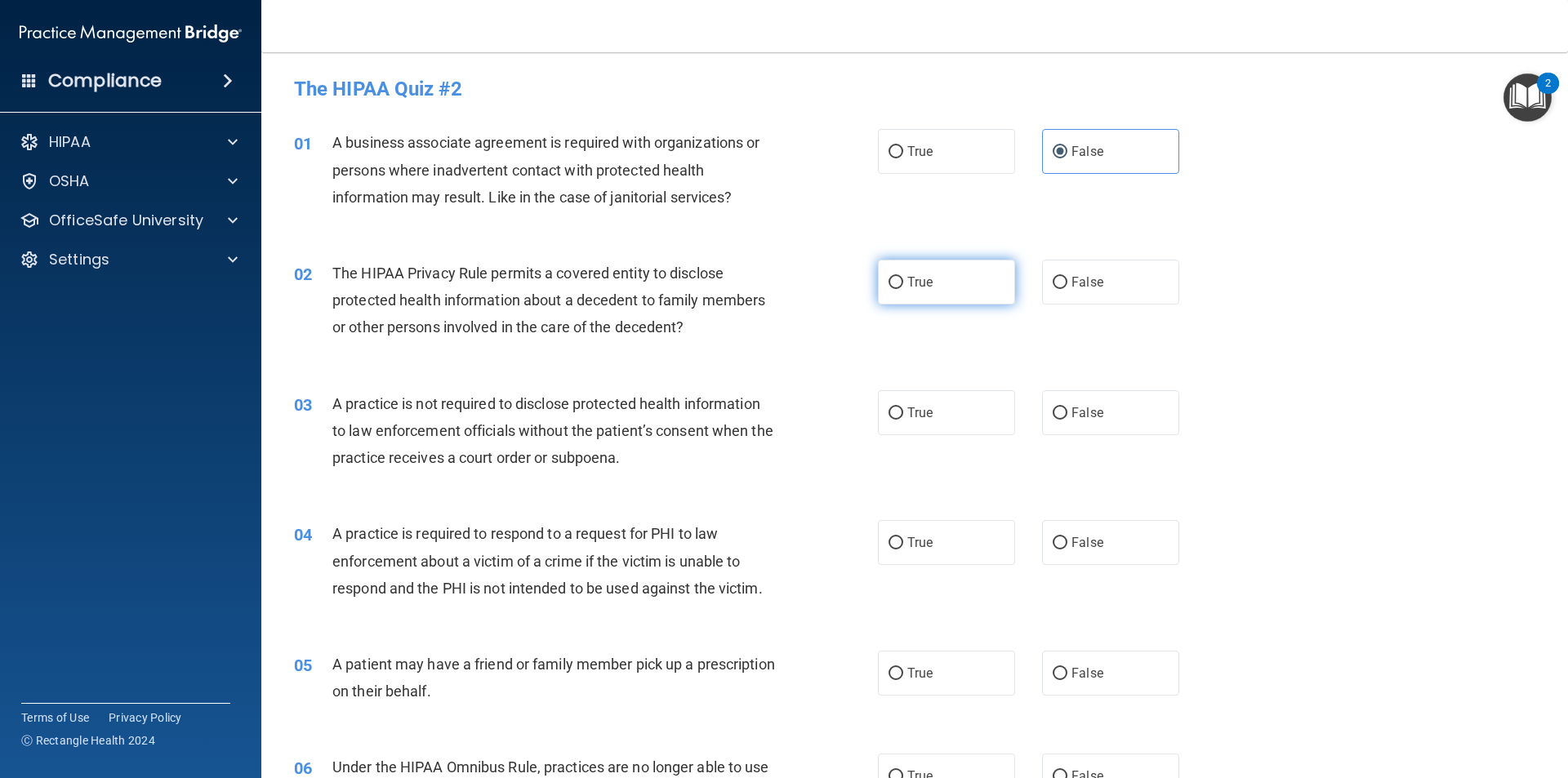
drag, startPoint x: 971, startPoint y: 277, endPoint x: 979, endPoint y: 295, distance: 19.7
click at [971, 277] on label "True" at bounding box center [947, 282] width 137 height 45
click at [903, 277] on input "True" at bounding box center [896, 283] width 15 height 12
radio input "true"
click at [1080, 401] on label "False" at bounding box center [1111, 413] width 137 height 45
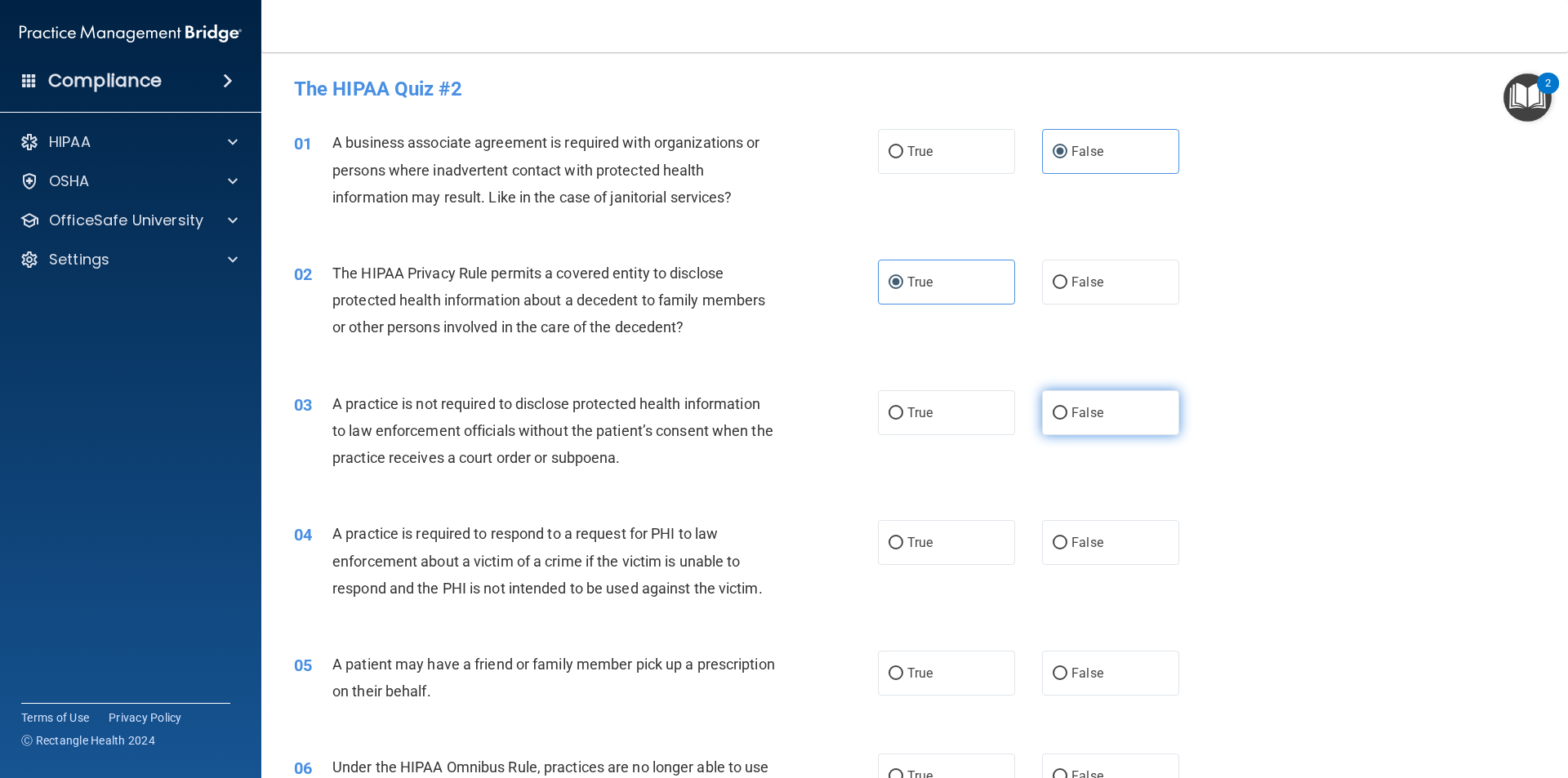
click at [1068, 407] on input "False" at bounding box center [1060, 413] width 15 height 12
radio input "true"
drag, startPoint x: 937, startPoint y: 553, endPoint x: 939, endPoint y: 574, distance: 21.1
click at [936, 553] on label "True" at bounding box center [947, 543] width 137 height 45
click at [903, 550] on input "True" at bounding box center [896, 544] width 15 height 12
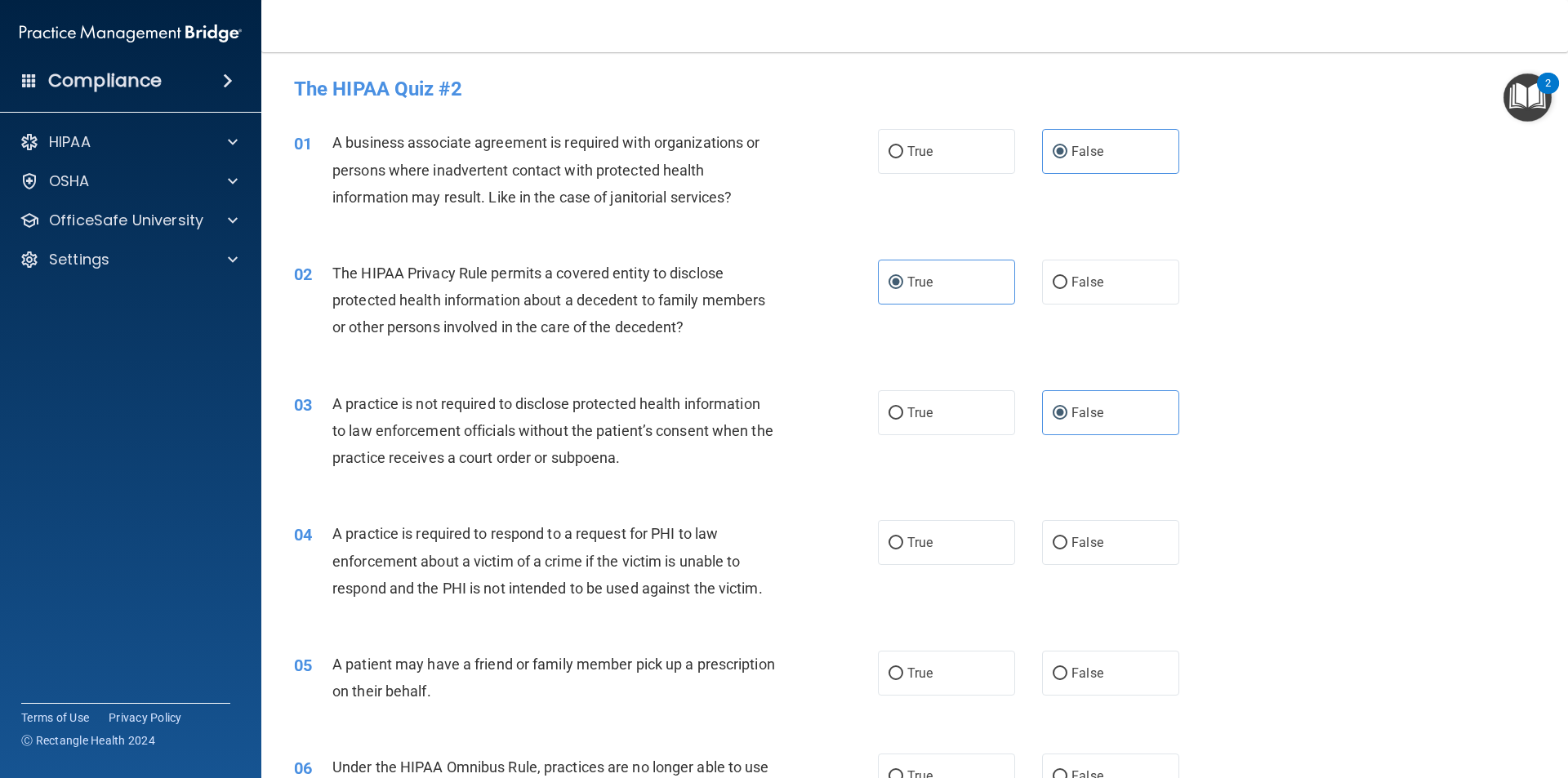
radio input "true"
click at [931, 666] on label "True" at bounding box center [947, 673] width 137 height 45
click at [903, 668] on input "True" at bounding box center [896, 674] width 15 height 12
radio input "true"
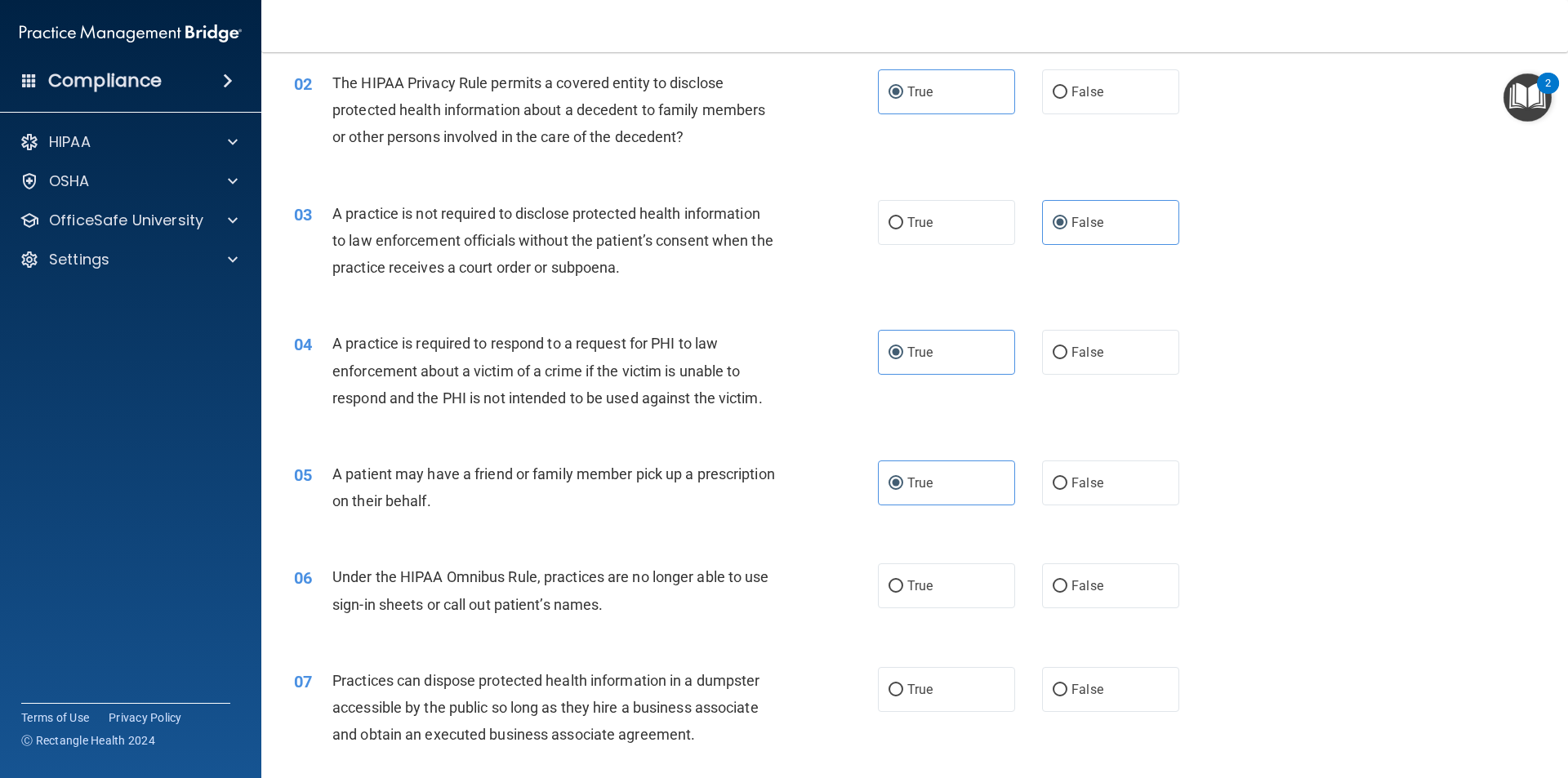
scroll to position [245, 0]
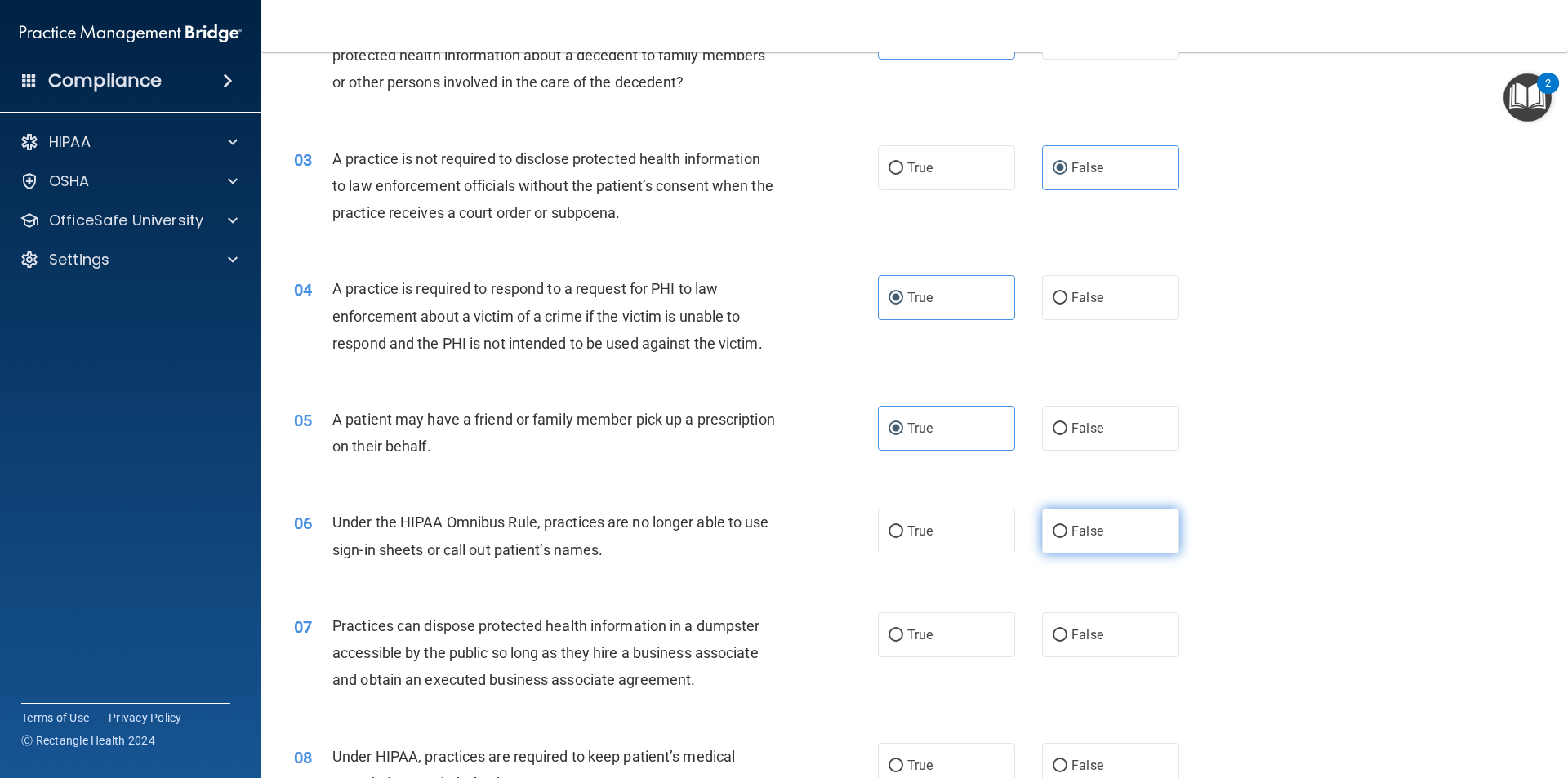
click at [1062, 538] on label "False" at bounding box center [1111, 532] width 137 height 45
click at [1062, 538] on input "False" at bounding box center [1060, 532] width 15 height 12
radio input "true"
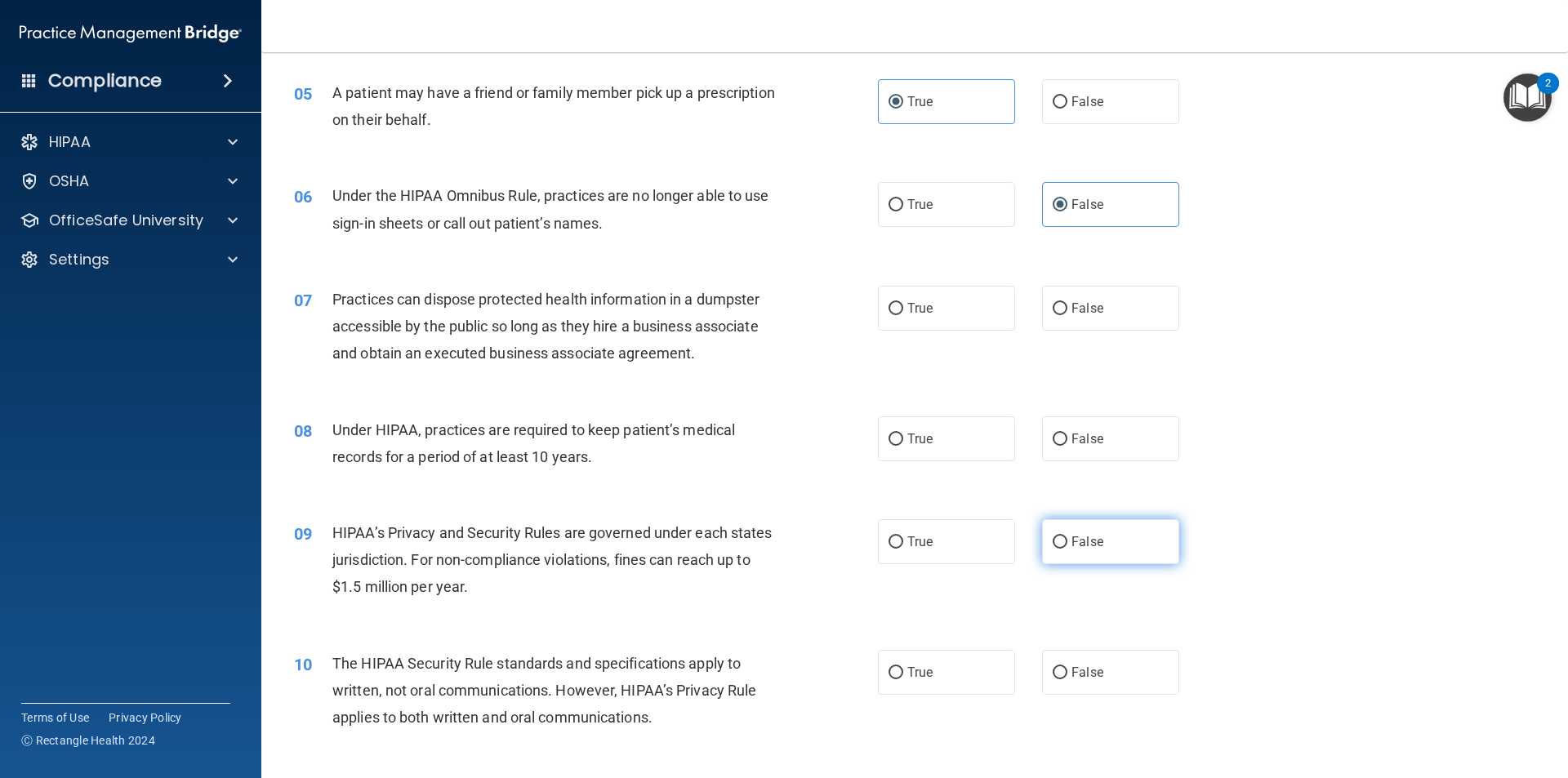
scroll to position [654, 0]
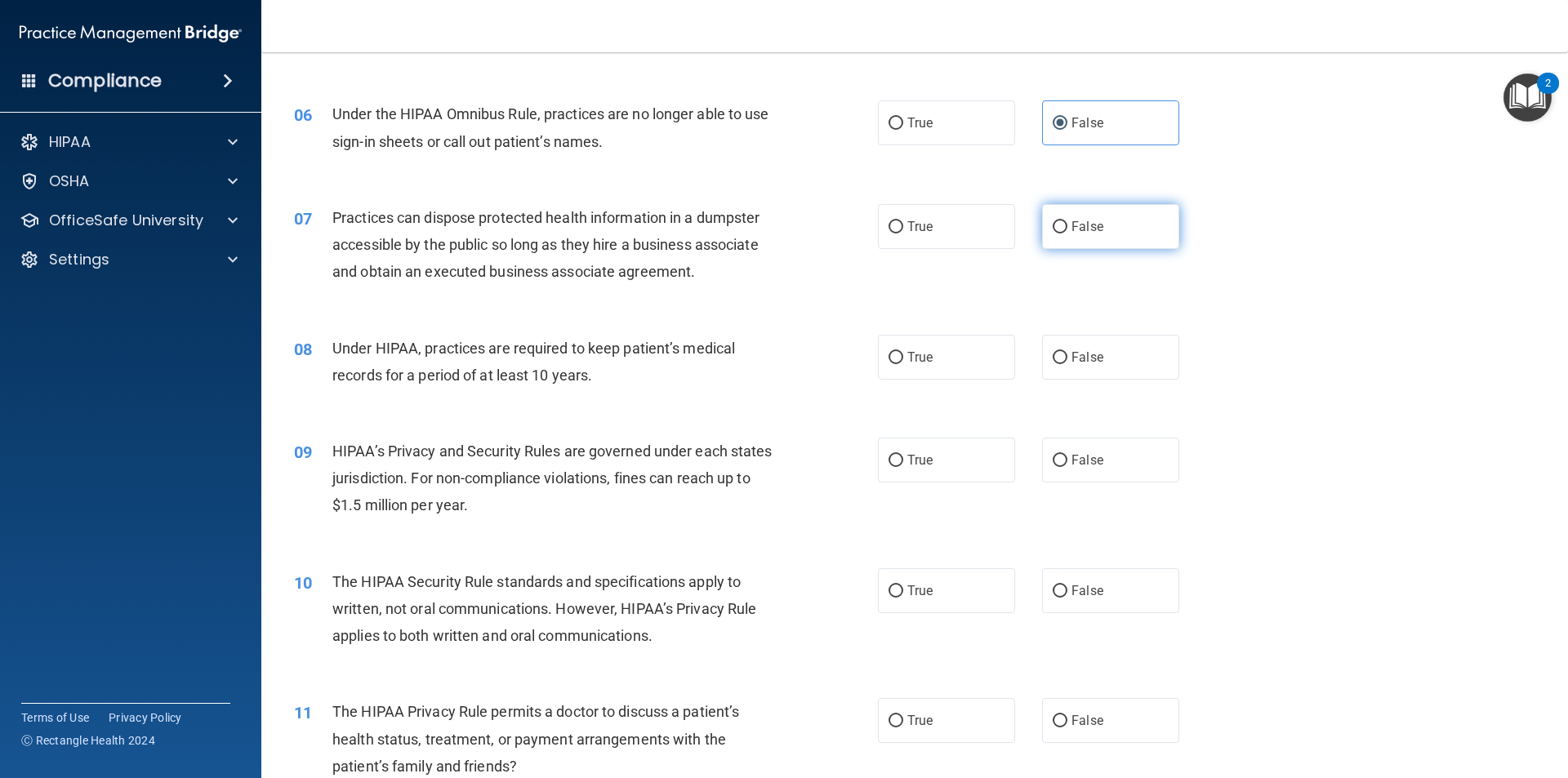
click at [1079, 225] on span "False" at bounding box center [1087, 226] width 32 height 16
click at [1068, 225] on input "False" at bounding box center [1060, 227] width 15 height 12
radio input "true"
drag, startPoint x: 1096, startPoint y: 361, endPoint x: 1093, endPoint y: 405, distance: 44.1
click at [1082, 361] on label "False" at bounding box center [1111, 357] width 137 height 45
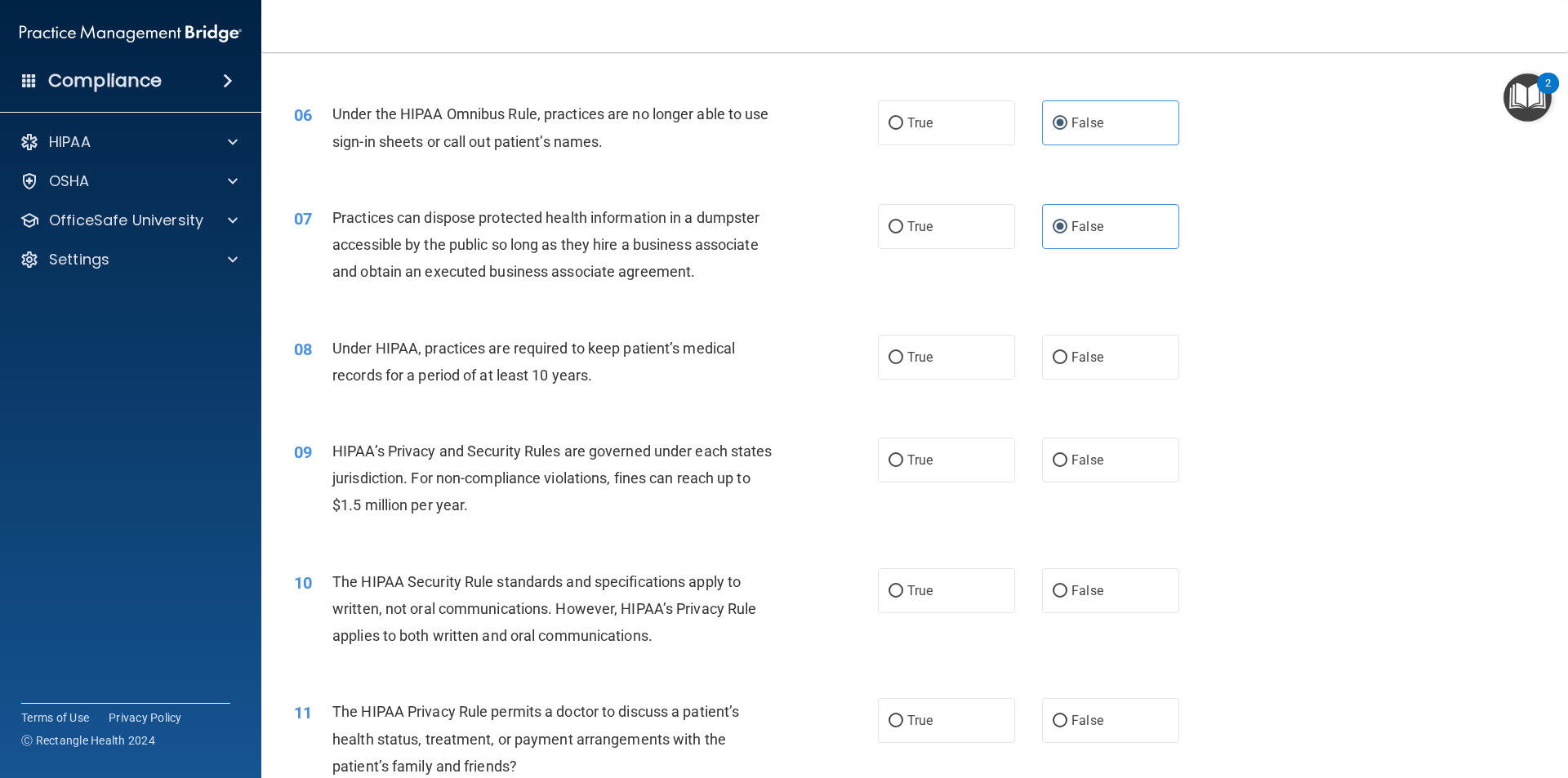
click at [1068, 361] on input "False" at bounding box center [1060, 358] width 15 height 12
radio input "true"
click at [1082, 459] on span "False" at bounding box center [1087, 460] width 32 height 16
click at [1068, 459] on input "False" at bounding box center [1060, 461] width 15 height 12
radio input "true"
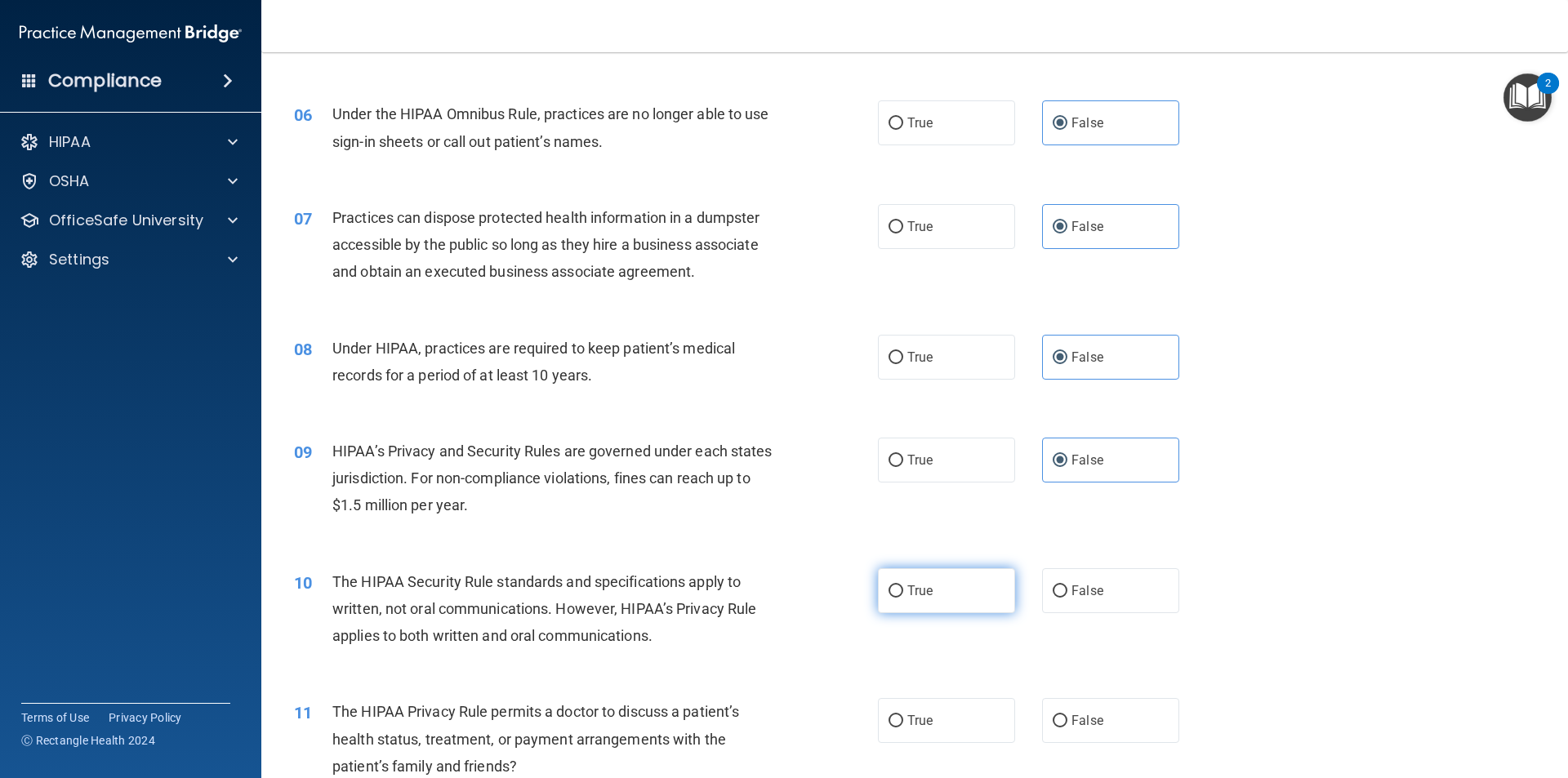
click at [984, 601] on label "True" at bounding box center [947, 591] width 137 height 45
click at [903, 598] on input "True" at bounding box center [896, 591] width 15 height 12
radio input "true"
click at [953, 717] on label "True" at bounding box center [947, 721] width 137 height 45
click at [903, 717] on input "True" at bounding box center [896, 722] width 15 height 12
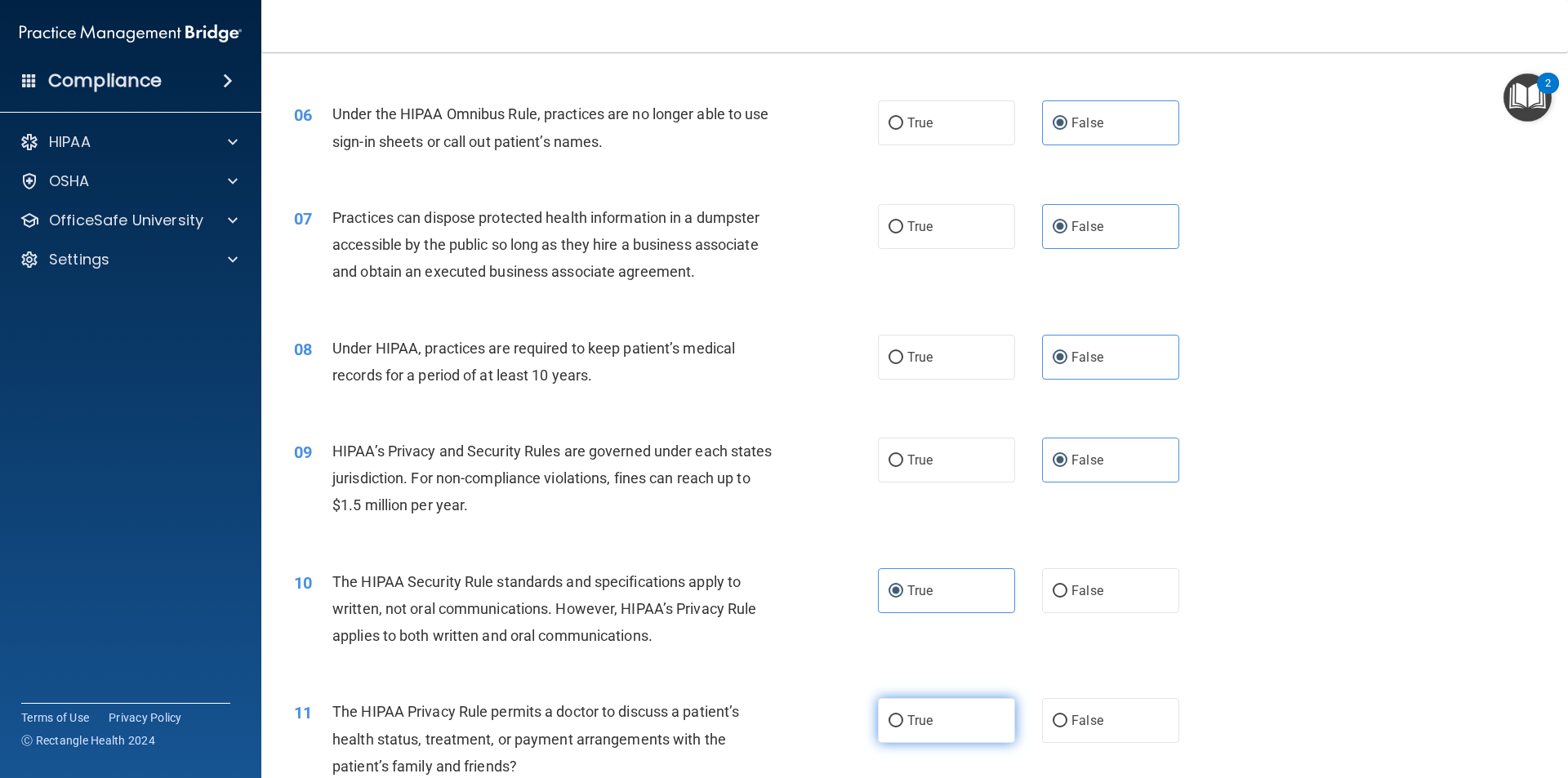
radio input "true"
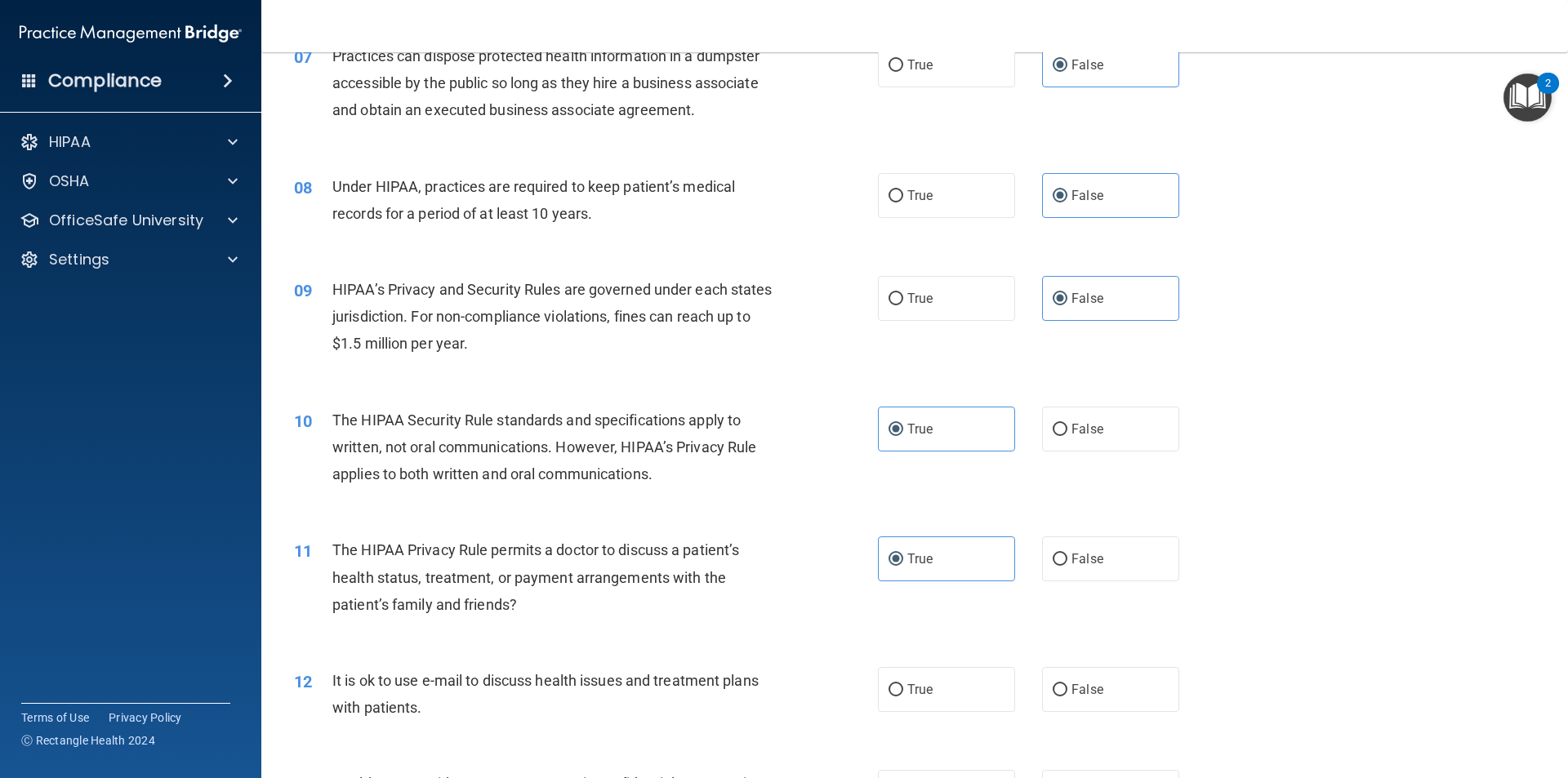
scroll to position [817, 0]
click at [947, 675] on label "True" at bounding box center [947, 688] width 137 height 45
click at [903, 683] on input "True" at bounding box center [896, 689] width 15 height 12
radio input "true"
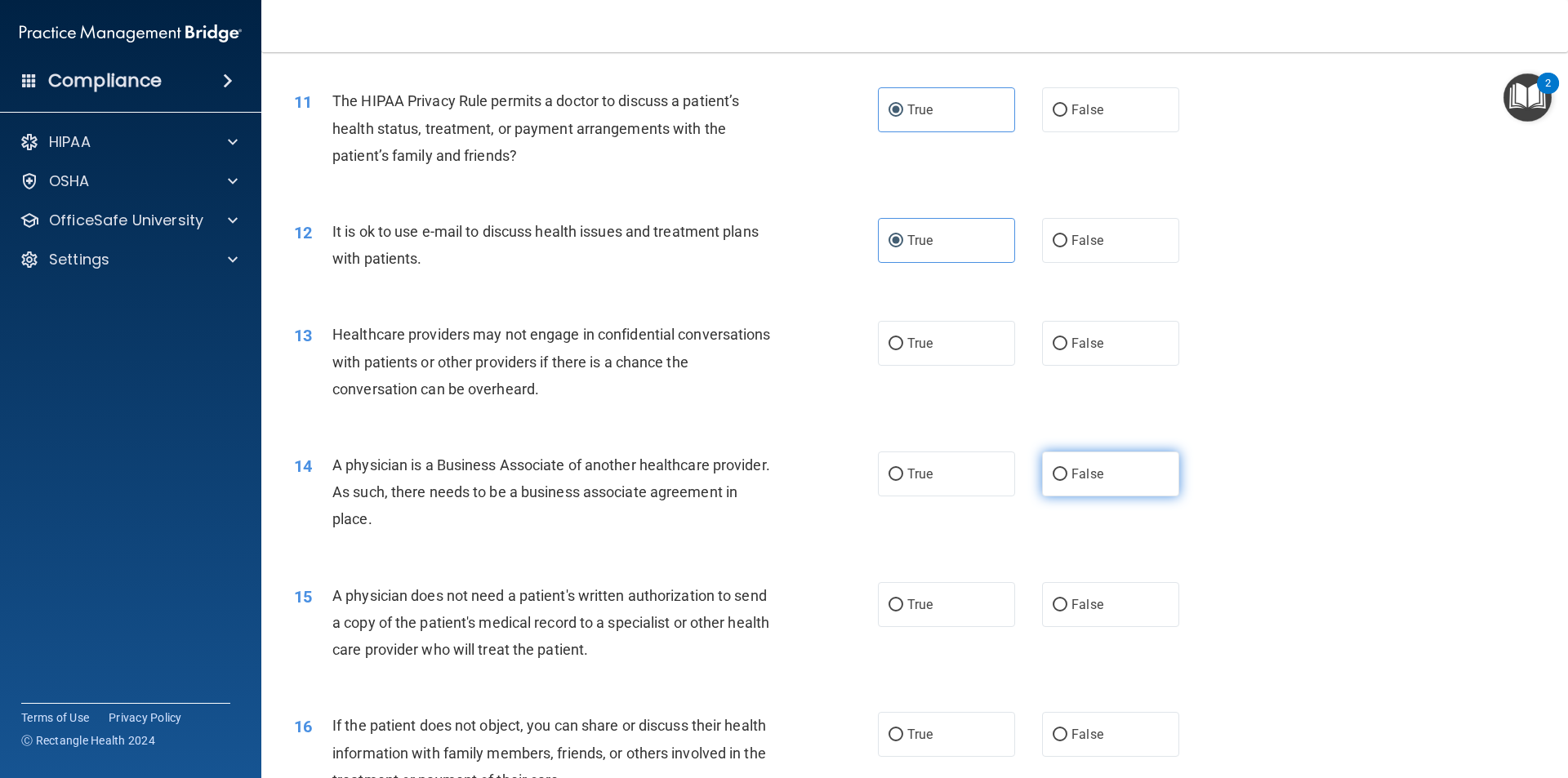
scroll to position [1307, 0]
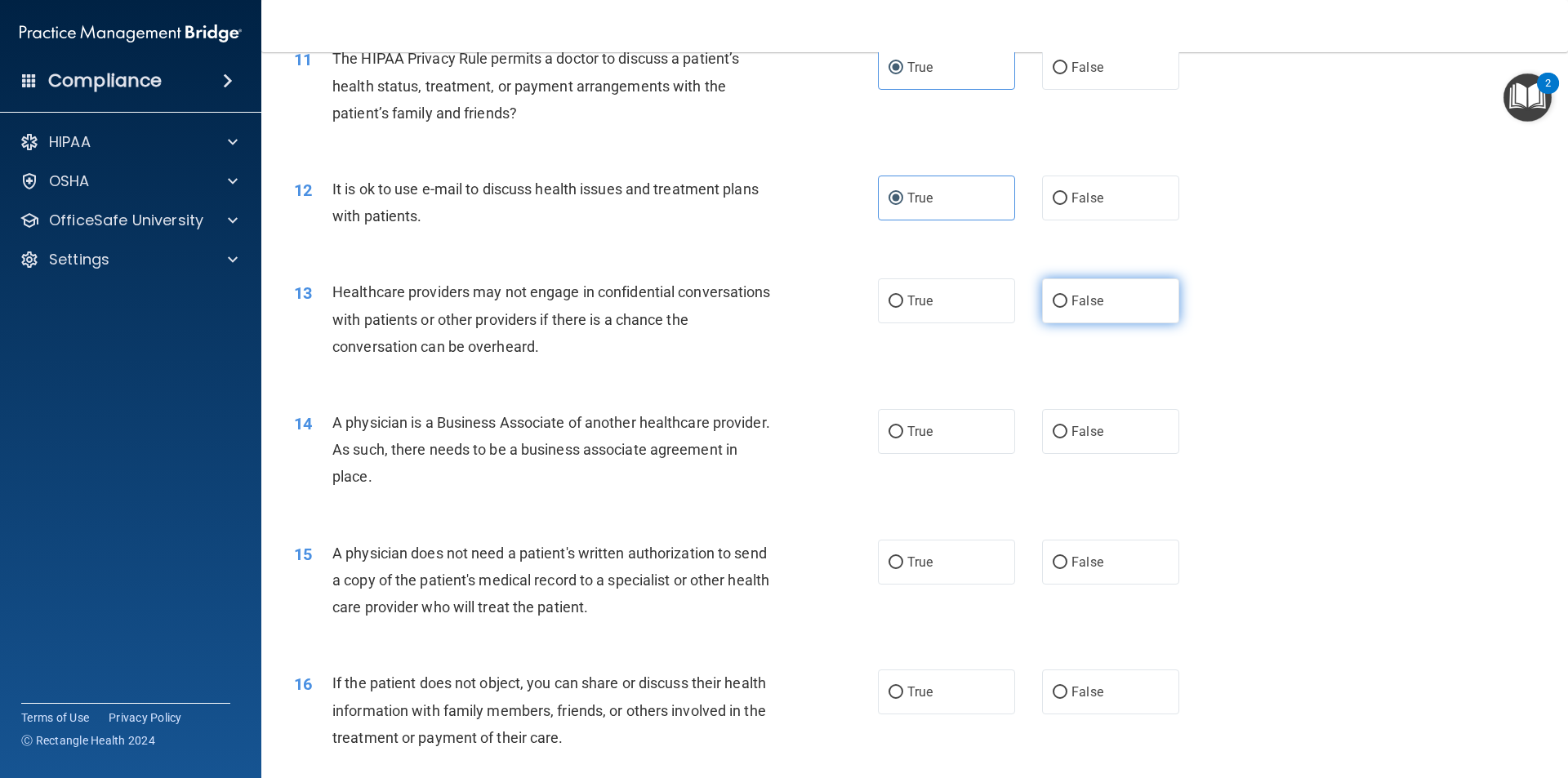
click at [1080, 284] on label "False" at bounding box center [1111, 301] width 137 height 45
click at [1068, 296] on input "False" at bounding box center [1060, 302] width 15 height 12
radio input "true"
click at [1082, 426] on label "False" at bounding box center [1111, 431] width 137 height 45
click at [1068, 426] on input "False" at bounding box center [1060, 432] width 15 height 12
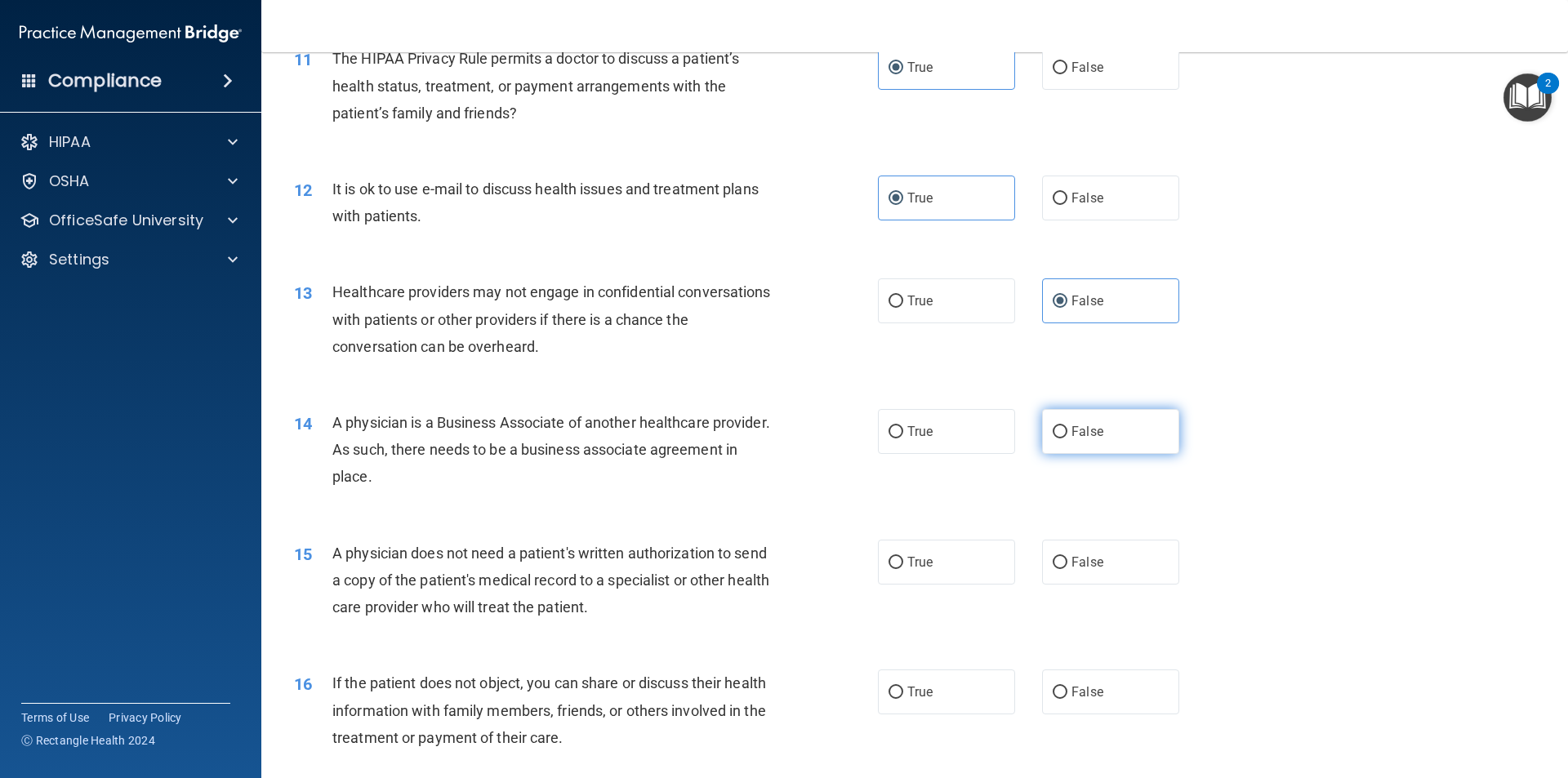
radio input "true"
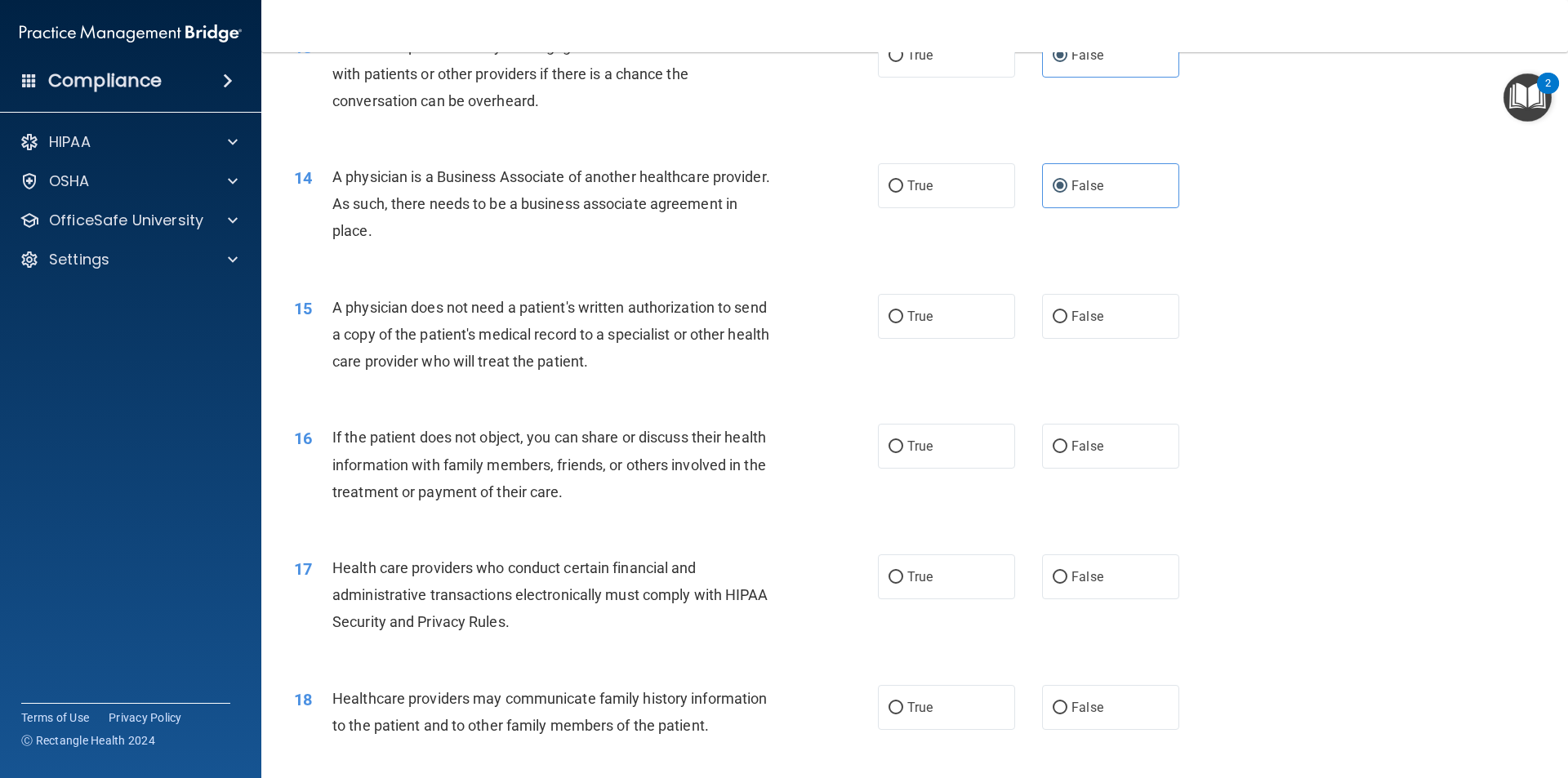
scroll to position [1634, 0]
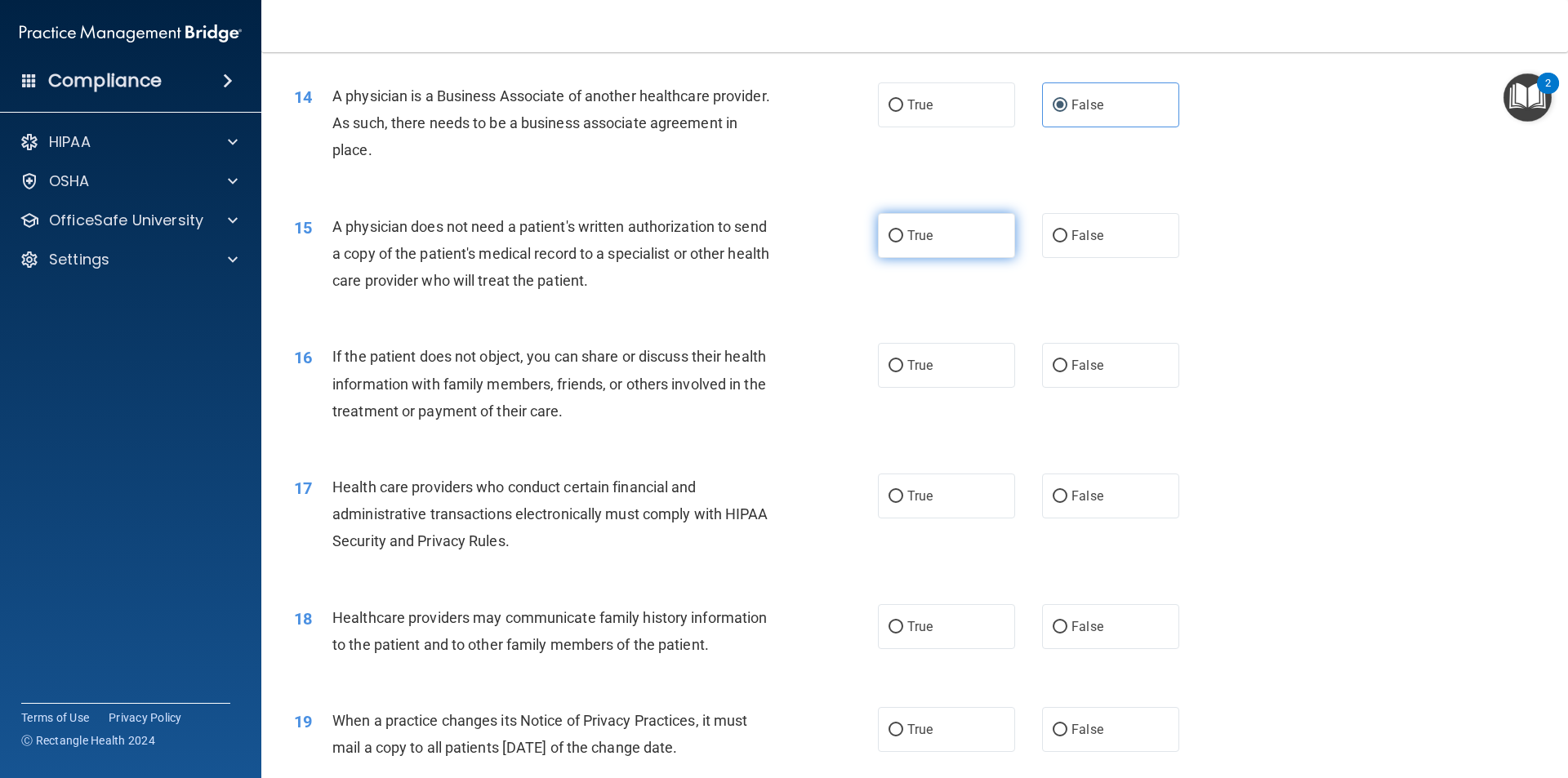
click at [927, 245] on label "True" at bounding box center [947, 236] width 137 height 45
click at [903, 243] on input "True" at bounding box center [896, 236] width 15 height 12
radio input "true"
click at [934, 367] on label "True" at bounding box center [947, 366] width 137 height 45
click at [903, 367] on input "True" at bounding box center [896, 367] width 15 height 12
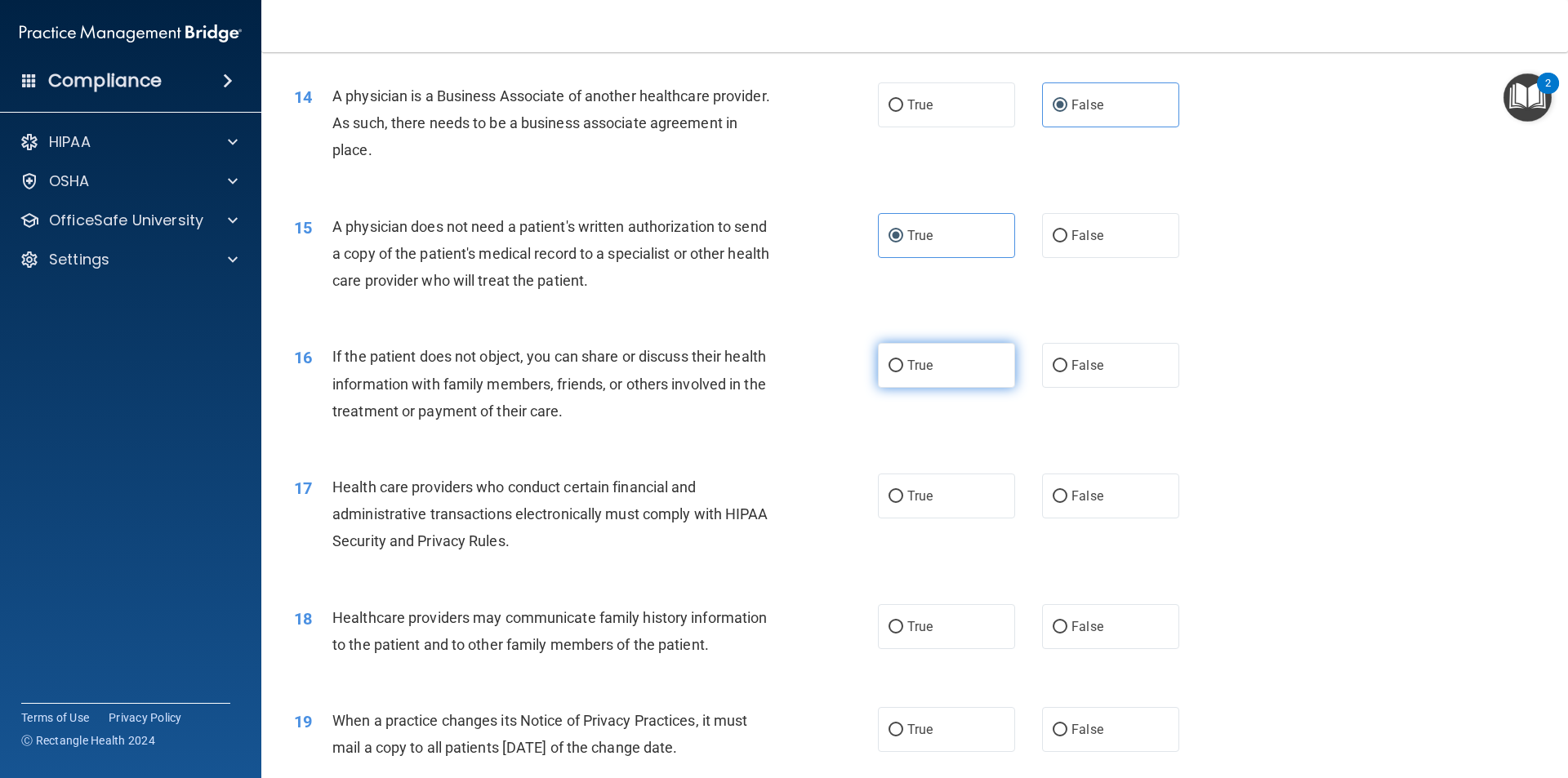
radio input "true"
click at [915, 481] on label "True" at bounding box center [947, 496] width 137 height 45
click at [903, 491] on input "True" at bounding box center [896, 497] width 15 height 12
radio input "true"
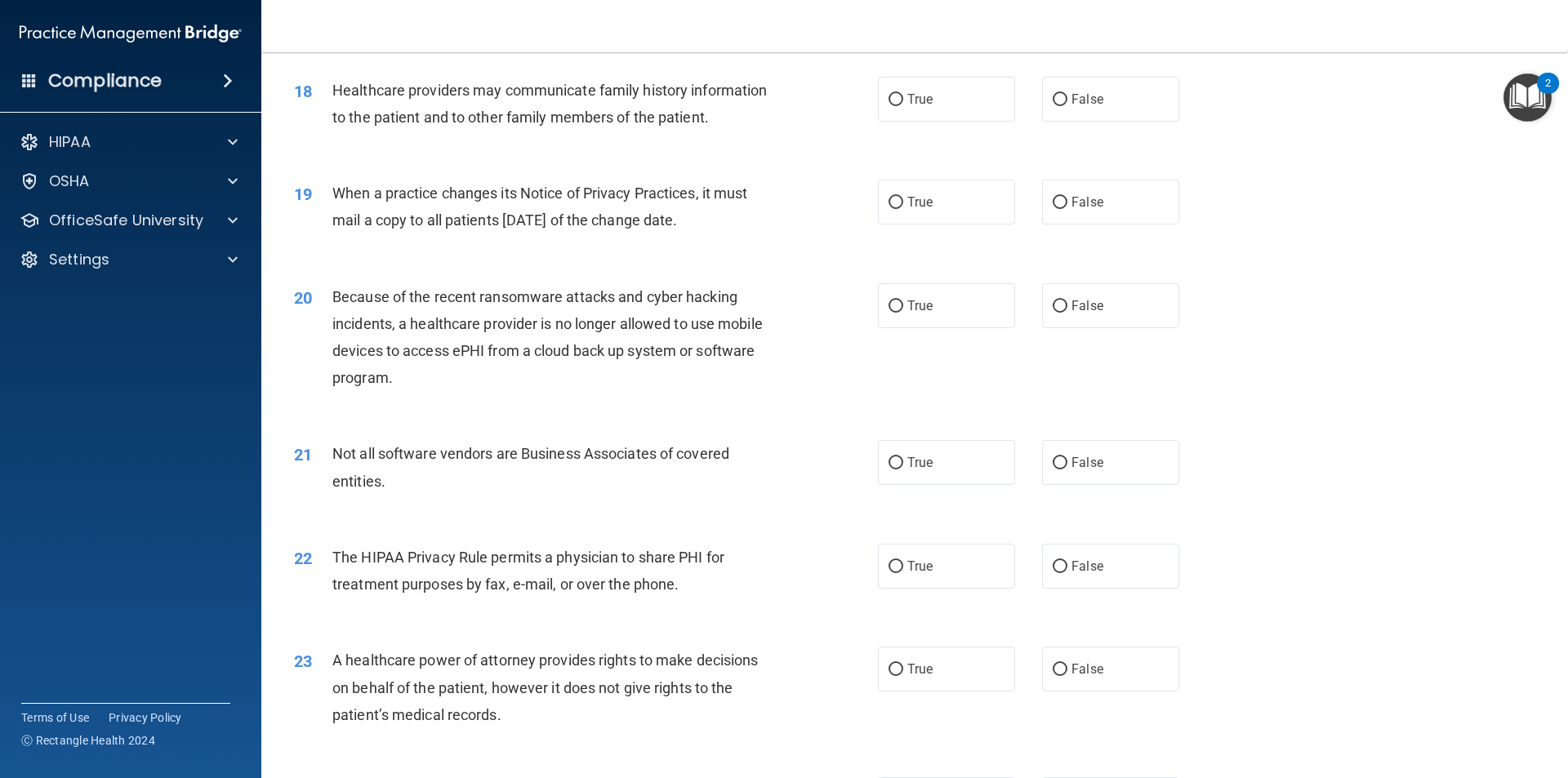
scroll to position [2123, 0]
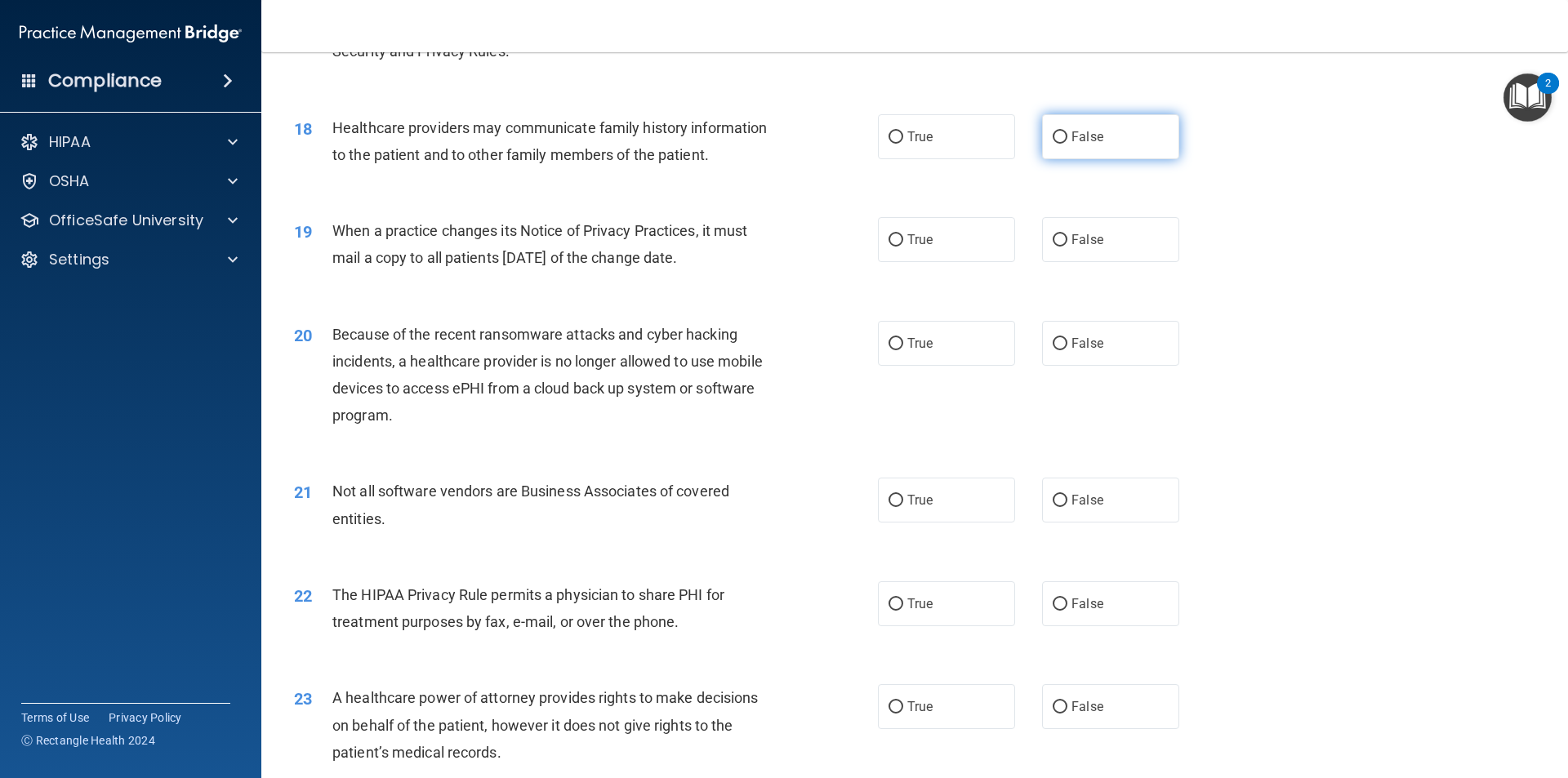
click at [1082, 150] on label "False" at bounding box center [1111, 137] width 137 height 45
click at [1068, 143] on input "False" at bounding box center [1060, 137] width 15 height 12
radio input "true"
drag, startPoint x: 1109, startPoint y: 242, endPoint x: 1115, endPoint y: 267, distance: 25.7
click at [1082, 243] on label "False" at bounding box center [1111, 239] width 137 height 45
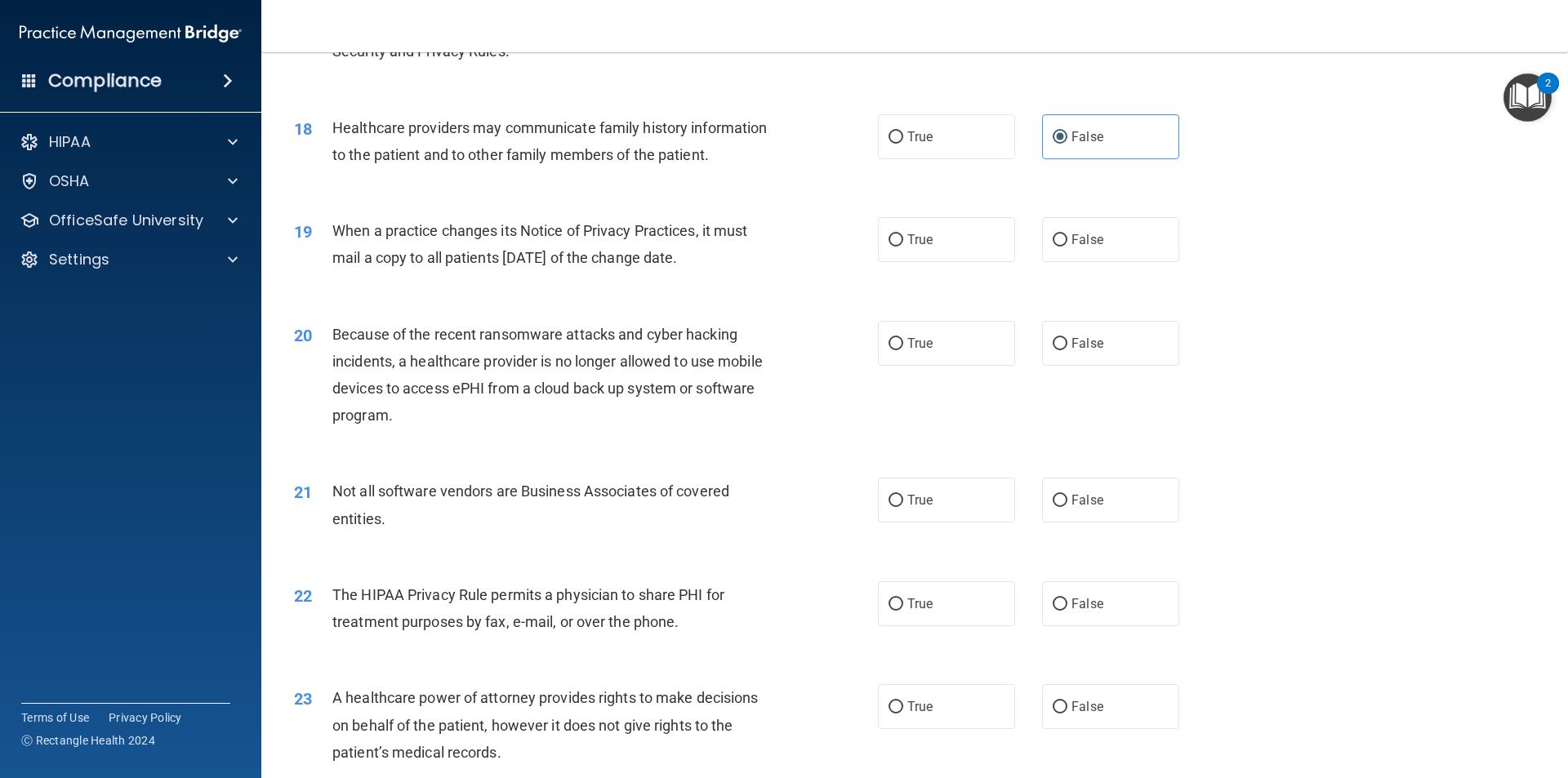
click at [1068, 243] on input "False" at bounding box center [1060, 240] width 15 height 12
radio input "true"
click at [1082, 348] on label "False" at bounding box center [1111, 343] width 137 height 45
click at [1068, 348] on input "False" at bounding box center [1060, 344] width 15 height 12
radio input "true"
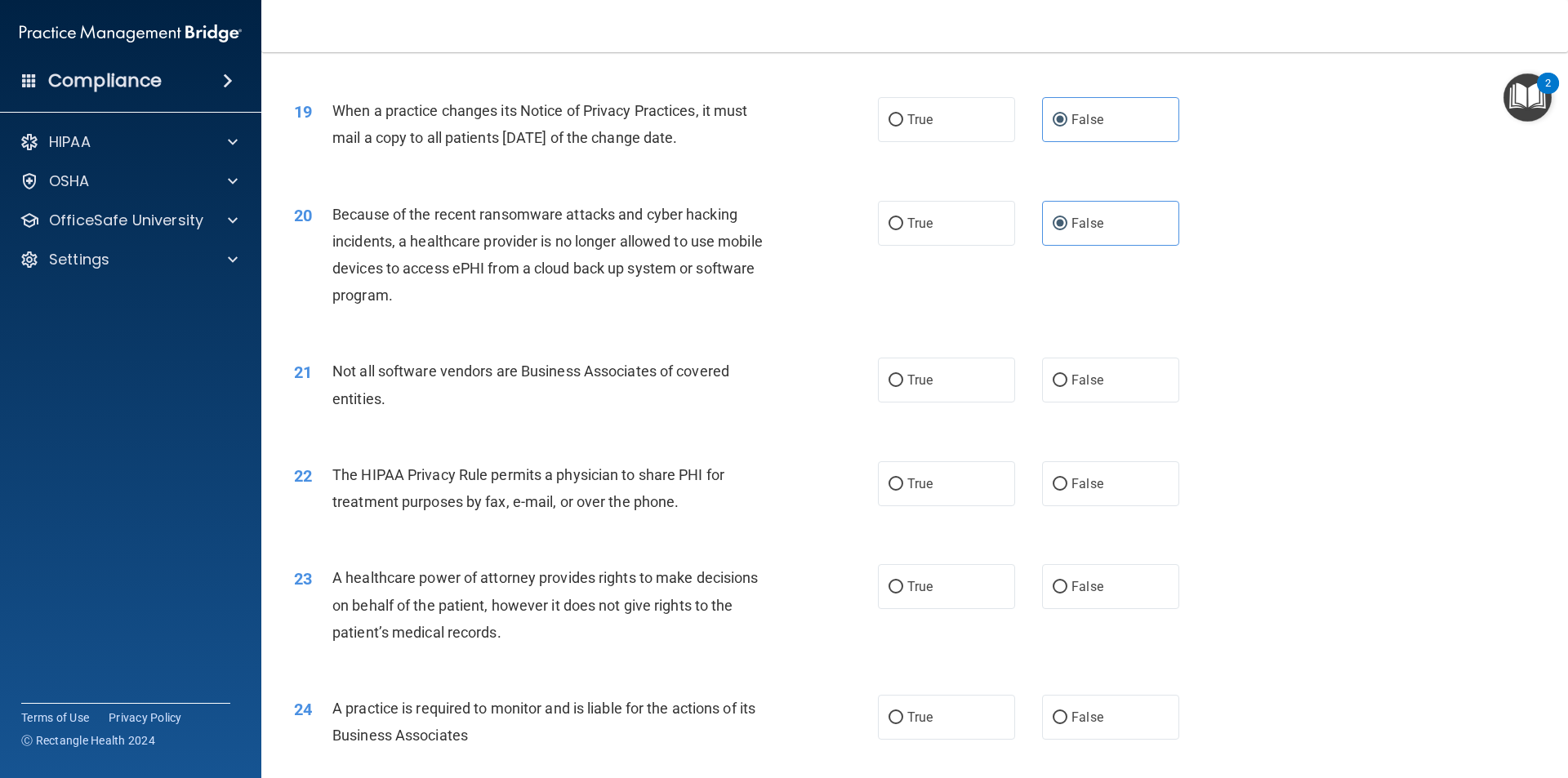
scroll to position [2286, 0]
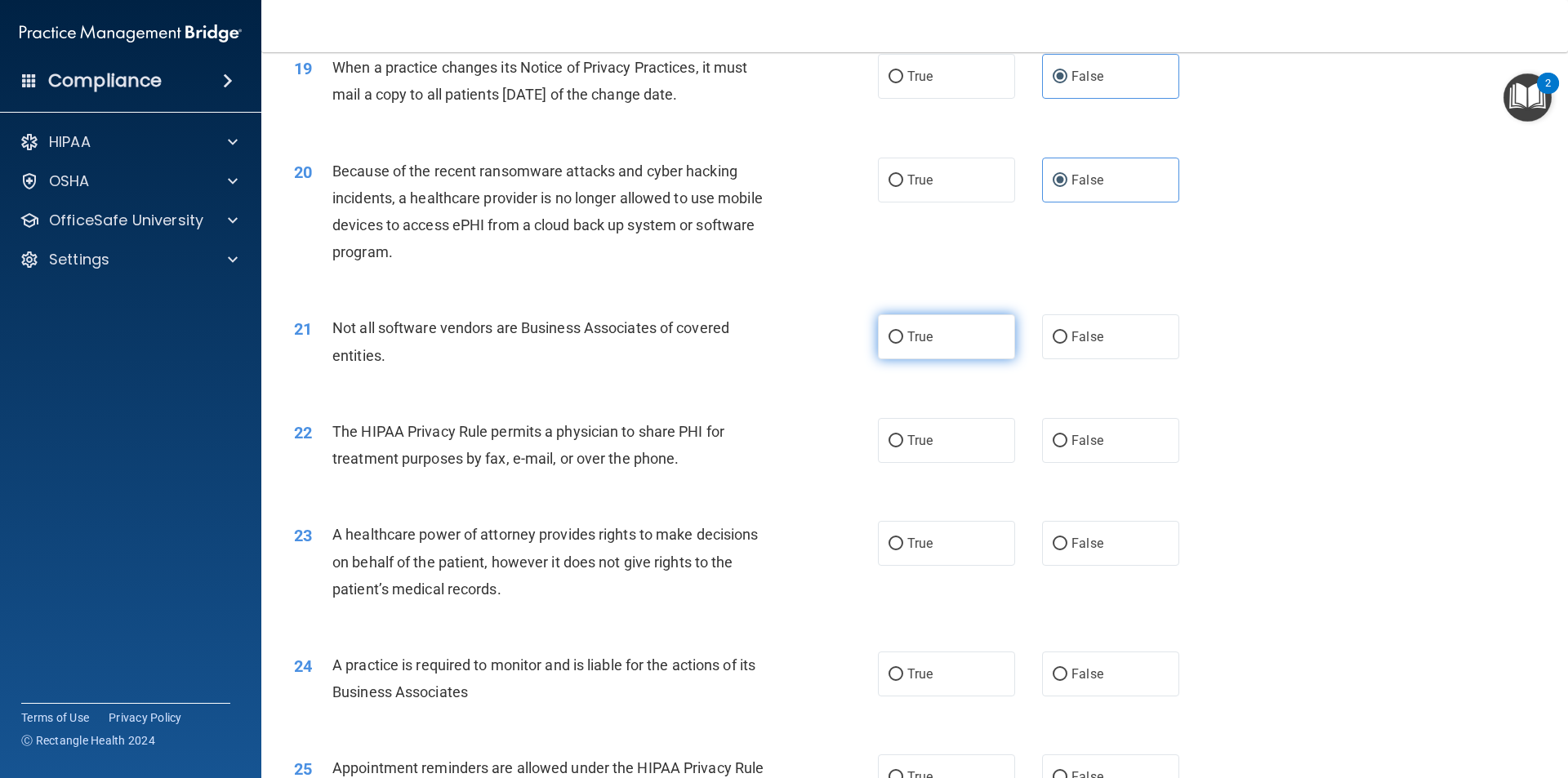
click at [959, 340] on label "True" at bounding box center [947, 337] width 137 height 45
click at [903, 340] on input "True" at bounding box center [896, 338] width 15 height 12
radio input "true"
click at [951, 432] on label "True" at bounding box center [947, 441] width 137 height 45
click at [903, 436] on input "True" at bounding box center [896, 442] width 15 height 12
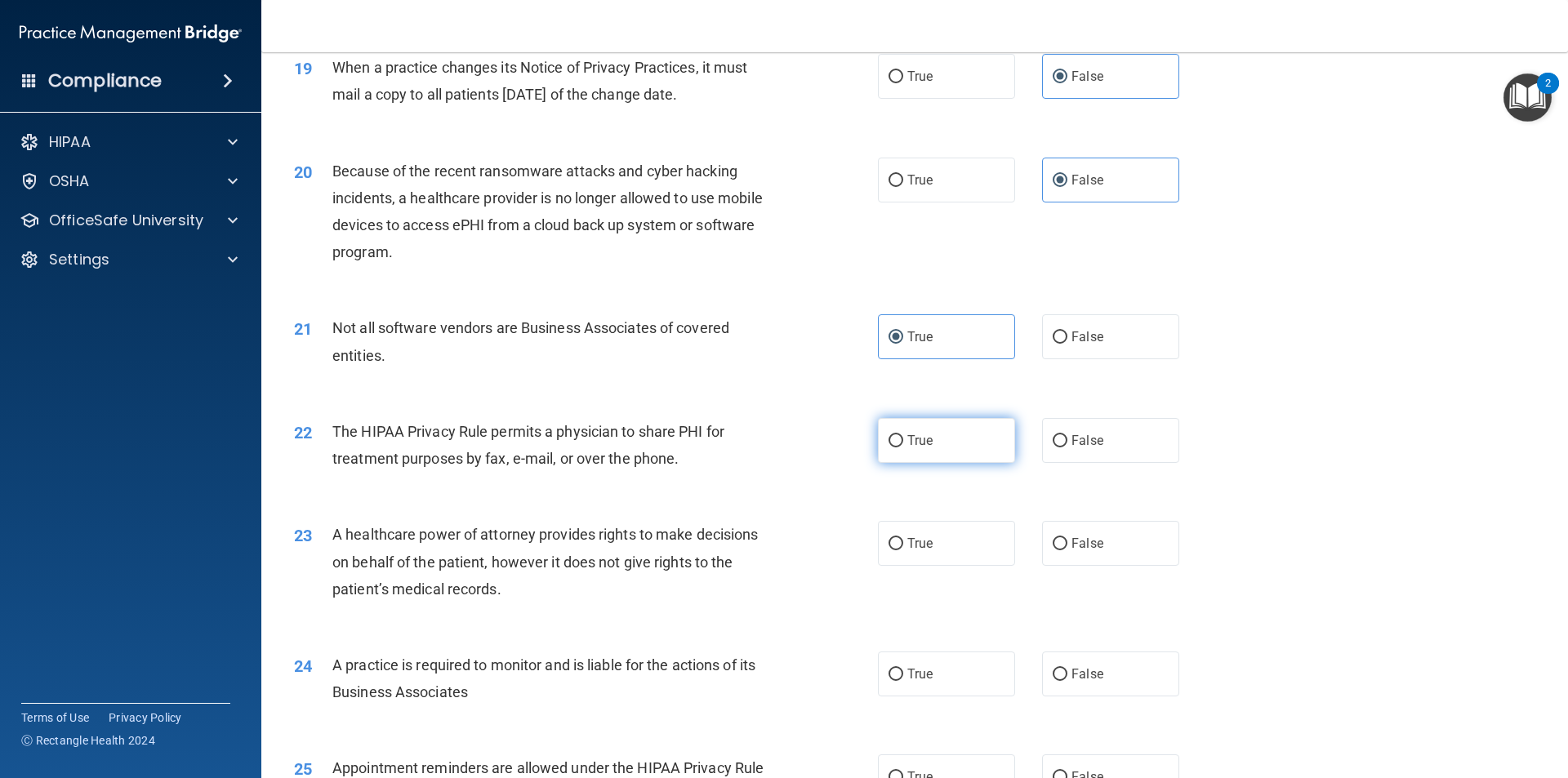
radio input "true"
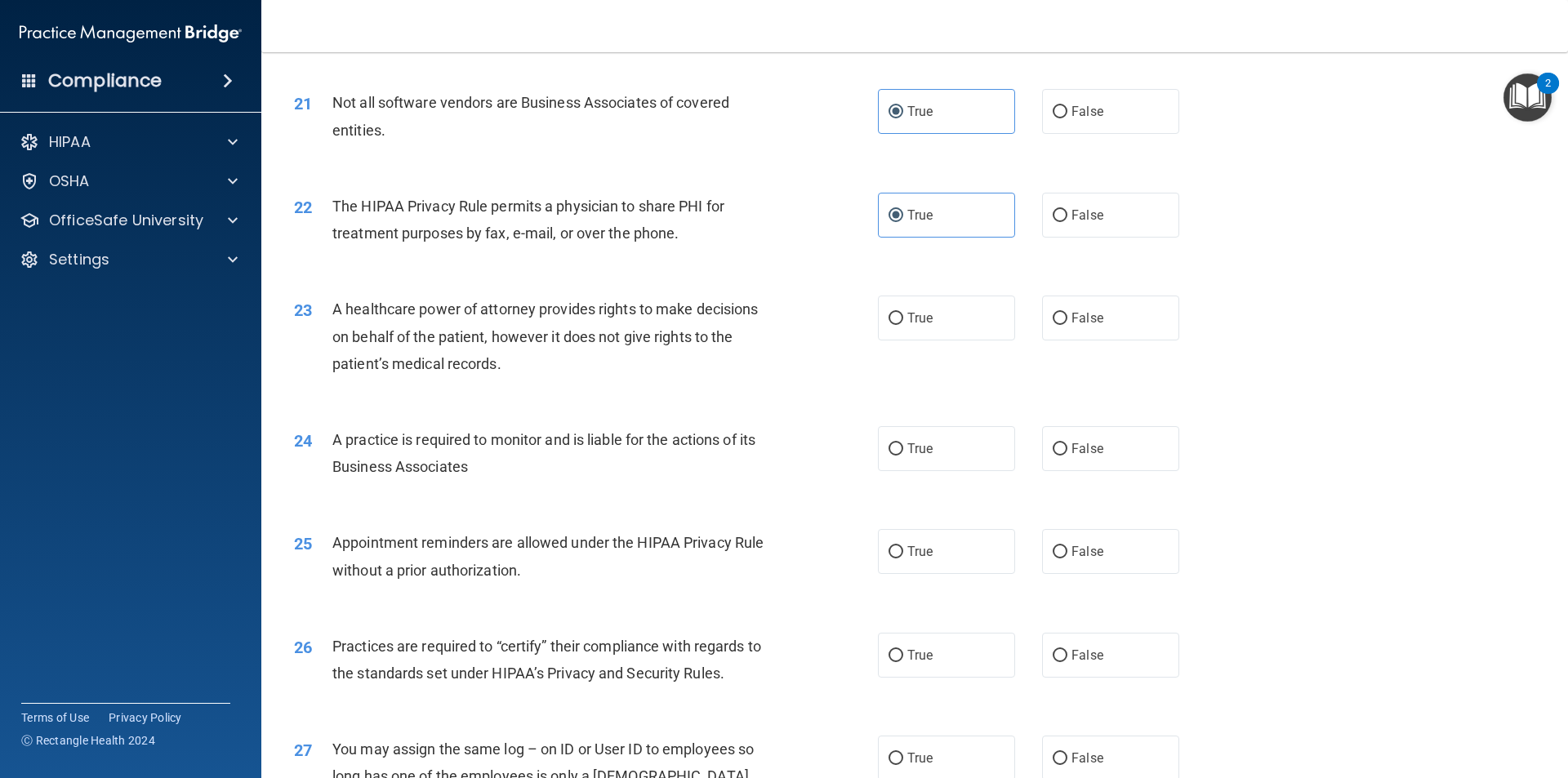
scroll to position [2532, 0]
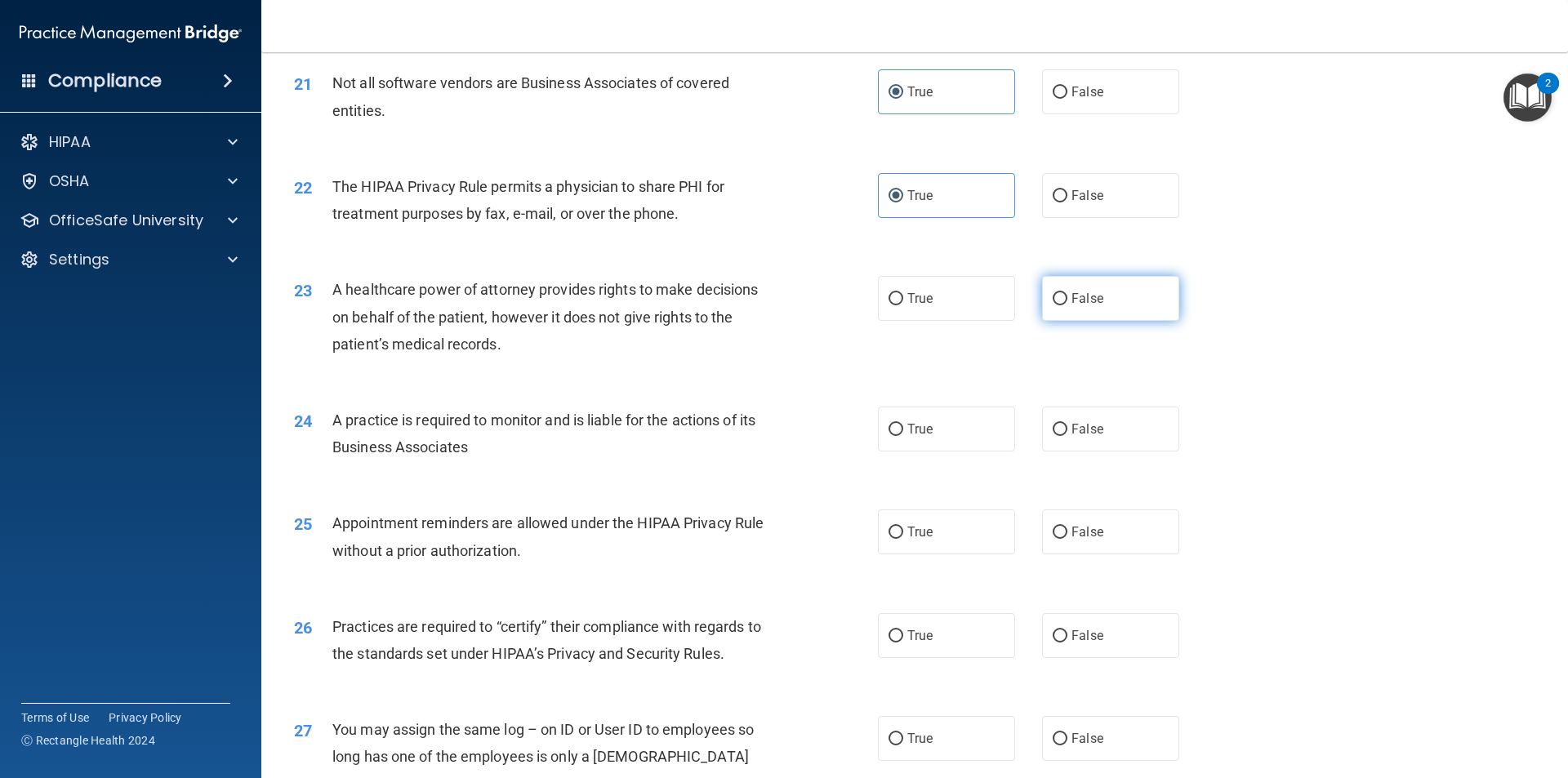
click at [1082, 312] on label "False" at bounding box center [1111, 298] width 137 height 45
click at [1068, 305] on input "False" at bounding box center [1060, 299] width 15 height 12
radio input "true"
click at [1082, 449] on label "False" at bounding box center [1111, 429] width 137 height 45
click at [1068, 437] on input "False" at bounding box center [1060, 430] width 15 height 12
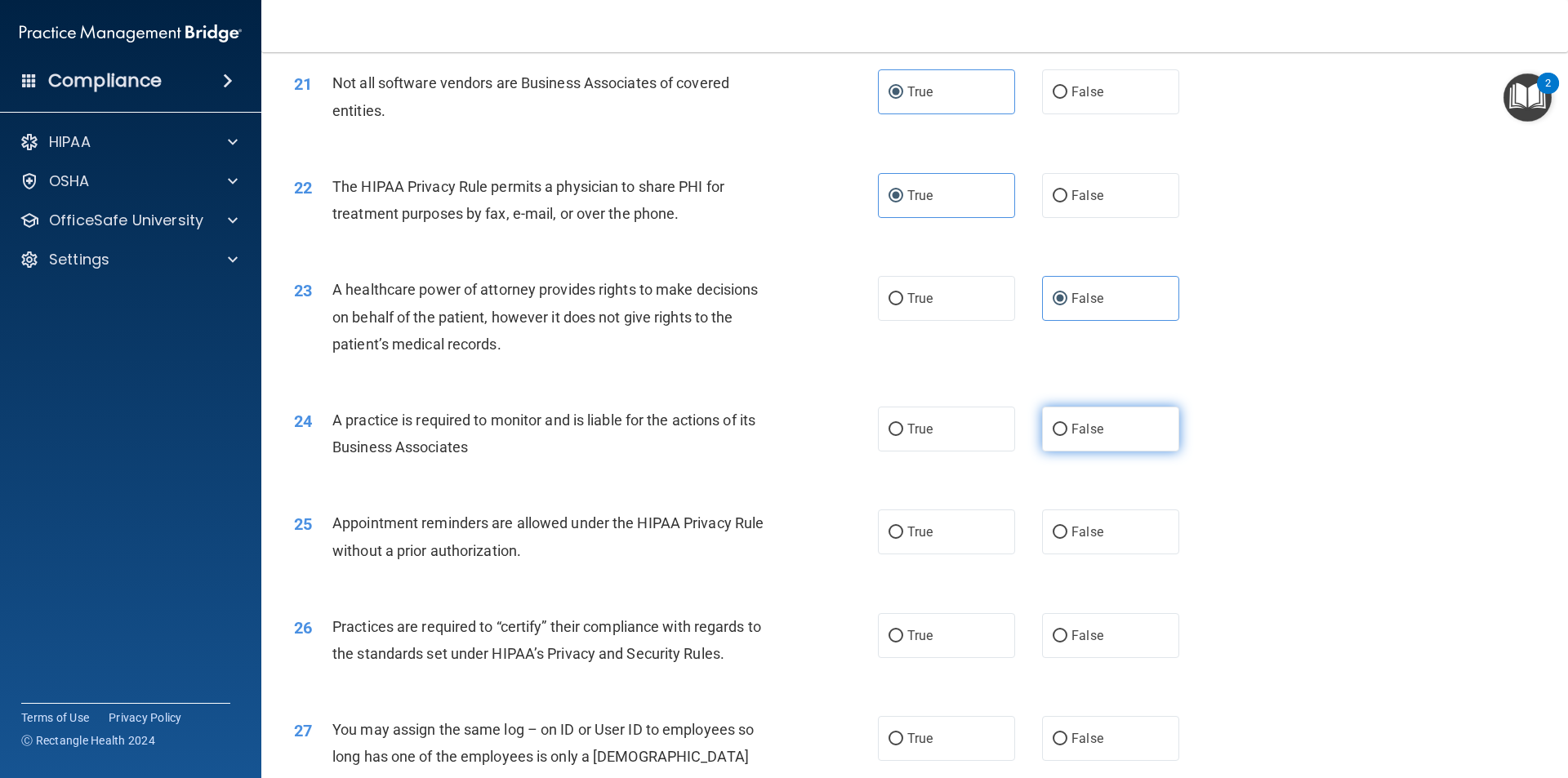
radio input "true"
click at [930, 538] on label "True" at bounding box center [947, 532] width 137 height 45
click at [903, 538] on input "True" at bounding box center [896, 532] width 15 height 12
radio input "true"
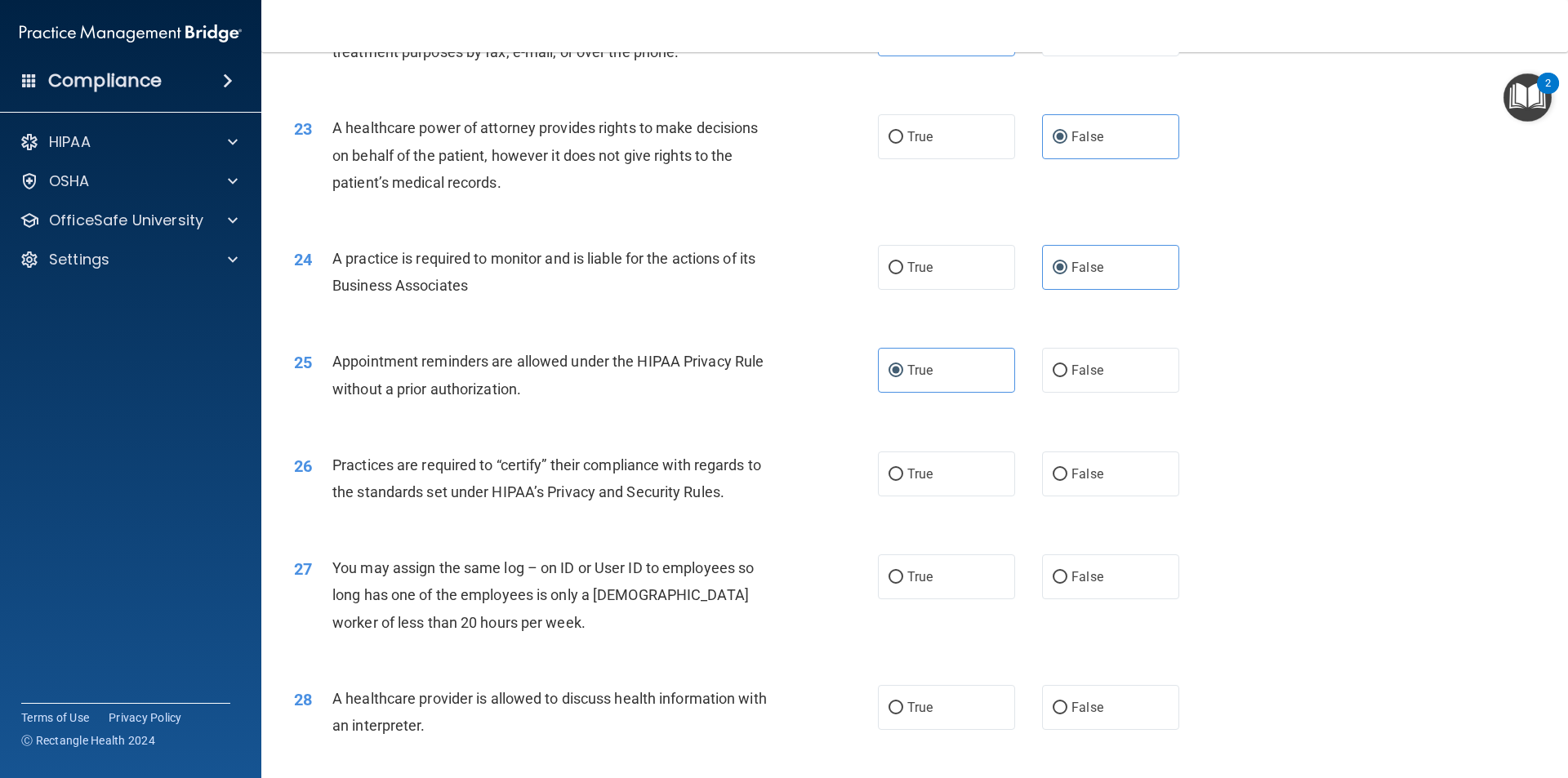
scroll to position [2695, 0]
click at [1082, 469] on label "False" at bounding box center [1111, 473] width 137 height 45
click at [1068, 469] on input "False" at bounding box center [1060, 473] width 15 height 12
radio input "true"
click at [1082, 569] on label "False" at bounding box center [1111, 576] width 137 height 45
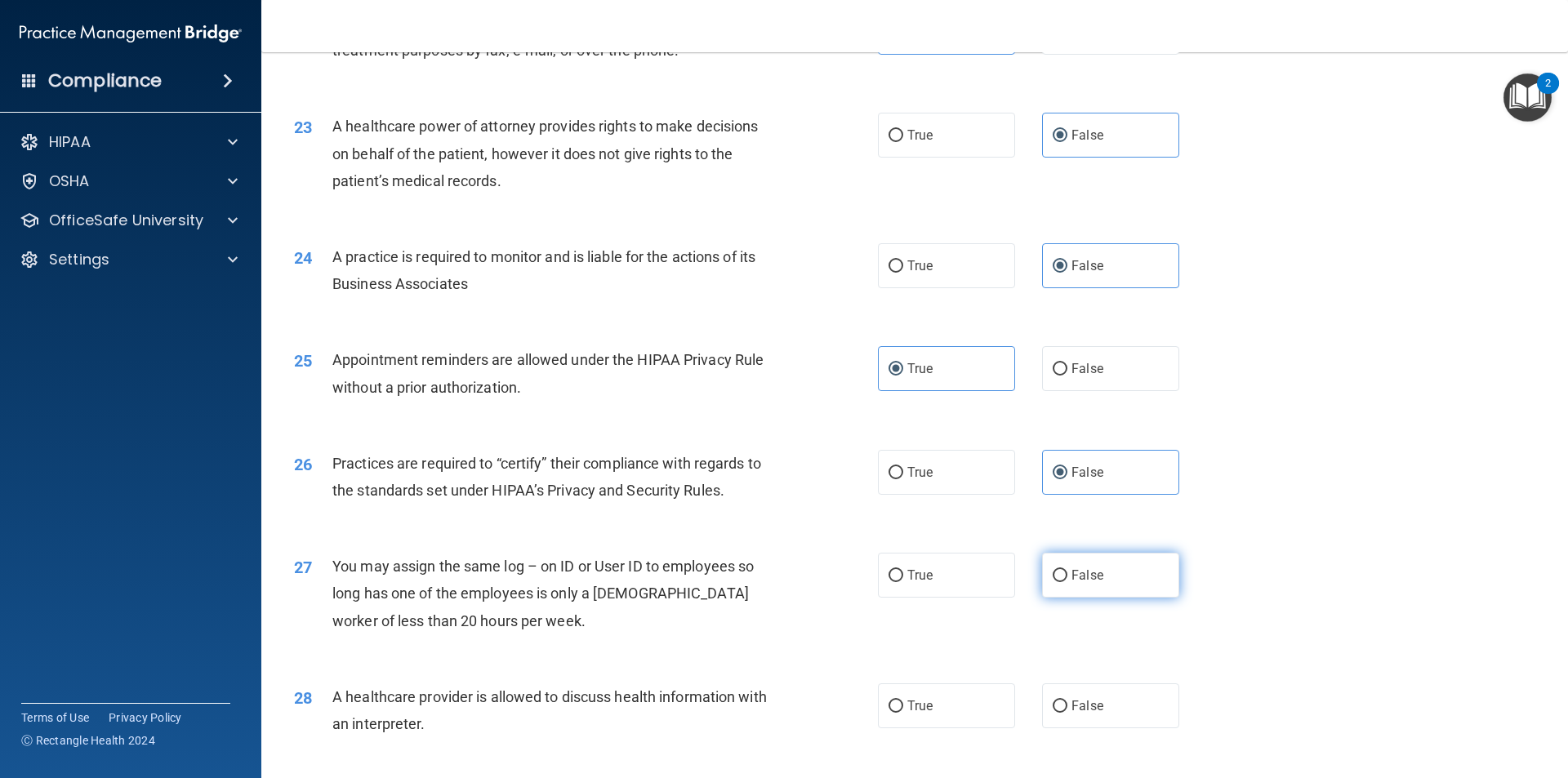
click at [1068, 570] on input "False" at bounding box center [1060, 576] width 15 height 12
radio input "true"
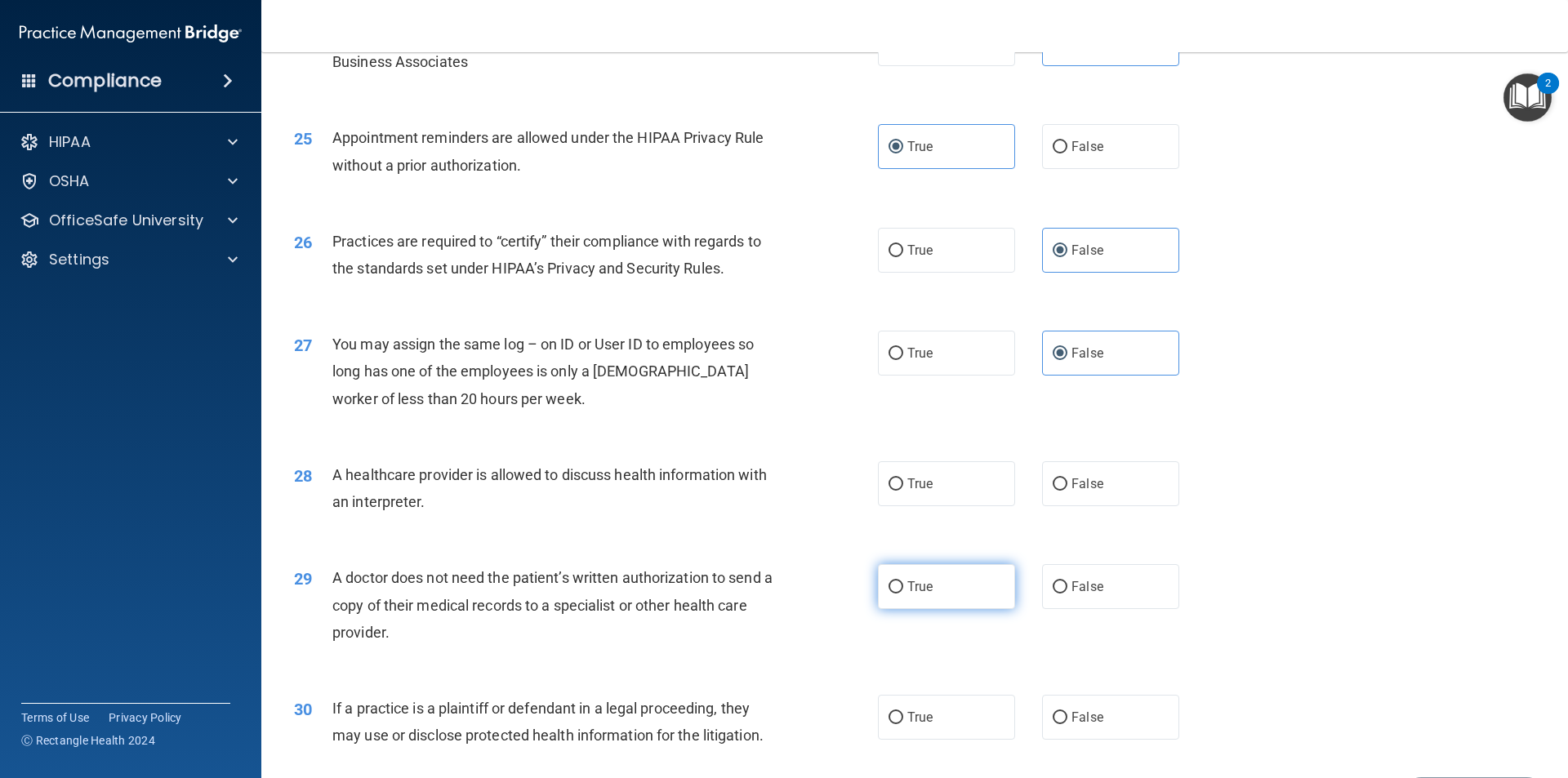
scroll to position [2940, 0]
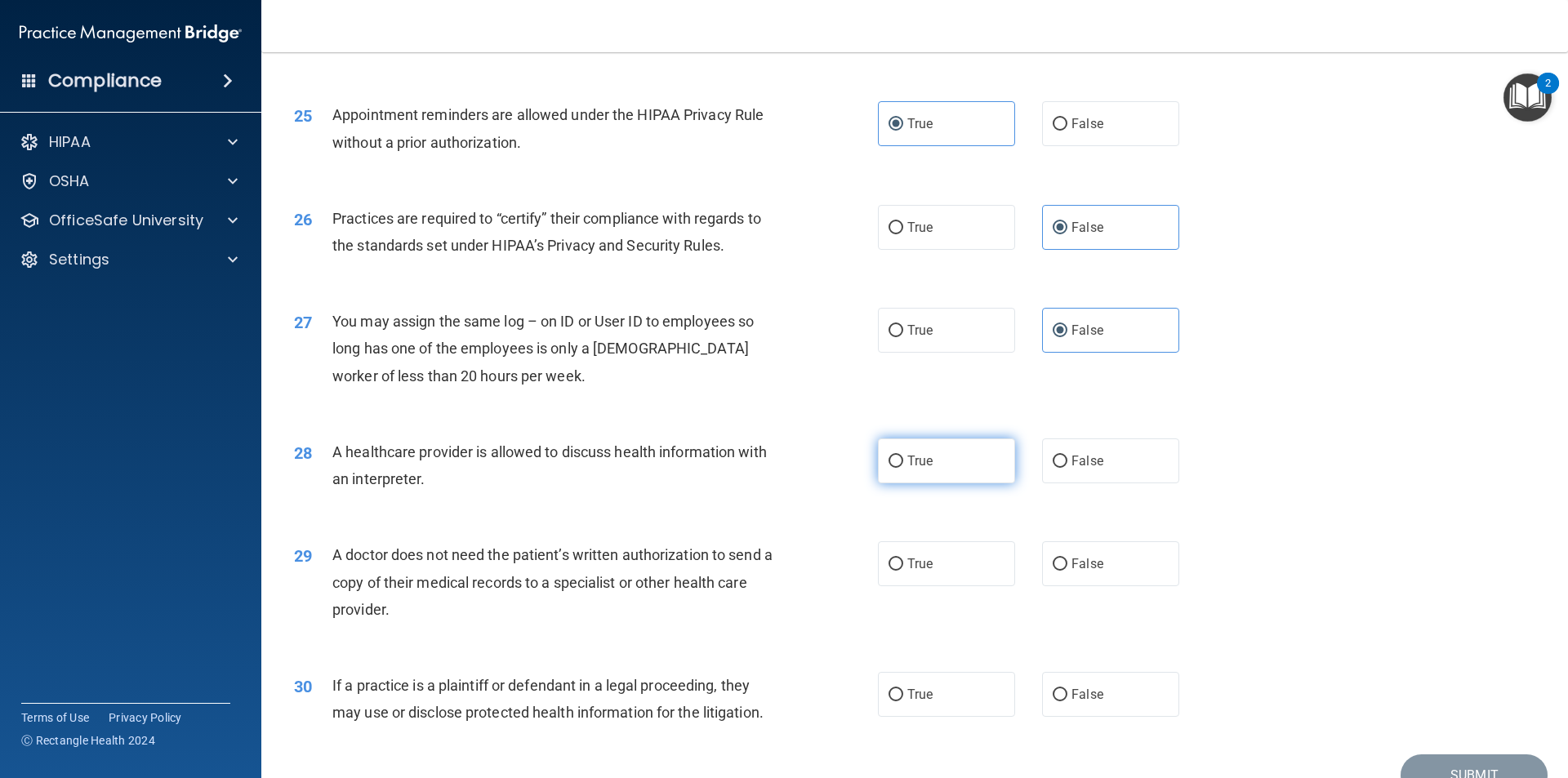
click at [907, 481] on label "True" at bounding box center [947, 461] width 137 height 45
click at [903, 468] on input "True" at bounding box center [896, 462] width 15 height 12
radio input "true"
click at [938, 577] on label "True" at bounding box center [947, 564] width 137 height 45
click at [903, 571] on input "True" at bounding box center [896, 564] width 15 height 12
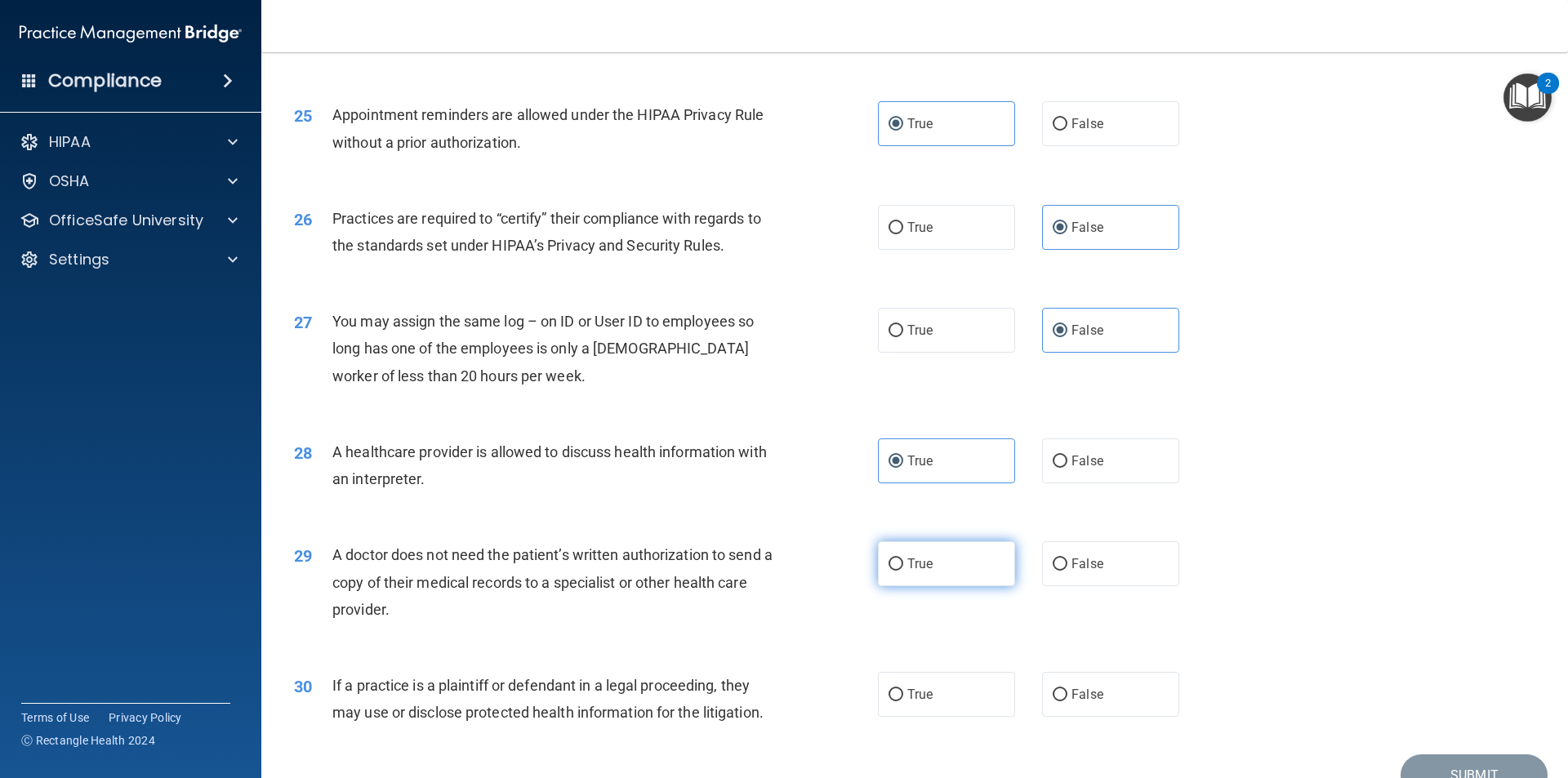
radio input "true"
drag, startPoint x: 940, startPoint y: 699, endPoint x: 967, endPoint y: 651, distance: 55.1
click at [939, 699] on label "True" at bounding box center [947, 695] width 137 height 45
click at [903, 699] on input "True" at bounding box center [896, 695] width 15 height 12
radio input "true"
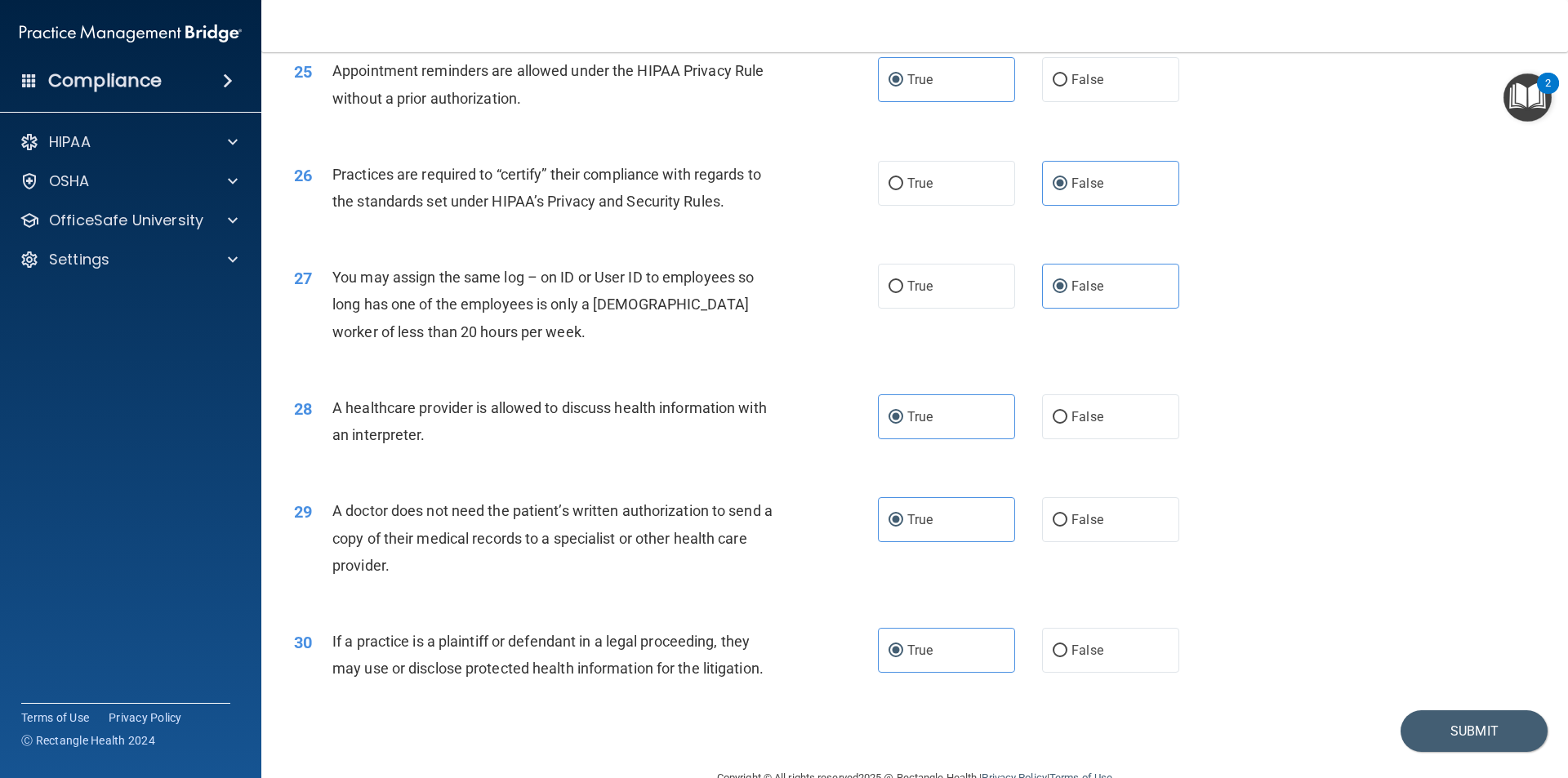
scroll to position [3024, 0]
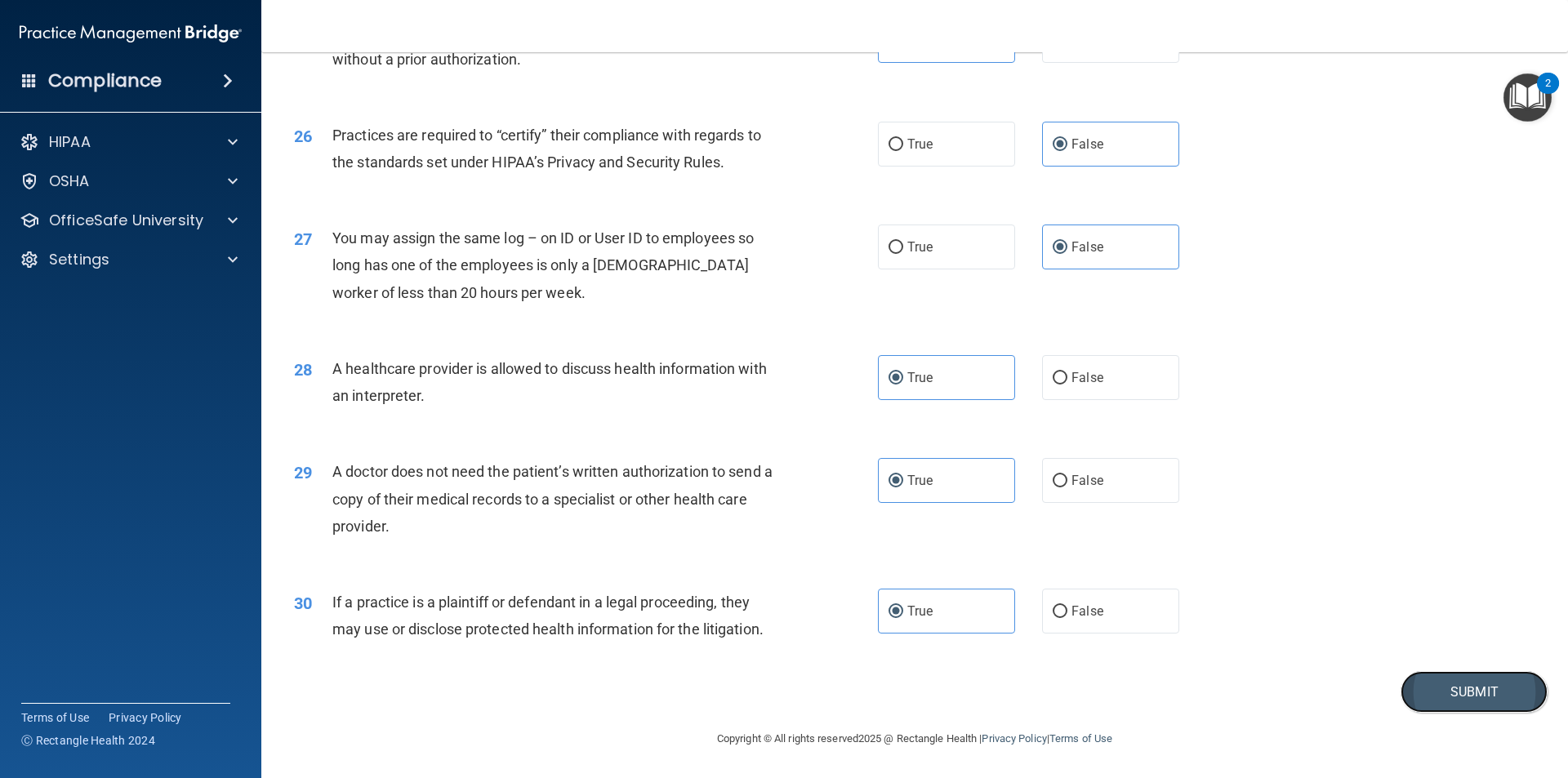
click at [1082, 681] on button "Submit" at bounding box center [1474, 692] width 147 height 41
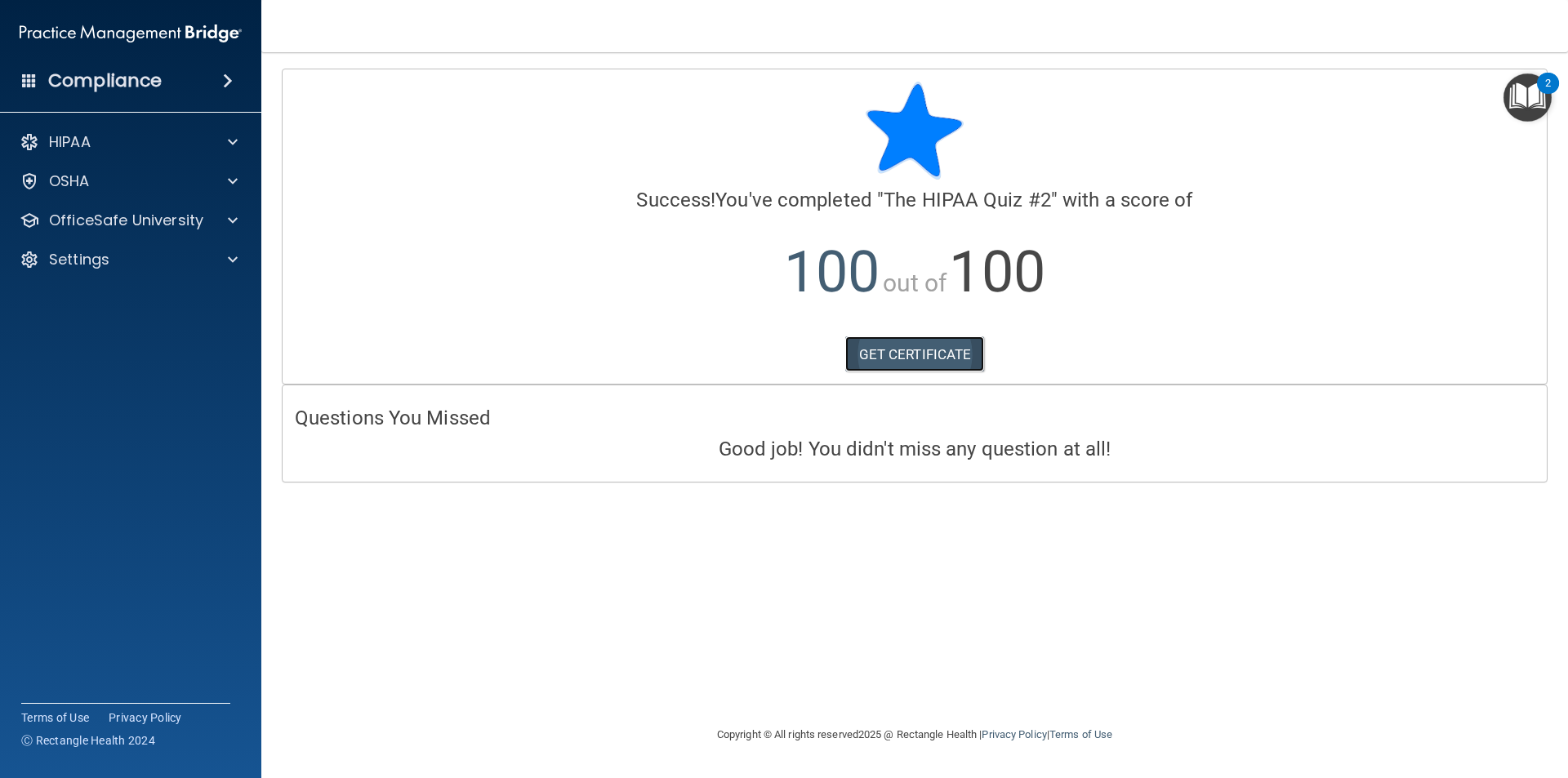
click at [931, 346] on link "GET CERTIFICATE" at bounding box center [915, 354] width 140 height 36
